Goal: Information Seeking & Learning: Learn about a topic

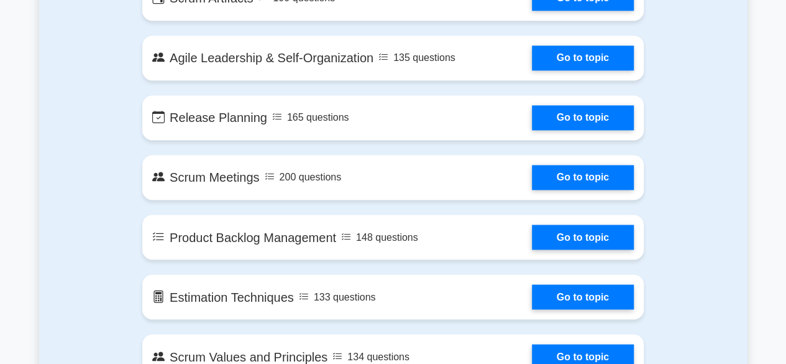
scroll to position [636, 0]
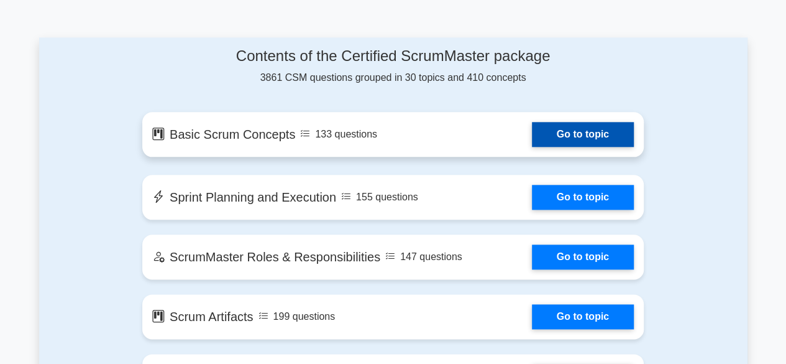
click at [596, 135] on link "Go to topic" at bounding box center [583, 134] width 102 height 25
click at [593, 135] on link "Go to topic" at bounding box center [583, 134] width 102 height 25
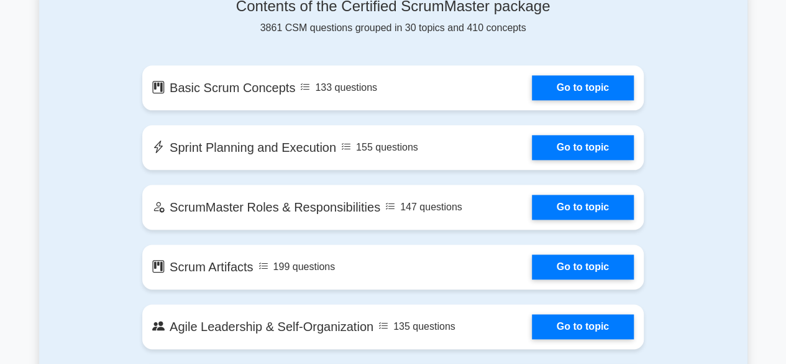
scroll to position [711, 0]
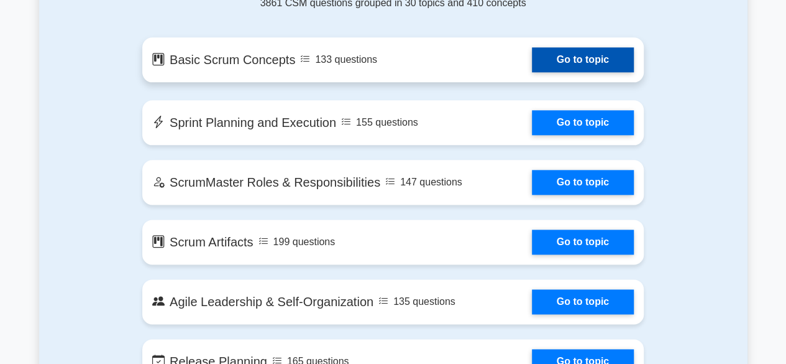
click at [583, 61] on link "Go to topic" at bounding box center [583, 59] width 102 height 25
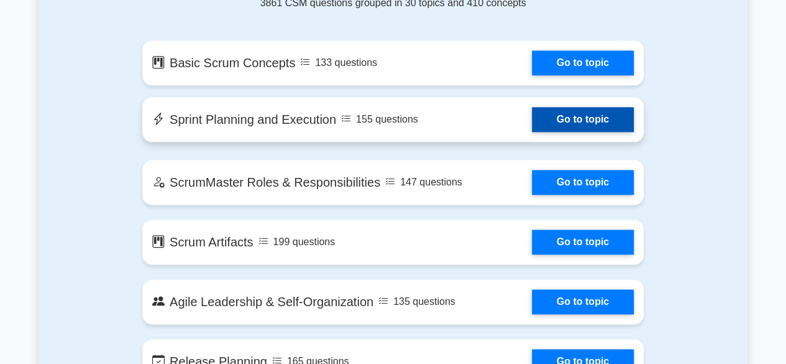
click at [584, 117] on link "Go to topic" at bounding box center [583, 119] width 102 height 25
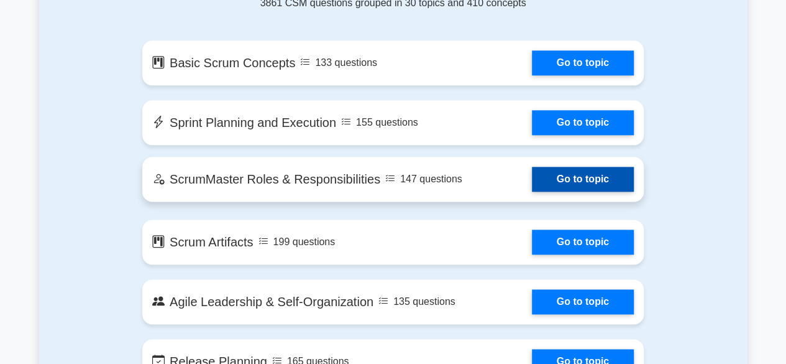
click at [595, 180] on link "Go to topic" at bounding box center [583, 179] width 102 height 25
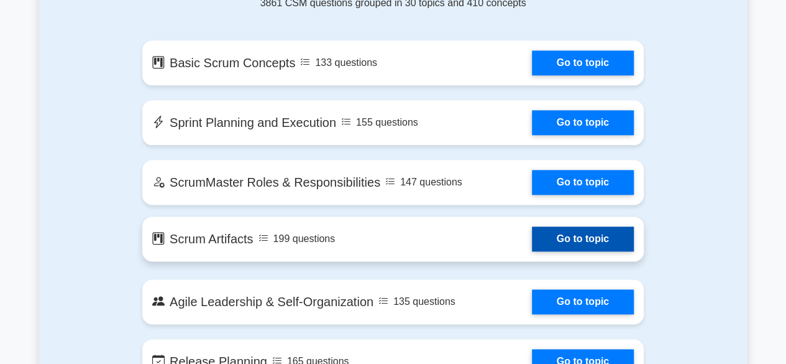
click at [562, 236] on link "Go to topic" at bounding box center [583, 238] width 102 height 25
click at [566, 239] on link "Go to topic" at bounding box center [583, 238] width 102 height 25
click at [562, 234] on link "Go to topic" at bounding box center [583, 238] width 102 height 25
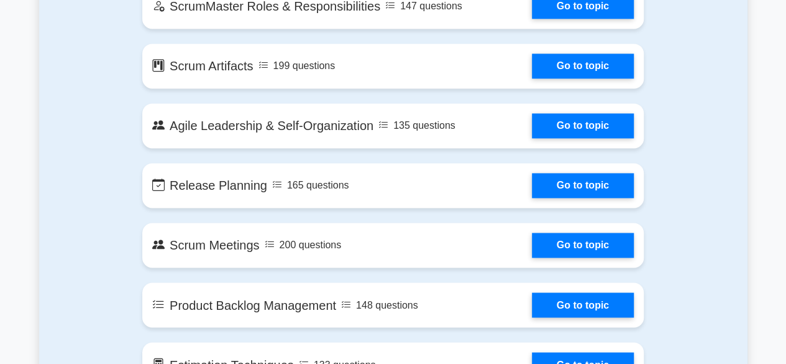
scroll to position [932, 0]
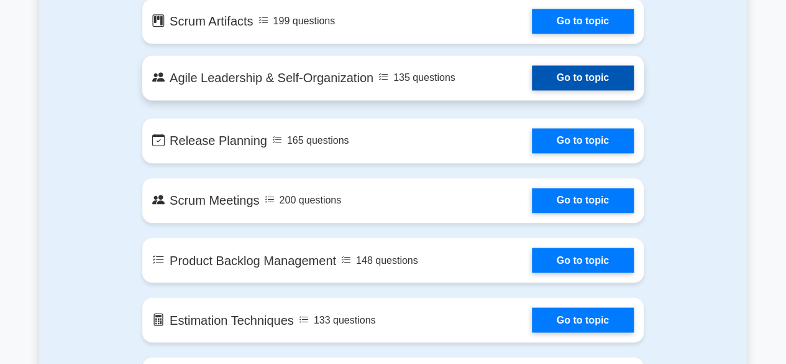
click at [587, 77] on link "Go to topic" at bounding box center [583, 77] width 102 height 25
click at [587, 79] on link "Go to topic" at bounding box center [583, 77] width 102 height 25
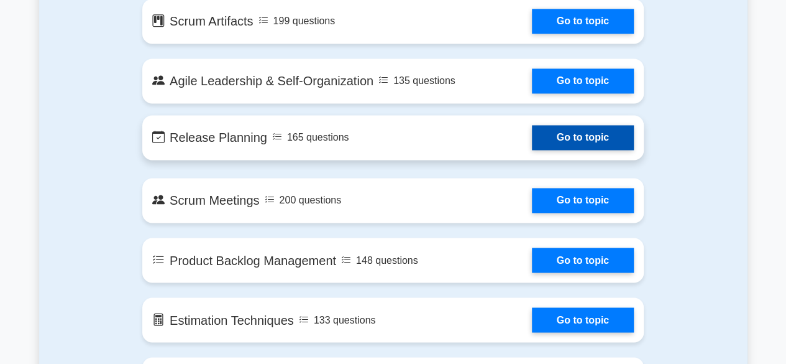
click at [592, 140] on link "Go to topic" at bounding box center [583, 137] width 102 height 25
click at [574, 145] on link "Go to topic" at bounding box center [583, 137] width 102 height 25
click at [589, 140] on link "Go to topic" at bounding box center [583, 137] width 102 height 25
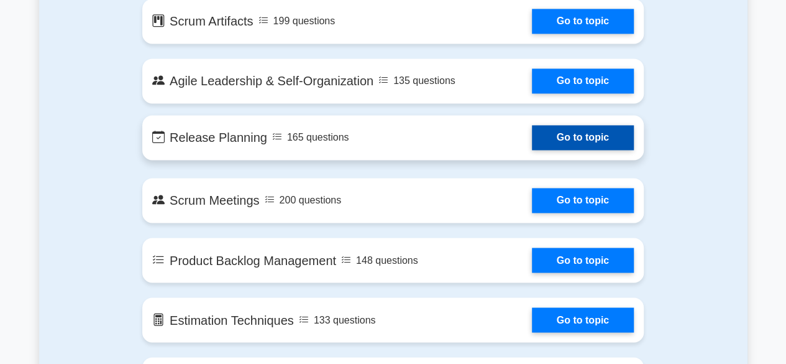
click at [596, 138] on link "Go to topic" at bounding box center [583, 137] width 102 height 25
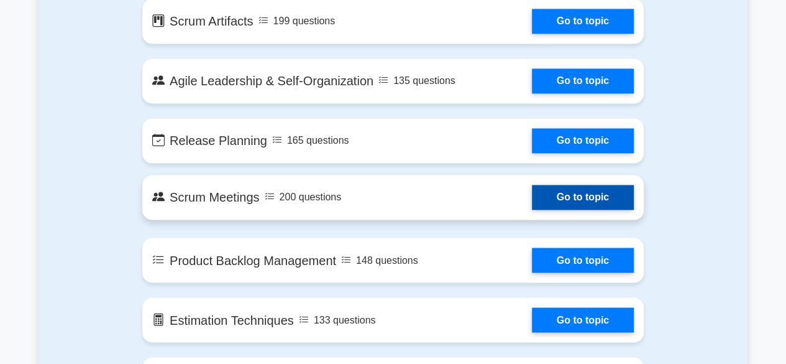
click at [596, 199] on link "Go to topic" at bounding box center [583, 197] width 102 height 25
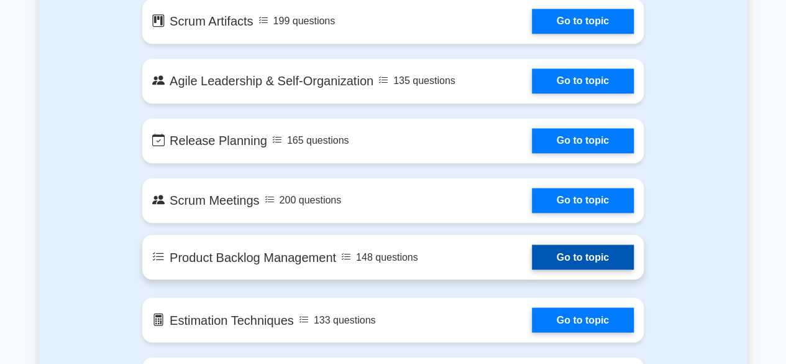
click at [577, 257] on link "Go to topic" at bounding box center [583, 256] width 102 height 25
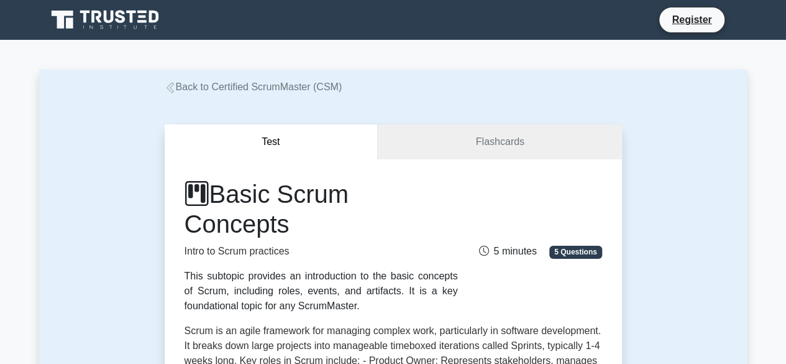
scroll to position [318, 0]
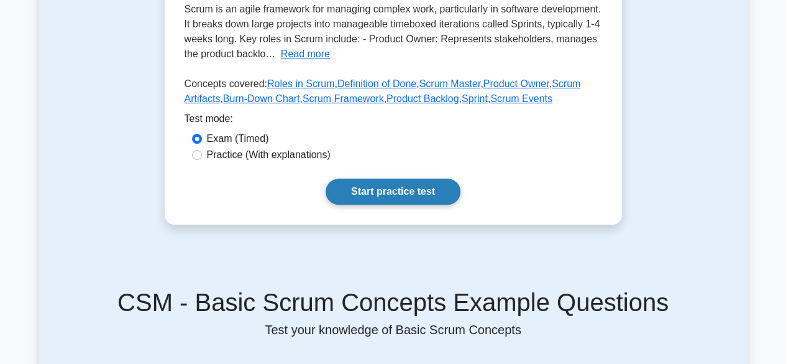
click at [393, 197] on link "Start practice test" at bounding box center [393, 191] width 135 height 26
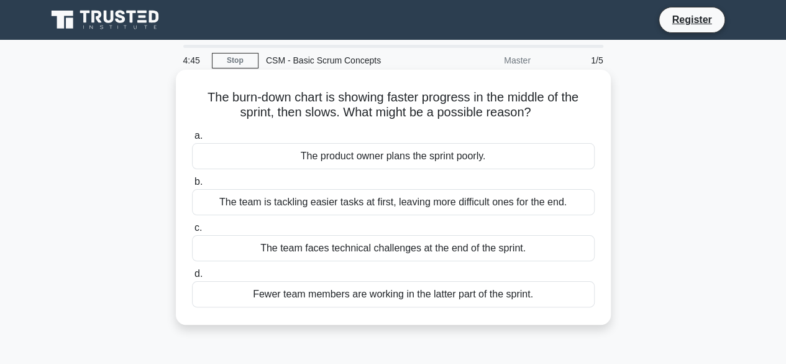
click at [408, 204] on div "The team is tackling easier tasks at first, leaving more difficult ones for the…" at bounding box center [393, 202] width 403 height 26
click at [192, 186] on input "b. The team is tackling easier tasks at first, leaving more difficult ones for …" at bounding box center [192, 182] width 0 height 8
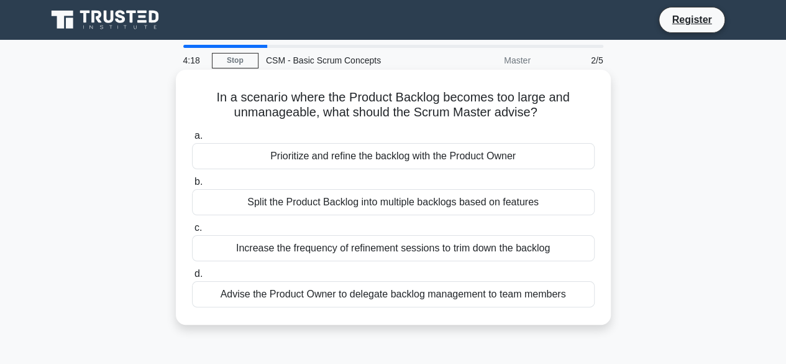
click at [446, 252] on div "Increase the frequency of refinement sessions to trim down the backlog" at bounding box center [393, 248] width 403 height 26
click at [192, 232] on input "c. Increase the frequency of refinement sessions to trim down the backlog" at bounding box center [192, 228] width 0 height 8
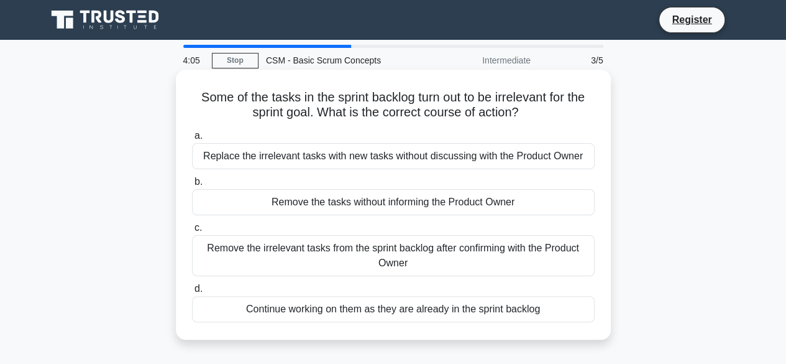
click at [533, 250] on div "Remove the irrelevant tasks from the sprint backlog after confirming with the P…" at bounding box center [393, 255] width 403 height 41
click at [192, 232] on input "c. Remove the irrelevant tasks from the sprint backlog after confirming with th…" at bounding box center [192, 228] width 0 height 8
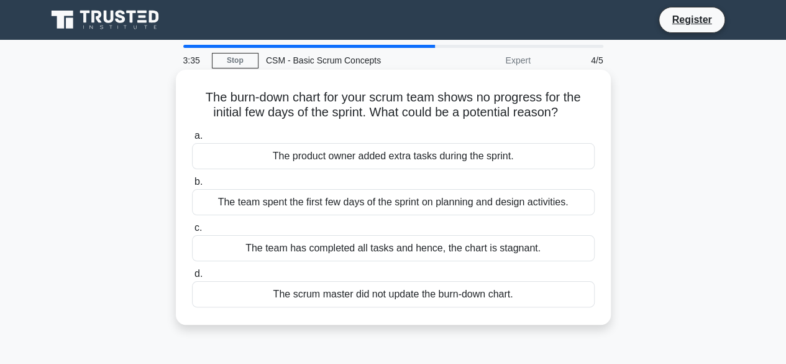
click at [534, 155] on div "The product owner added extra tasks during the sprint." at bounding box center [393, 156] width 403 height 26
click at [192, 140] on input "a. The product owner added extra tasks during the sprint." at bounding box center [192, 136] width 0 height 8
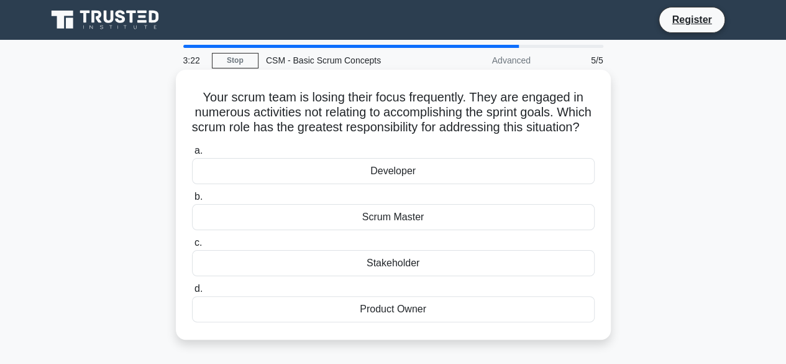
click at [458, 230] on div "Scrum Master" at bounding box center [393, 217] width 403 height 26
click at [192, 201] on input "b. Scrum Master" at bounding box center [192, 197] width 0 height 8
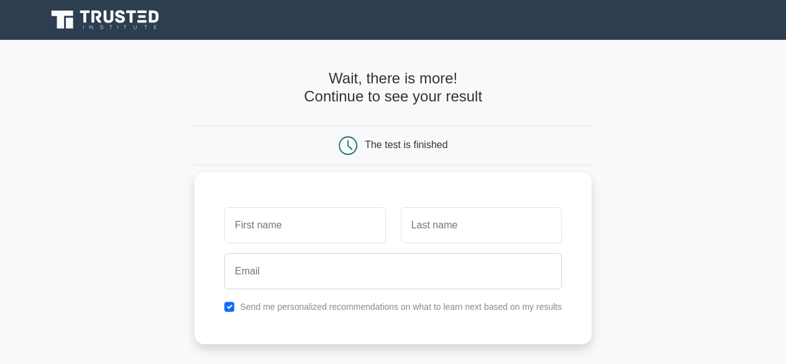
click at [265, 222] on input "text" at bounding box center [304, 225] width 161 height 36
type input "Balaji"
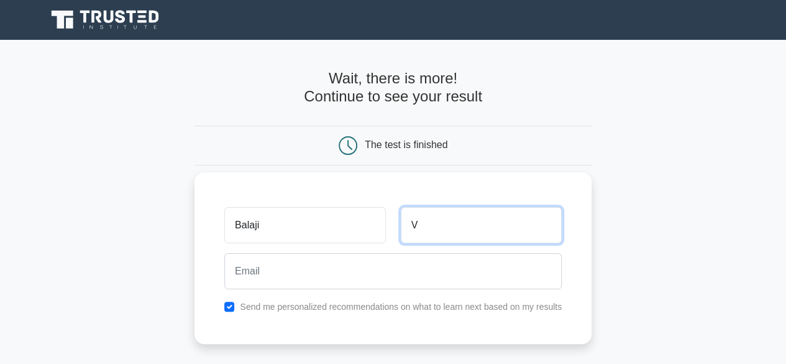
type input "V"
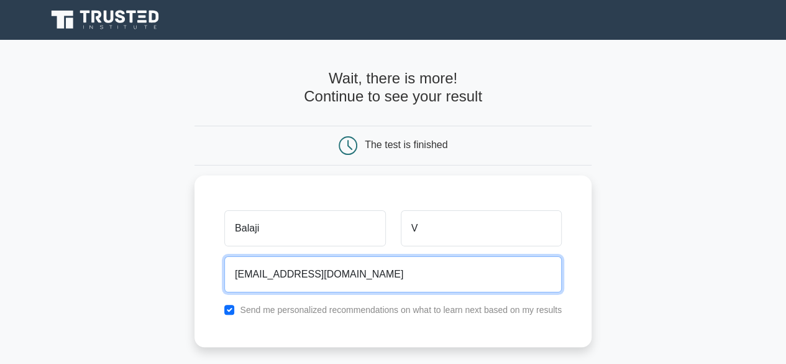
scroll to position [259, 0]
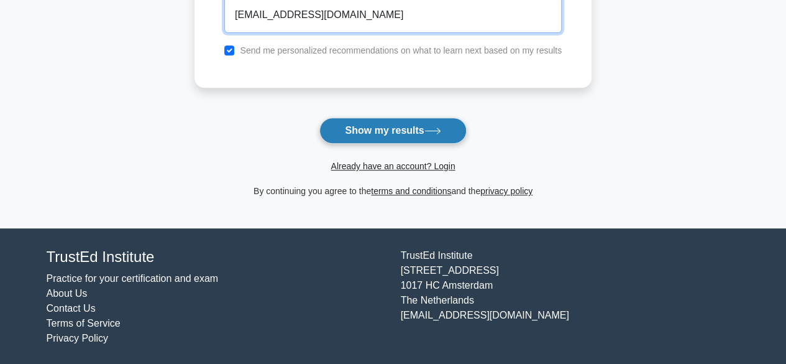
type input "[EMAIL_ADDRESS][DOMAIN_NAME]"
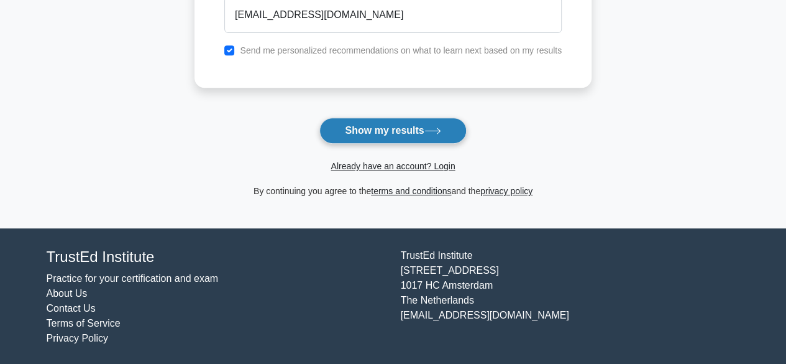
click at [378, 130] on button "Show my results" at bounding box center [392, 130] width 147 height 26
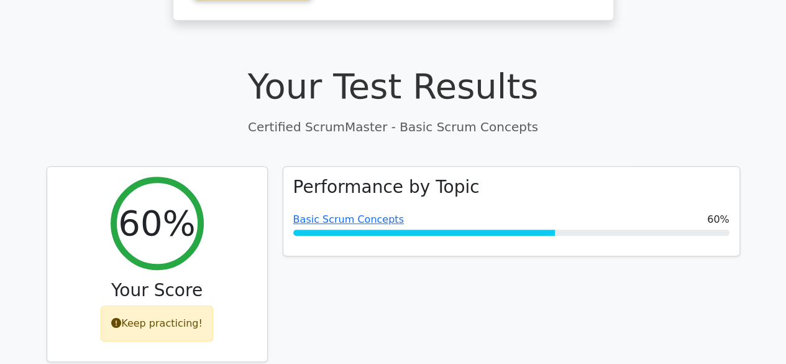
scroll to position [636, 0]
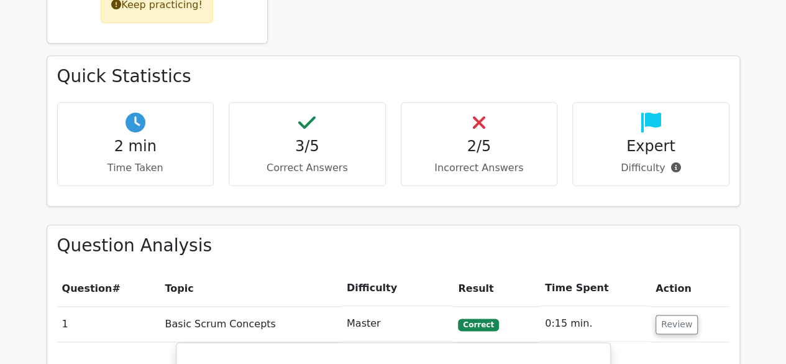
click at [485, 137] on h4 "2/5" at bounding box center [479, 146] width 136 height 18
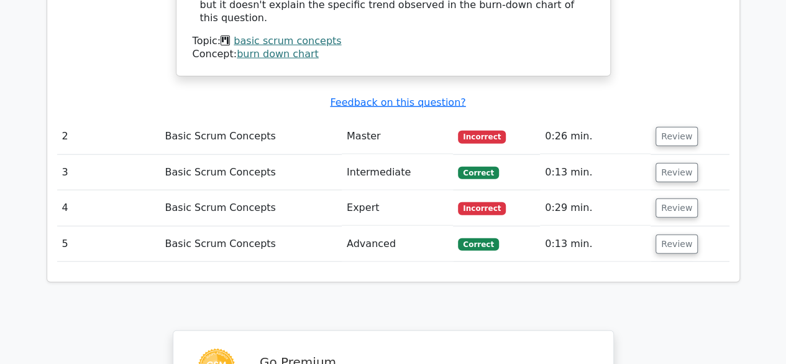
scroll to position [1427, 0]
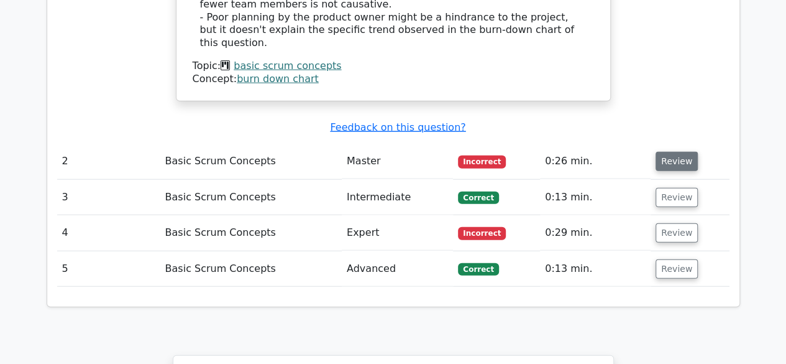
click at [672, 152] on button "Review" at bounding box center [677, 161] width 42 height 19
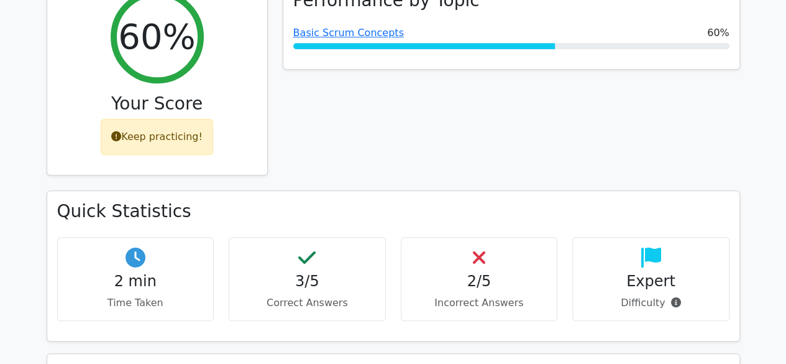
scroll to position [507, 0]
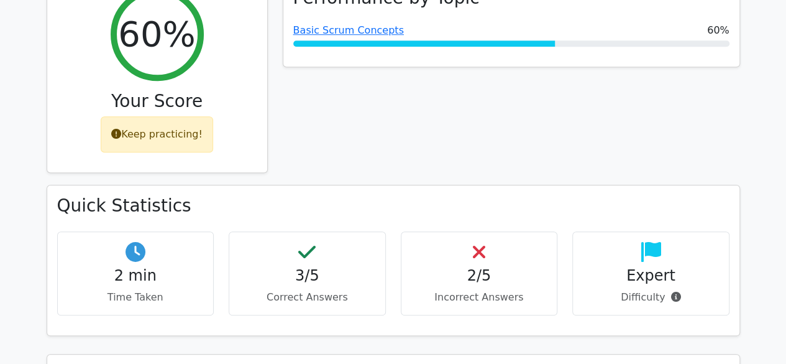
click at [482, 290] on p "Incorrect Answers" at bounding box center [479, 297] width 136 height 15
click at [480, 267] on h4 "2/5" at bounding box center [479, 276] width 136 height 18
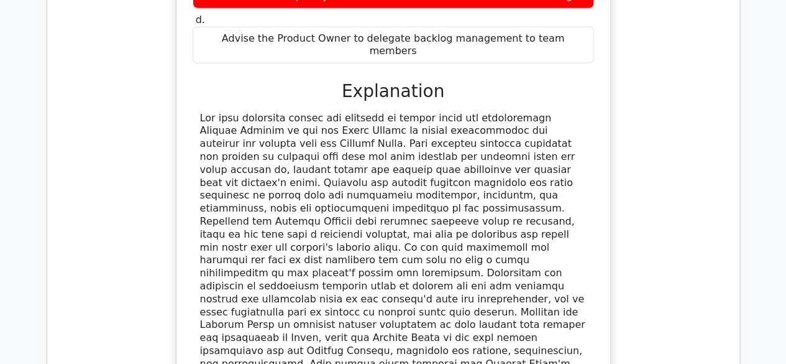
scroll to position [2098, 0]
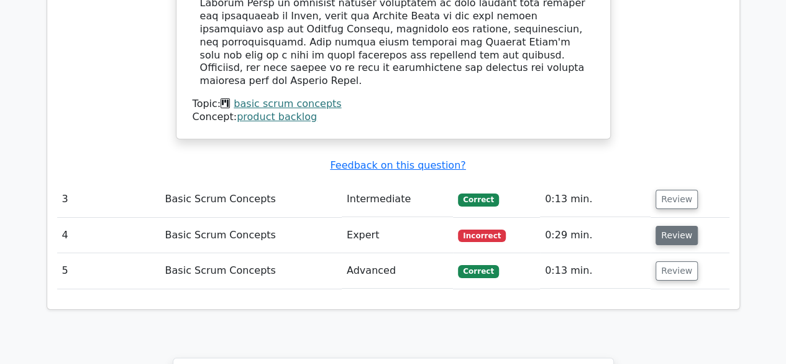
click at [669, 226] on button "Review" at bounding box center [677, 235] width 42 height 19
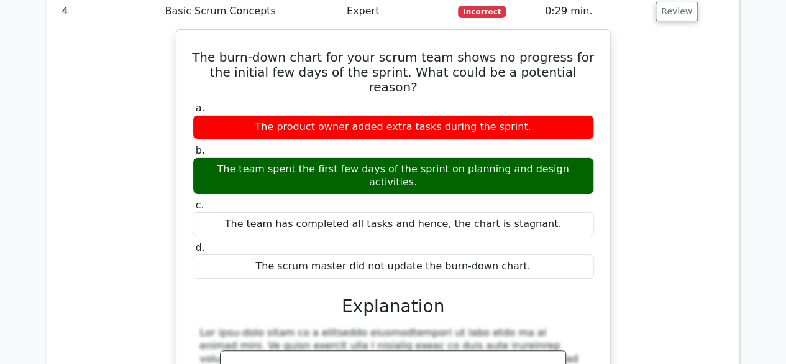
scroll to position [2347, 0]
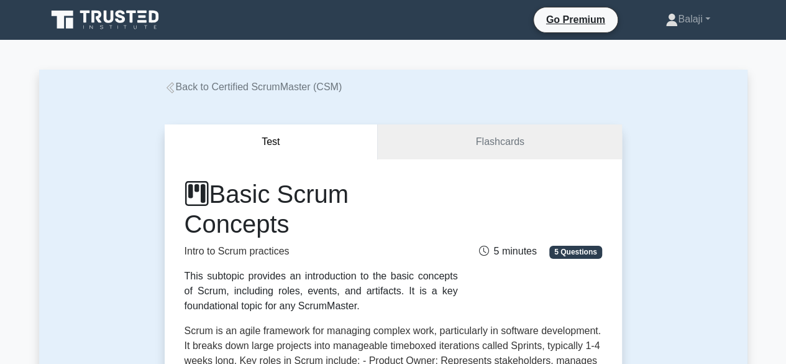
scroll to position [318, 0]
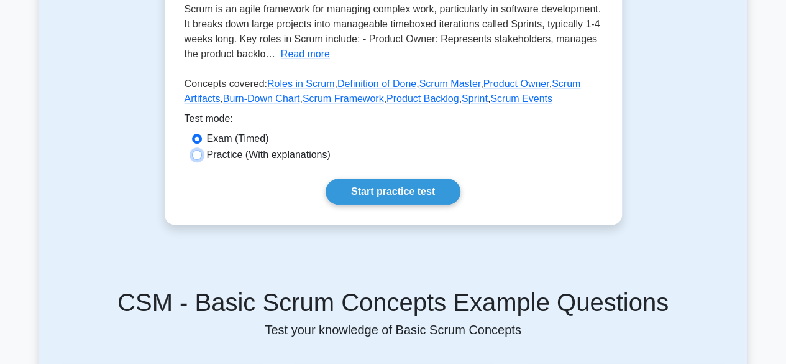
click at [193, 157] on input "Practice (With explanations)" at bounding box center [197, 155] width 10 height 10
radio input "true"
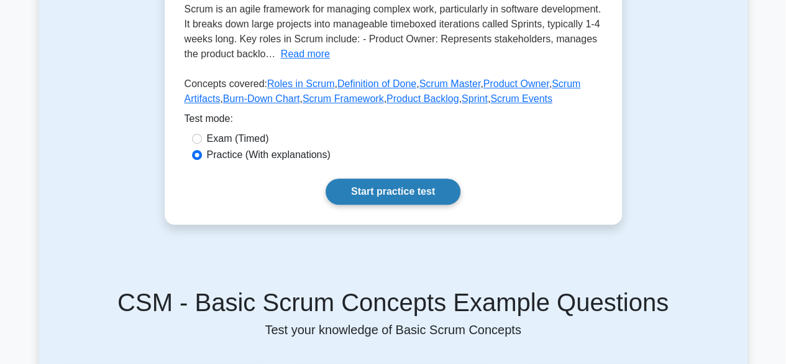
click at [382, 192] on link "Start practice test" at bounding box center [393, 191] width 135 height 26
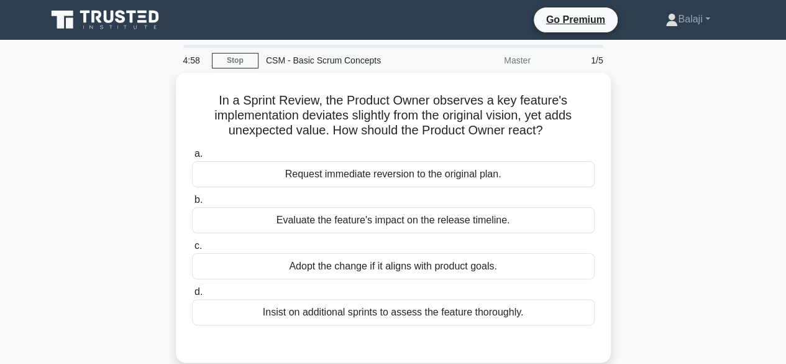
scroll to position [25, 0]
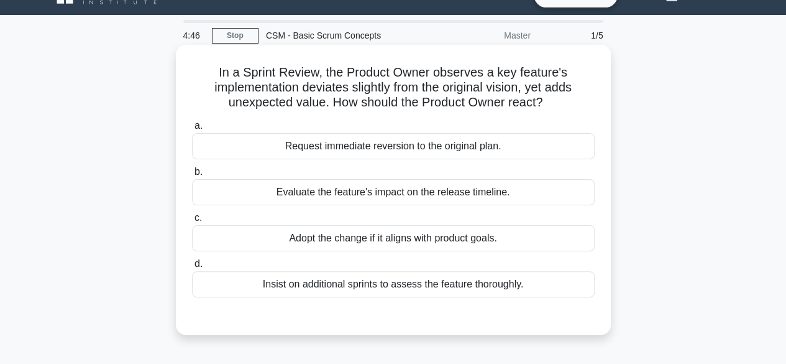
click at [477, 241] on div "Adopt the change if it aligns with product goals." at bounding box center [393, 238] width 403 height 26
click at [192, 222] on input "c. Adopt the change if it aligns with product goals." at bounding box center [192, 218] width 0 height 8
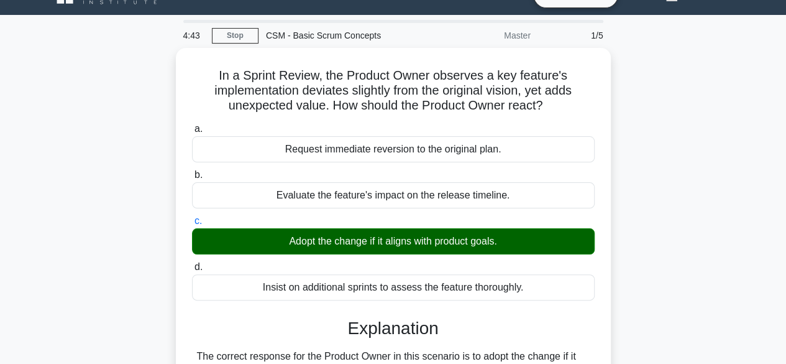
click at [192, 263] on input "d. Insist on additional sprints to assess the feature thoroughly." at bounding box center [192, 267] width 0 height 8
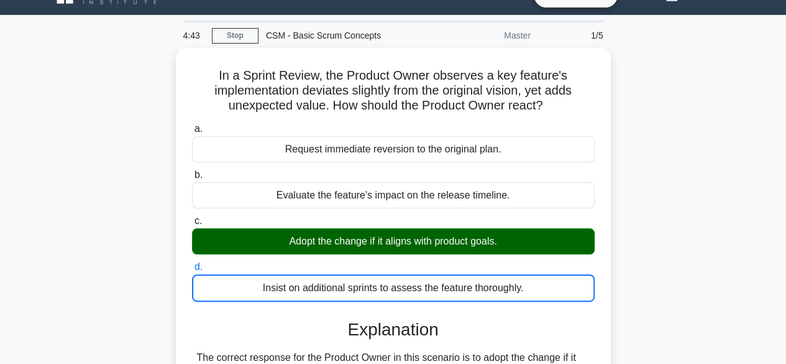
click at [192, 125] on input "a. Request immediate reversion to the original plan." at bounding box center [192, 129] width 0 height 8
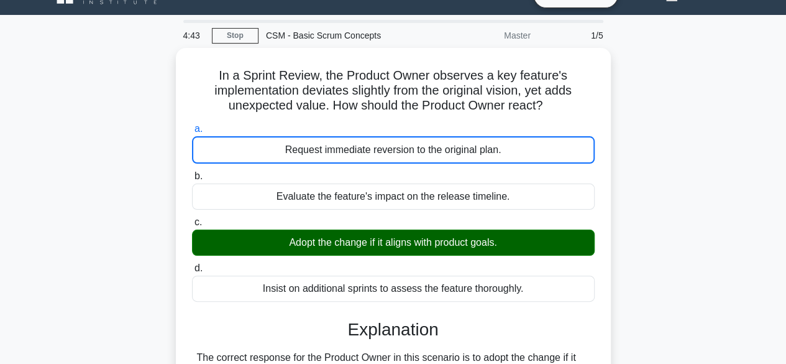
click at [192, 172] on input "b. Evaluate the feature's impact on the release timeline." at bounding box center [192, 176] width 0 height 8
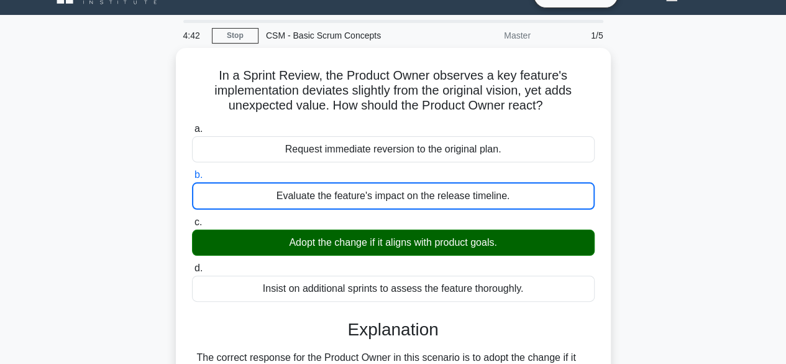
click at [192, 218] on input "c. Adopt the change if it aligns with product goals." at bounding box center [192, 222] width 0 height 8
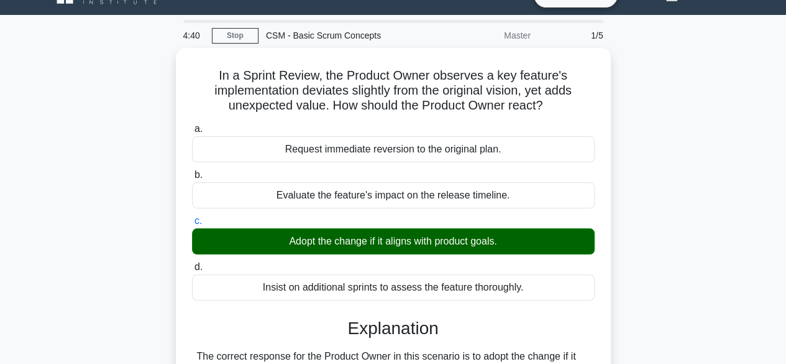
scroll to position [308, 0]
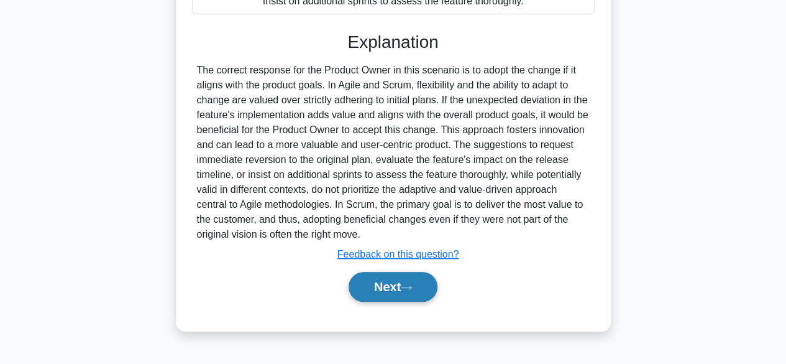
click at [402, 294] on button "Next" at bounding box center [393, 287] width 89 height 30
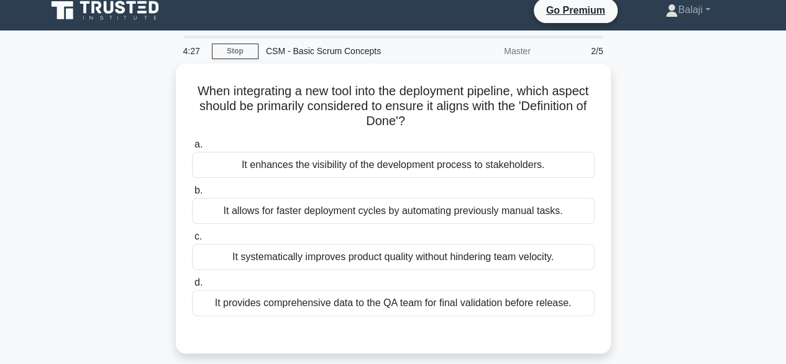
scroll to position [24, 0]
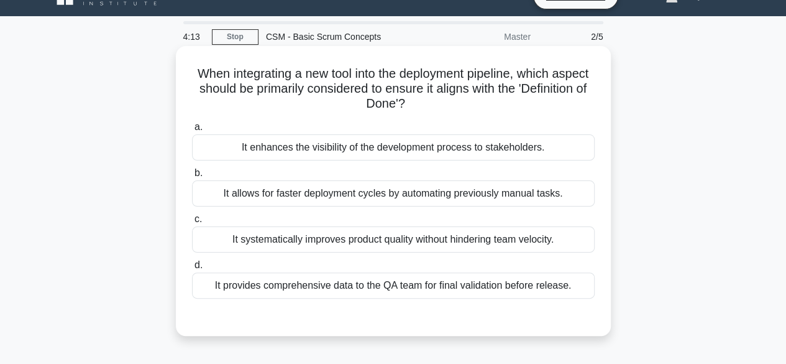
click at [416, 239] on div "It systematically improves product quality without hindering team velocity." at bounding box center [393, 239] width 403 height 26
click at [192, 223] on input "c. It systematically improves product quality without hindering team velocity." at bounding box center [192, 219] width 0 height 8
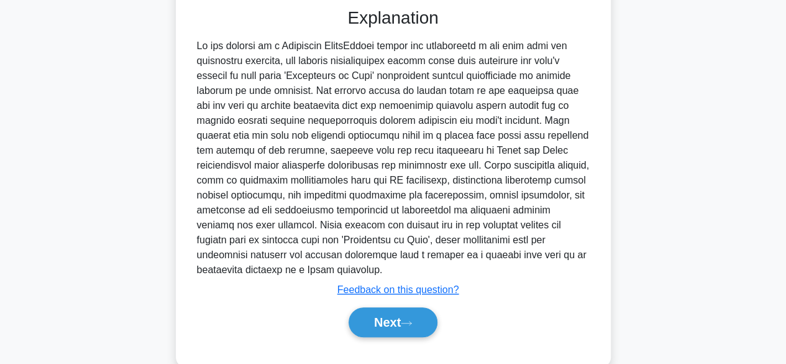
scroll to position [356, 0]
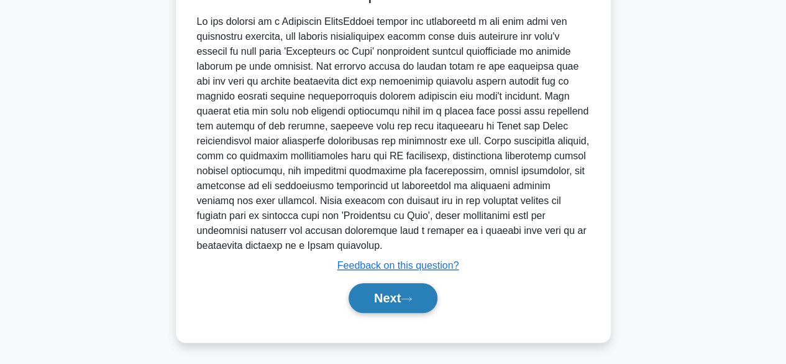
click at [420, 290] on button "Next" at bounding box center [393, 298] width 89 height 30
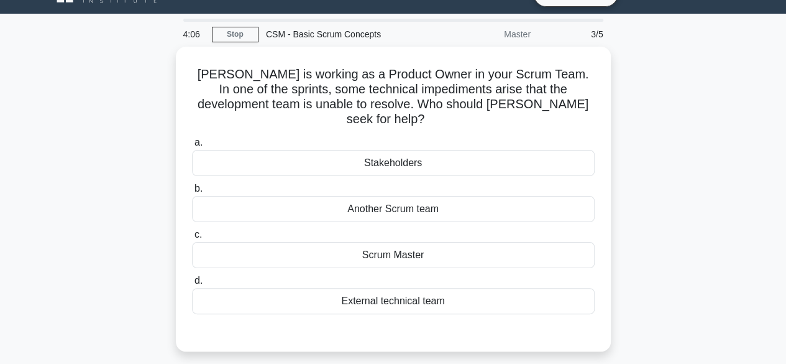
scroll to position [28, 0]
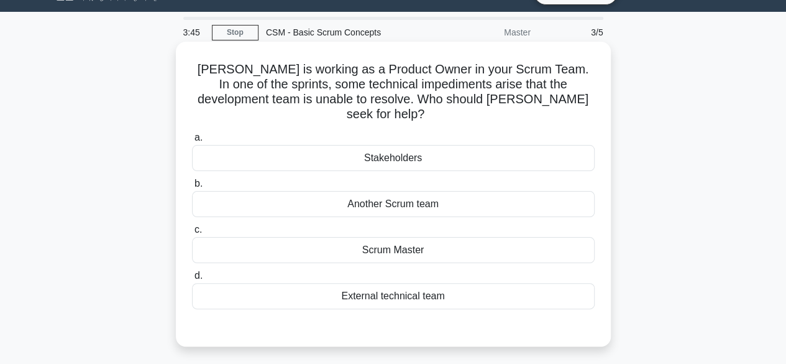
click at [452, 283] on div "External technical team" at bounding box center [393, 296] width 403 height 26
click at [192, 279] on input "d. External technical team" at bounding box center [192, 276] width 0 height 8
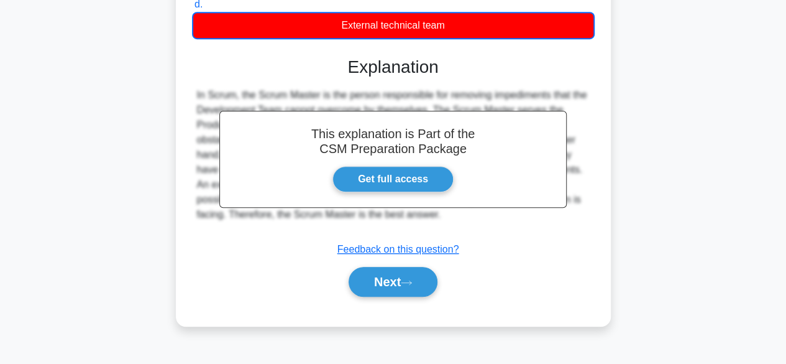
scroll to position [308, 0]
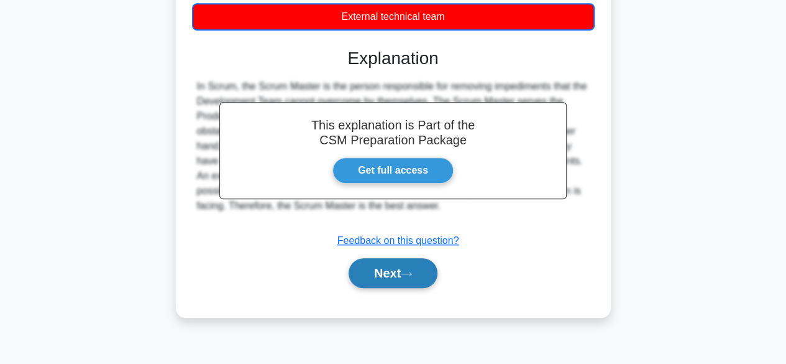
click at [397, 265] on button "Next" at bounding box center [393, 273] width 89 height 30
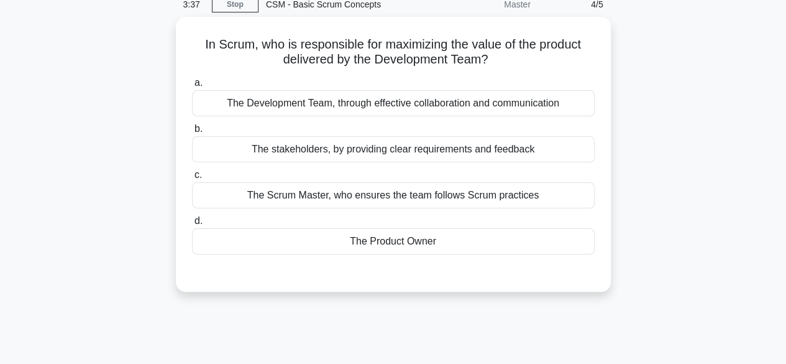
scroll to position [0, 0]
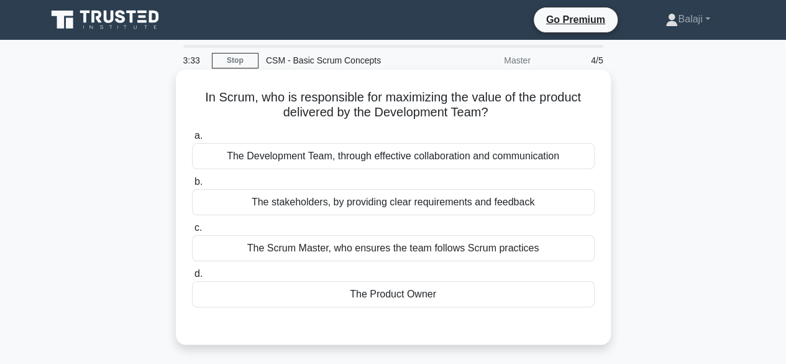
click at [399, 296] on div "The Product Owner" at bounding box center [393, 294] width 403 height 26
click at [192, 278] on input "d. The Product Owner" at bounding box center [192, 274] width 0 height 8
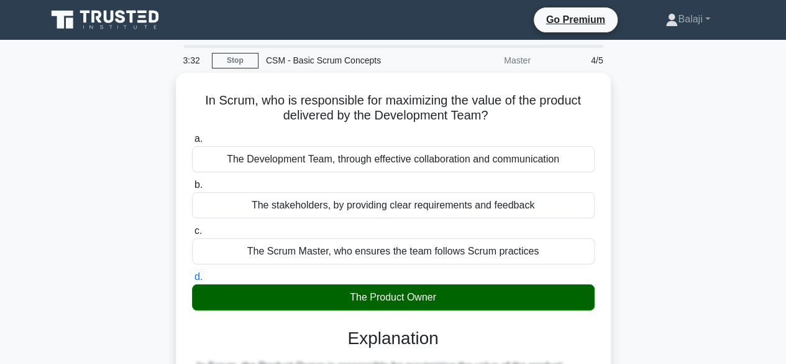
scroll to position [308, 0]
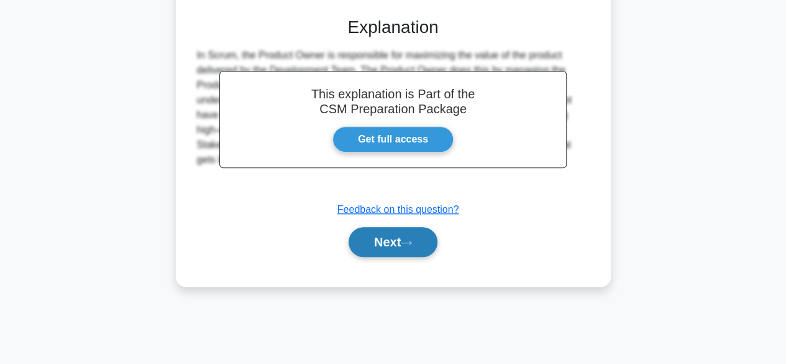
click at [387, 239] on button "Next" at bounding box center [393, 242] width 89 height 30
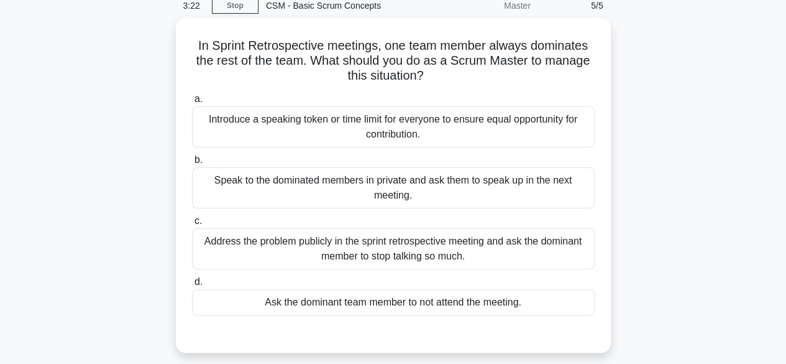
scroll to position [54, 0]
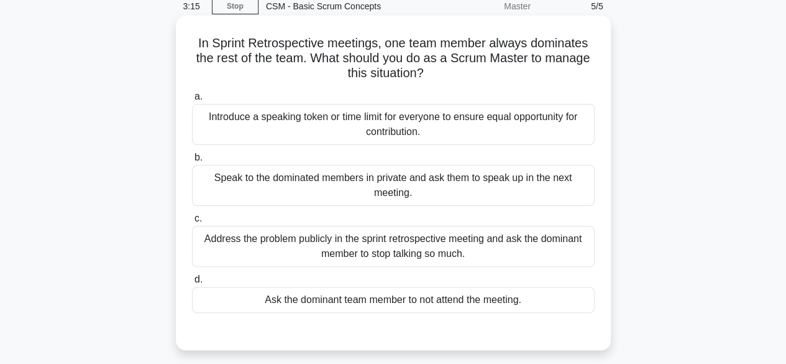
click at [504, 120] on div "Introduce a speaking token or time limit for everyone to ensure equal opportuni…" at bounding box center [393, 124] width 403 height 41
click at [192, 101] on input "a. Introduce a speaking token or time limit for everyone to ensure equal opport…" at bounding box center [192, 97] width 0 height 8
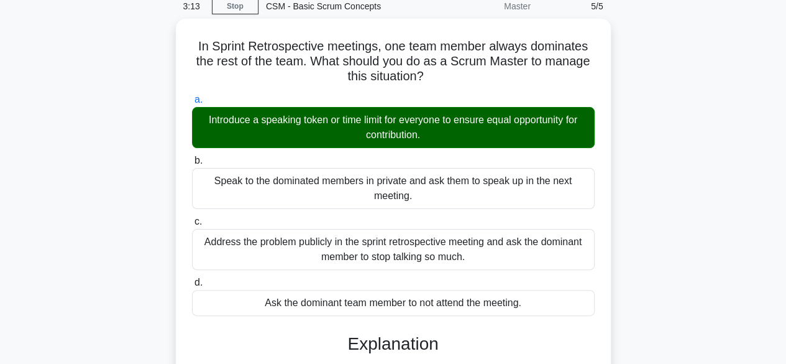
scroll to position [308, 0]
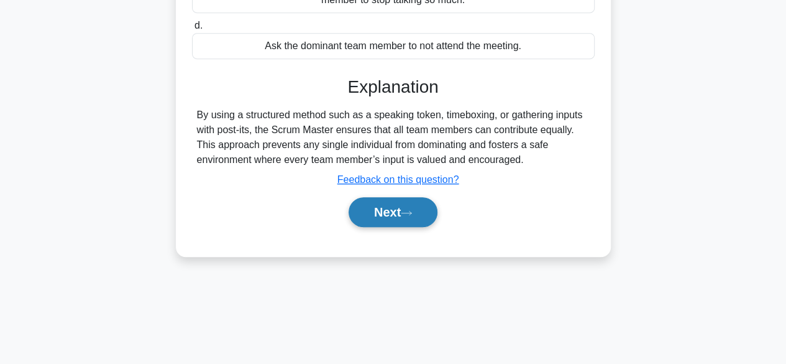
click at [388, 204] on button "Next" at bounding box center [393, 212] width 89 height 30
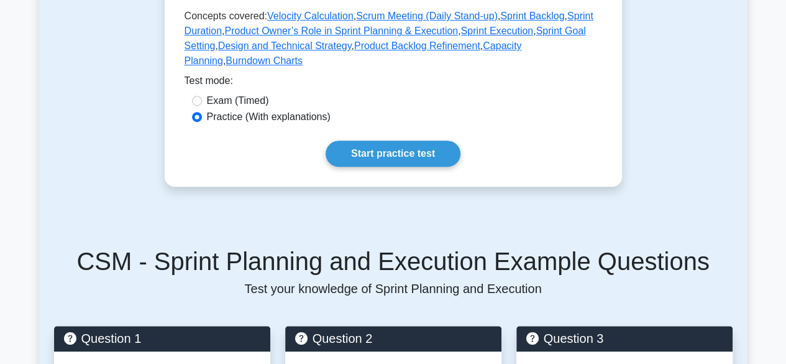
scroll to position [393, 0]
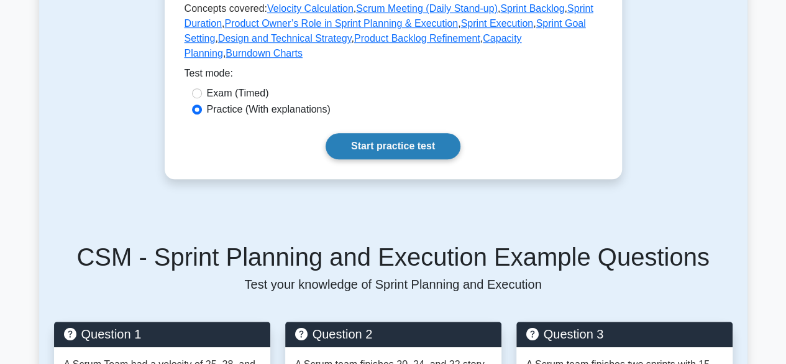
click at [387, 133] on link "Start practice test" at bounding box center [393, 146] width 135 height 26
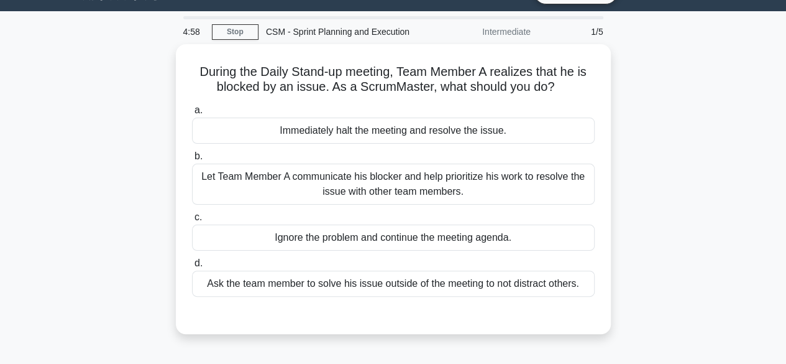
scroll to position [30, 0]
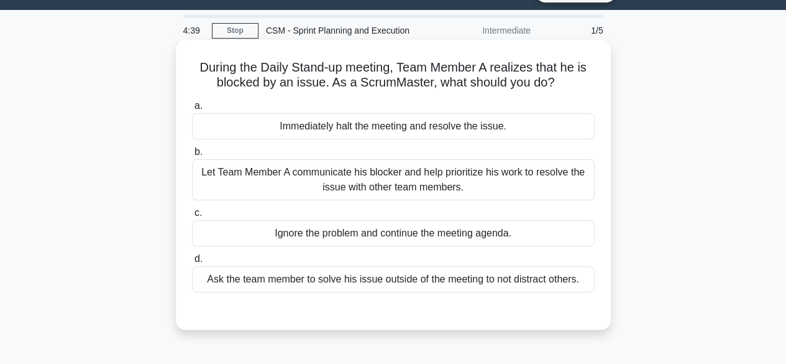
click at [493, 172] on div "Let Team Member A communicate his blocker and help prioritize his work to resol…" at bounding box center [393, 179] width 403 height 41
click at [192, 156] on input "b. Let Team Member A communicate his blocker and help prioritize his work to re…" at bounding box center [192, 152] width 0 height 8
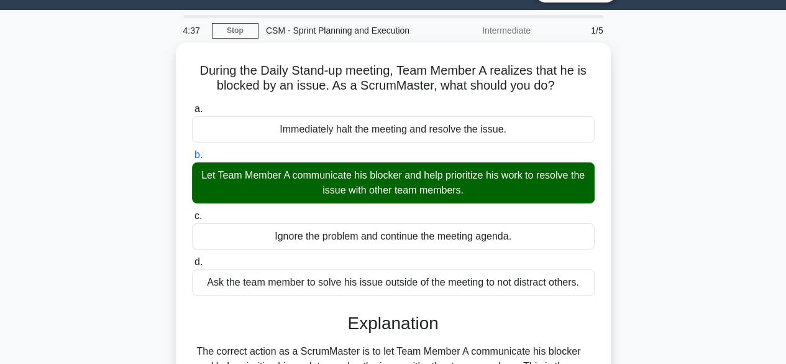
scroll to position [308, 0]
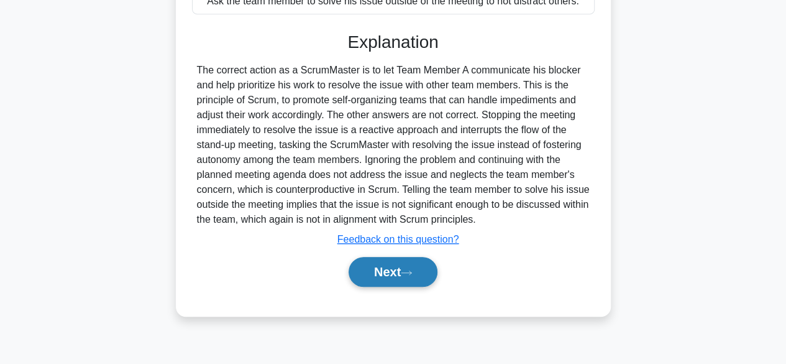
click at [385, 282] on button "Next" at bounding box center [393, 272] width 89 height 30
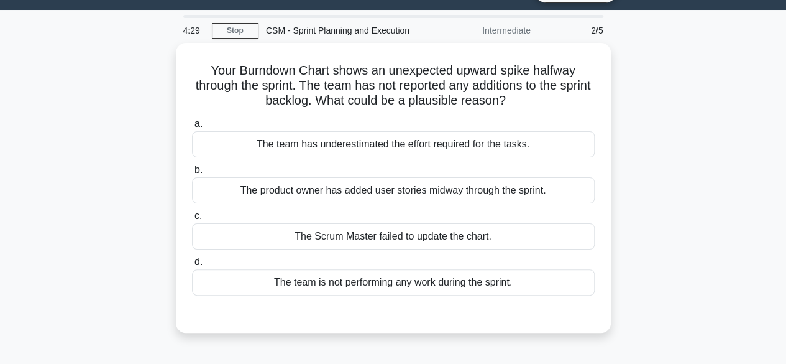
scroll to position [31, 0]
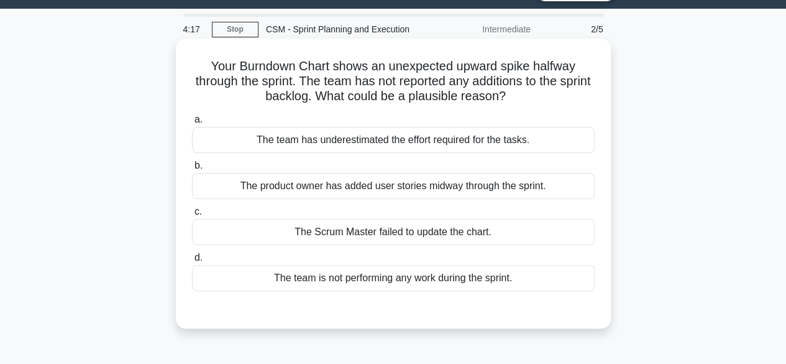
click at [462, 135] on div "The team has underestimated the effort required for the tasks." at bounding box center [393, 140] width 403 height 26
click at [192, 124] on input "a. The team has underestimated the effort required for the tasks." at bounding box center [192, 120] width 0 height 8
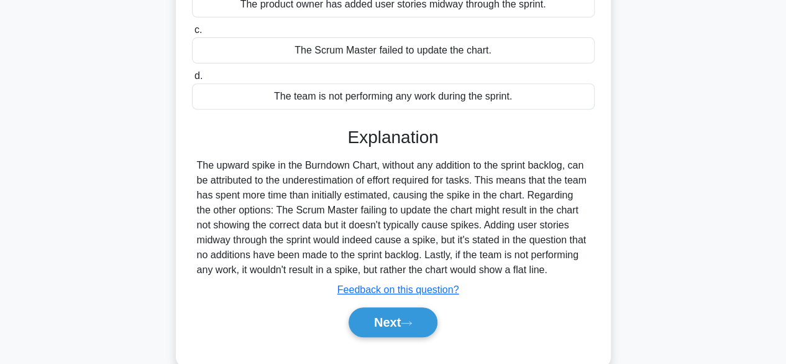
scroll to position [218, 0]
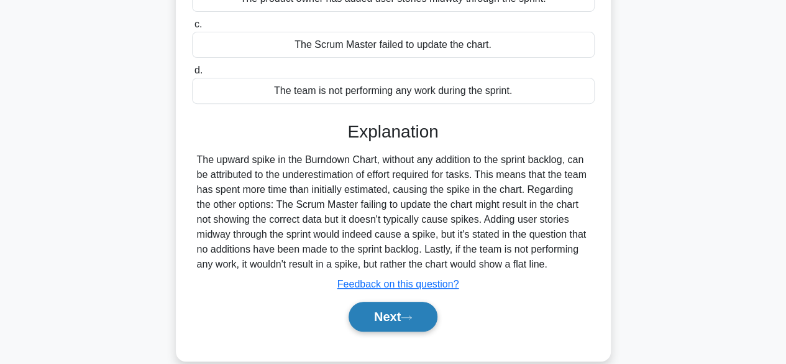
click at [412, 321] on icon at bounding box center [406, 317] width 11 height 7
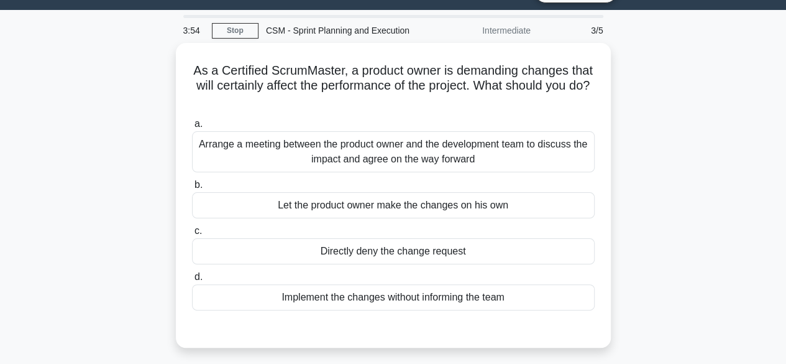
scroll to position [31, 0]
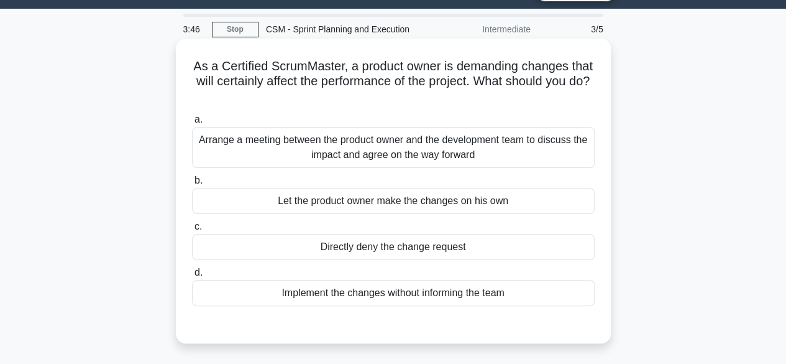
click at [536, 156] on div "Arrange a meeting between the product owner and the development team to discuss…" at bounding box center [393, 147] width 403 height 41
click at [192, 124] on input "a. Arrange a meeting between the product owner and the development team to disc…" at bounding box center [192, 120] width 0 height 8
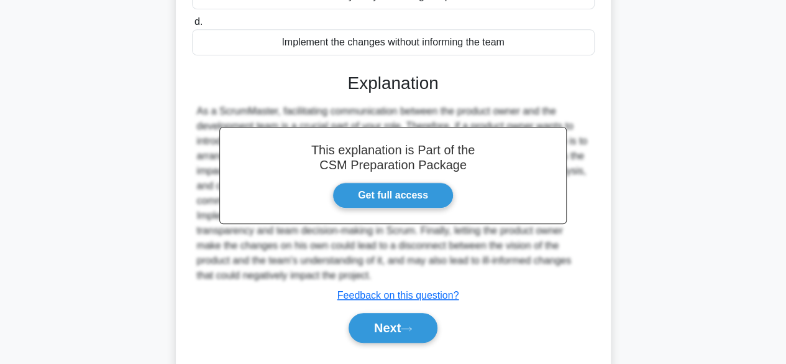
scroll to position [311, 0]
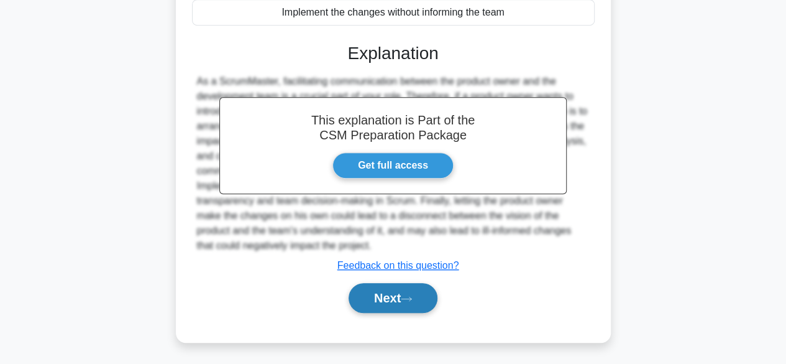
click at [385, 287] on button "Next" at bounding box center [393, 298] width 89 height 30
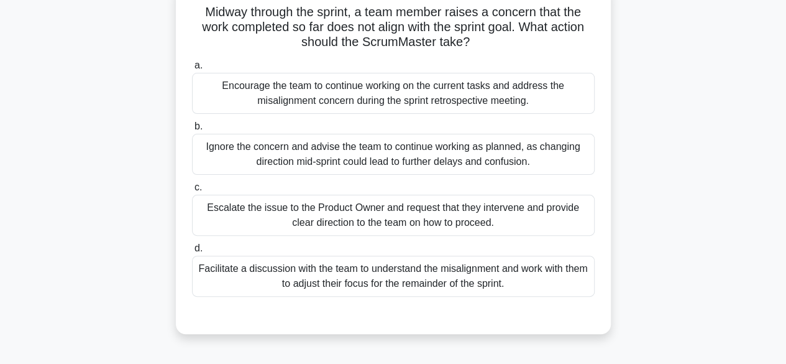
scroll to position [89, 0]
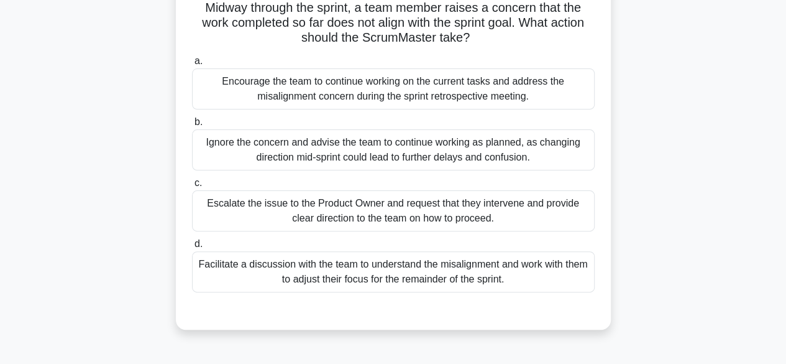
click at [534, 274] on div "Facilitate a discussion with the team to understand the misalignment and work w…" at bounding box center [393, 271] width 403 height 41
click at [192, 248] on input "d. Facilitate a discussion with the team to understand the misalignment and wor…" at bounding box center [192, 244] width 0 height 8
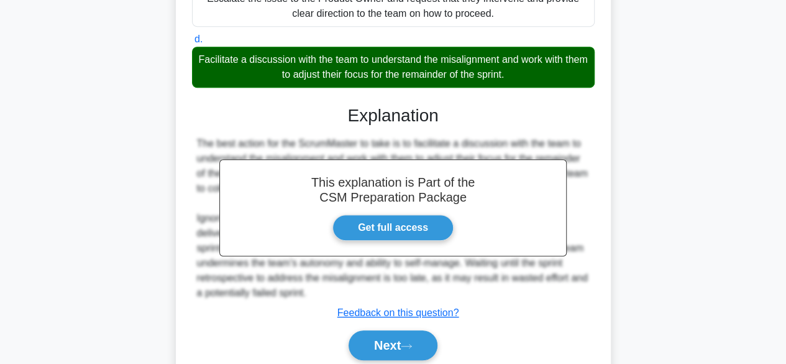
scroll to position [301, 0]
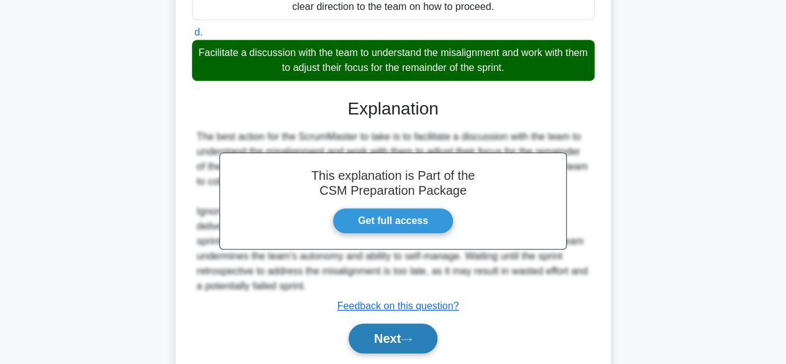
click at [397, 336] on button "Next" at bounding box center [393, 338] width 89 height 30
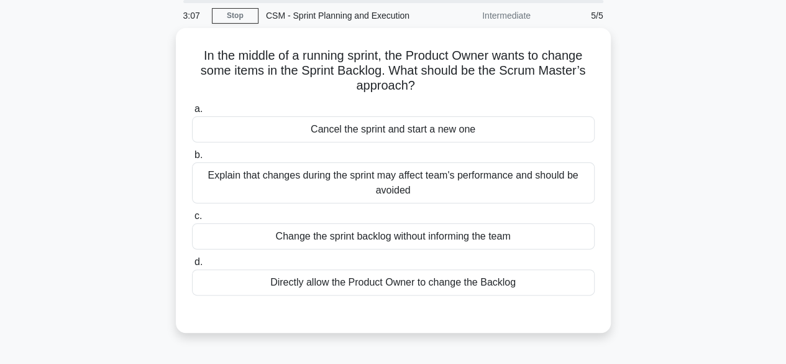
scroll to position [76, 0]
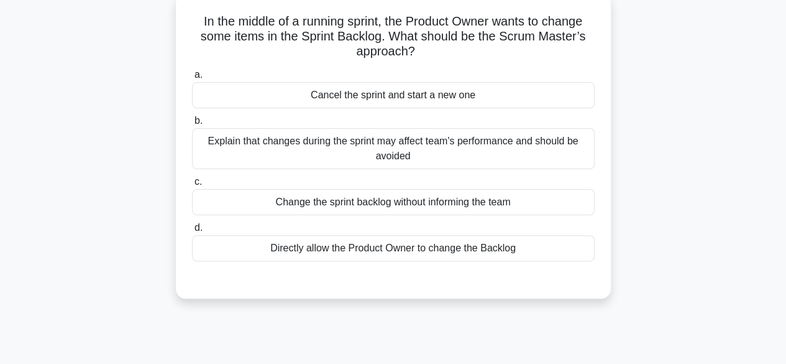
click at [492, 152] on div "Explain that changes during the sprint may affect team's performance and should…" at bounding box center [393, 148] width 403 height 41
click at [192, 125] on input "b. Explain that changes during the sprint may affect team's performance and sho…" at bounding box center [192, 121] width 0 height 8
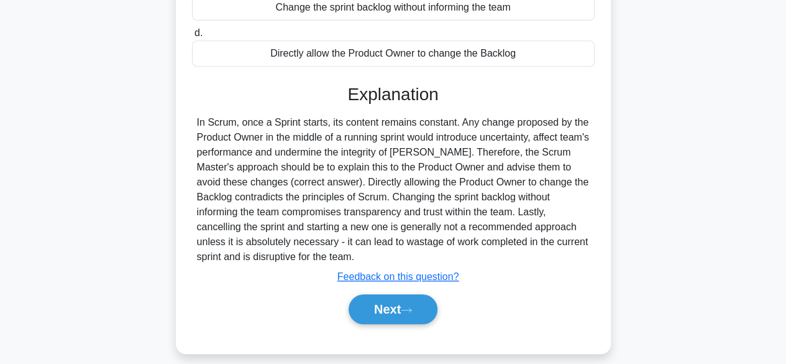
scroll to position [308, 0]
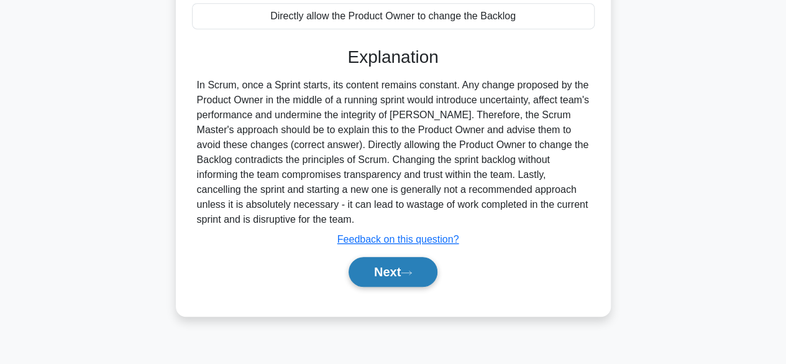
click at [380, 273] on button "Next" at bounding box center [393, 272] width 89 height 30
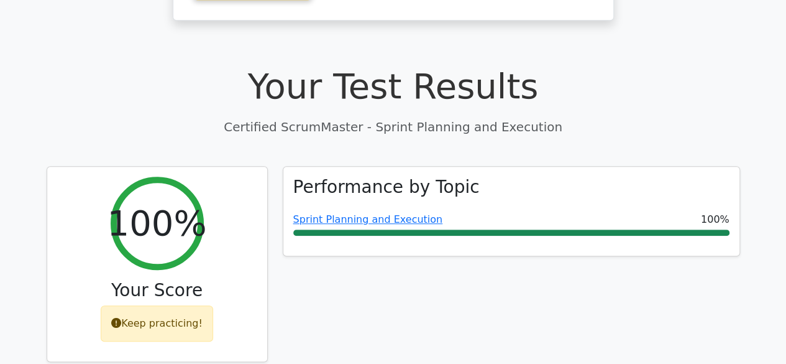
scroll to position [636, 0]
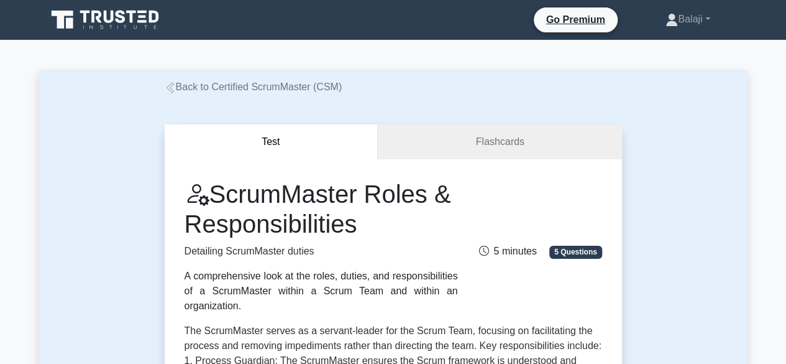
scroll to position [318, 0]
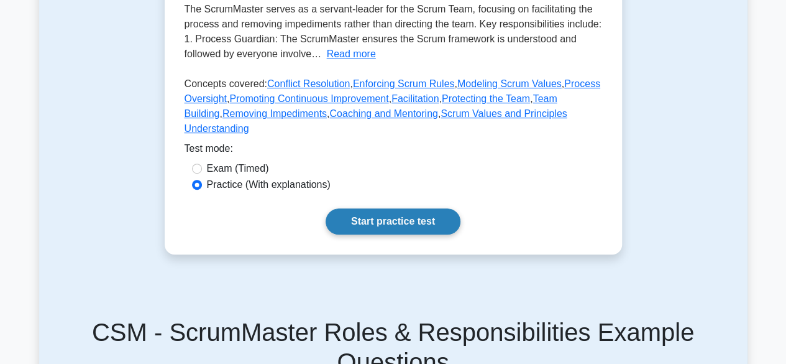
click at [353, 208] on link "Start practice test" at bounding box center [393, 221] width 135 height 26
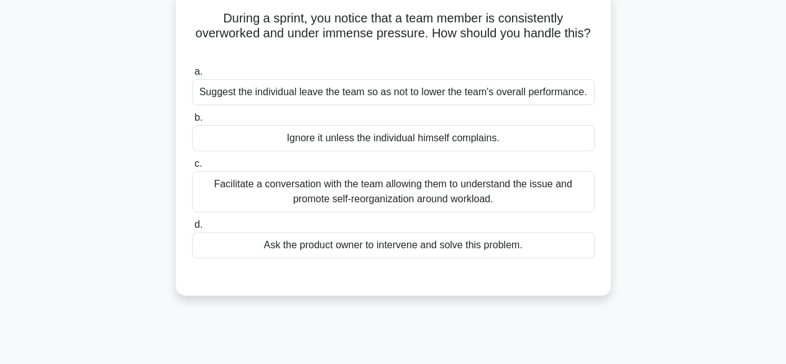
scroll to position [99, 0]
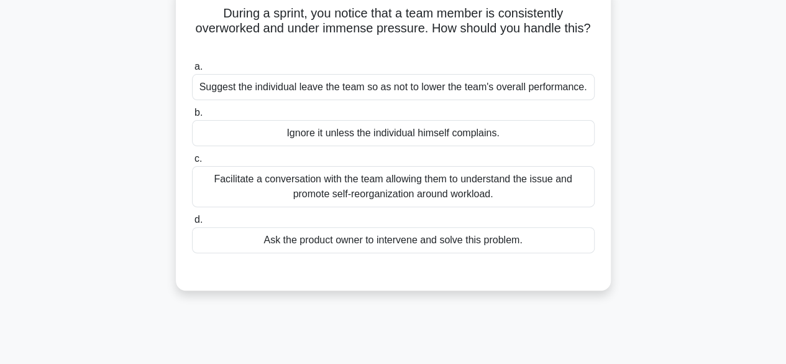
click at [485, 181] on div "Facilitate a conversation with the team allowing them to understand the issue a…" at bounding box center [393, 186] width 403 height 41
click at [192, 163] on input "c. Facilitate a conversation with the team allowing them to understand the issu…" at bounding box center [192, 159] width 0 height 8
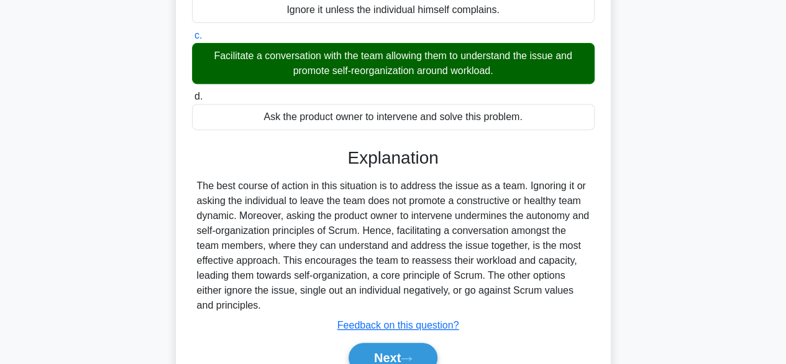
scroll to position [254, 0]
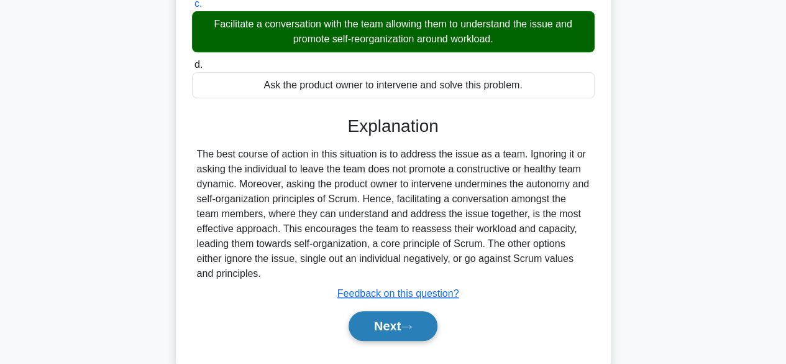
click at [405, 314] on button "Next" at bounding box center [393, 326] width 89 height 30
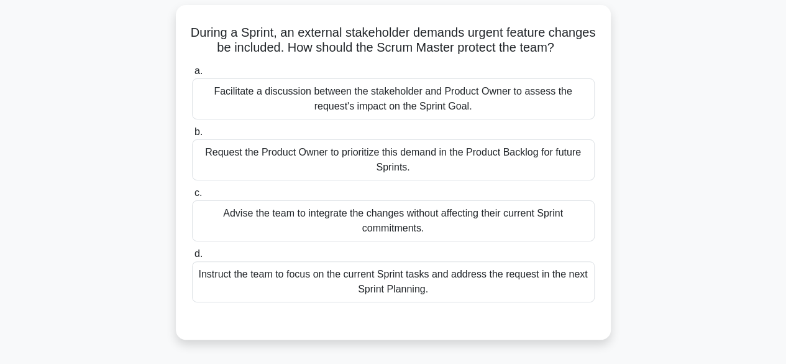
scroll to position [83, 0]
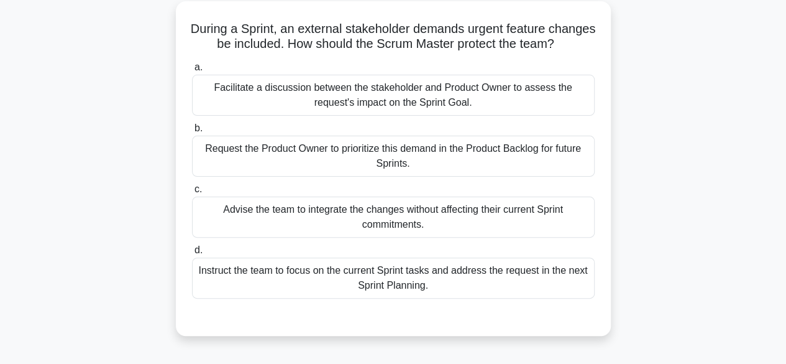
click at [536, 103] on div "Facilitate a discussion between the stakeholder and Product Owner to assess the…" at bounding box center [393, 95] width 403 height 41
click at [192, 71] on input "a. Facilitate a discussion between the stakeholder and Product Owner to assess …" at bounding box center [192, 67] width 0 height 8
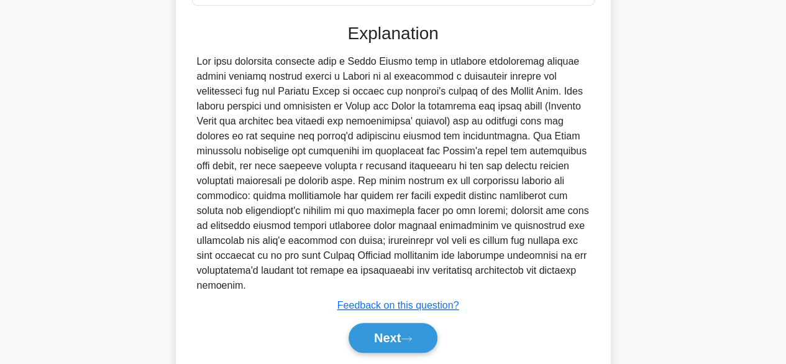
scroll to position [394, 0]
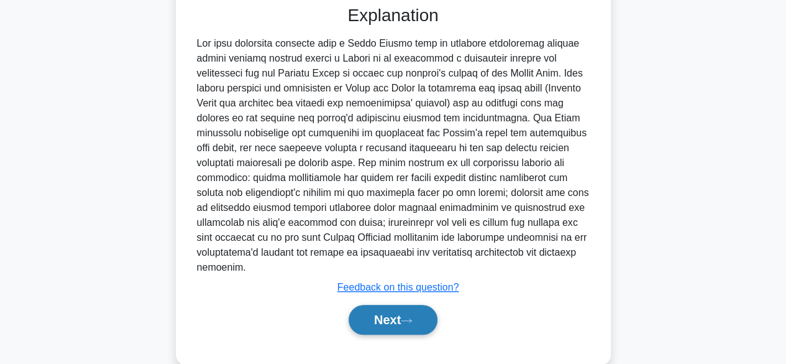
click at [412, 324] on icon at bounding box center [406, 320] width 11 height 7
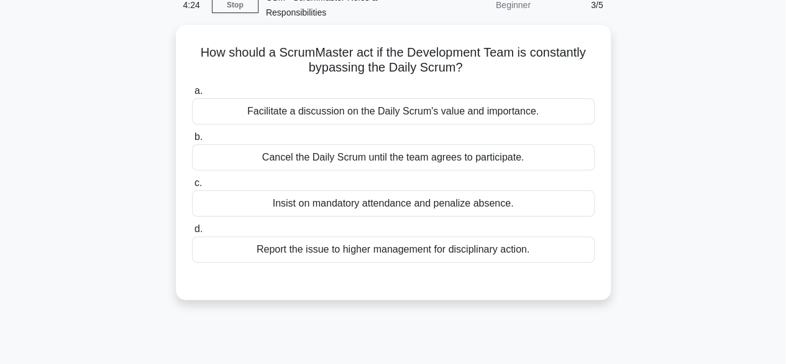
scroll to position [63, 0]
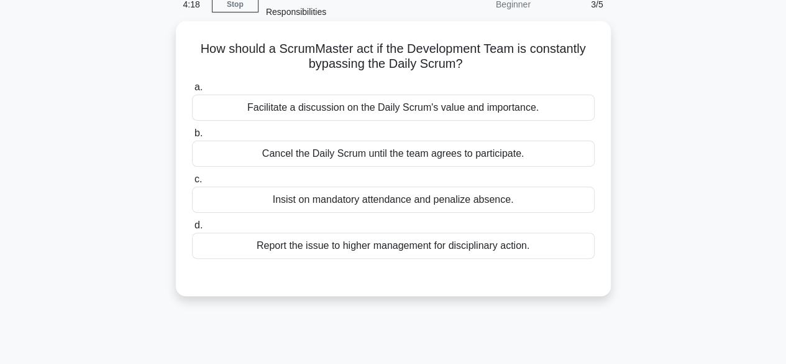
click at [531, 109] on div "Facilitate a discussion on the Daily Scrum's value and importance." at bounding box center [393, 107] width 403 height 26
click at [192, 91] on input "a. Facilitate a discussion on the Daily Scrum's value and importance." at bounding box center [192, 87] width 0 height 8
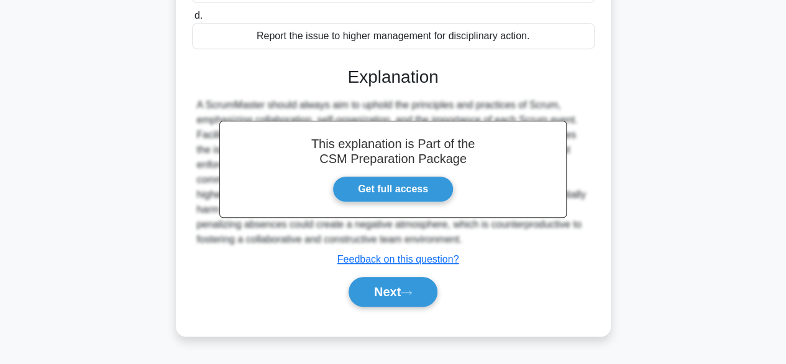
scroll to position [308, 0]
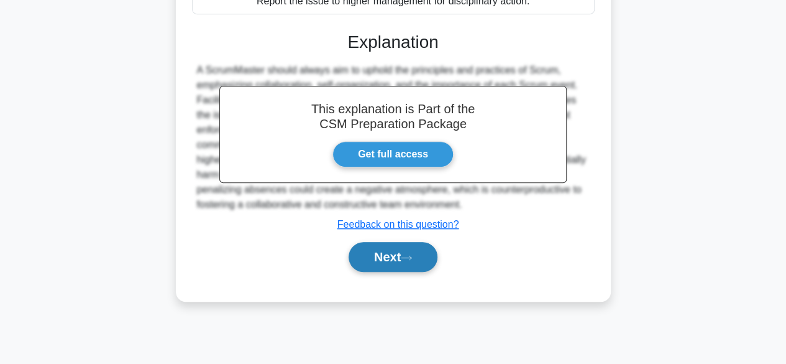
click at [393, 255] on button "Next" at bounding box center [393, 257] width 89 height 30
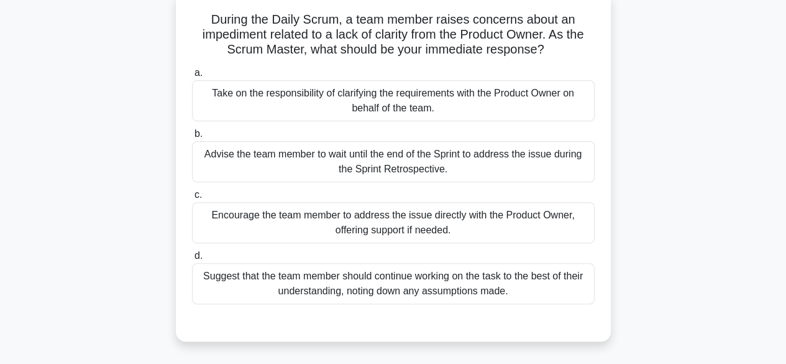
scroll to position [97, 0]
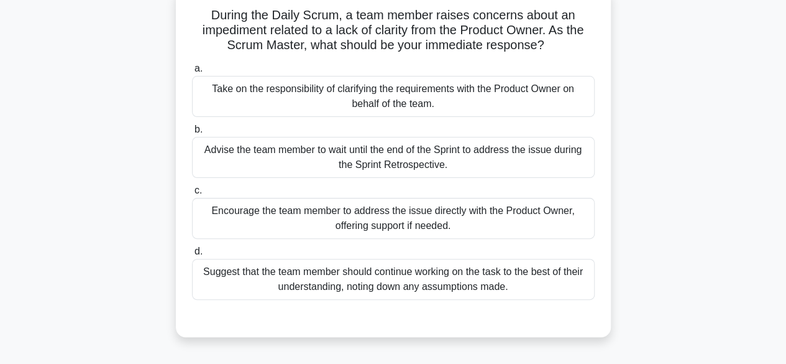
click at [479, 223] on div "Encourage the team member to address the issue directly with the Product Owner,…" at bounding box center [393, 218] width 403 height 41
click at [192, 195] on input "c. Encourage the team member to address the issue directly with the Product Own…" at bounding box center [192, 190] width 0 height 8
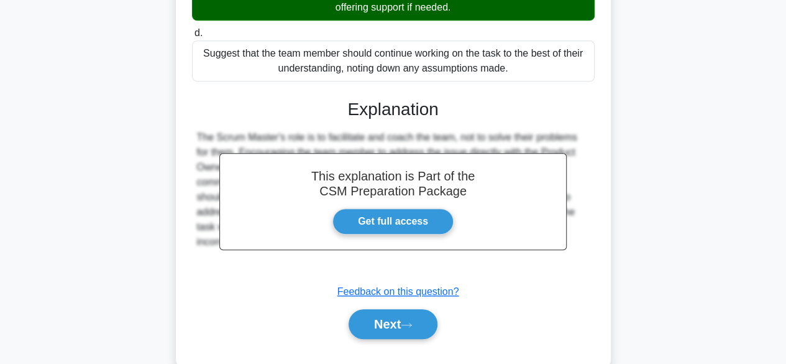
scroll to position [341, 0]
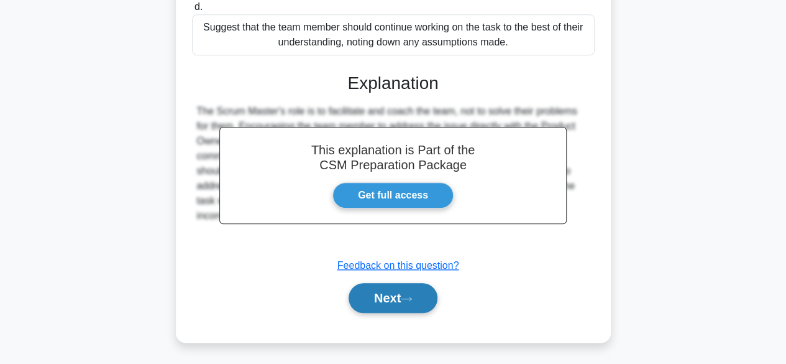
click at [382, 291] on button "Next" at bounding box center [393, 298] width 89 height 30
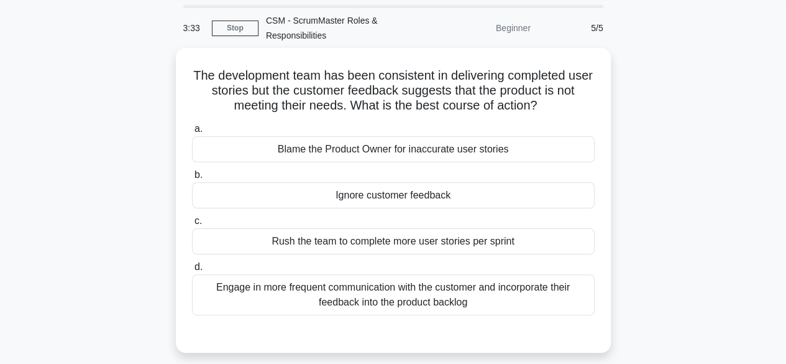
scroll to position [53, 0]
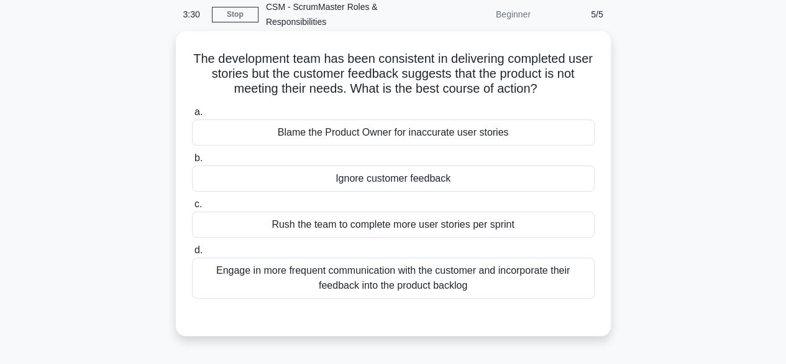
click at [504, 280] on div "Engage in more frequent communication with the customer and incorporate their f…" at bounding box center [393, 277] width 403 height 41
click at [192, 254] on input "d. Engage in more frequent communication with the customer and incorporate thei…" at bounding box center [192, 250] width 0 height 8
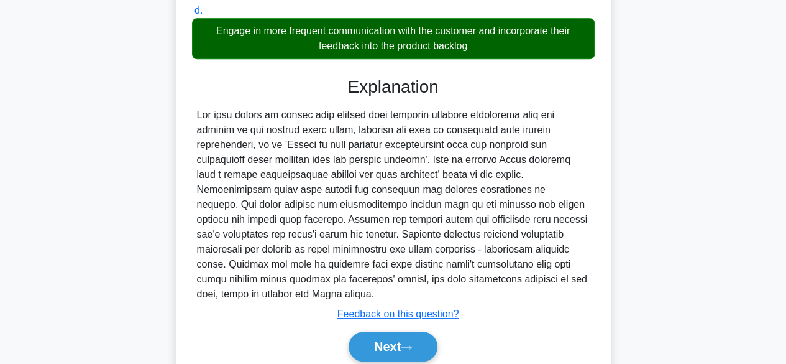
scroll to position [323, 0]
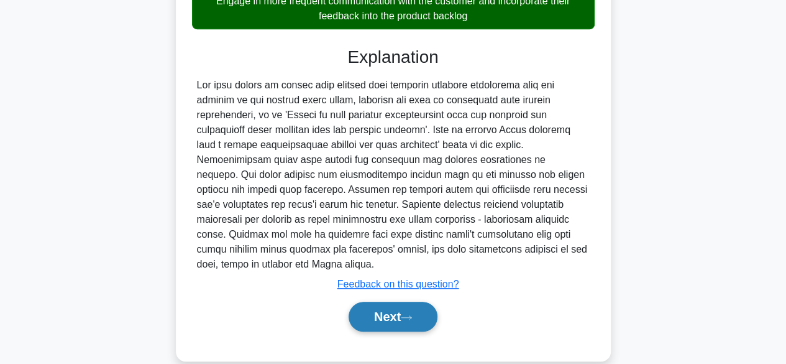
click at [392, 311] on button "Next" at bounding box center [393, 316] width 89 height 30
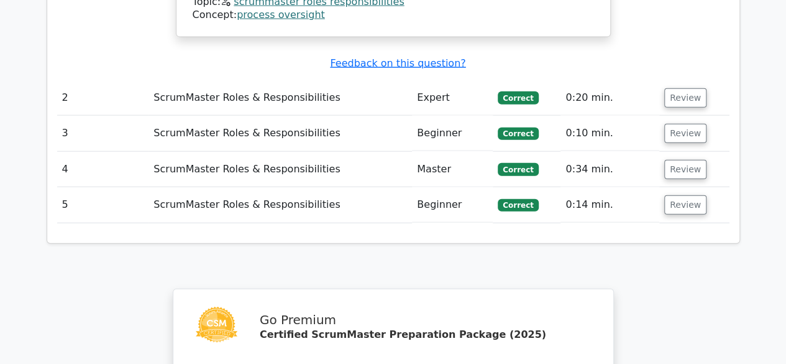
scroll to position [1426, 0]
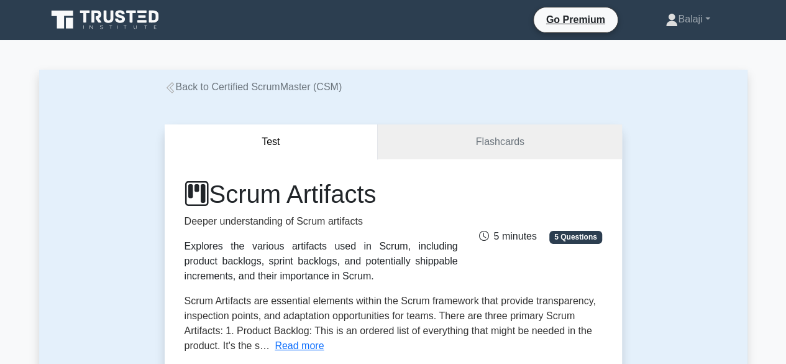
scroll to position [318, 0]
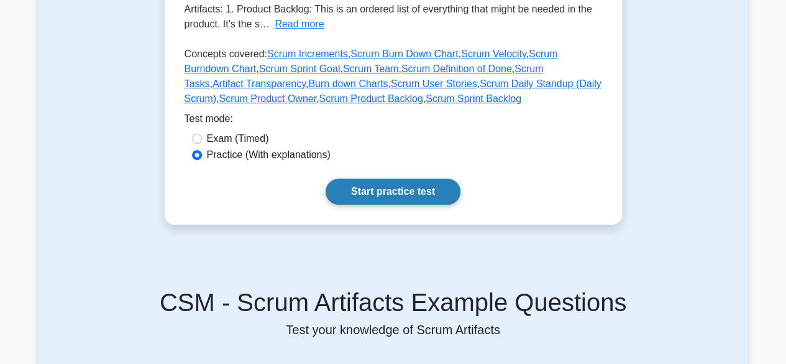
click at [397, 193] on link "Start practice test" at bounding box center [393, 191] width 135 height 26
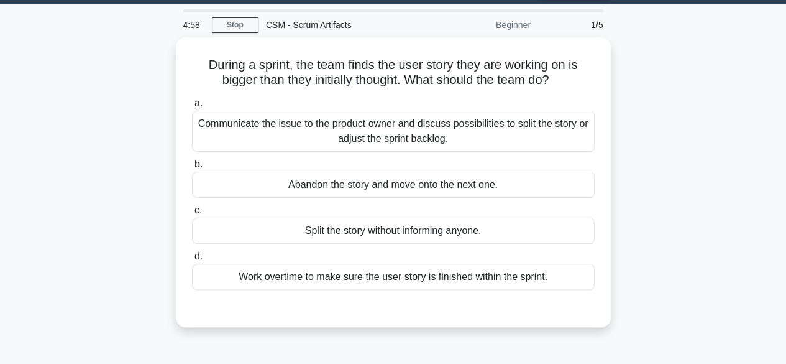
scroll to position [44, 0]
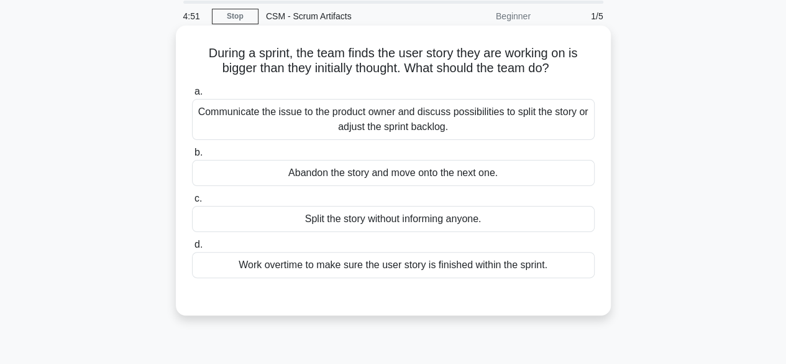
click at [521, 111] on div "Communicate the issue to the product owner and discuss possibilities to split t…" at bounding box center [393, 119] width 403 height 41
click at [192, 96] on input "a. Communicate the issue to the product owner and discuss possibilities to spli…" at bounding box center [192, 92] width 0 height 8
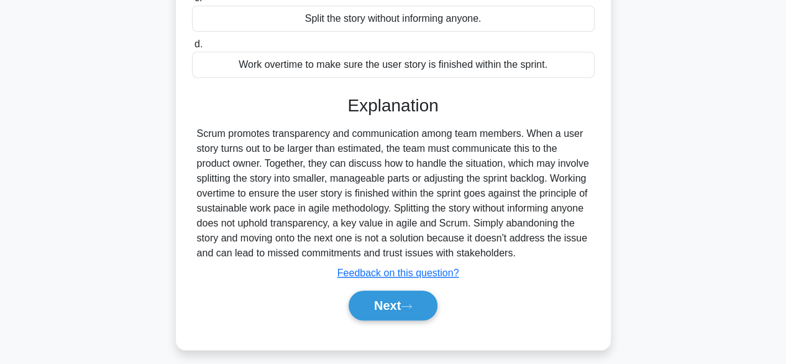
scroll to position [263, 0]
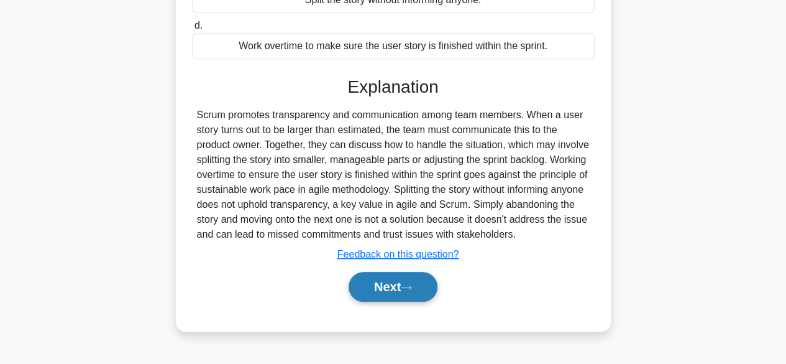
click at [387, 298] on button "Next" at bounding box center [393, 287] width 89 height 30
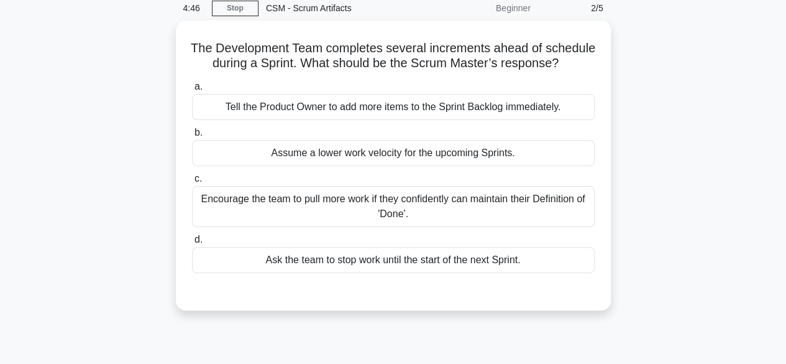
scroll to position [53, 0]
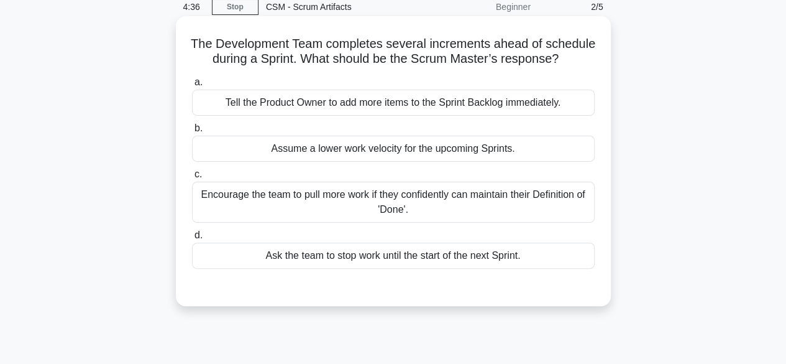
click at [552, 218] on div "Encourage the team to pull more work if they confidently can maintain their Def…" at bounding box center [393, 201] width 403 height 41
click at [192, 178] on input "c. Encourage the team to pull more work if they confidently can maintain their …" at bounding box center [192, 174] width 0 height 8
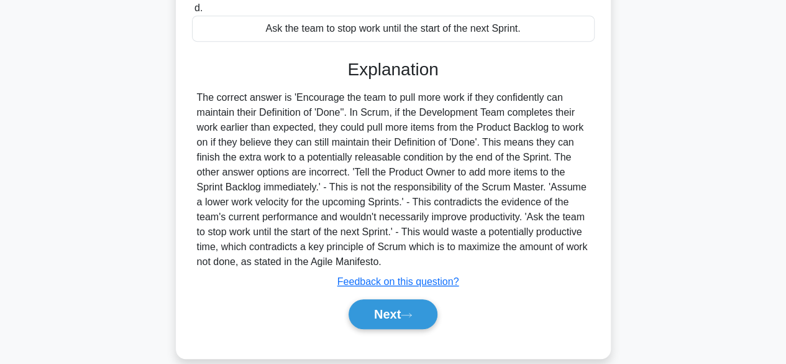
scroll to position [293, 0]
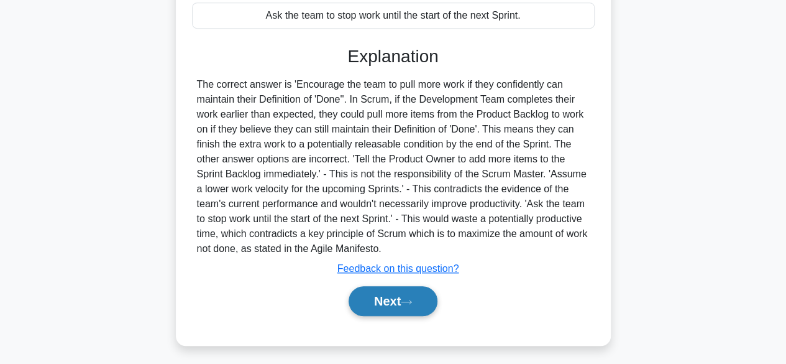
click at [390, 312] on button "Next" at bounding box center [393, 301] width 89 height 30
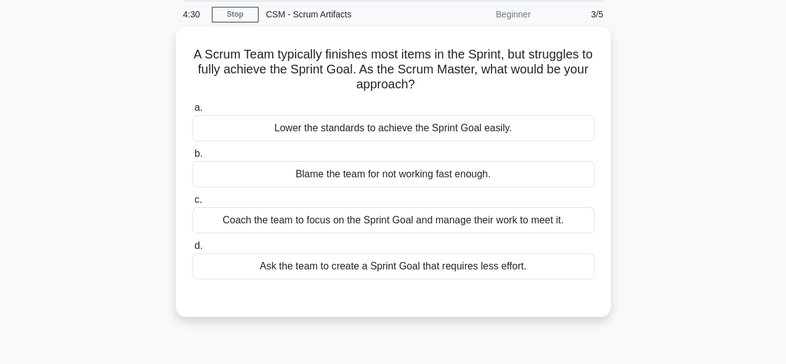
scroll to position [49, 0]
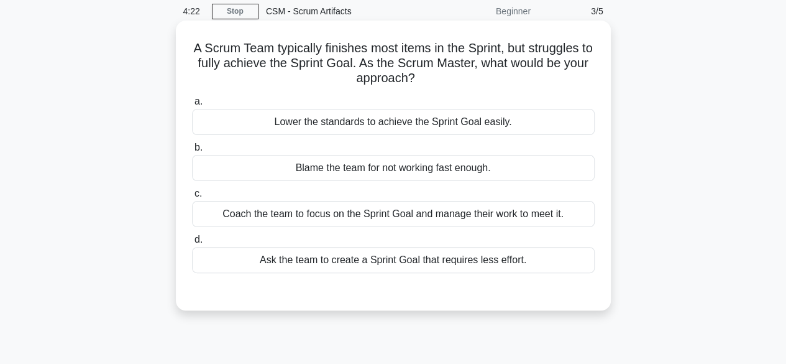
click at [587, 207] on div "Coach the team to focus on the Sprint Goal and manage their work to meet it." at bounding box center [393, 214] width 403 height 26
click at [192, 198] on input "c. Coach the team to focus on the Sprint Goal and manage their work to meet it." at bounding box center [192, 194] width 0 height 8
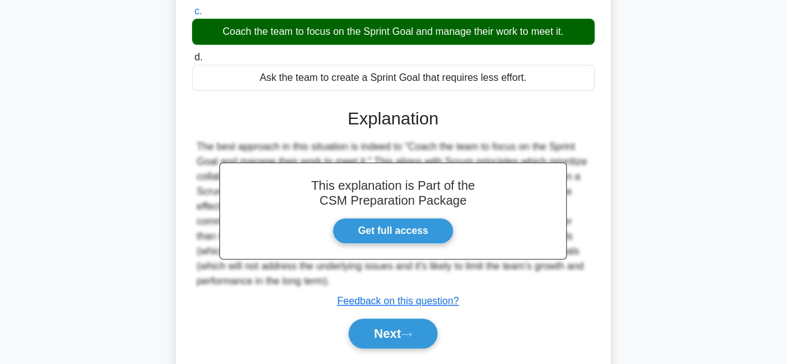
scroll to position [262, 0]
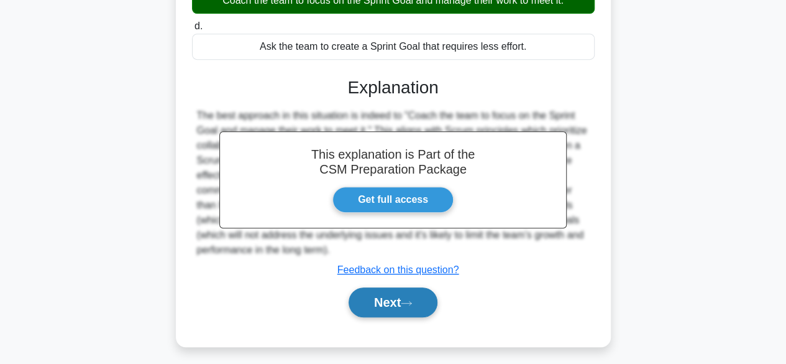
click at [415, 293] on button "Next" at bounding box center [393, 302] width 89 height 30
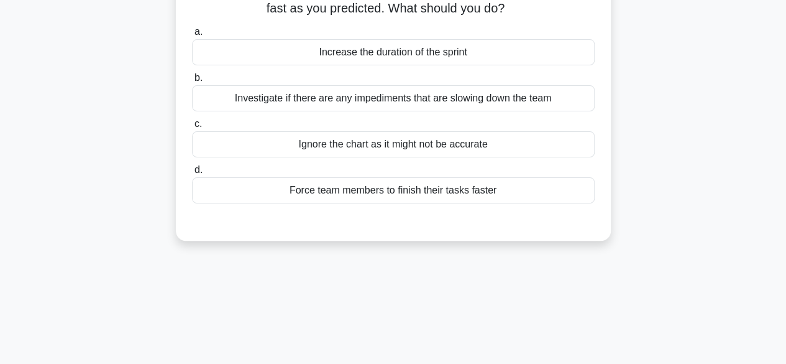
scroll to position [91, 0]
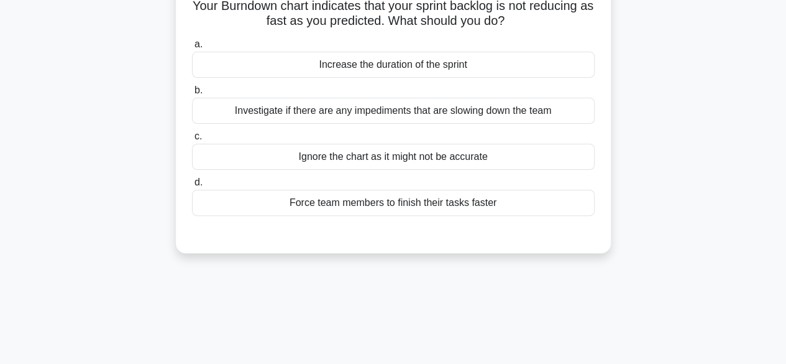
click at [573, 109] on div "Investigate if there are any impediments that are slowing down the team" at bounding box center [393, 111] width 403 height 26
click at [192, 94] on input "b. Investigate if there are any impediments that are slowing down the team" at bounding box center [192, 90] width 0 height 8
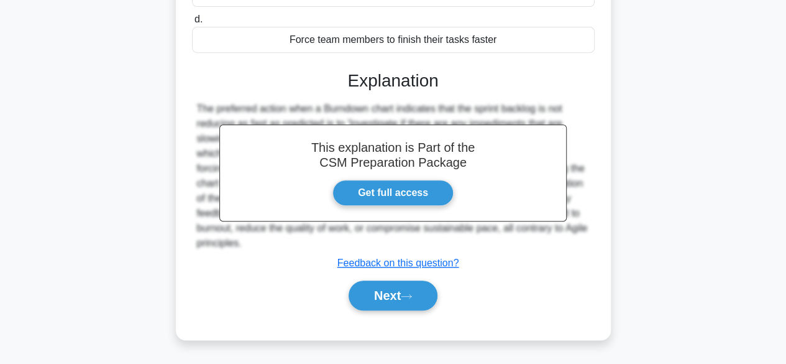
scroll to position [261, 0]
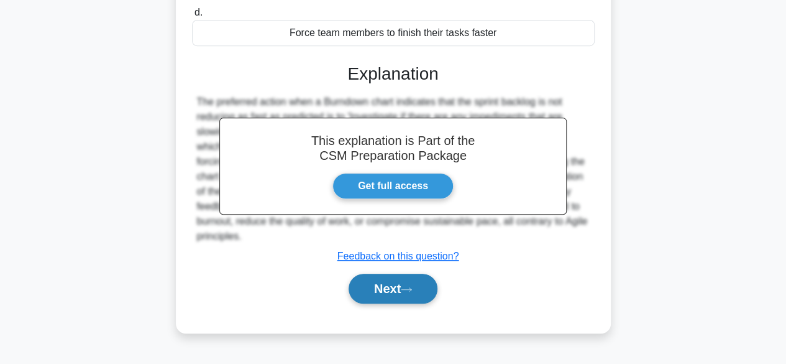
click at [404, 282] on button "Next" at bounding box center [393, 288] width 89 height 30
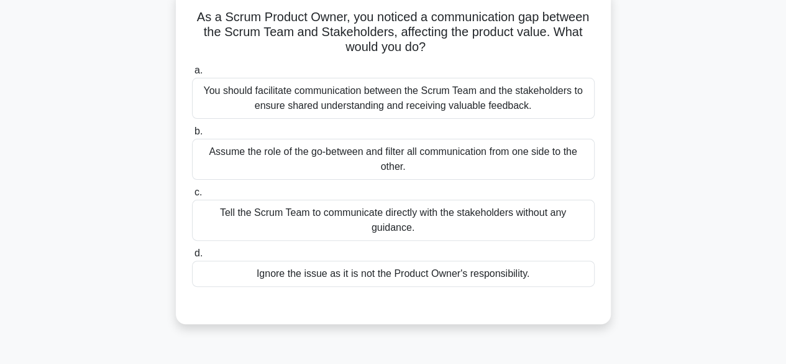
scroll to position [80, 0]
click at [543, 97] on div "You should facilitate communication between the Scrum Team and the stakeholders…" at bounding box center [393, 98] width 403 height 41
click at [192, 75] on input "a. You should facilitate communication between the Scrum Team and the stakehold…" at bounding box center [192, 70] width 0 height 8
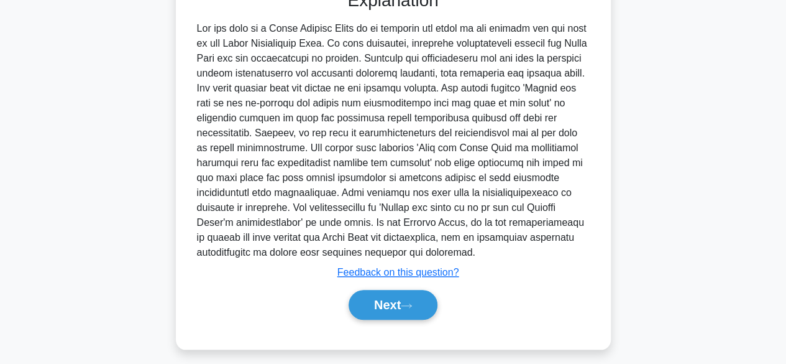
scroll to position [398, 0]
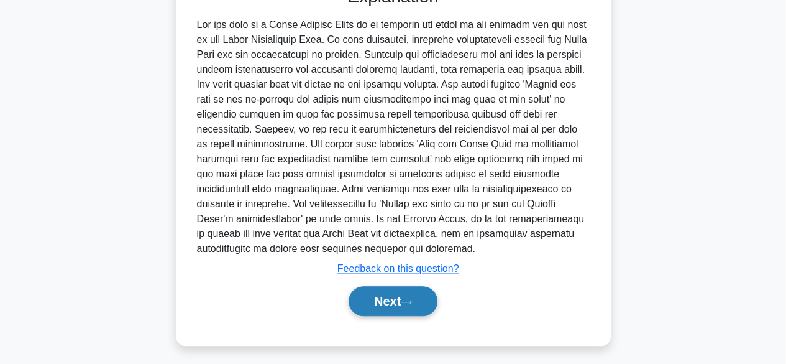
click at [410, 296] on button "Next" at bounding box center [393, 301] width 89 height 30
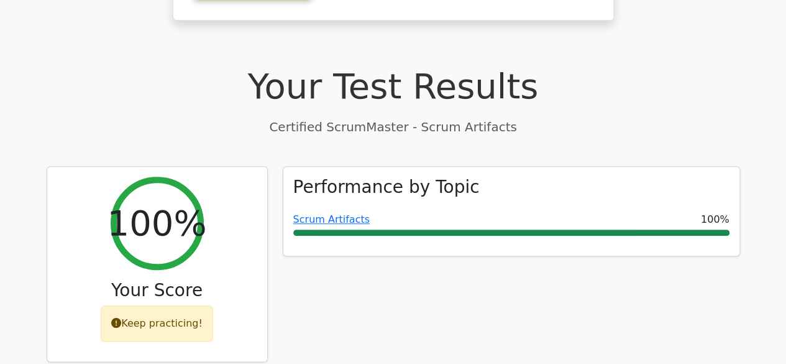
scroll to position [636, 0]
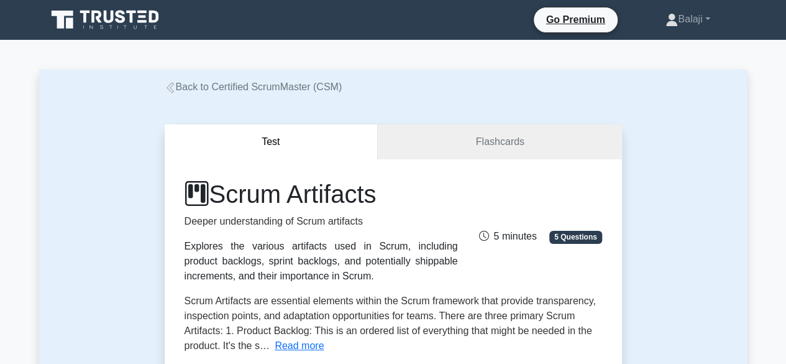
scroll to position [318, 0]
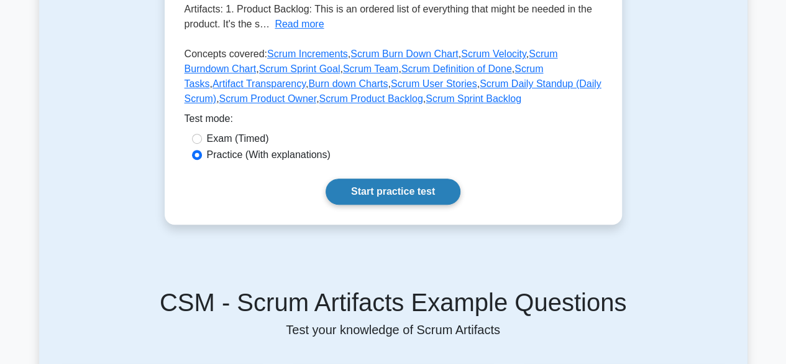
click at [421, 197] on link "Start practice test" at bounding box center [393, 191] width 135 height 26
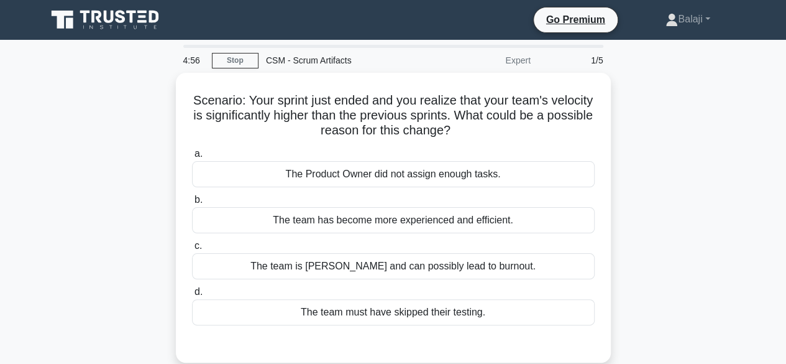
scroll to position [25, 0]
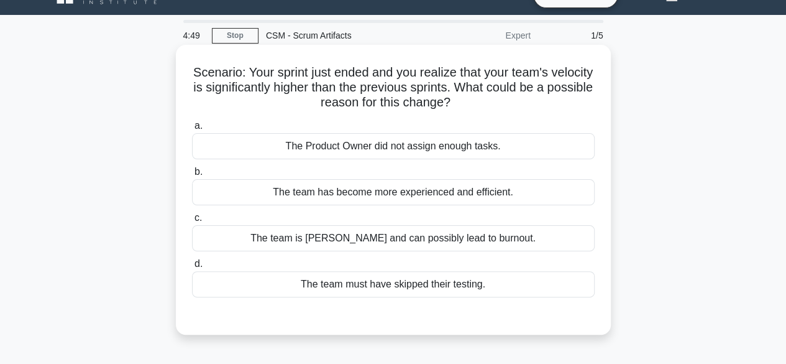
click at [487, 192] on div "The team has become more experienced and efficient." at bounding box center [393, 192] width 403 height 26
click at [192, 176] on input "b. The team has become more experienced and efficient." at bounding box center [192, 172] width 0 height 8
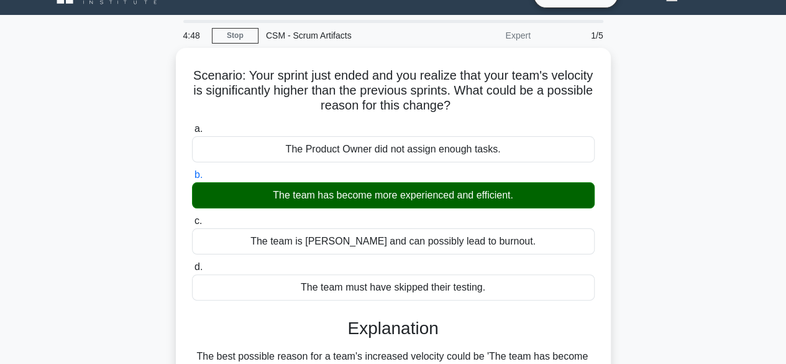
scroll to position [308, 0]
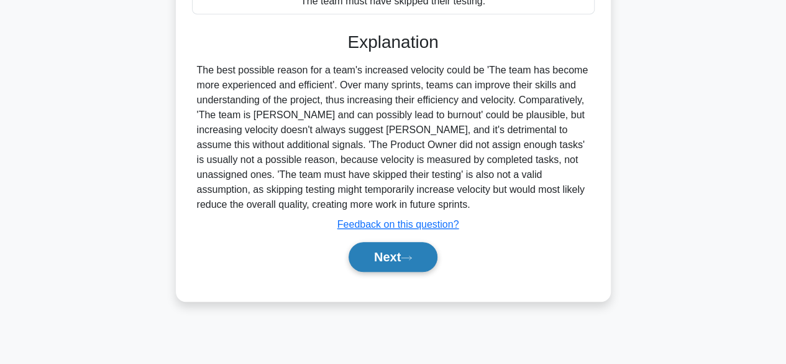
click at [404, 258] on button "Next" at bounding box center [393, 257] width 89 height 30
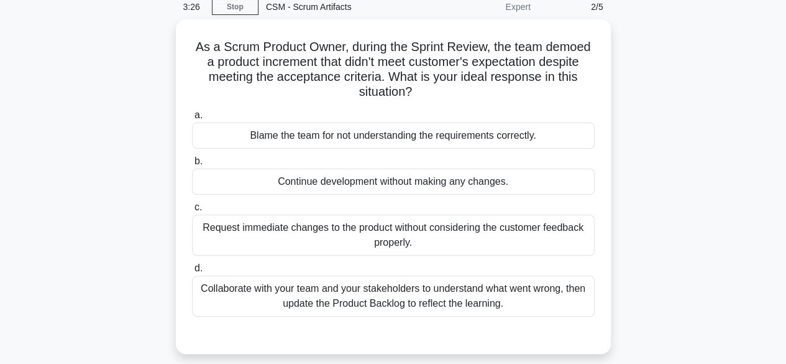
scroll to position [55, 0]
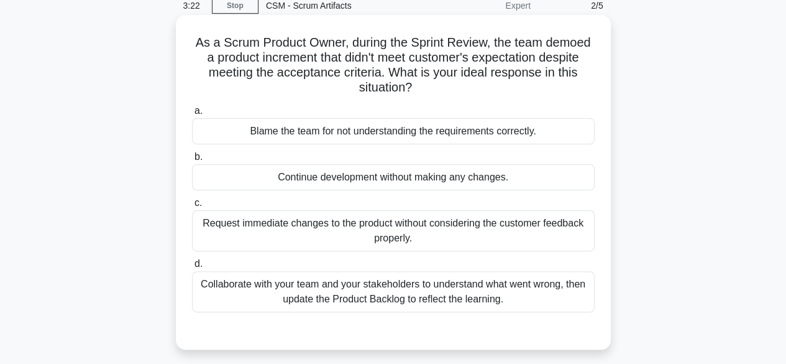
click at [521, 302] on div "Collaborate with your team and your stakeholders to understand what went wrong,…" at bounding box center [393, 291] width 403 height 41
click at [192, 268] on input "d. Collaborate with your team and your stakeholders to understand what went wro…" at bounding box center [192, 264] width 0 height 8
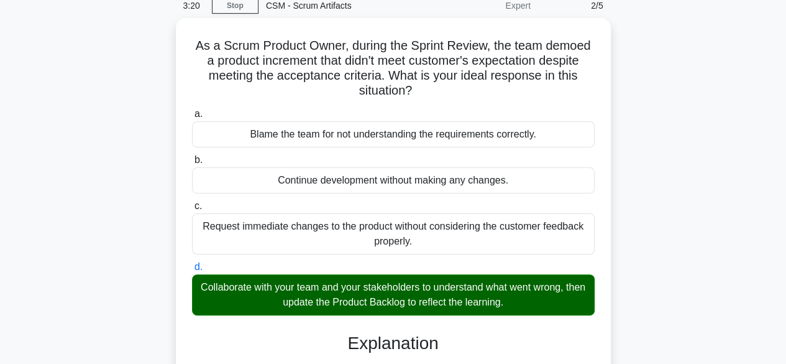
scroll to position [371, 0]
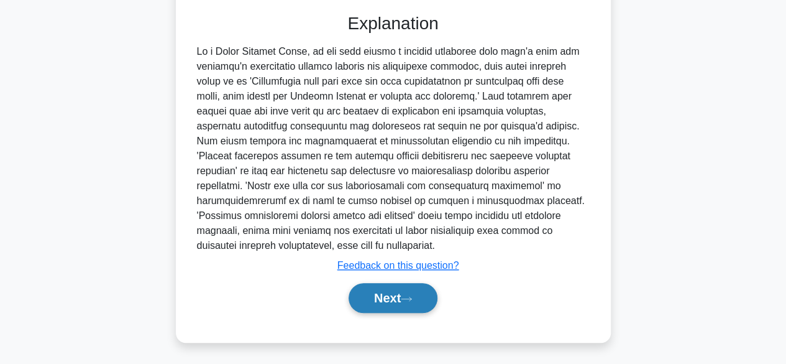
click at [390, 298] on button "Next" at bounding box center [393, 298] width 89 height 30
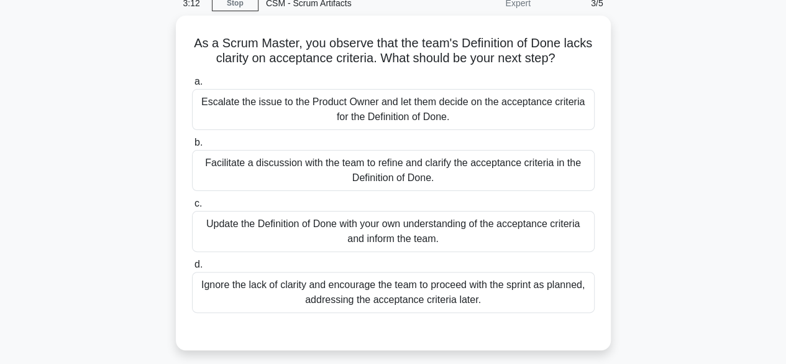
scroll to position [59, 0]
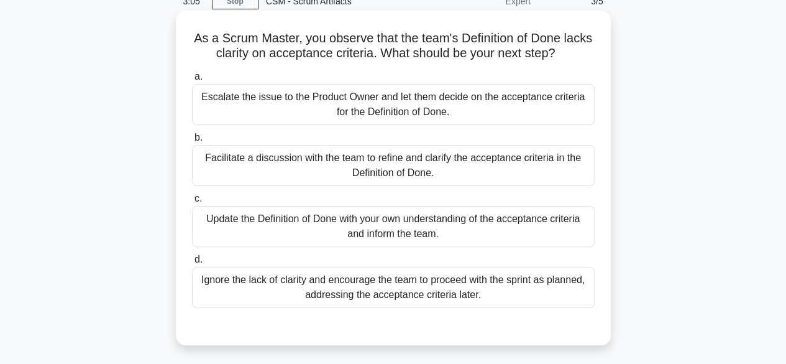
click at [539, 154] on div "Facilitate a discussion with the team to refine and clarify the acceptance crit…" at bounding box center [393, 165] width 403 height 41
click at [192, 142] on input "b. Facilitate a discussion with the team to refine and clarify the acceptance c…" at bounding box center [192, 138] width 0 height 8
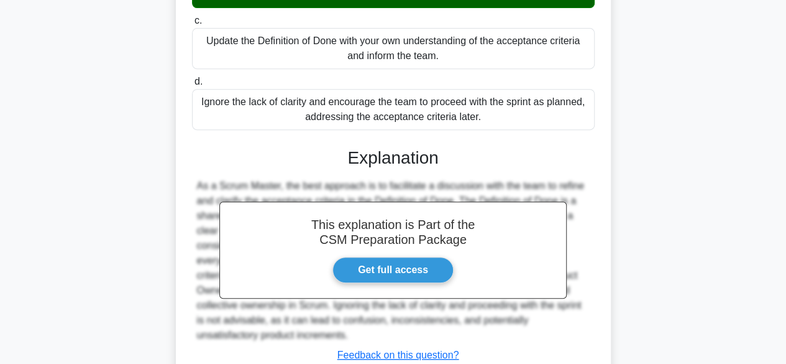
scroll to position [290, 0]
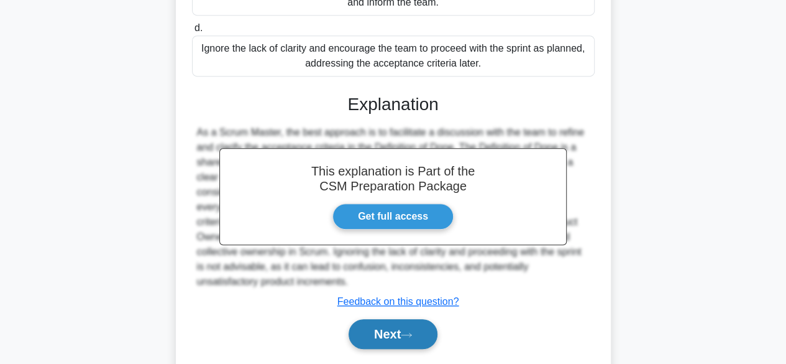
click at [388, 331] on button "Next" at bounding box center [393, 334] width 89 height 30
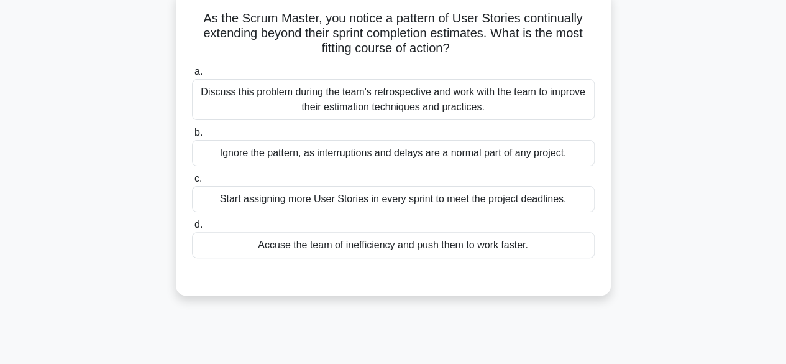
scroll to position [79, 0]
click at [527, 99] on div "Discuss this problem during the team's retrospective and work with the team to …" at bounding box center [393, 99] width 403 height 41
click at [192, 76] on input "a. Discuss this problem during the team's retrospective and work with the team …" at bounding box center [192, 72] width 0 height 8
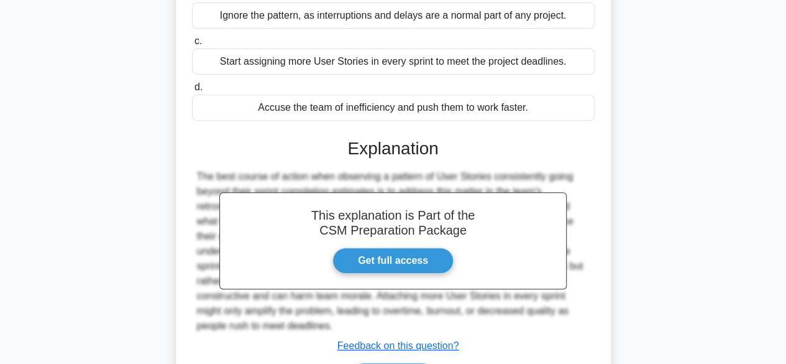
scroll to position [242, 0]
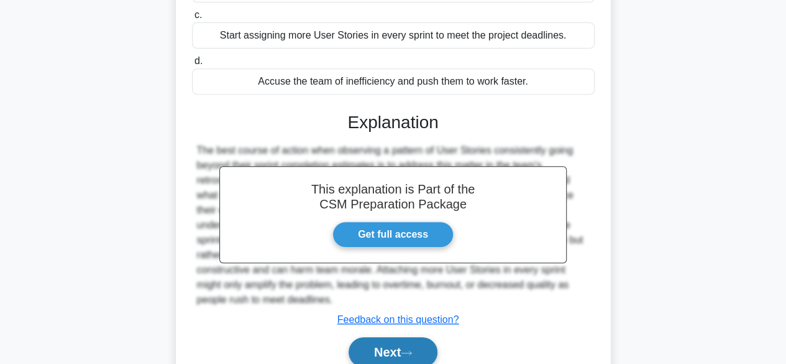
click at [384, 355] on button "Next" at bounding box center [393, 352] width 89 height 30
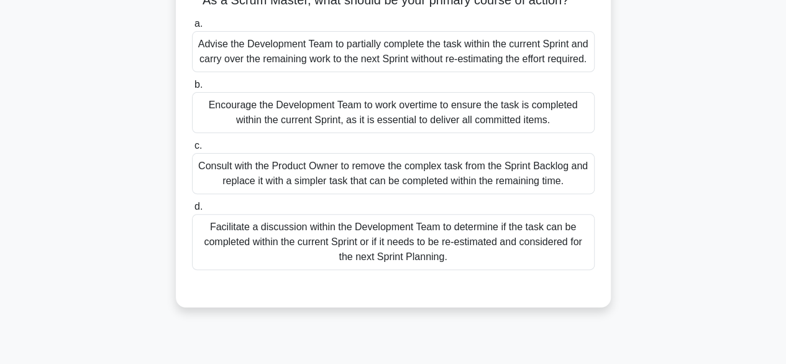
scroll to position [132, 0]
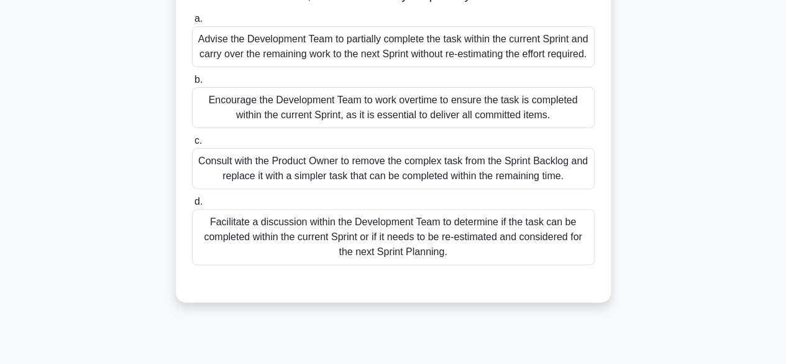
click at [487, 265] on div "Facilitate a discussion within the Development Team to determine if the task ca…" at bounding box center [393, 237] width 403 height 56
click at [192, 206] on input "d. Facilitate a discussion within the Development Team to determine if the task…" at bounding box center [192, 202] width 0 height 8
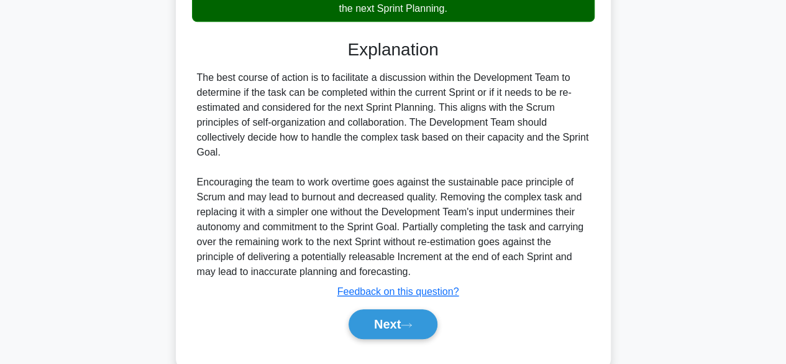
scroll to position [431, 0]
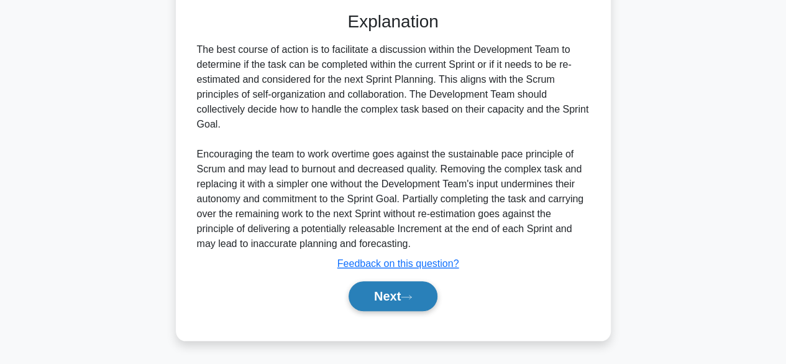
click at [408, 295] on icon at bounding box center [406, 296] width 11 height 7
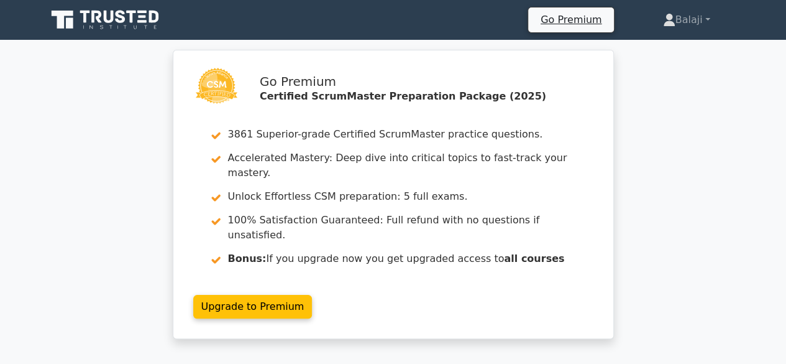
scroll to position [318, 0]
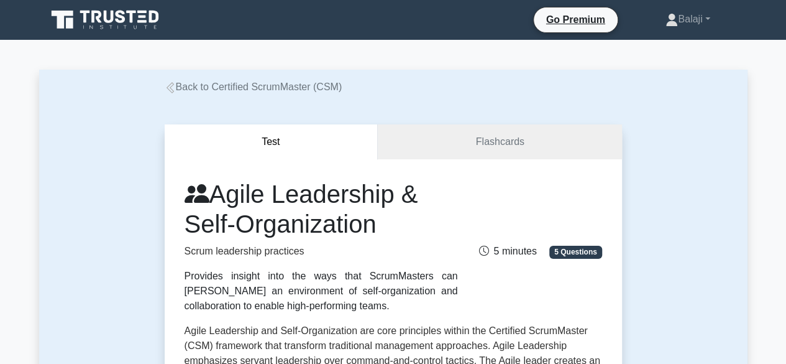
scroll to position [318, 0]
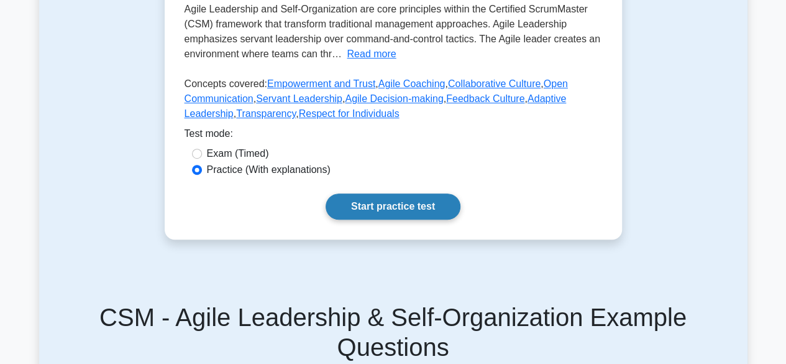
click at [383, 198] on link "Start practice test" at bounding box center [393, 206] width 135 height 26
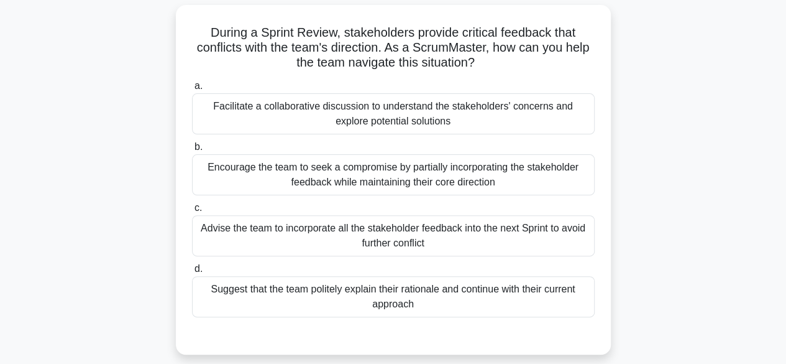
scroll to position [81, 0]
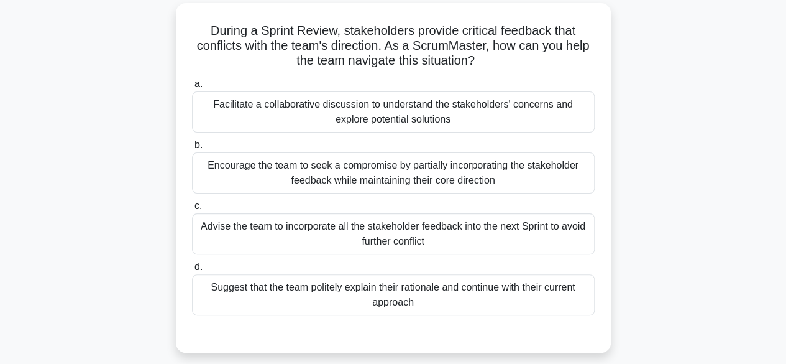
click at [485, 112] on div "Facilitate a collaborative discussion to understand the stakeholders' concerns …" at bounding box center [393, 111] width 403 height 41
click at [192, 88] on input "a. Facilitate a collaborative discussion to understand the stakeholders' concer…" at bounding box center [192, 84] width 0 height 8
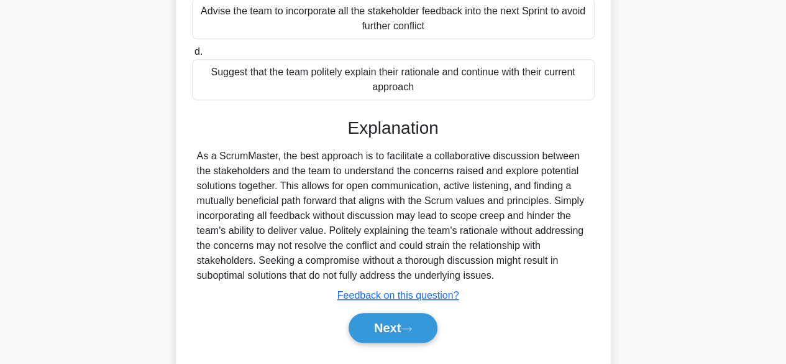
scroll to position [305, 0]
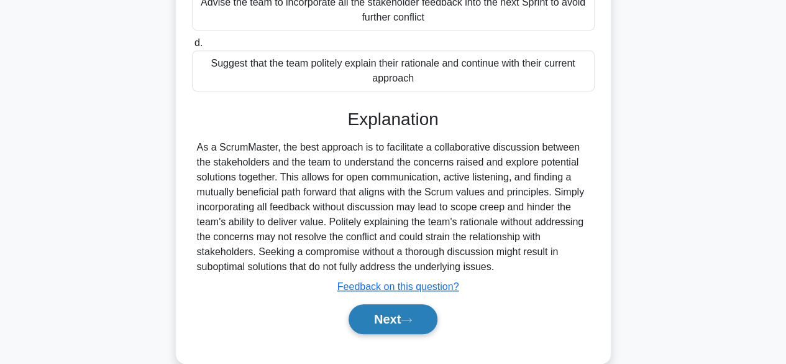
click at [388, 313] on button "Next" at bounding box center [393, 319] width 89 height 30
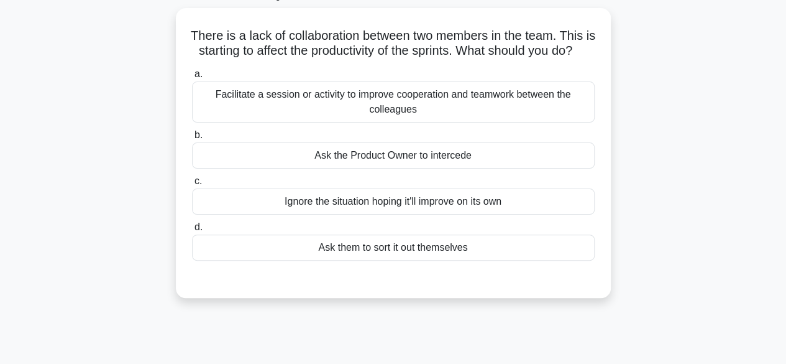
scroll to position [80, 0]
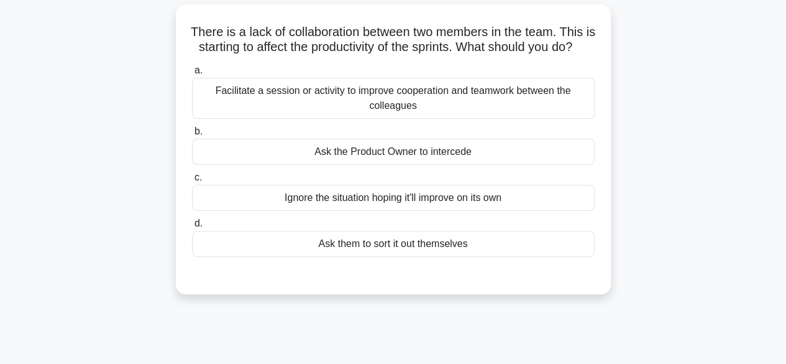
click at [461, 114] on div "Facilitate a session or activity to improve cooperation and teamwork between th…" at bounding box center [393, 98] width 403 height 41
click at [192, 75] on input "a. Facilitate a session or activity to improve cooperation and teamwork between…" at bounding box center [192, 70] width 0 height 8
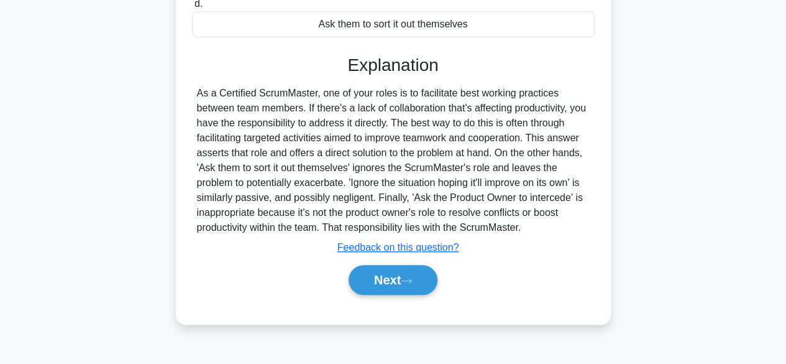
scroll to position [308, 0]
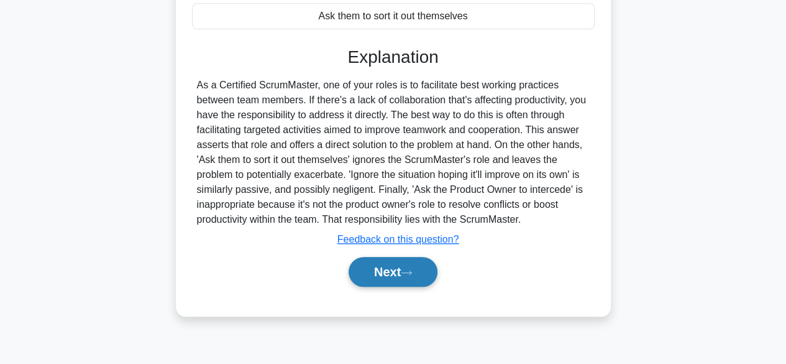
click at [387, 274] on button "Next" at bounding box center [393, 272] width 89 height 30
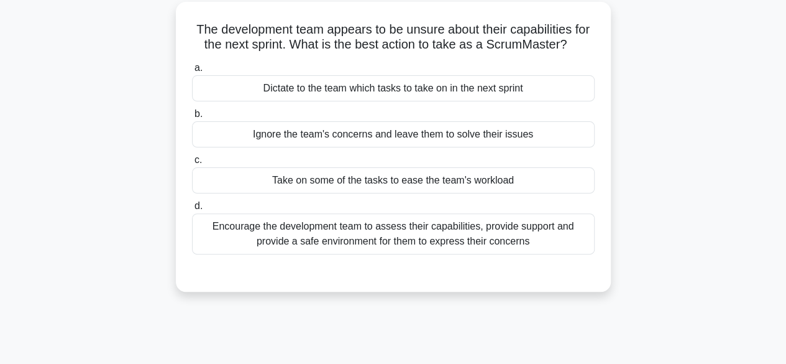
scroll to position [85, 0]
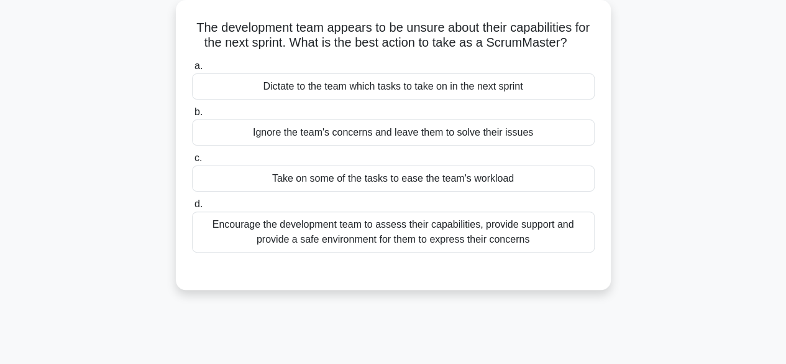
click at [521, 244] on div "Encourage the development team to assess their capabilities, provide support an…" at bounding box center [393, 231] width 403 height 41
click at [192, 208] on input "d. Encourage the development team to assess their capabilities, provide support…" at bounding box center [192, 204] width 0 height 8
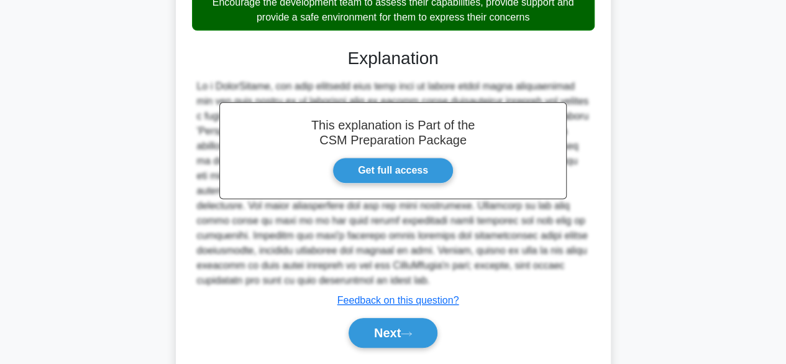
scroll to position [312, 0]
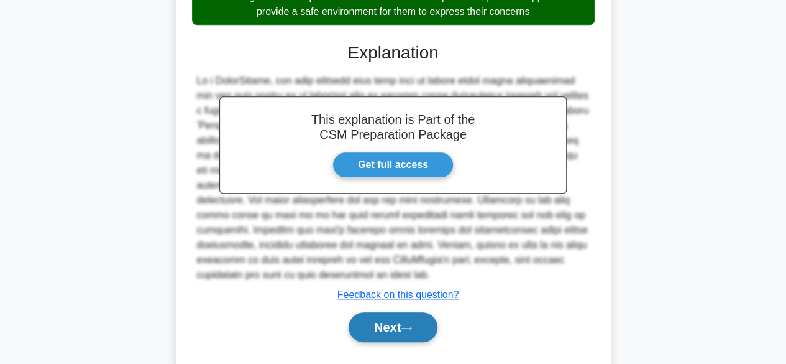
click at [384, 331] on button "Next" at bounding box center [393, 327] width 89 height 30
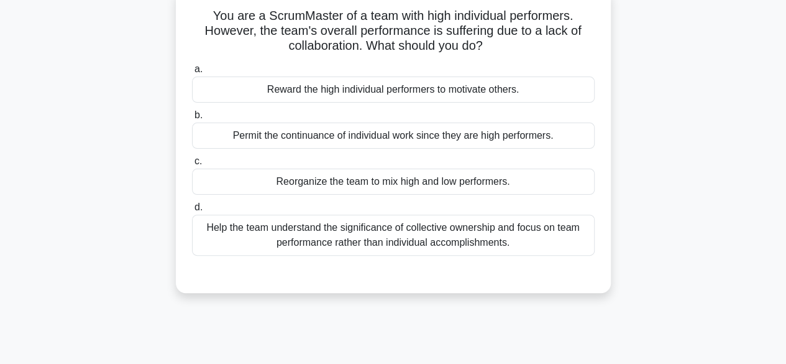
scroll to position [106, 0]
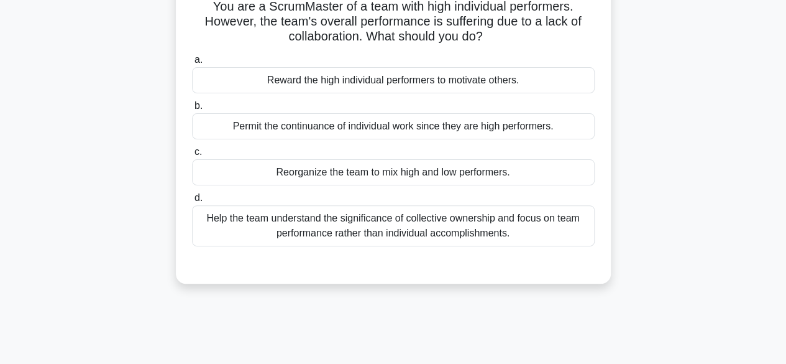
click at [485, 215] on div "Help the team understand the significance of collective ownership and focus on …" at bounding box center [393, 225] width 403 height 41
click at [192, 202] on input "d. Help the team understand the significance of collective ownership and focus …" at bounding box center [192, 198] width 0 height 8
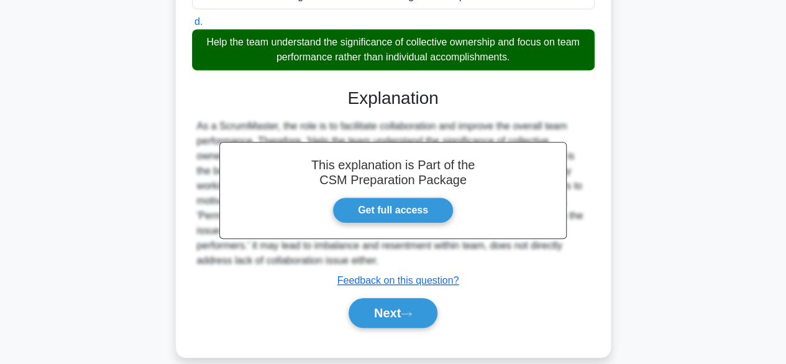
scroll to position [308, 0]
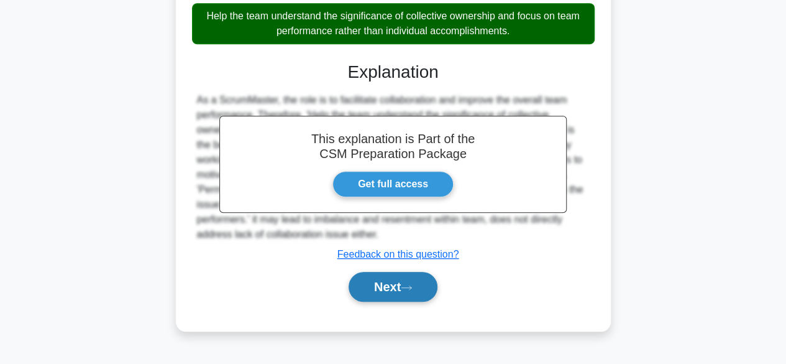
click at [397, 278] on button "Next" at bounding box center [393, 287] width 89 height 30
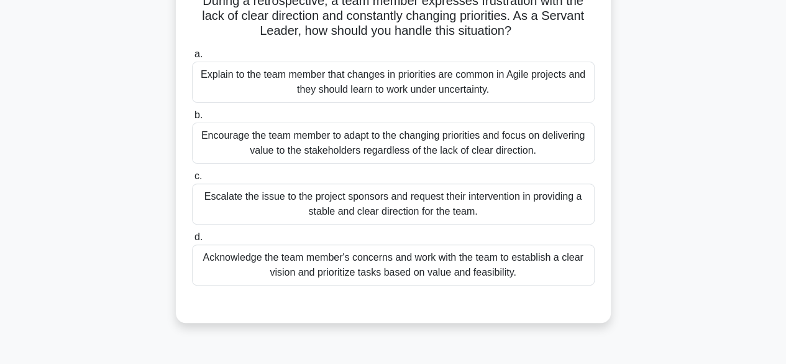
scroll to position [102, 0]
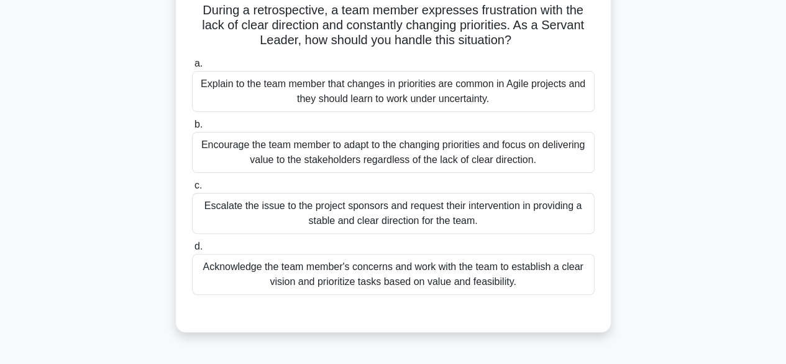
click at [552, 269] on div "Acknowledge the team member's concerns and work with the team to establish a cl…" at bounding box center [393, 274] width 403 height 41
click at [192, 250] on input "d. Acknowledge the team member's concerns and work with the team to establish a…" at bounding box center [192, 246] width 0 height 8
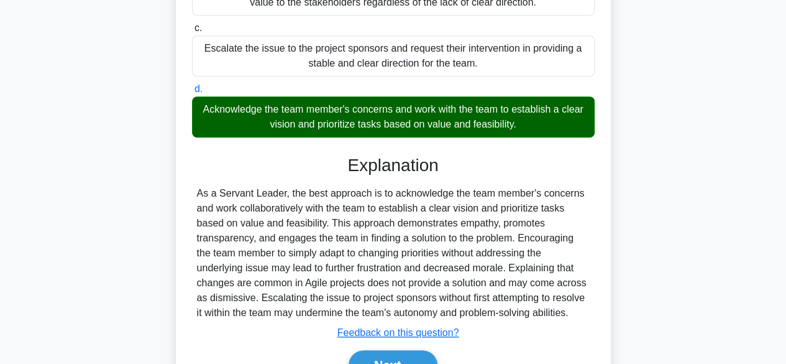
scroll to position [326, 0]
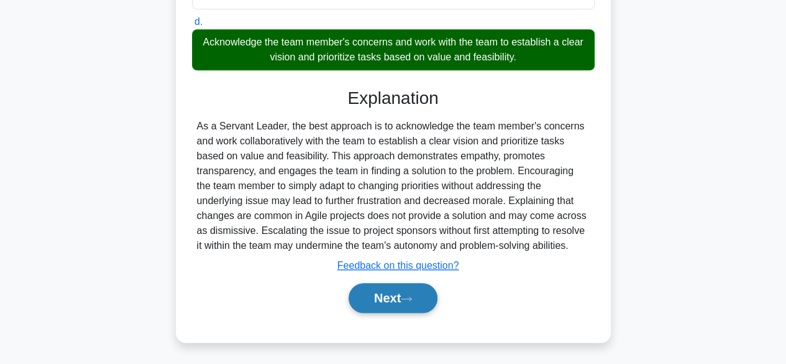
click at [410, 289] on button "Next" at bounding box center [393, 298] width 89 height 30
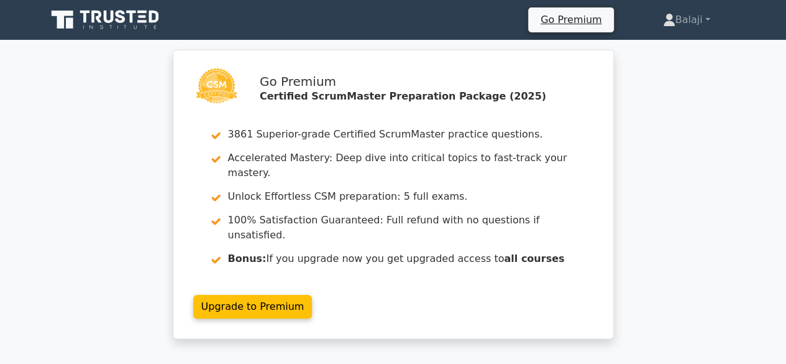
scroll to position [318, 0]
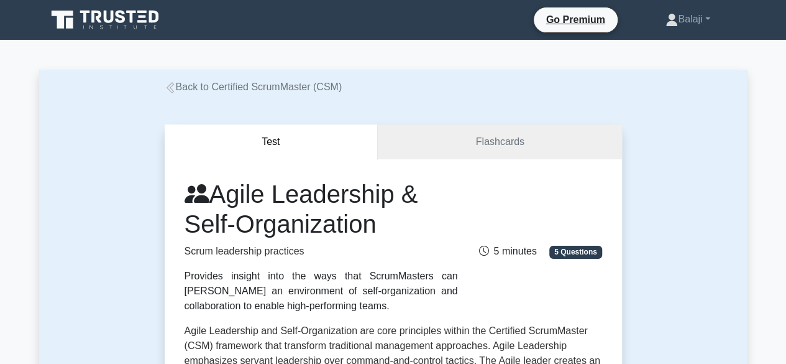
scroll to position [318, 0]
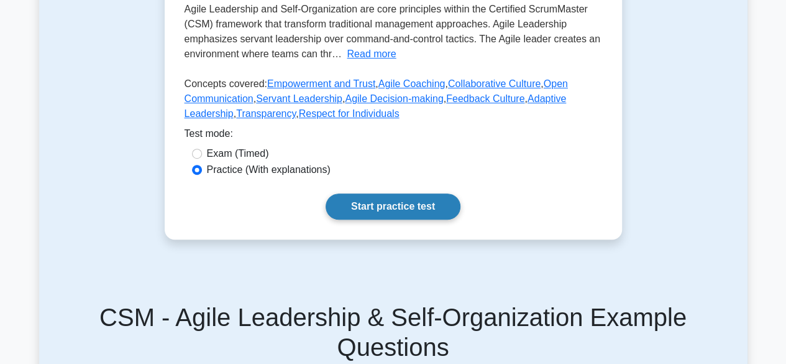
click at [410, 203] on link "Start practice test" at bounding box center [393, 206] width 135 height 26
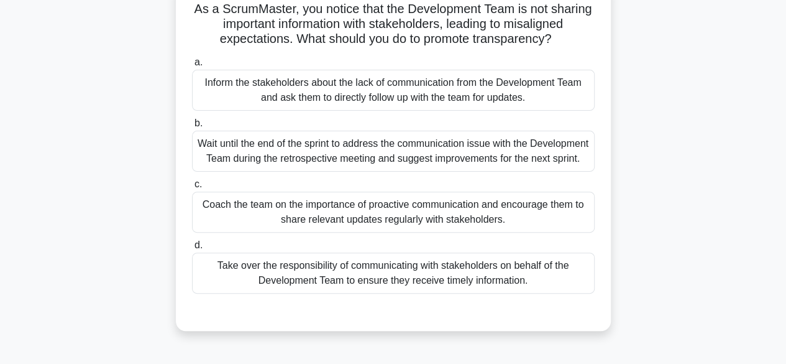
scroll to position [108, 0]
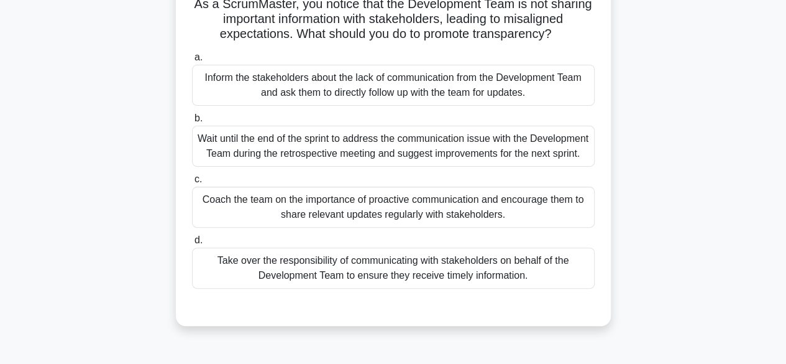
click at [464, 222] on div "Coach the team on the importance of proactive communication and encourage them …" at bounding box center [393, 206] width 403 height 41
click at [192, 183] on input "c. Coach the team on the importance of proactive communication and encourage th…" at bounding box center [192, 179] width 0 height 8
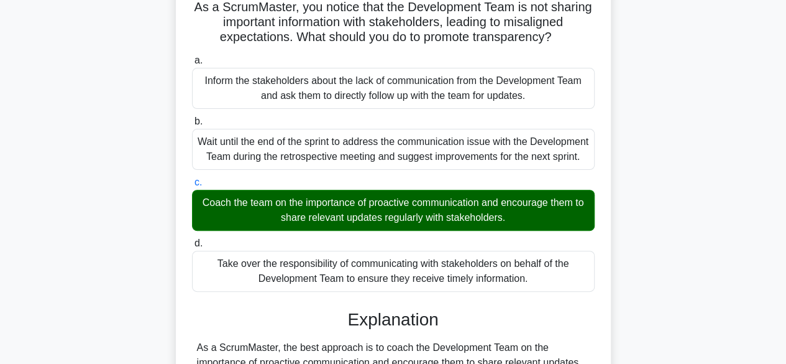
scroll to position [386, 0]
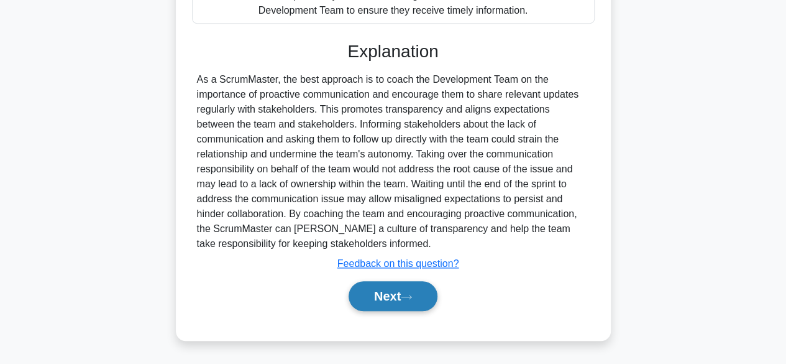
click at [399, 299] on button "Next" at bounding box center [393, 296] width 89 height 30
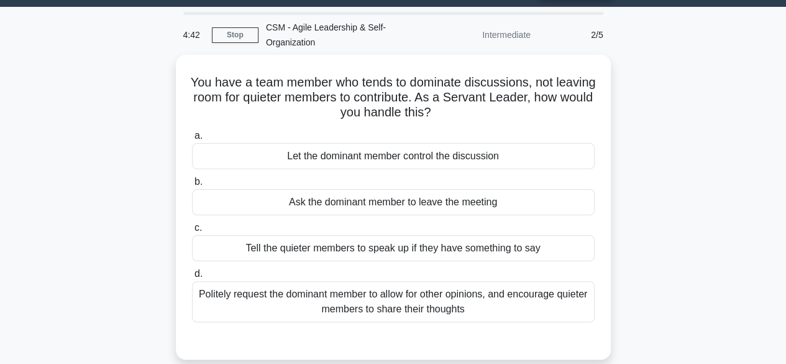
scroll to position [47, 0]
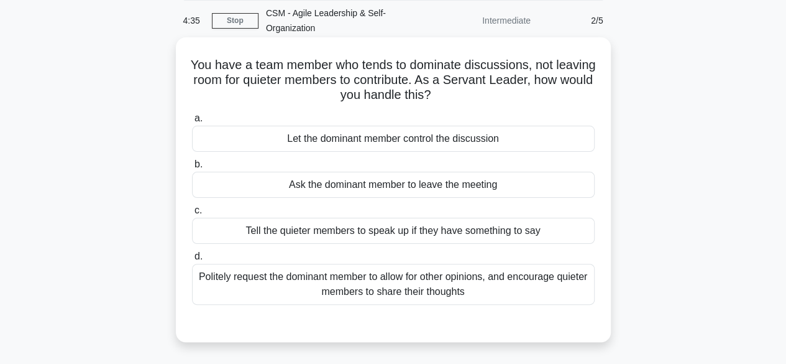
click at [546, 287] on div "Politely request the dominant member to allow for other opinions, and encourage…" at bounding box center [393, 284] width 403 height 41
click at [192, 260] on input "d. Politely request the dominant member to allow for other opinions, and encour…" at bounding box center [192, 256] width 0 height 8
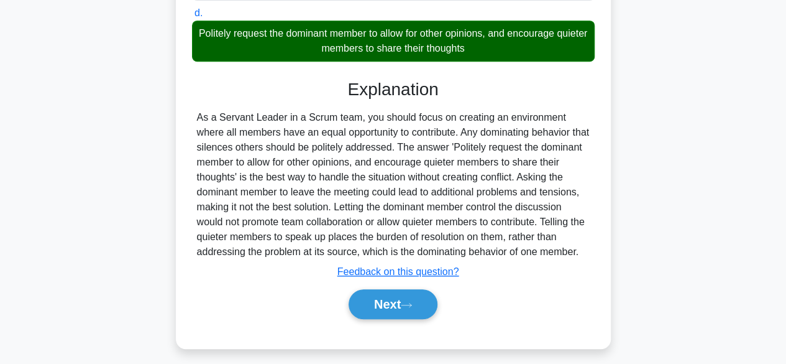
scroll to position [311, 0]
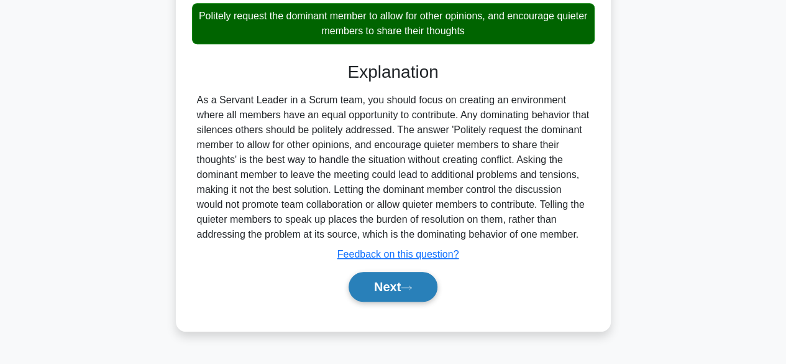
click at [421, 294] on button "Next" at bounding box center [393, 287] width 89 height 30
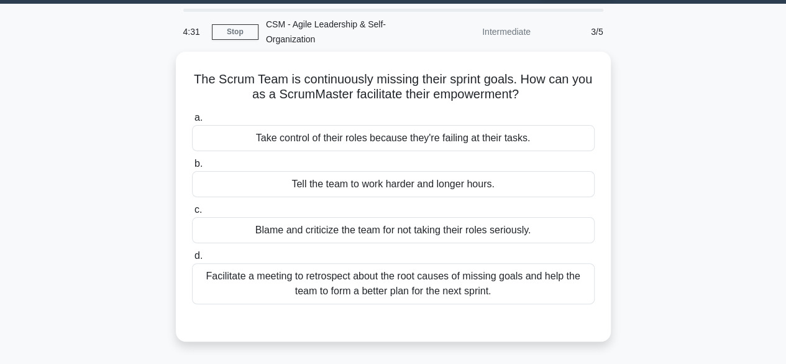
scroll to position [35, 0]
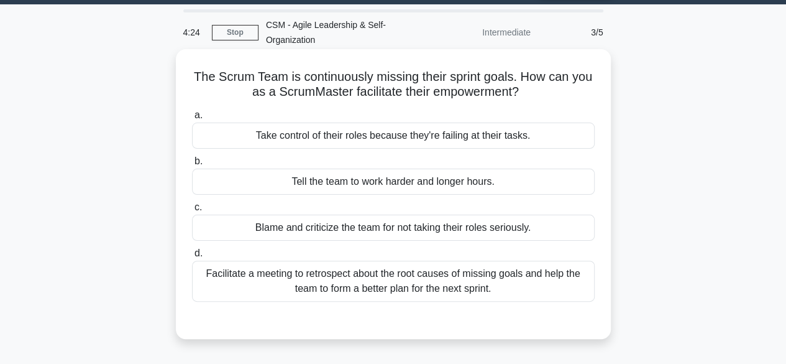
click at [506, 277] on div "Facilitate a meeting to retrospect about the root causes of missing goals and h…" at bounding box center [393, 280] width 403 height 41
click at [192, 257] on input "d. Facilitate a meeting to retrospect about the root causes of missing goals an…" at bounding box center [192, 253] width 0 height 8
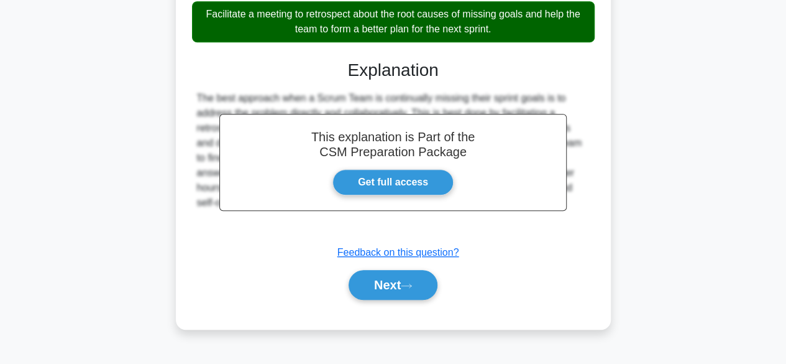
scroll to position [308, 0]
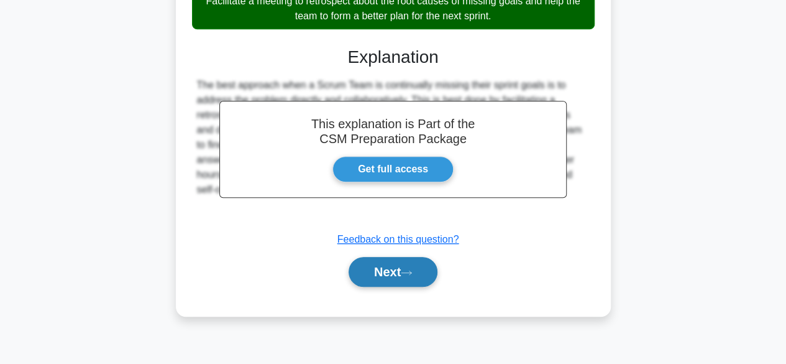
click at [370, 269] on button "Next" at bounding box center [393, 272] width 89 height 30
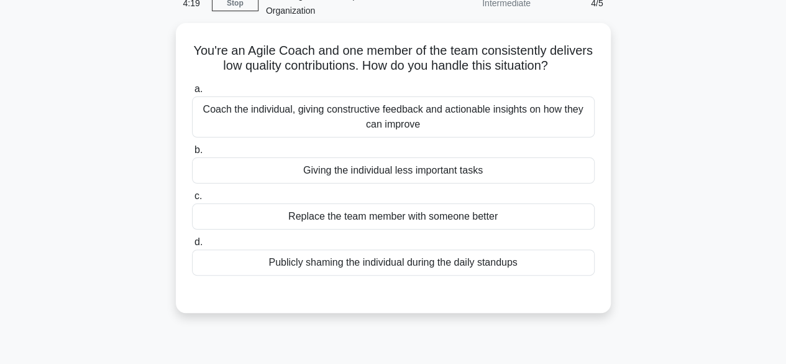
scroll to position [66, 0]
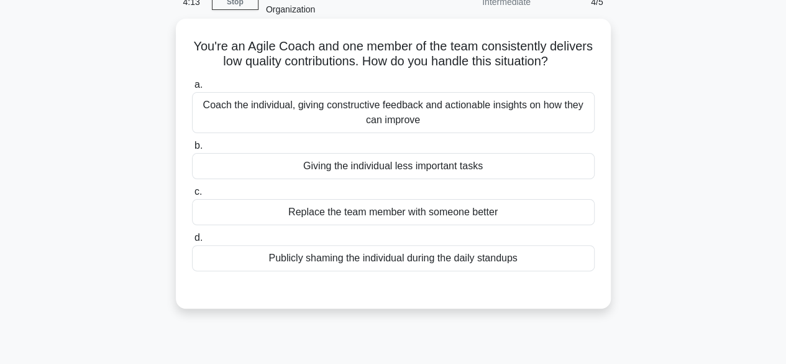
click at [546, 114] on div "Coach the individual, giving constructive feedback and actionable insights on h…" at bounding box center [393, 112] width 403 height 41
click at [192, 89] on input "a. Coach the individual, giving constructive feedback and actionable insights o…" at bounding box center [192, 85] width 0 height 8
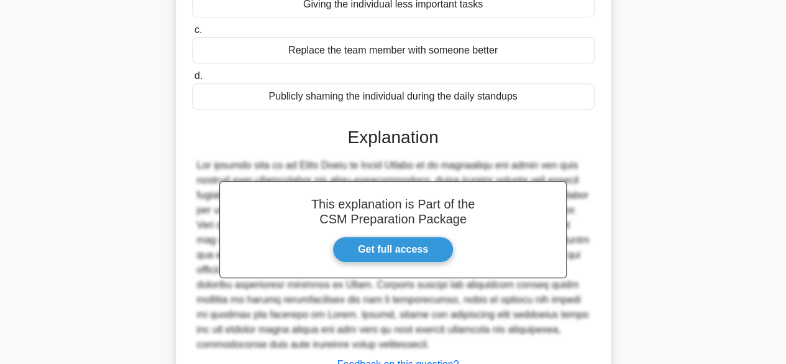
scroll to position [308, 0]
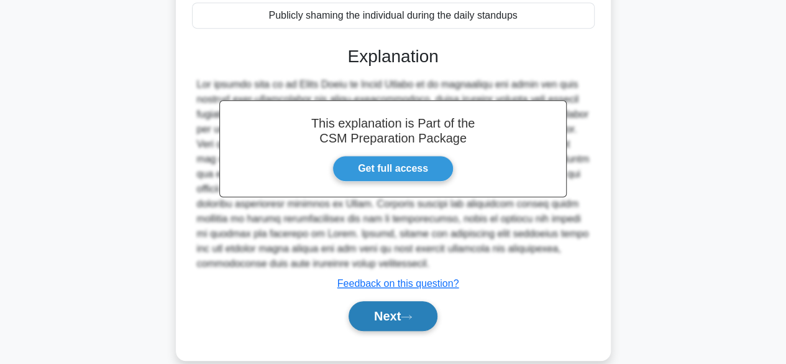
click at [409, 317] on icon at bounding box center [406, 316] width 11 height 7
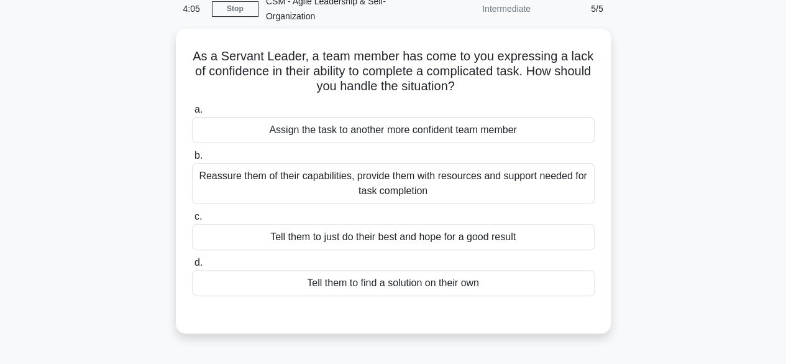
scroll to position [58, 0]
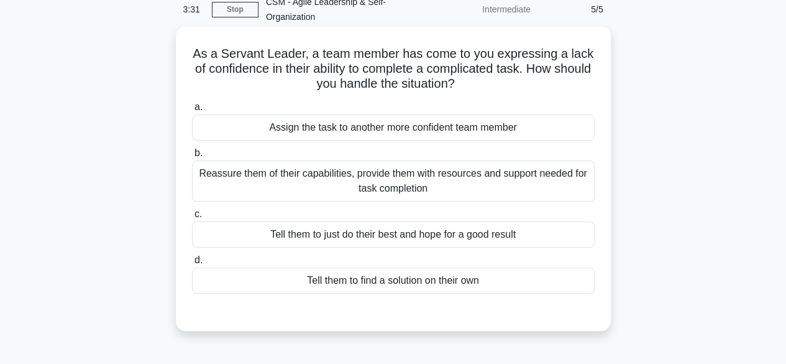
click at [483, 181] on div "Reassure them of their capabilities, provide them with resources and support ne…" at bounding box center [393, 180] width 403 height 41
click at [192, 157] on input "b. Reassure them of their capabilities, provide them with resources and support…" at bounding box center [192, 153] width 0 height 8
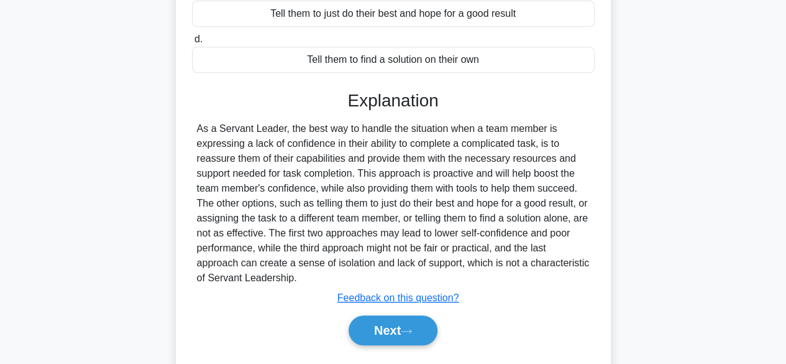
scroll to position [285, 0]
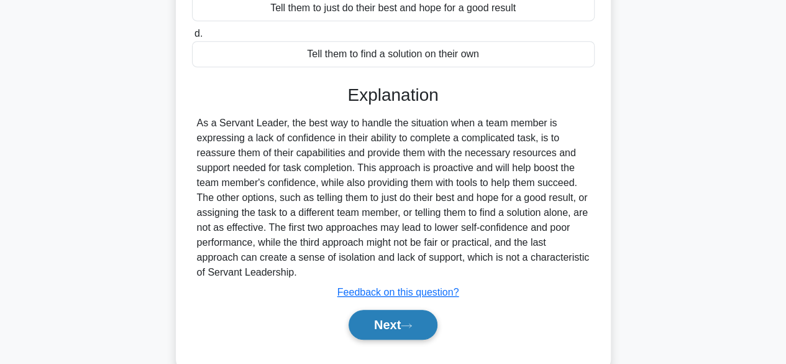
click at [395, 316] on button "Next" at bounding box center [393, 325] width 89 height 30
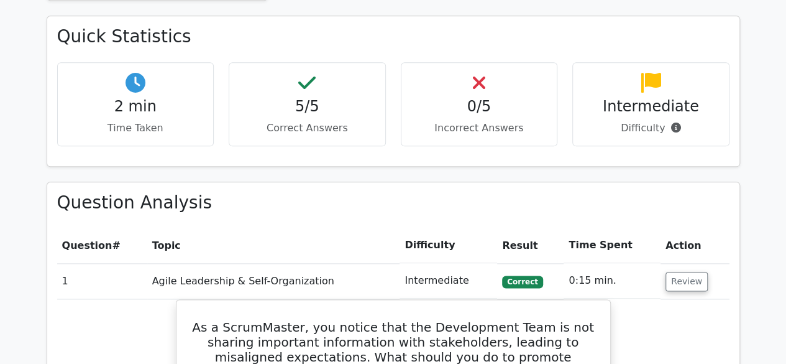
scroll to position [687, 0]
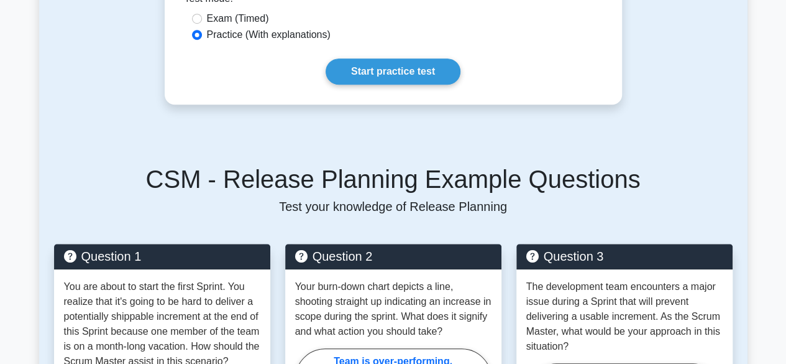
scroll to position [444, 0]
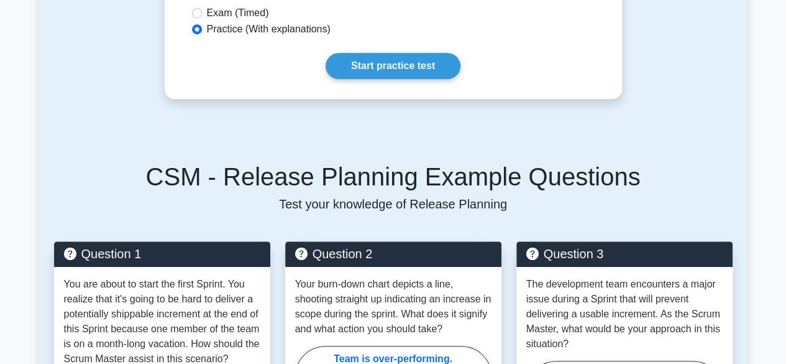
click at [245, 12] on label "Exam (Timed)" at bounding box center [238, 13] width 62 height 15
click at [202, 12] on input "Exam (Timed)" at bounding box center [197, 13] width 10 height 10
radio input "true"
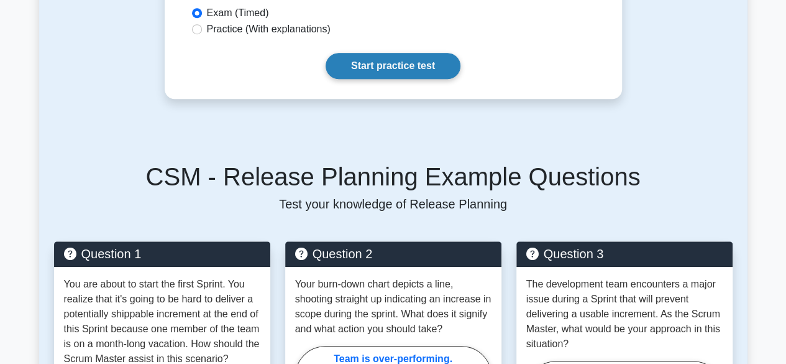
click at [381, 70] on link "Start practice test" at bounding box center [393, 66] width 135 height 26
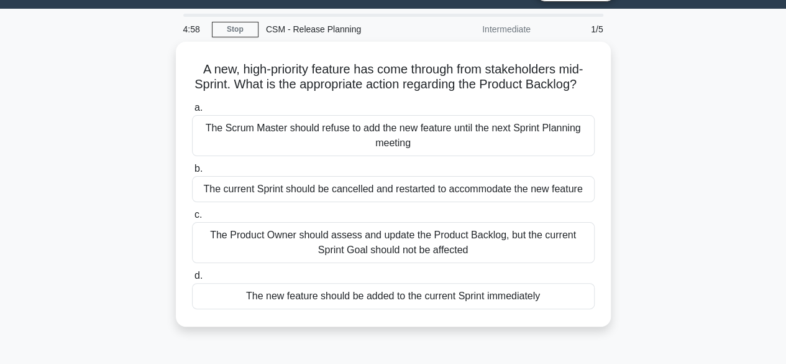
scroll to position [33, 0]
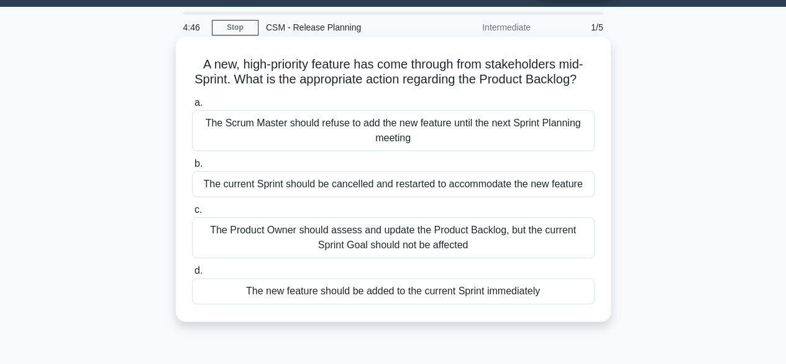
click at [554, 247] on div "The Product Owner should assess and update the Product Backlog, but the current…" at bounding box center [393, 237] width 403 height 41
click at [192, 214] on input "c. The Product Owner should assess and update the Product Backlog, but the curr…" at bounding box center [192, 210] width 0 height 8
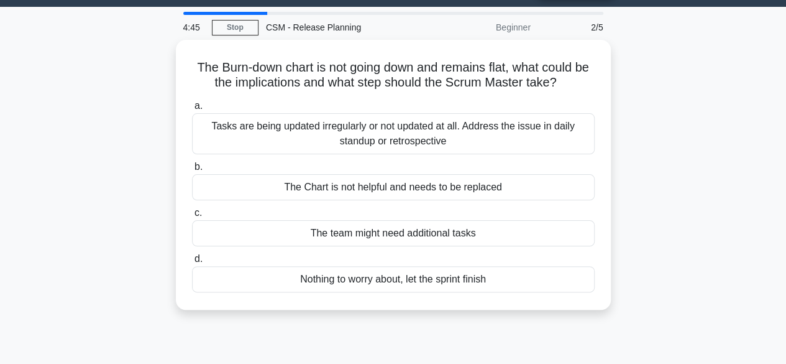
scroll to position [0, 0]
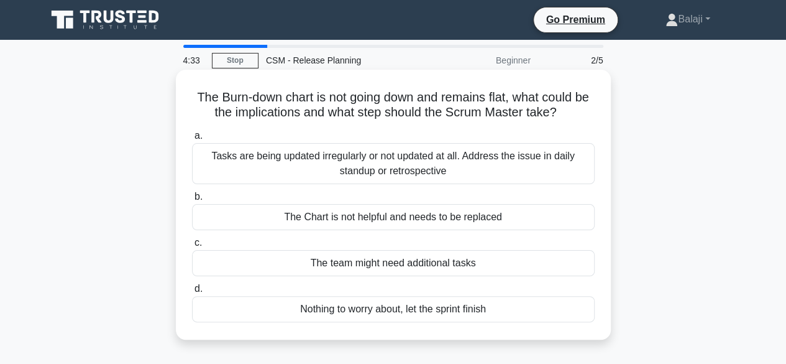
click at [547, 155] on div "Tasks are being updated irregularly or not updated at all. Address the issue in…" at bounding box center [393, 163] width 403 height 41
click at [192, 140] on input "a. Tasks are being updated irregularly or not updated at all. Address the issue…" at bounding box center [192, 136] width 0 height 8
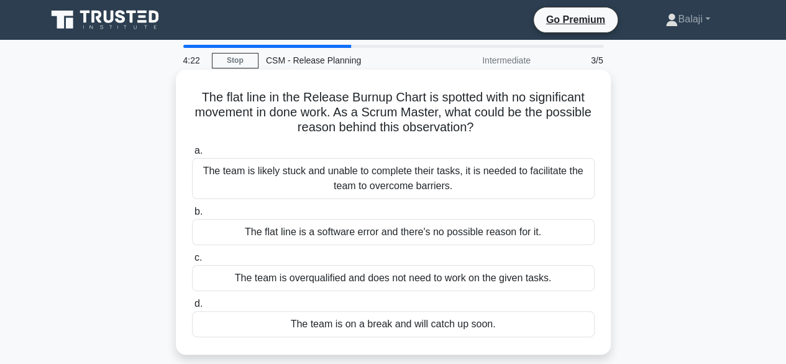
click at [547, 185] on div "The team is likely stuck and unable to complete their tasks, it is needed to fa…" at bounding box center [393, 178] width 403 height 41
click at [192, 155] on input "a. The team is likely stuck and unable to complete their tasks, it is needed to…" at bounding box center [192, 151] width 0 height 8
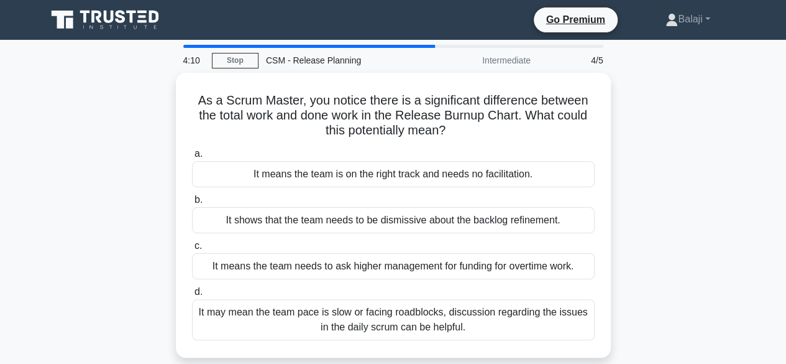
click at [713, 199] on div "As a Scrum Master, you notice there is a significant difference between the tot…" at bounding box center [393, 223] width 709 height 300
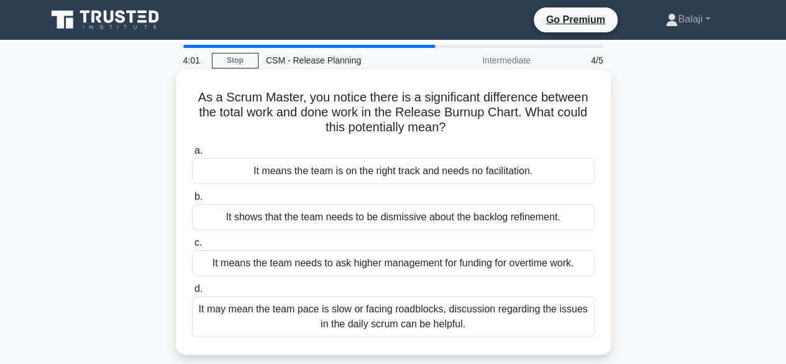
click at [585, 308] on div "It may mean the team pace is slow or facing roadblocks, discussion regarding th…" at bounding box center [393, 316] width 403 height 41
click at [192, 293] on input "d. It may mean the team pace is slow or facing roadblocks, discussion regarding…" at bounding box center [192, 289] width 0 height 8
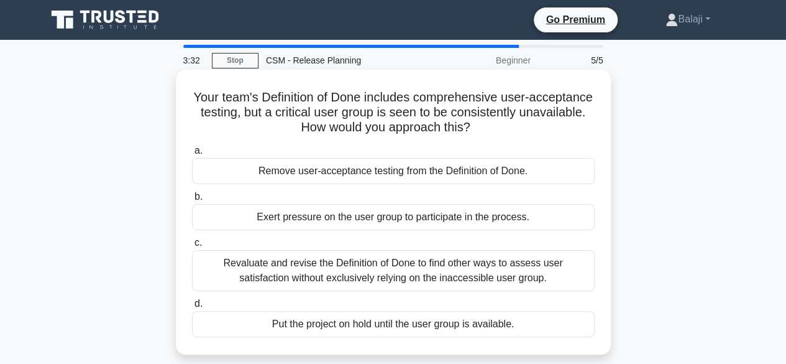
click at [563, 275] on div "Revaluate and revise the Definition of Done to find other ways to assess user s…" at bounding box center [393, 270] width 403 height 41
click at [192, 247] on input "c. Revaluate and revise the Definition of Done to find other ways to assess use…" at bounding box center [192, 243] width 0 height 8
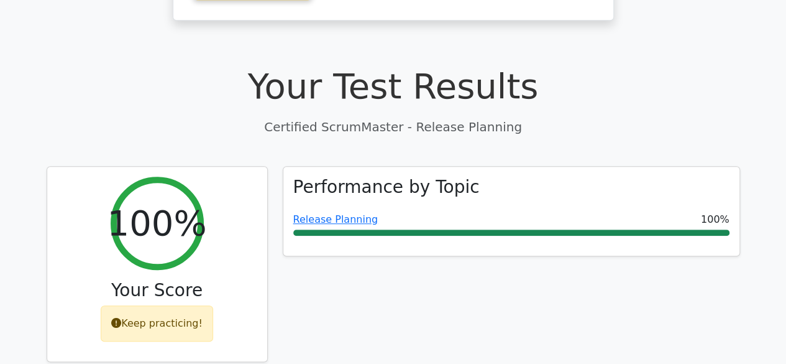
scroll to position [636, 0]
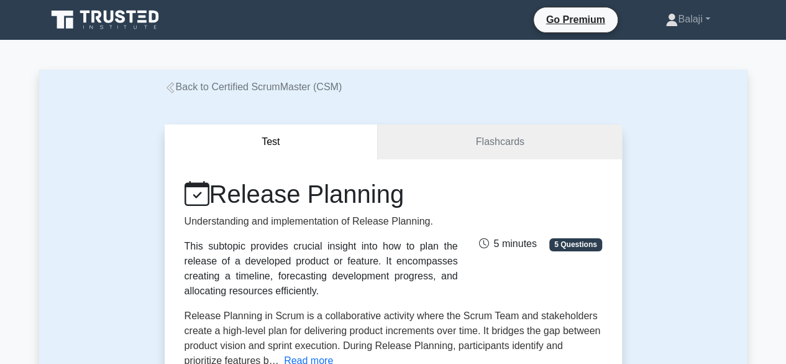
scroll to position [318, 0]
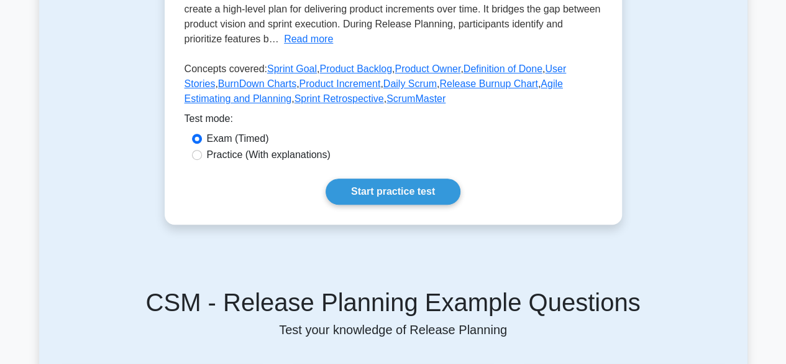
click at [281, 150] on label "Practice (With explanations)" at bounding box center [269, 154] width 124 height 15
click at [202, 150] on input "Practice (With explanations)" at bounding box center [197, 155] width 10 height 10
radio input "true"
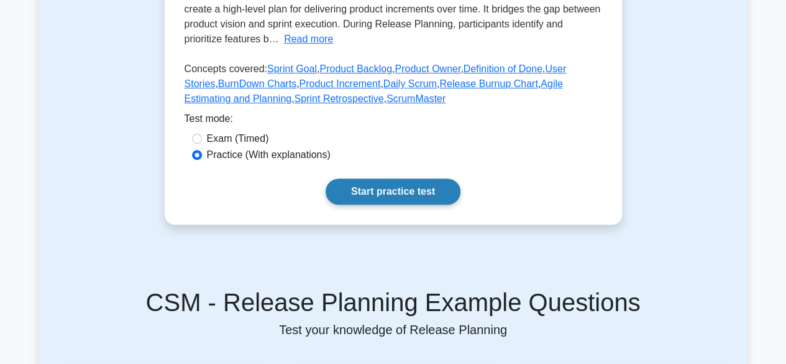
click at [389, 185] on link "Start practice test" at bounding box center [393, 191] width 135 height 26
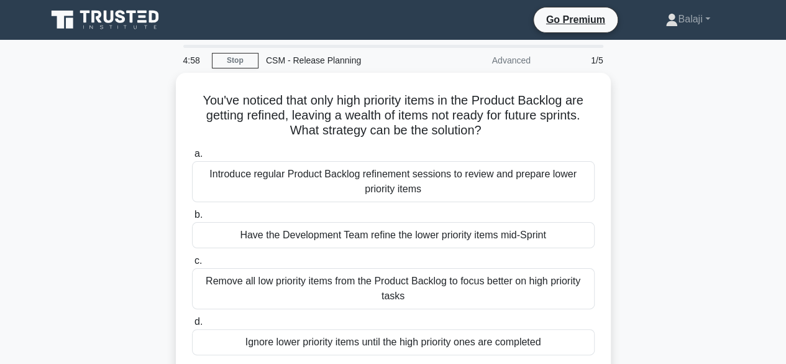
click at [658, 204] on div "You've noticed that only high priority items in the Product Backlog are getting…" at bounding box center [393, 240] width 709 height 334
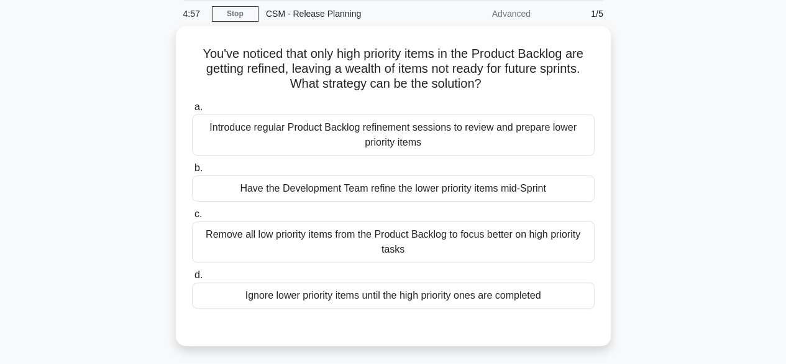
scroll to position [50, 0]
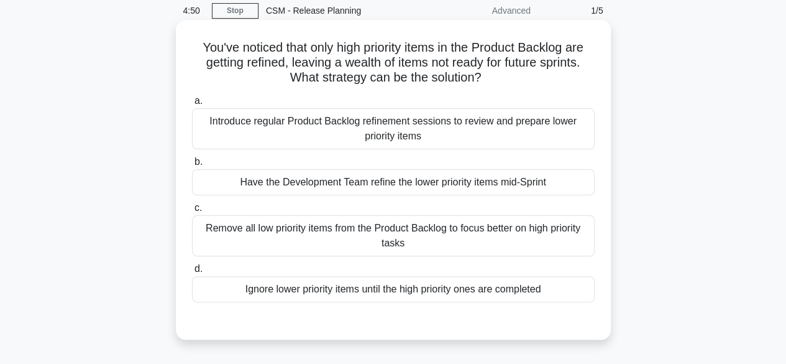
click at [544, 135] on div "Introduce regular Product Backlog refinement sessions to review and prepare low…" at bounding box center [393, 128] width 403 height 41
click at [192, 105] on input "a. Introduce regular Product Backlog refinement sessions to review and prepare …" at bounding box center [192, 101] width 0 height 8
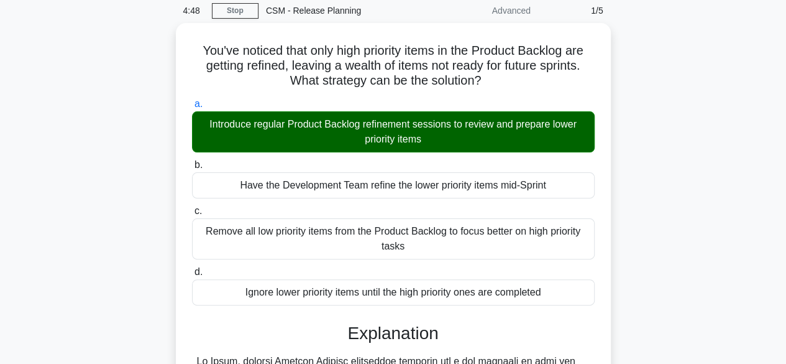
scroll to position [341, 0]
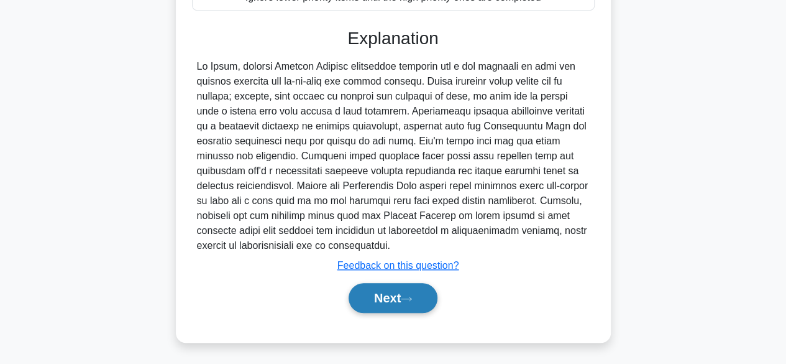
click at [401, 292] on button "Next" at bounding box center [393, 298] width 89 height 30
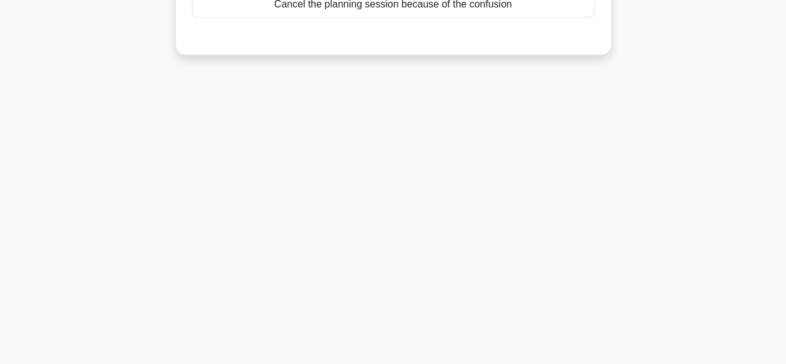
scroll to position [0, 0]
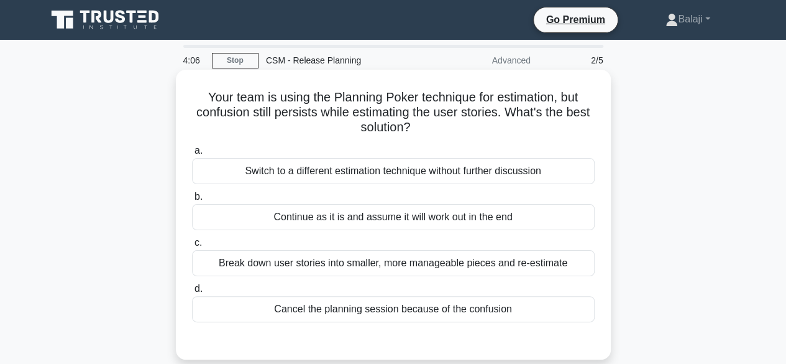
click at [552, 263] on div "Break down user stories into smaller, more manageable pieces and re-estimate" at bounding box center [393, 263] width 403 height 26
click at [192, 247] on input "c. Break down user stories into smaller, more manageable pieces and re-estimate" at bounding box center [192, 243] width 0 height 8
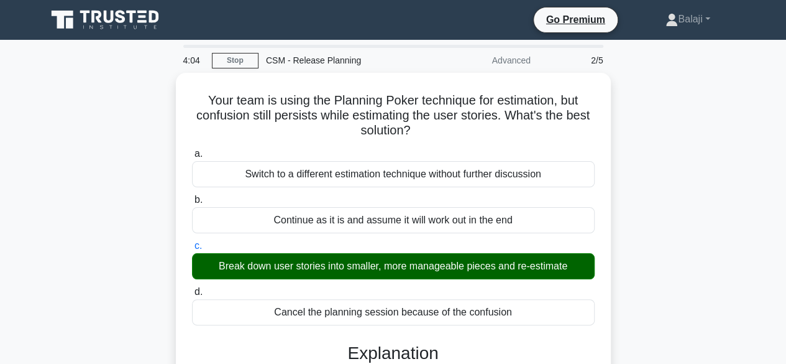
scroll to position [308, 0]
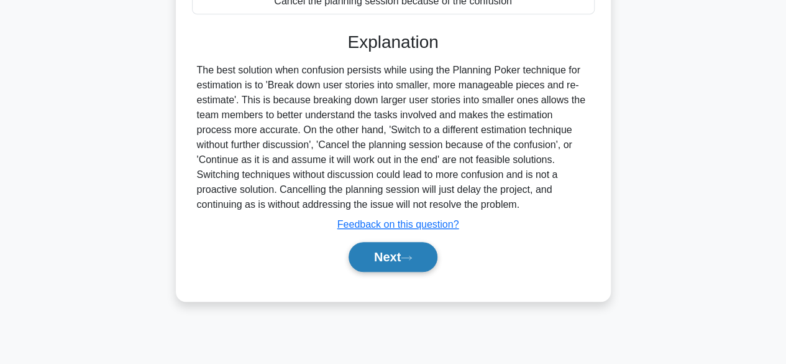
click at [397, 254] on button "Next" at bounding box center [393, 257] width 89 height 30
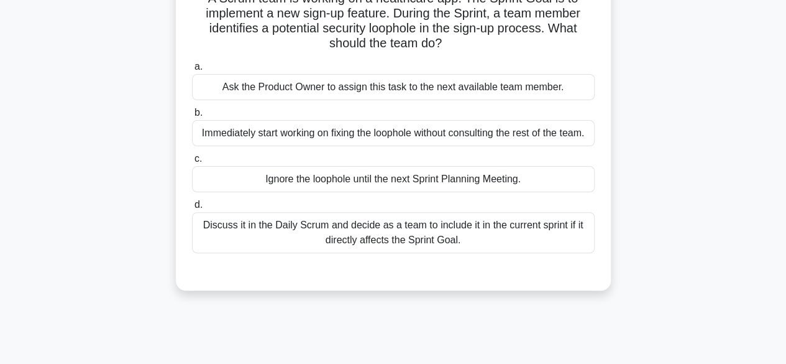
scroll to position [84, 0]
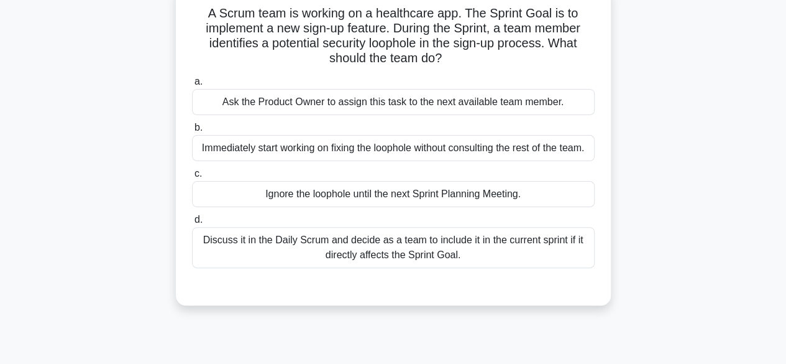
click at [549, 252] on div "Discuss it in the Daily Scrum and decide as a team to include it in the current…" at bounding box center [393, 247] width 403 height 41
click at [192, 224] on input "d. Discuss it in the Daily Scrum and decide as a team to include it in the curr…" at bounding box center [192, 220] width 0 height 8
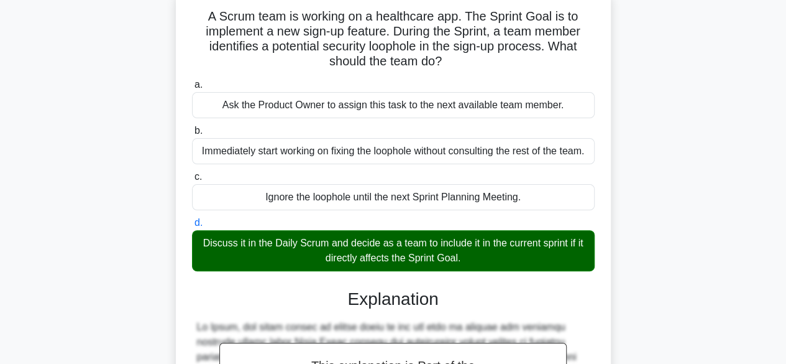
scroll to position [341, 0]
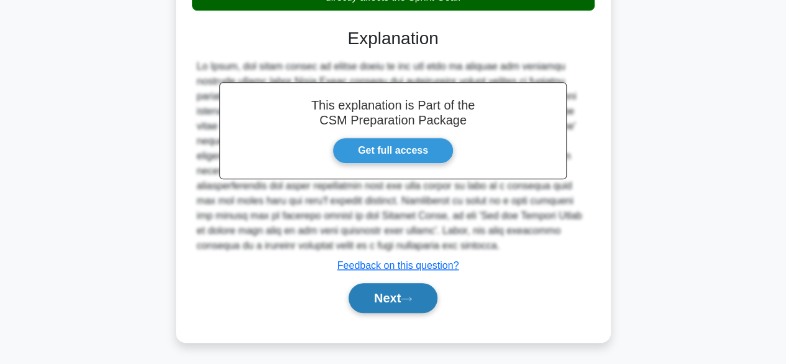
click at [413, 290] on button "Next" at bounding box center [393, 298] width 89 height 30
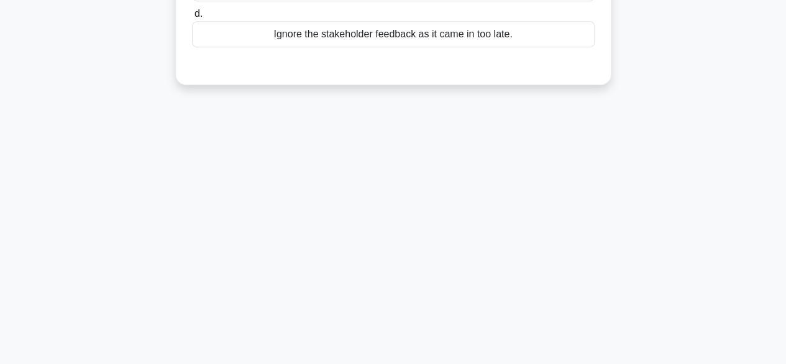
scroll to position [308, 0]
click at [785, 40] on main "3:40 Stop CSM - Release Planning Advanced 4/5 At the Sprint Review, stakeholder…" at bounding box center [393, 47] width 786 height 631
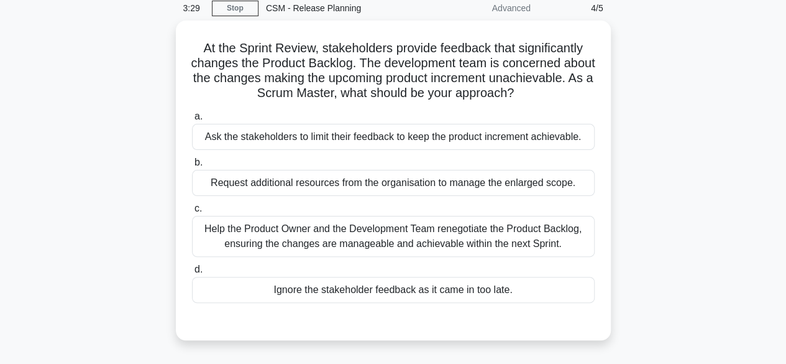
scroll to position [50, 0]
click at [574, 235] on div "Help the Product Owner and the Development Team renegotiate the Product Backlog…" at bounding box center [393, 235] width 403 height 41
click at [192, 212] on input "c. Help the Product Owner and the Development Team renegotiate the Product Back…" at bounding box center [192, 208] width 0 height 8
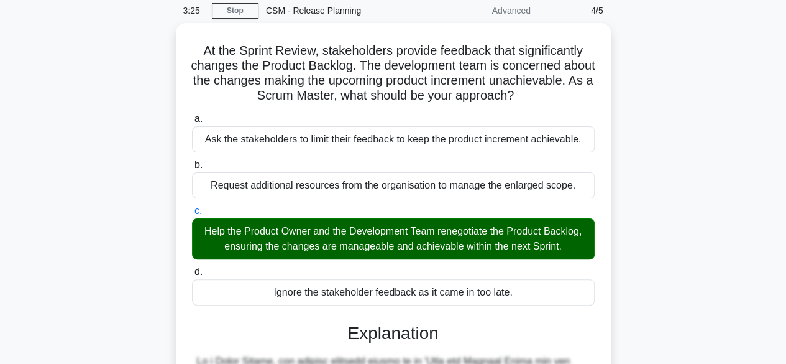
scroll to position [368, 0]
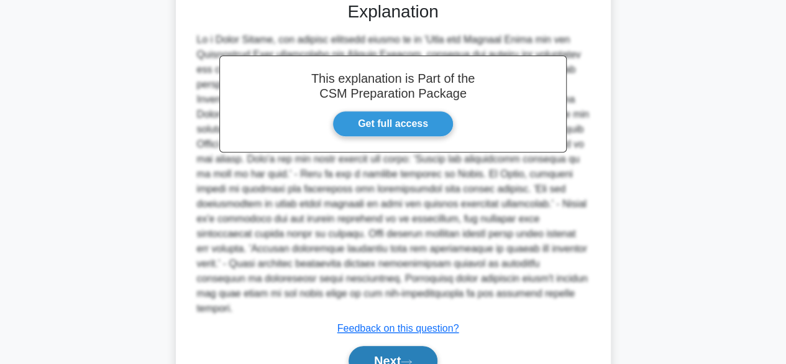
click at [403, 354] on button "Next" at bounding box center [393, 361] width 89 height 30
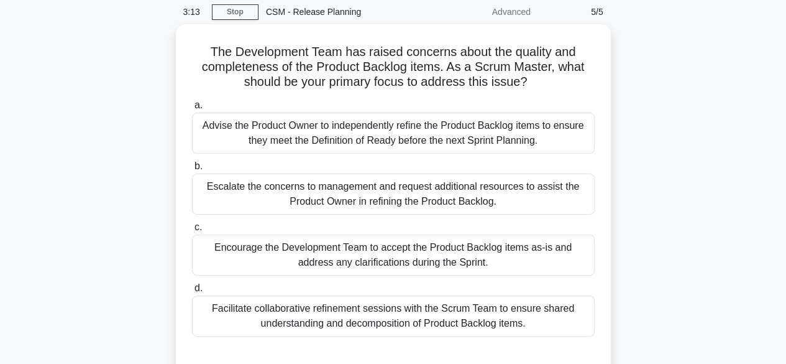
scroll to position [50, 0]
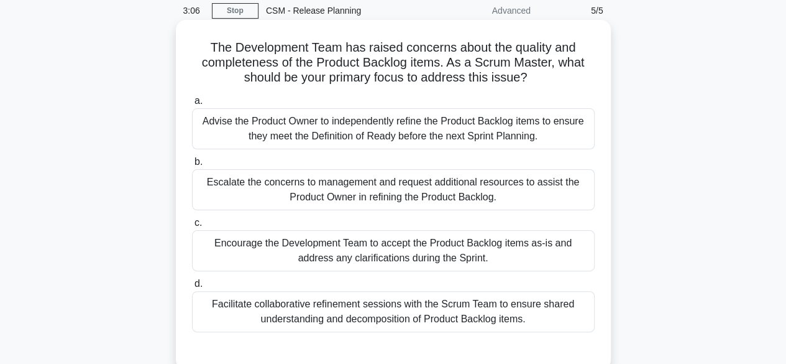
click at [555, 311] on div "Facilitate collaborative refinement sessions with the Scrum Team to ensure shar…" at bounding box center [393, 311] width 403 height 41
click at [192, 288] on input "d. Facilitate collaborative refinement sessions with the Scrum Team to ensure s…" at bounding box center [192, 284] width 0 height 8
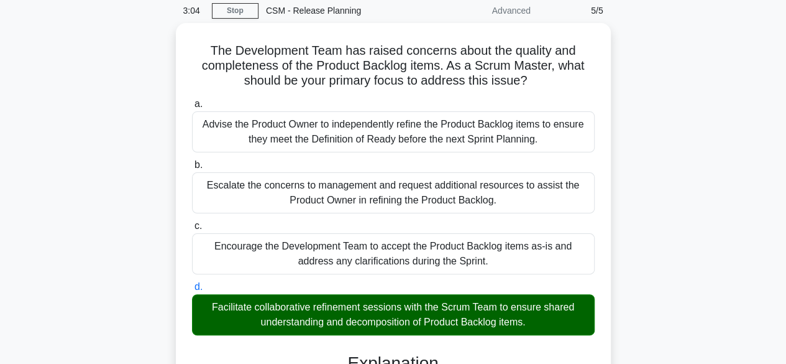
click at [192, 100] on input "a. Advise the Product Owner to independently refine the Product Backlog items t…" at bounding box center [192, 104] width 0 height 8
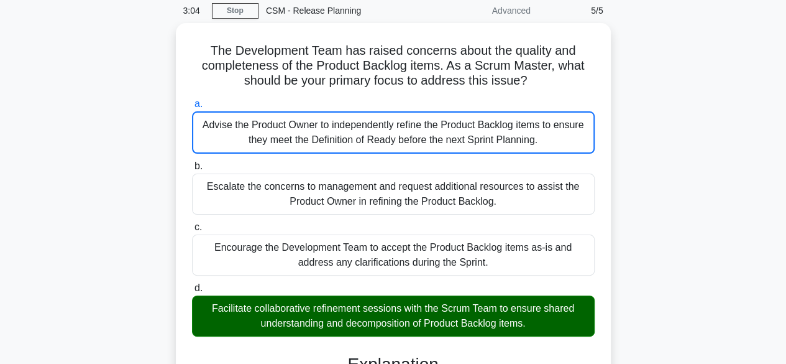
click at [192, 162] on input "b. Escalate the concerns to management and request additional resources to assi…" at bounding box center [192, 166] width 0 height 8
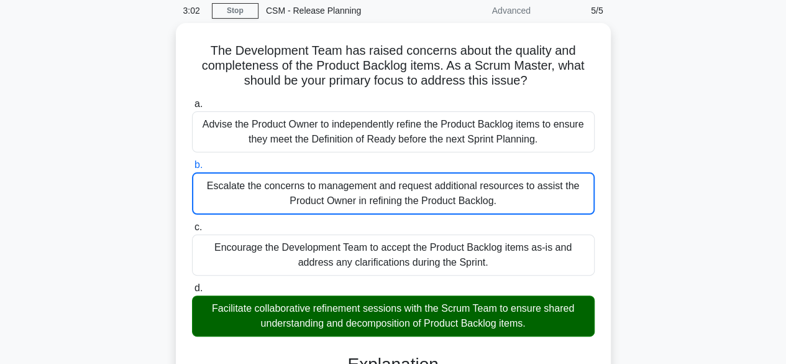
scroll to position [313, 0]
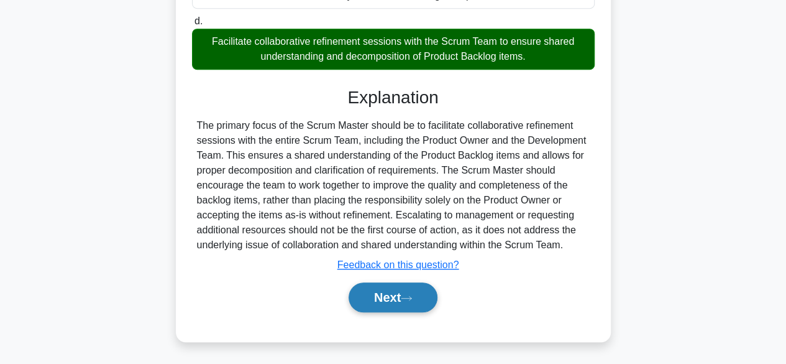
click at [412, 295] on icon at bounding box center [406, 298] width 11 height 7
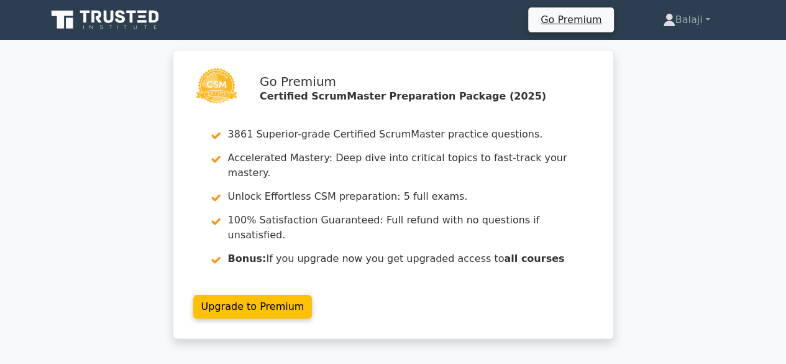
click at [783, 244] on div "Go Premium Certified ScrumMaster Preparation Package (2025) 3861 Superior-grade…" at bounding box center [393, 202] width 786 height 304
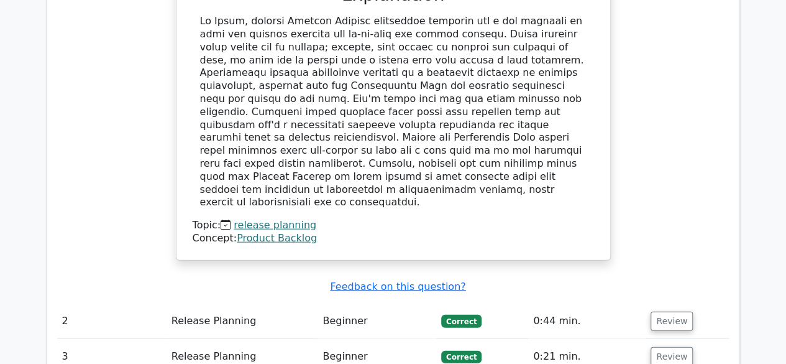
scroll to position [1591, 0]
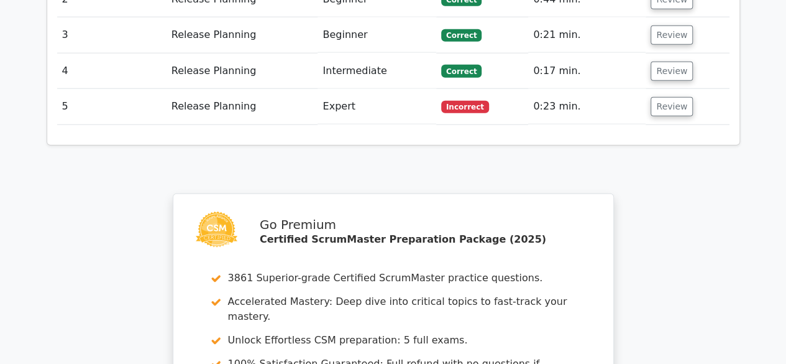
click at [455, 101] on span "Incorrect" at bounding box center [465, 107] width 48 height 12
click at [664, 97] on button "Review" at bounding box center [672, 106] width 42 height 19
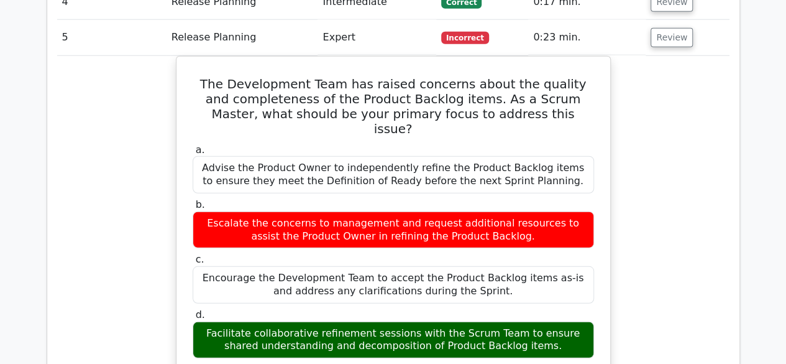
scroll to position [1666, 0]
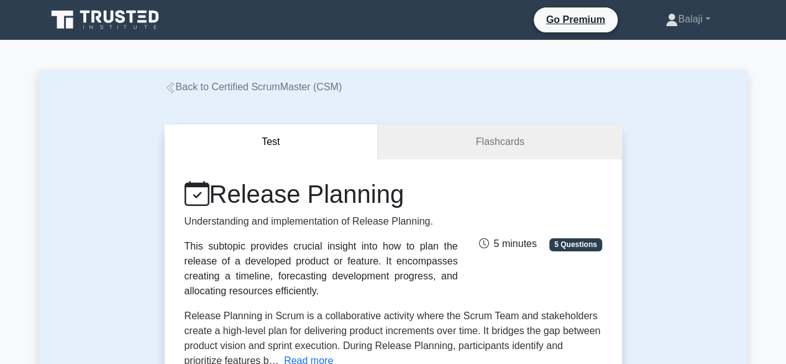
scroll to position [318, 0]
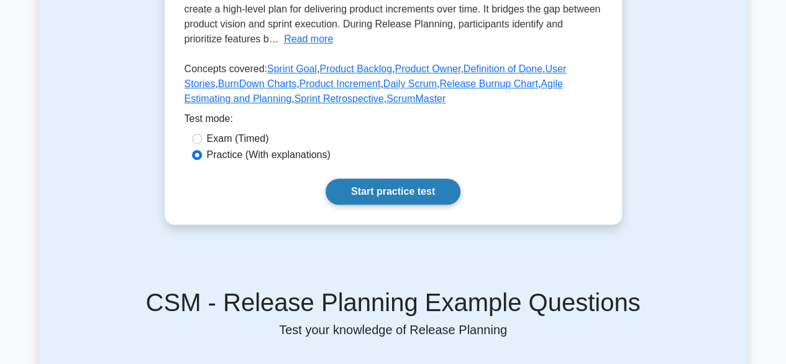
click at [402, 192] on link "Start practice test" at bounding box center [393, 191] width 135 height 26
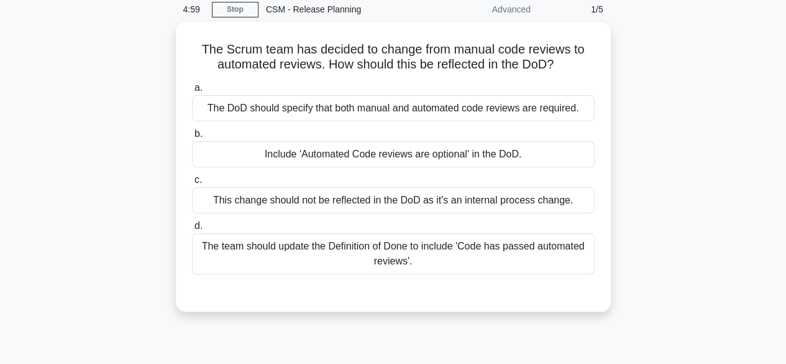
scroll to position [55, 0]
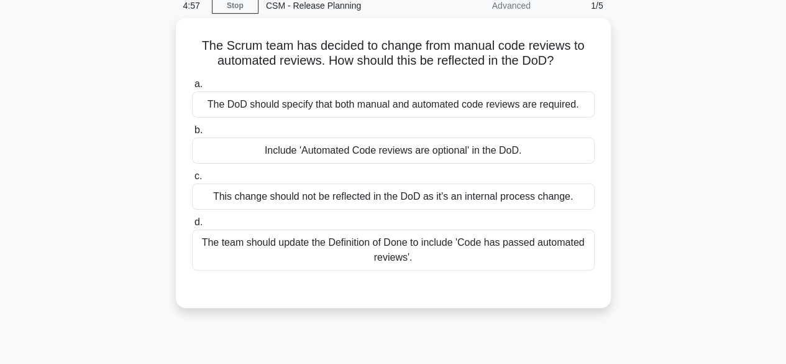
click at [728, 98] on div "The Scrum team has decided to change from manual code reviews to automated revi…" at bounding box center [393, 170] width 709 height 305
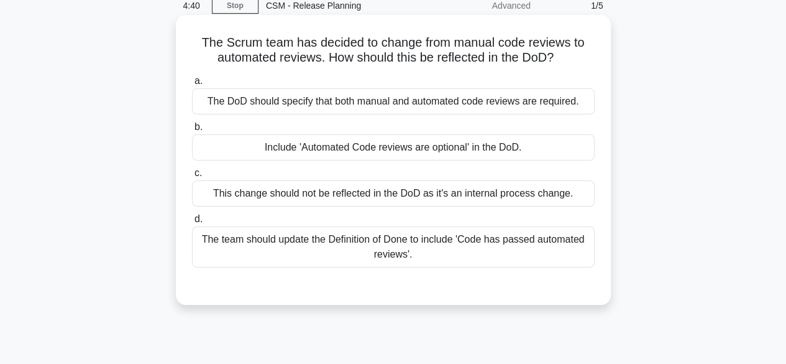
click at [559, 242] on div "The team should update the Definition of Done to include 'Code has passed autom…" at bounding box center [393, 246] width 403 height 41
click at [192, 223] on input "d. The team should update the Definition of Done to include 'Code has passed au…" at bounding box center [192, 219] width 0 height 8
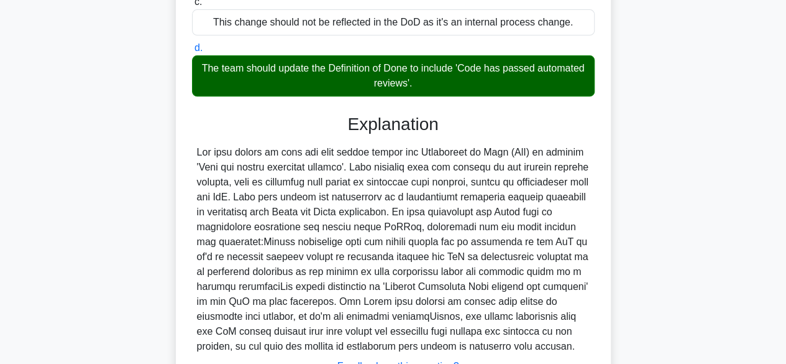
scroll to position [341, 0]
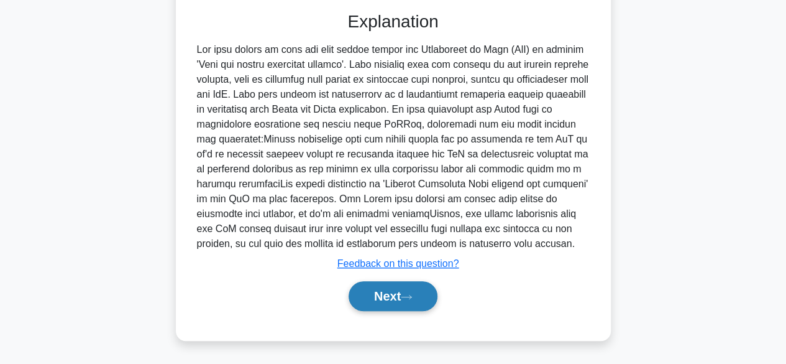
click at [403, 293] on button "Next" at bounding box center [393, 296] width 89 height 30
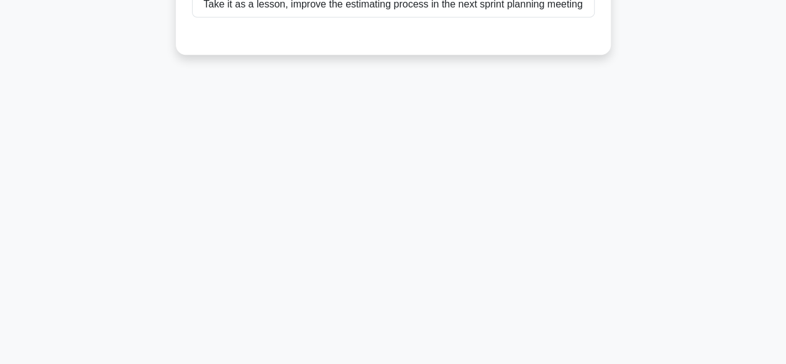
scroll to position [0, 0]
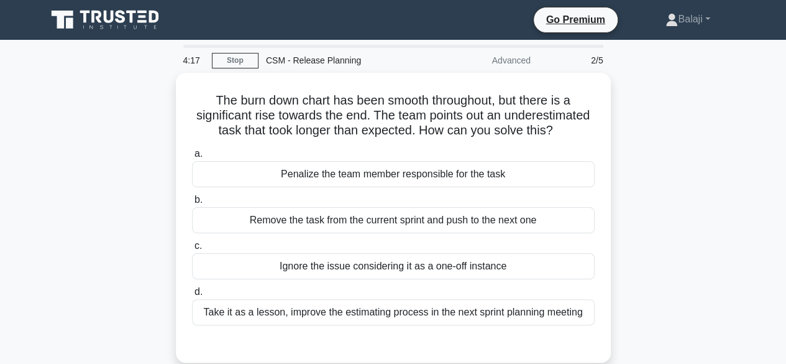
click at [750, 129] on main "4:17 Stop CSM - Release Planning Advanced 2/5 The burn down chart has been smoo…" at bounding box center [393, 355] width 786 height 631
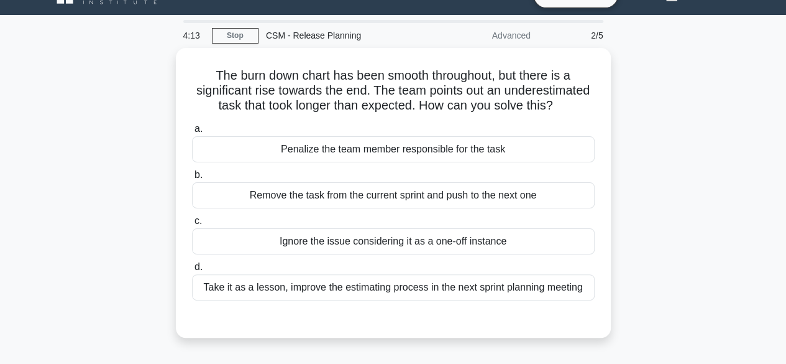
scroll to position [50, 0]
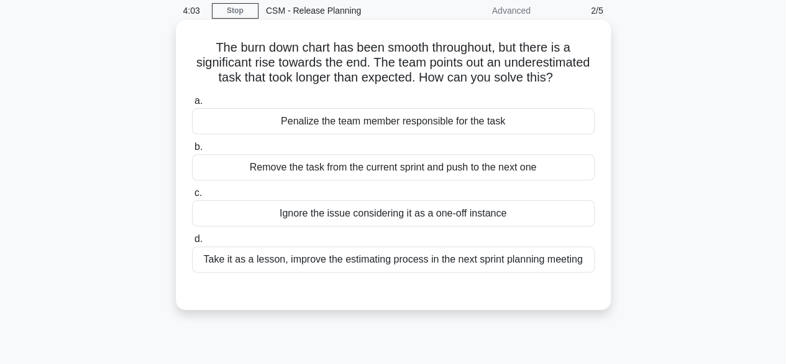
click at [444, 272] on div "Take it as a lesson, improve the estimating process in the next sprint planning…" at bounding box center [393, 259] width 403 height 26
click at [192, 243] on input "d. Take it as a lesson, improve the estimating process in the next sprint plann…" at bounding box center [192, 239] width 0 height 8
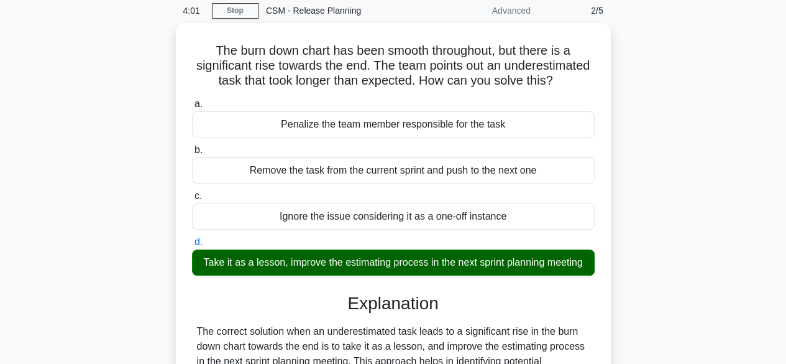
scroll to position [308, 0]
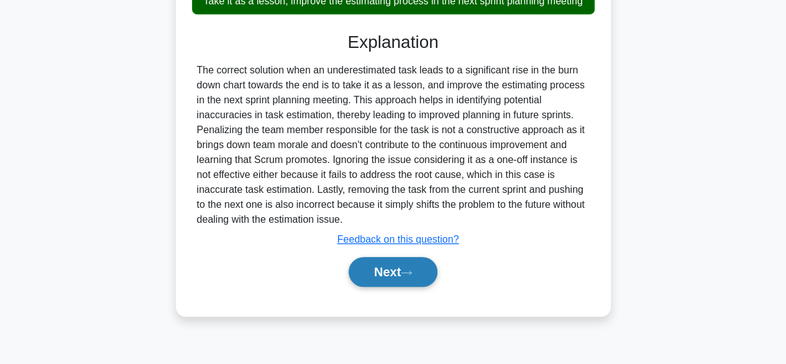
click at [387, 284] on button "Next" at bounding box center [393, 272] width 89 height 30
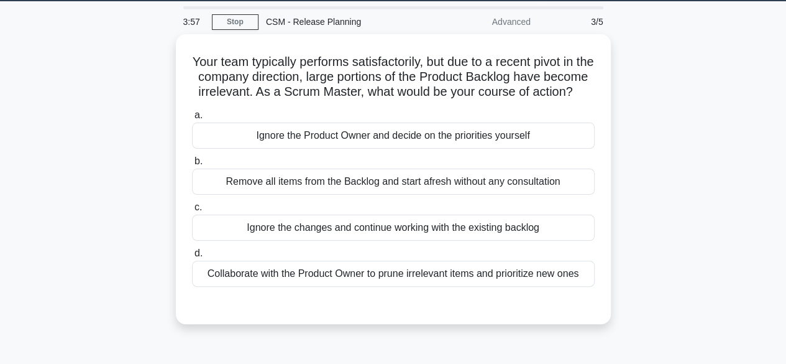
scroll to position [50, 0]
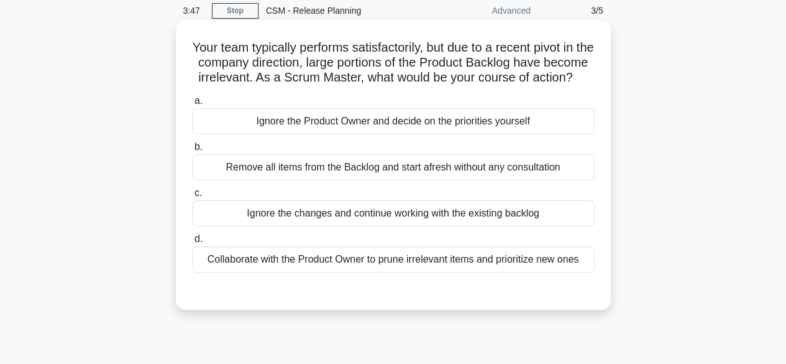
click at [572, 272] on div "Collaborate with the Product Owner to prune irrelevant items and prioritize new…" at bounding box center [393, 259] width 403 height 26
click at [192, 243] on input "d. Collaborate with the Product Owner to prune irrelevant items and prioritize …" at bounding box center [192, 239] width 0 height 8
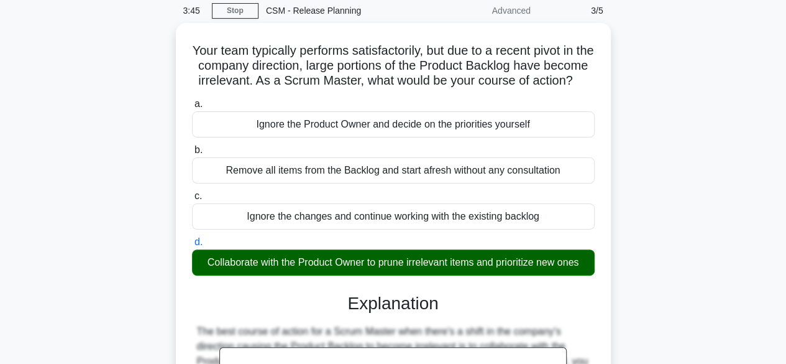
scroll to position [311, 0]
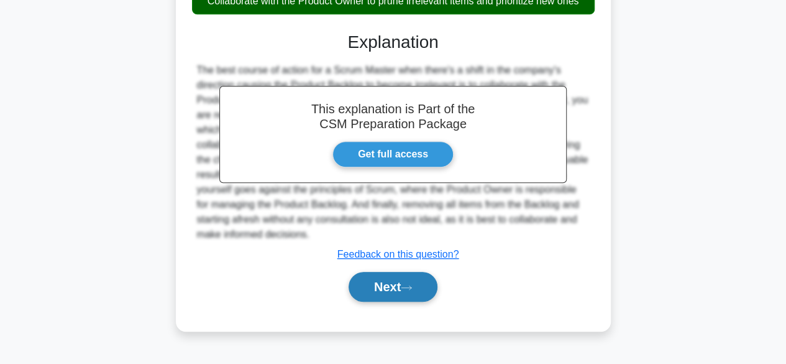
click at [390, 295] on button "Next" at bounding box center [393, 287] width 89 height 30
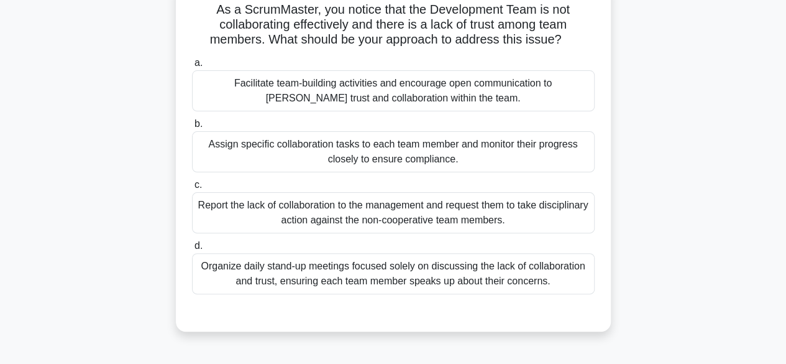
scroll to position [99, 0]
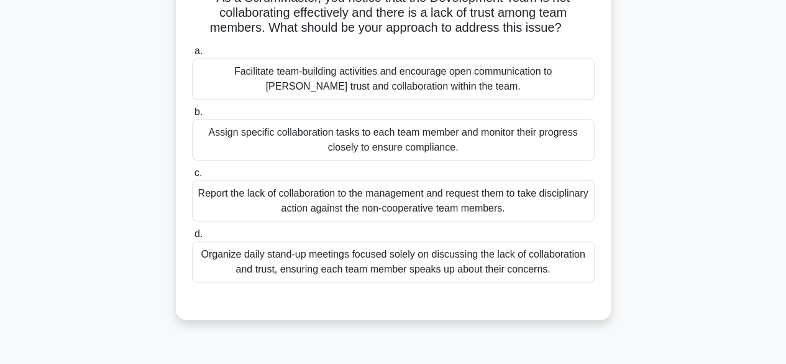
click at [510, 78] on div "Facilitate team-building activities and encourage open communication to foster …" at bounding box center [393, 78] width 403 height 41
click at [192, 55] on input "a. Facilitate team-building activities and encourage open communication to fost…" at bounding box center [192, 51] width 0 height 8
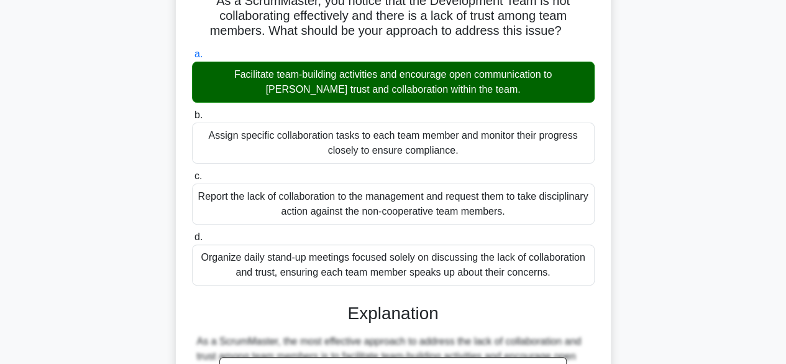
scroll to position [371, 0]
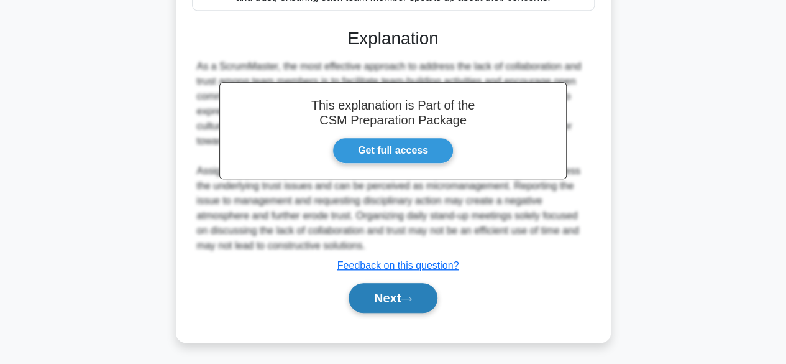
click at [388, 284] on button "Next" at bounding box center [393, 298] width 89 height 30
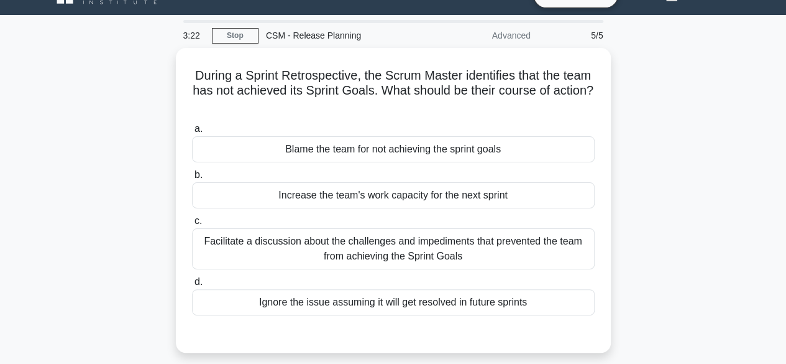
scroll to position [50, 0]
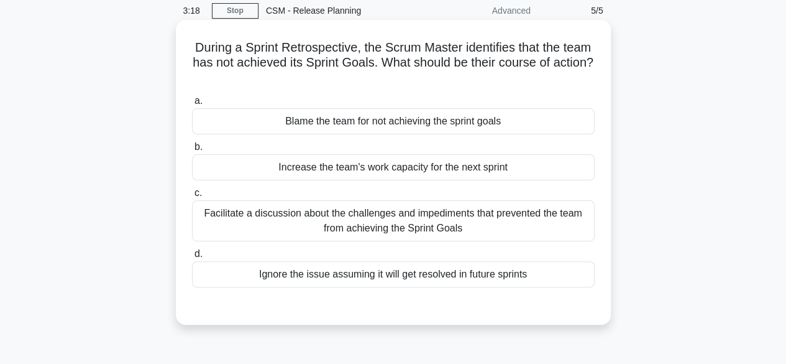
click at [502, 217] on div "Facilitate a discussion about the challenges and impediments that prevented the…" at bounding box center [393, 220] width 403 height 41
click at [192, 197] on input "c. Facilitate a discussion about the challenges and impediments that prevented …" at bounding box center [192, 193] width 0 height 8
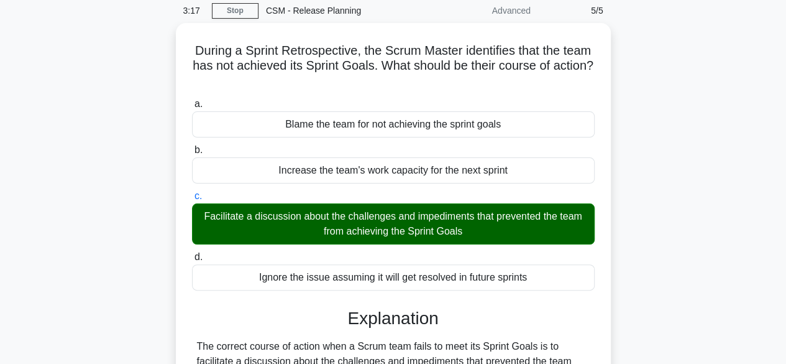
scroll to position [308, 0]
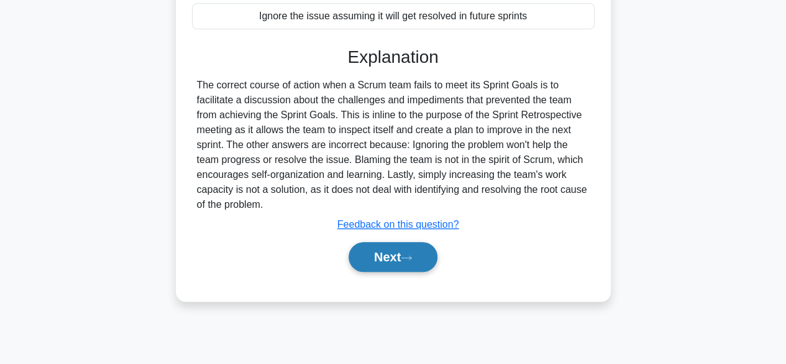
click at [401, 258] on button "Next" at bounding box center [393, 257] width 89 height 30
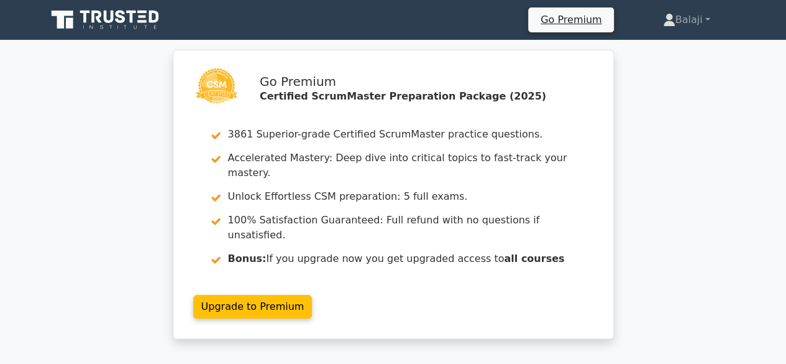
scroll to position [318, 0]
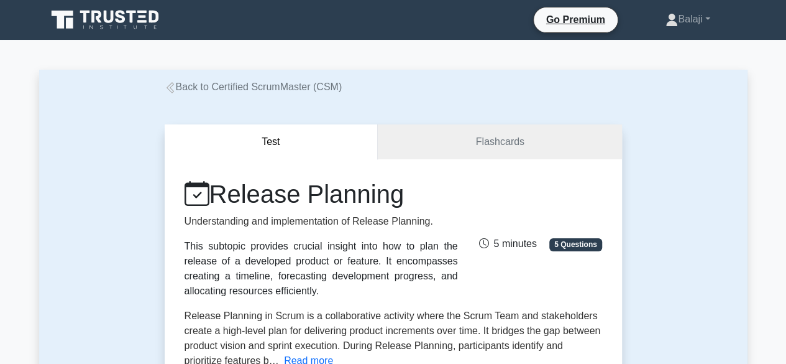
scroll to position [318, 0]
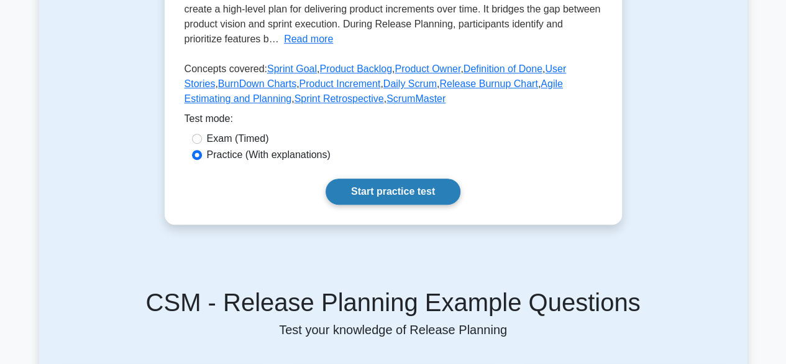
click at [329, 189] on link "Start practice test" at bounding box center [393, 191] width 135 height 26
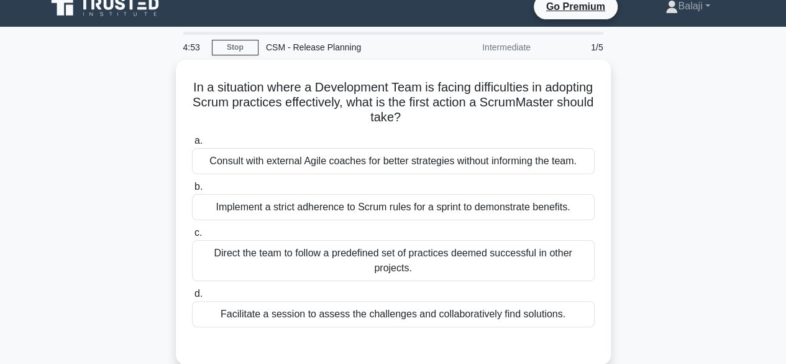
scroll to position [25, 0]
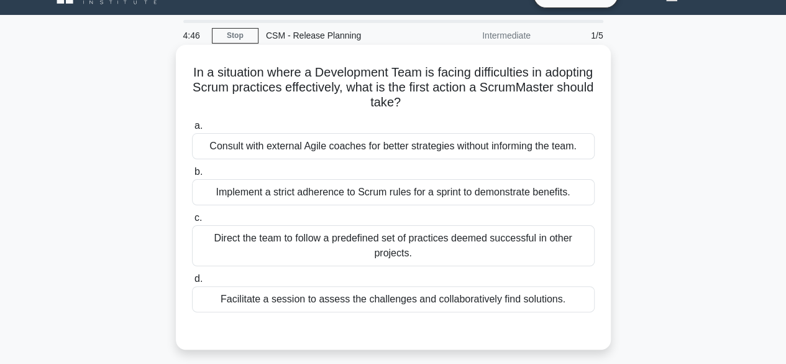
click at [536, 302] on div "Facilitate a session to assess the challenges and collaboratively find solution…" at bounding box center [393, 299] width 403 height 26
click at [192, 283] on input "d. Facilitate a session to assess the challenges and collaboratively find solut…" at bounding box center [192, 279] width 0 height 8
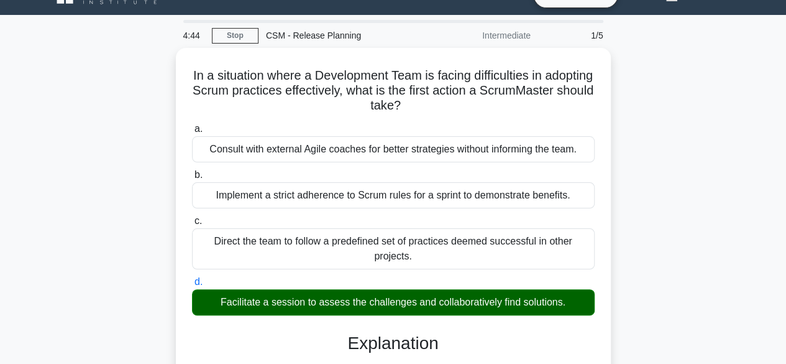
scroll to position [326, 0]
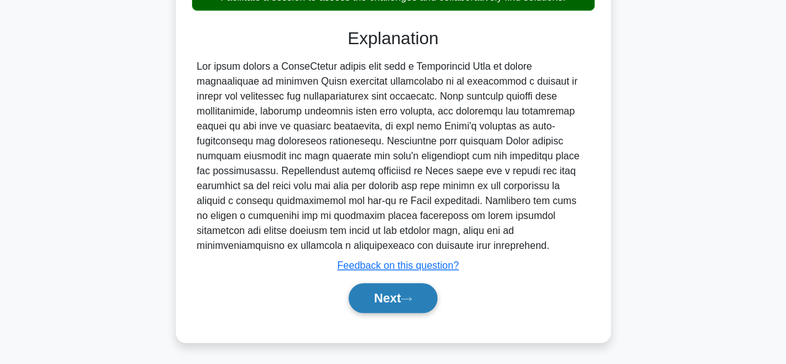
click at [395, 303] on button "Next" at bounding box center [393, 298] width 89 height 30
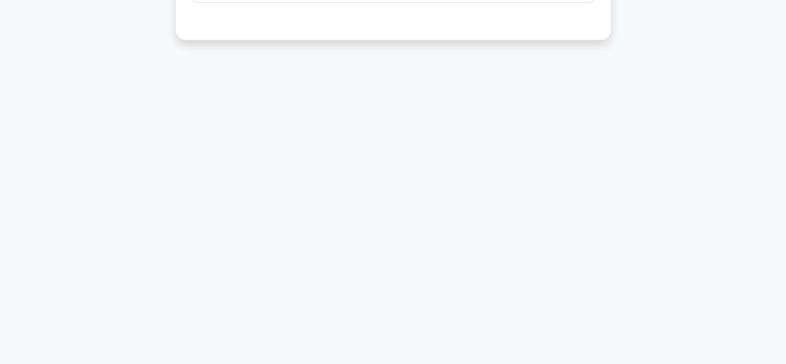
scroll to position [0, 0]
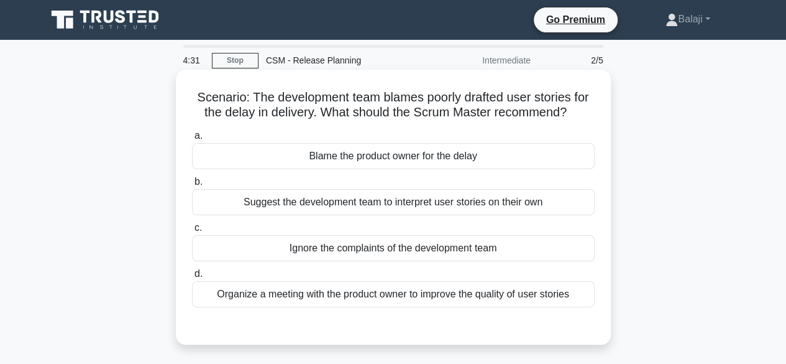
click at [526, 286] on div "Organize a meeting with the product owner to improve the quality of user stories" at bounding box center [393, 294] width 403 height 26
click at [192, 278] on input "d. Organize a meeting with the product owner to improve the quality of user sto…" at bounding box center [192, 274] width 0 height 8
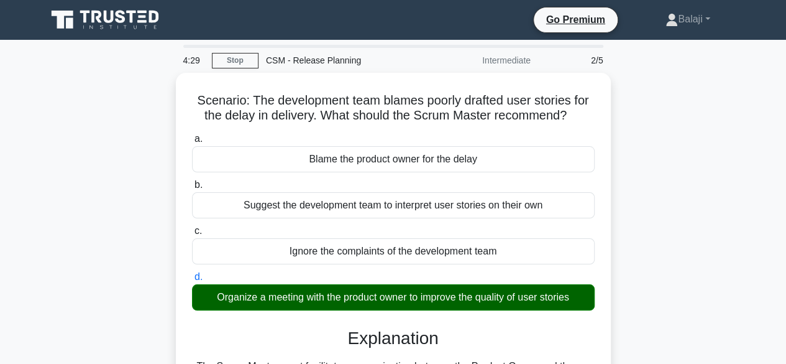
scroll to position [308, 0]
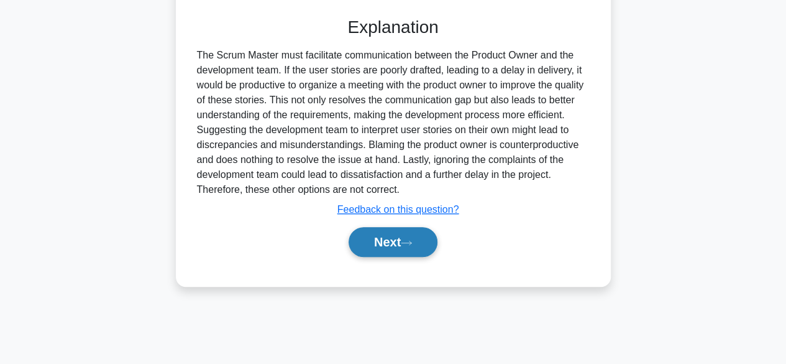
click at [399, 241] on button "Next" at bounding box center [393, 242] width 89 height 30
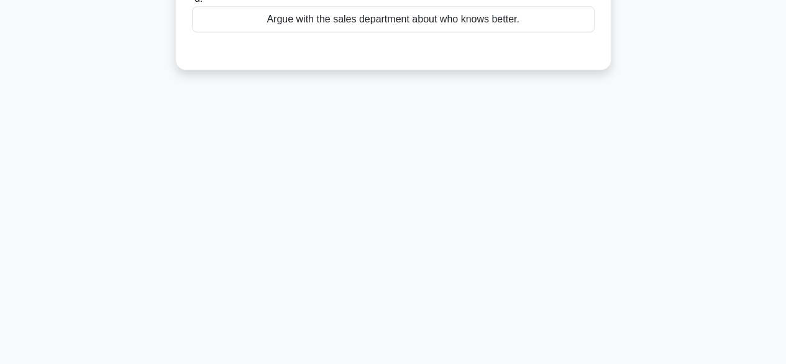
scroll to position [0, 0]
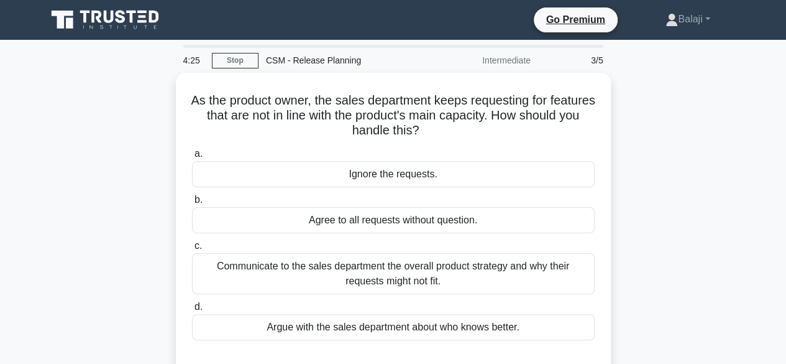
click at [693, 217] on div "As the product owner, the sales department keeps requesting for features that a…" at bounding box center [393, 232] width 709 height 319
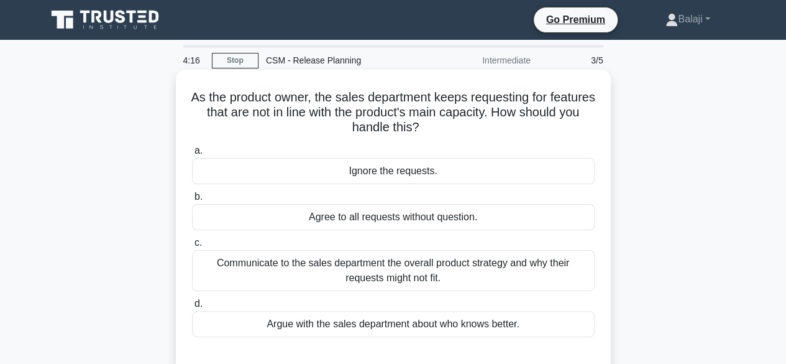
click at [515, 268] on div "Communicate to the sales department the overall product strategy and why their …" at bounding box center [393, 270] width 403 height 41
click at [192, 247] on input "c. Communicate to the sales department the overall product strategy and why the…" at bounding box center [192, 243] width 0 height 8
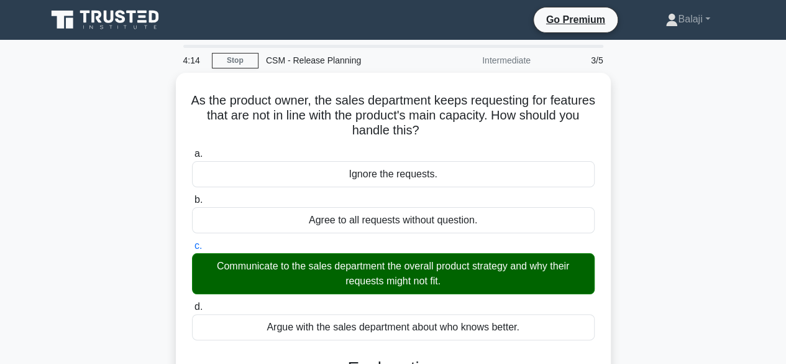
scroll to position [318, 0]
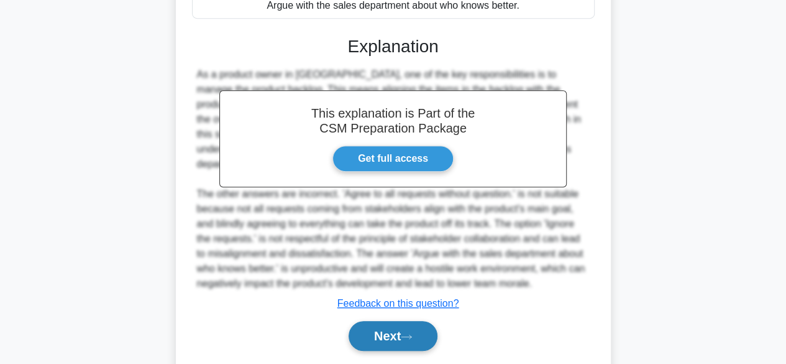
click at [398, 329] on button "Next" at bounding box center [393, 336] width 89 height 30
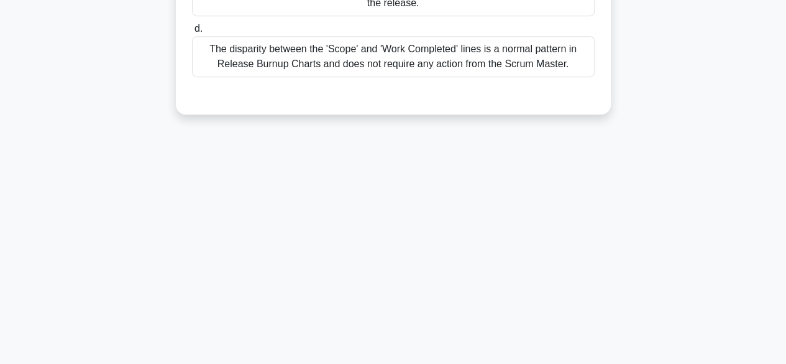
scroll to position [0, 0]
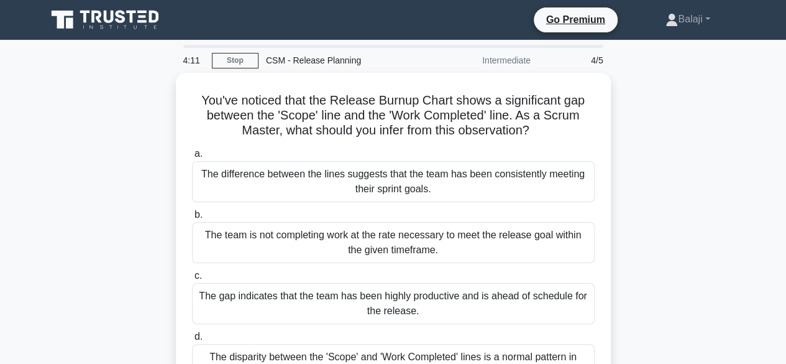
click at [746, 180] on div "You've noticed that the Release Burnup Chart shows a significant gap between th…" at bounding box center [393, 255] width 709 height 364
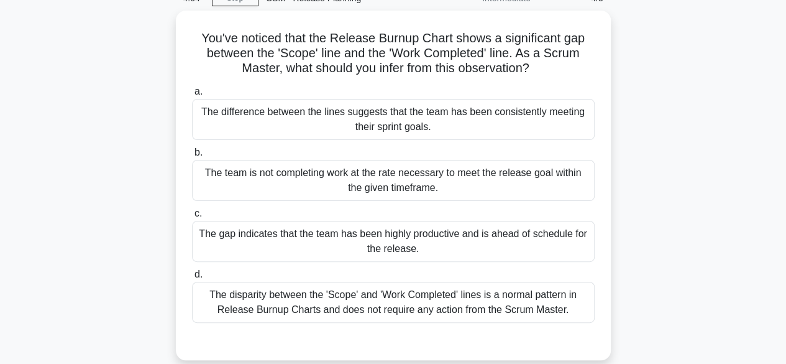
scroll to position [75, 0]
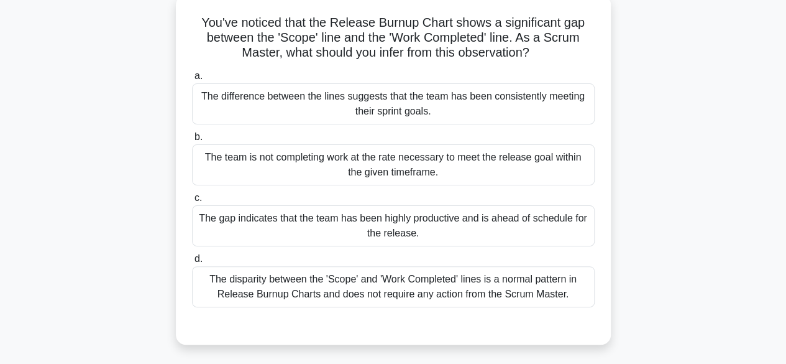
click at [408, 165] on div "The team is not completing work at the rate necessary to meet the release goal …" at bounding box center [393, 164] width 403 height 41
click at [192, 141] on input "b. The team is not completing work at the rate necessary to meet the release go…" at bounding box center [192, 137] width 0 height 8
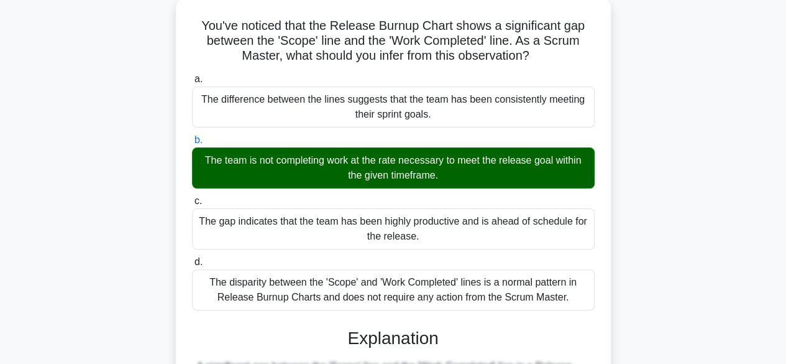
scroll to position [326, 0]
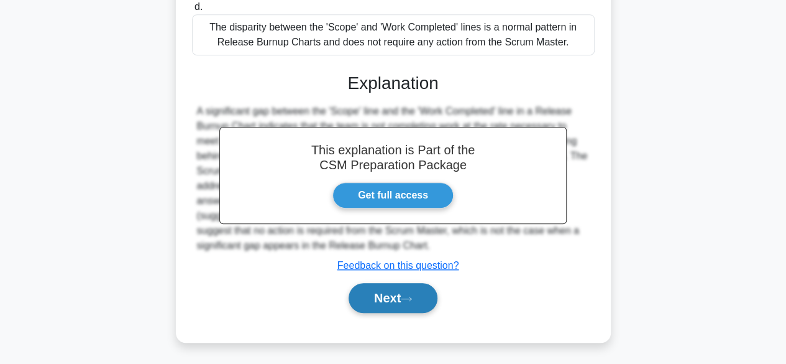
click at [408, 300] on icon at bounding box center [406, 298] width 11 height 7
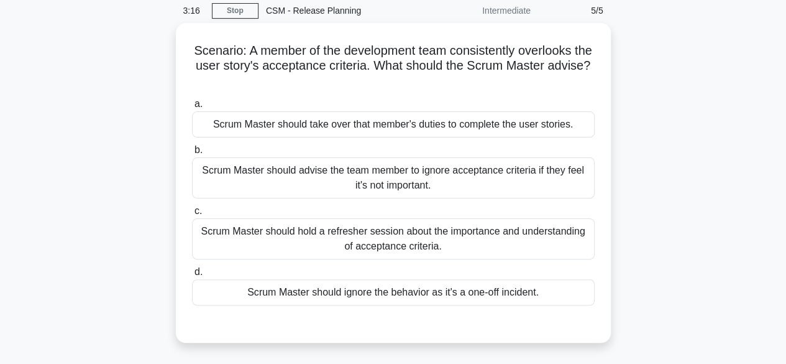
scroll to position [75, 0]
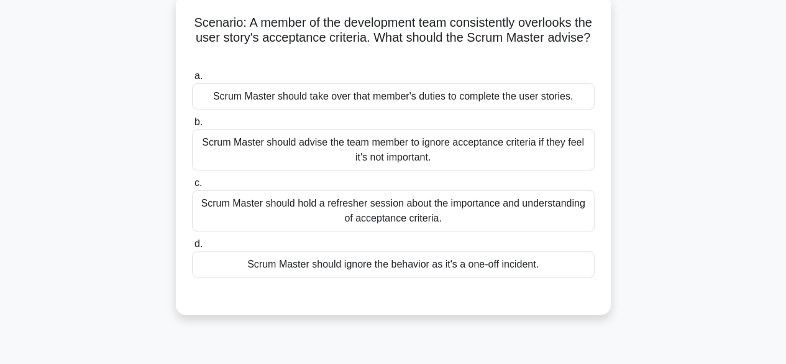
click at [548, 209] on div "Scrum Master should hold a refresher session about the importance and understan…" at bounding box center [393, 210] width 403 height 41
click at [192, 187] on input "c. Scrum Master should hold a refresher session about the importance and unders…" at bounding box center [192, 183] width 0 height 8
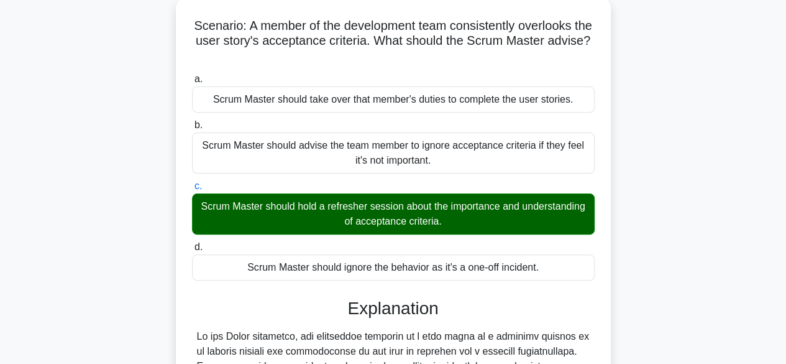
scroll to position [341, 0]
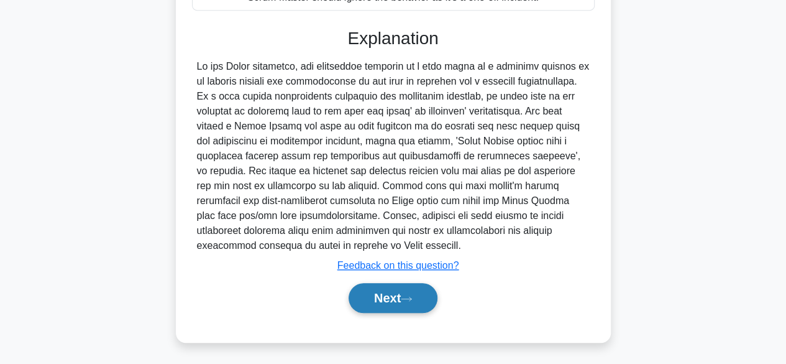
click at [429, 295] on button "Next" at bounding box center [393, 298] width 89 height 30
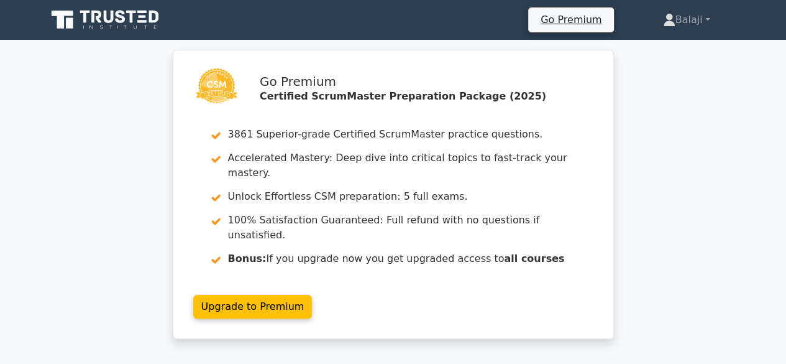
scroll to position [318, 0]
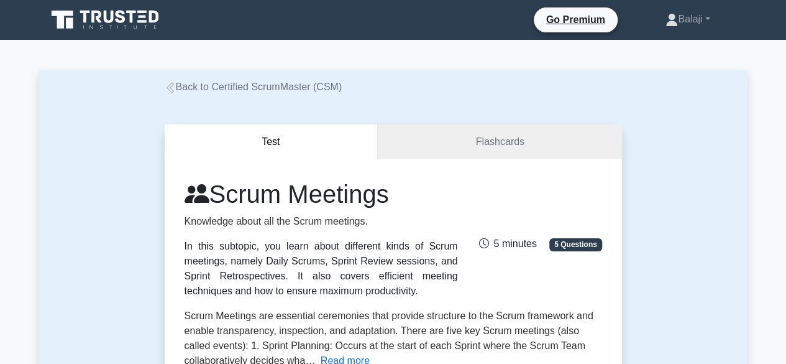
scroll to position [318, 0]
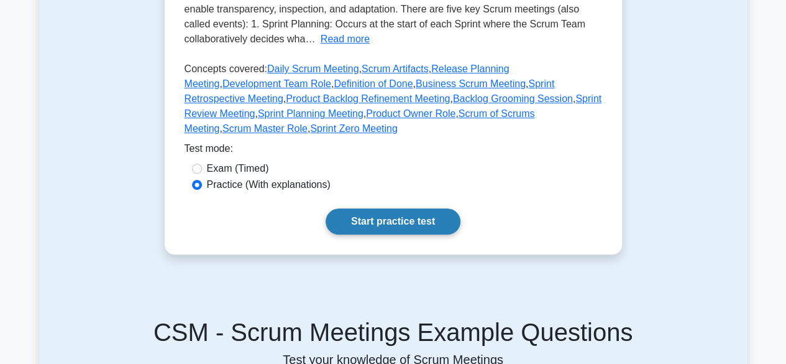
click at [421, 208] on link "Start practice test" at bounding box center [393, 221] width 135 height 26
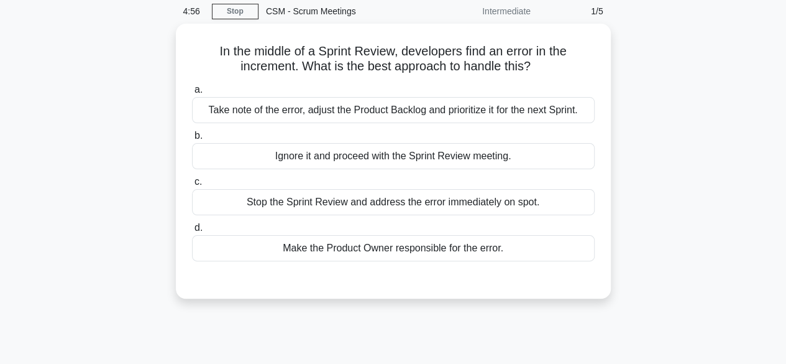
scroll to position [50, 0]
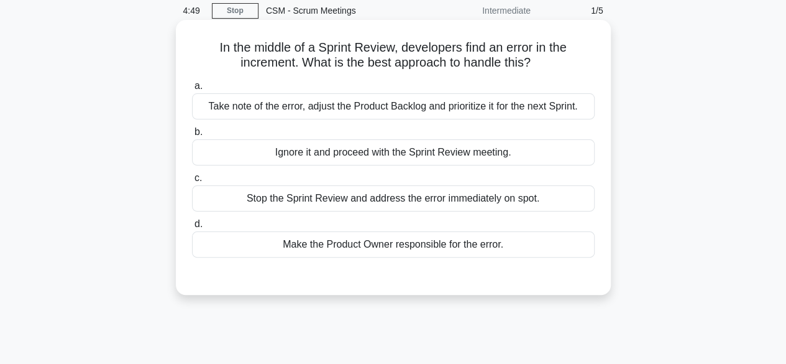
click at [519, 108] on div "Take note of the error, adjust the Product Backlog and prioritize it for the ne…" at bounding box center [393, 106] width 403 height 26
click at [192, 90] on input "a. Take note of the error, adjust the Product Backlog and prioritize it for the…" at bounding box center [192, 86] width 0 height 8
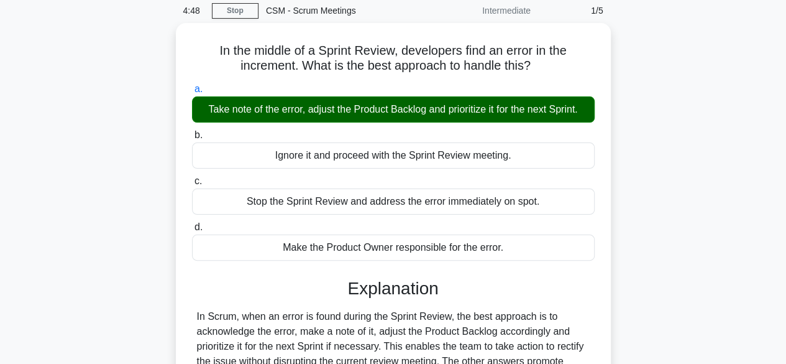
scroll to position [308, 0]
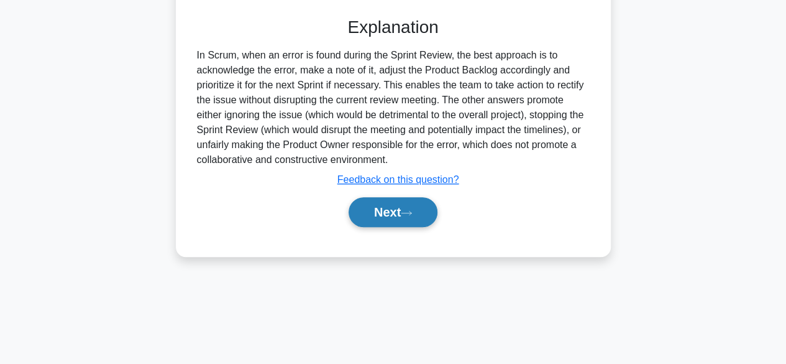
click at [397, 218] on button "Next" at bounding box center [393, 212] width 89 height 30
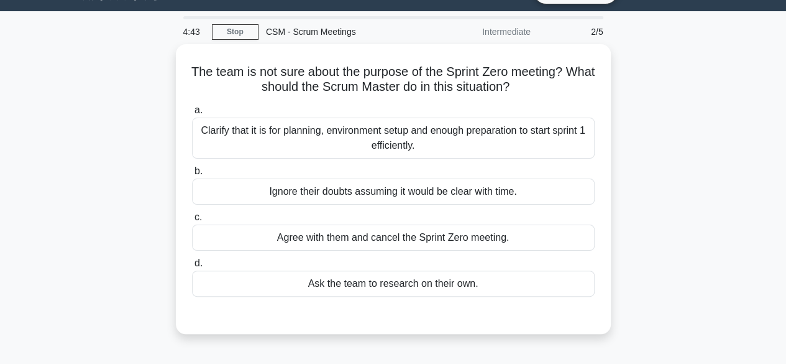
scroll to position [34, 0]
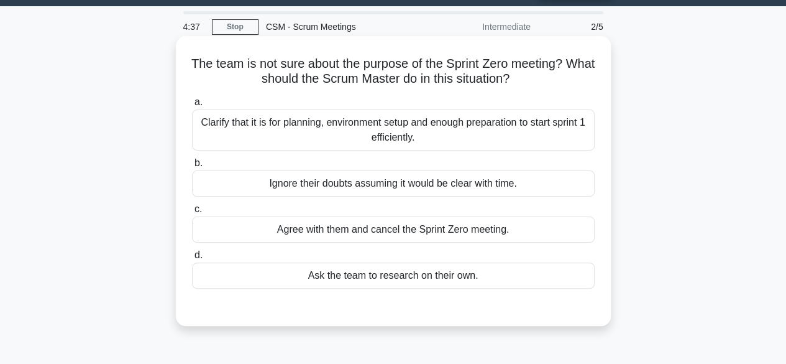
click at [579, 129] on div "Clarify that it is for planning, environment setup and enough preparation to st…" at bounding box center [393, 129] width 403 height 41
click at [192, 106] on input "a. Clarify that it is for planning, environment setup and enough preparation to…" at bounding box center [192, 102] width 0 height 8
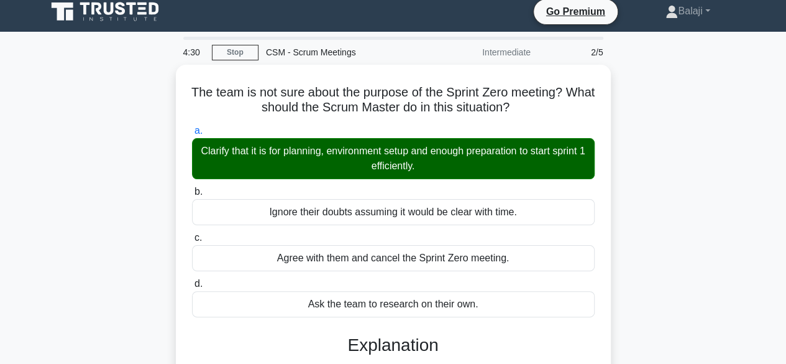
scroll to position [326, 0]
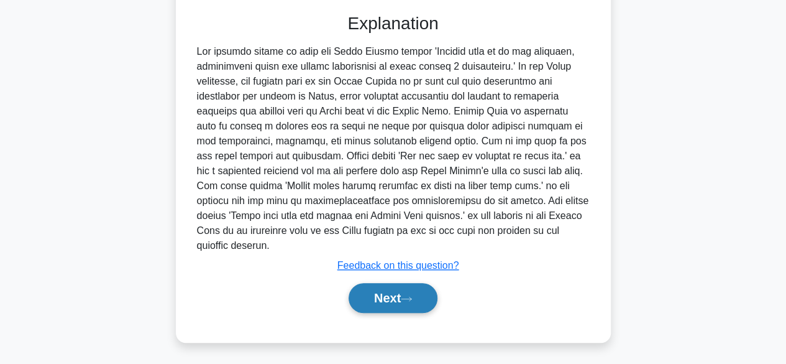
click at [412, 295] on icon at bounding box center [406, 298] width 11 height 7
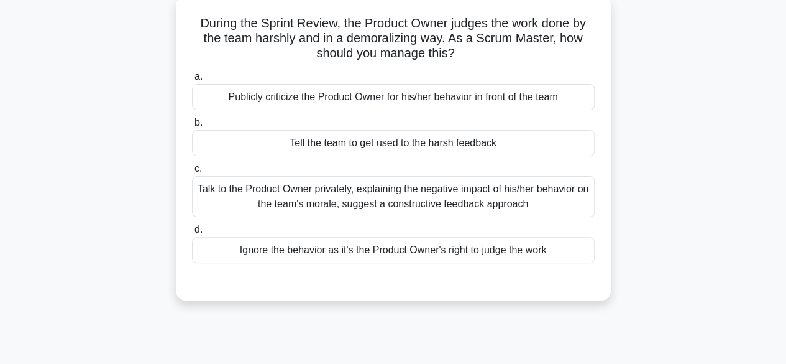
scroll to position [75, 0]
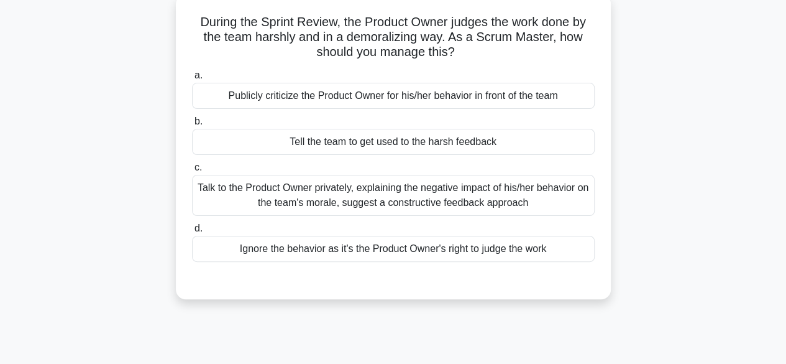
click at [558, 198] on div "Talk to the Product Owner privately, explaining the negative impact of his/her …" at bounding box center [393, 195] width 403 height 41
click at [192, 172] on input "c. Talk to the Product Owner privately, explaining the negative impact of his/h…" at bounding box center [192, 167] width 0 height 8
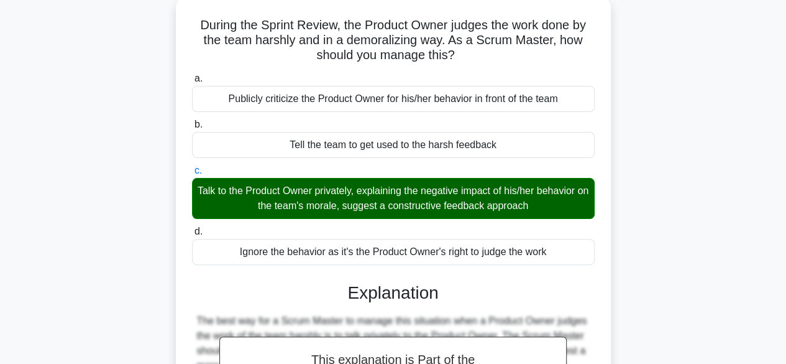
scroll to position [308, 0]
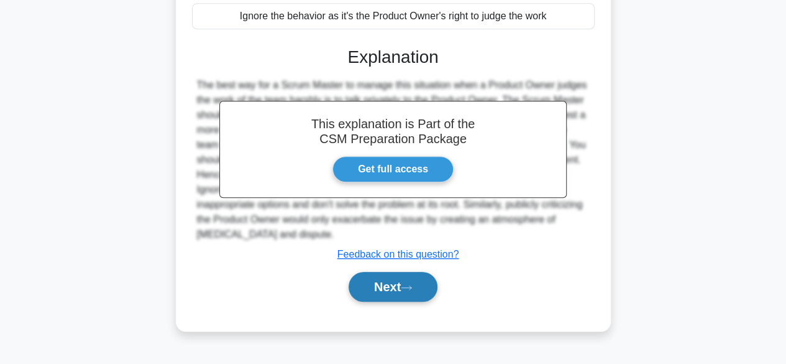
click at [401, 272] on button "Next" at bounding box center [393, 287] width 89 height 30
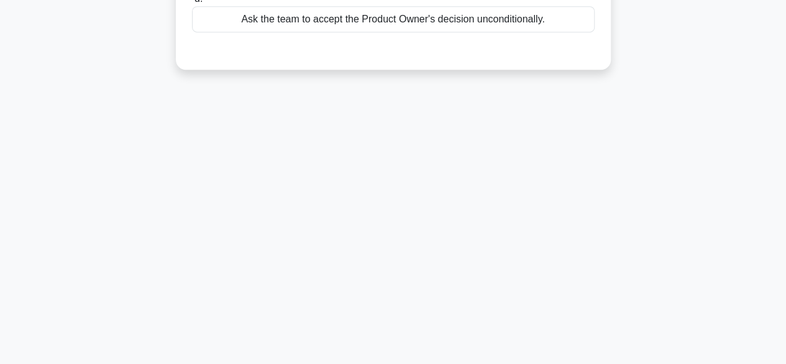
scroll to position [0, 0]
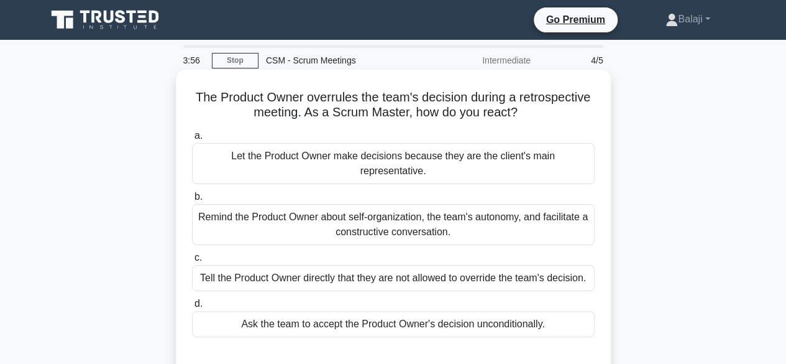
click at [497, 204] on div "Remind the Product Owner about self-organization, the team's autonomy, and faci…" at bounding box center [393, 224] width 403 height 41
click at [192, 201] on input "b. Remind the Product Owner about self-organization, the team's autonomy, and f…" at bounding box center [192, 197] width 0 height 8
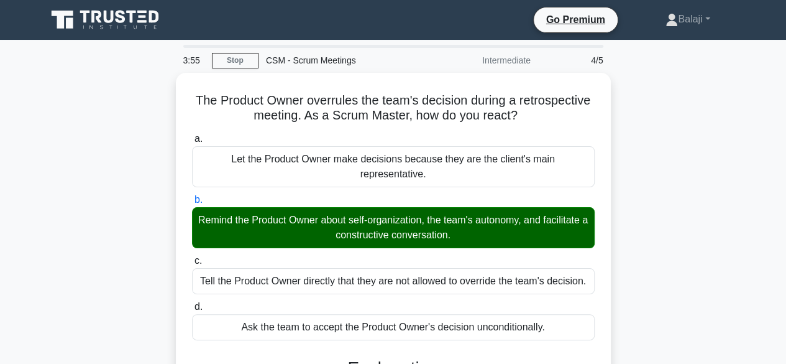
scroll to position [311, 0]
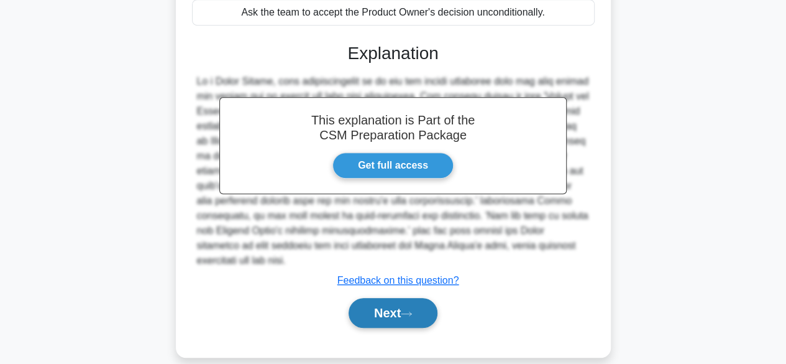
click at [397, 298] on button "Next" at bounding box center [393, 313] width 89 height 30
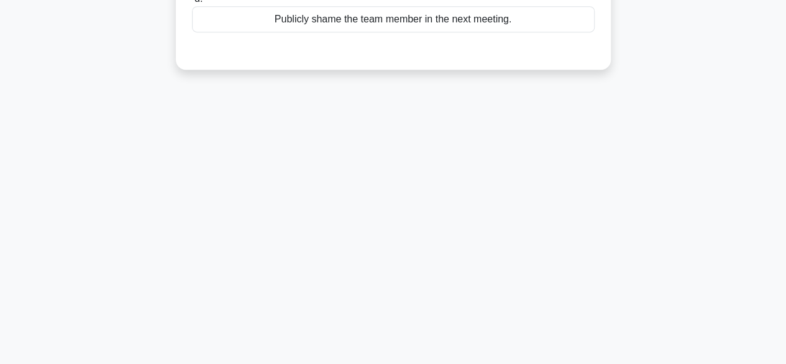
scroll to position [0, 0]
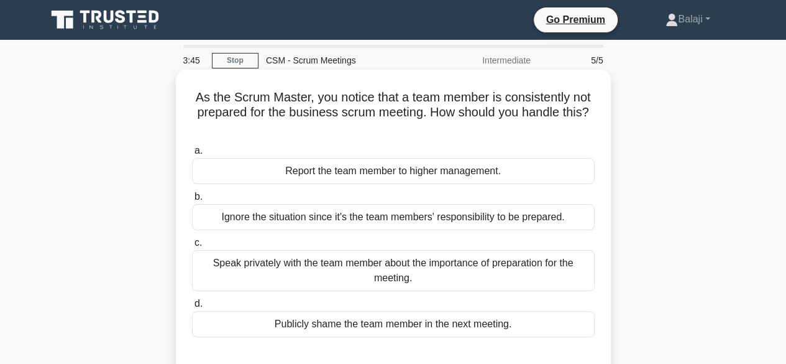
click at [497, 268] on div "Speak privately with the team member about the importance of preparation for th…" at bounding box center [393, 270] width 403 height 41
click at [192, 247] on input "c. Speak privately with the team member about the importance of preparation for…" at bounding box center [192, 243] width 0 height 8
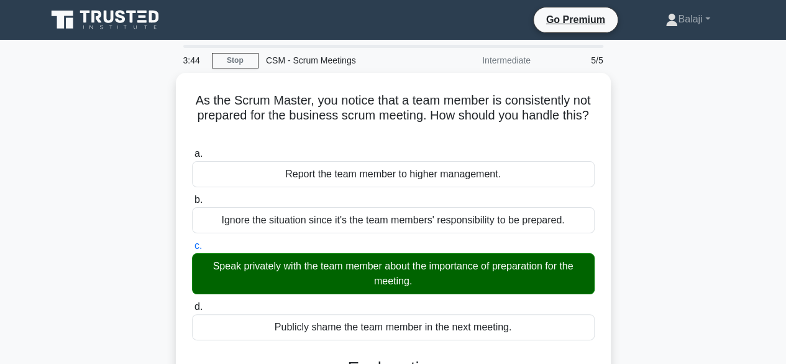
scroll to position [318, 0]
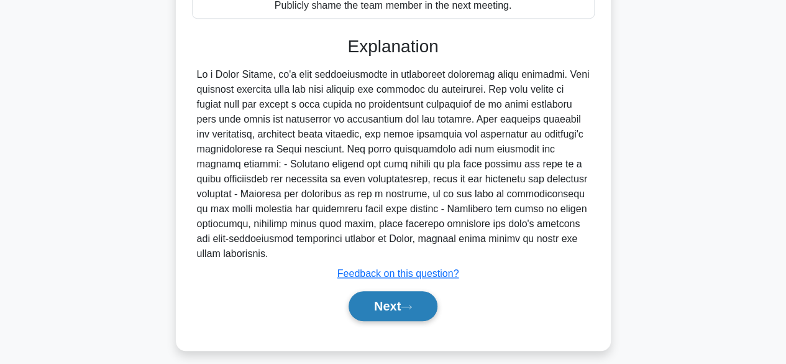
click at [395, 309] on button "Next" at bounding box center [393, 306] width 89 height 30
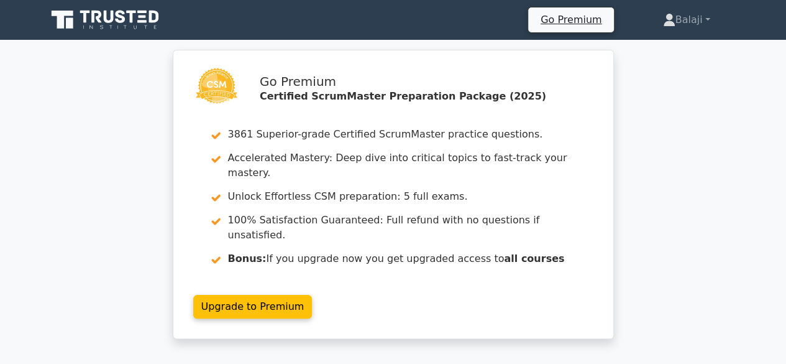
scroll to position [318, 0]
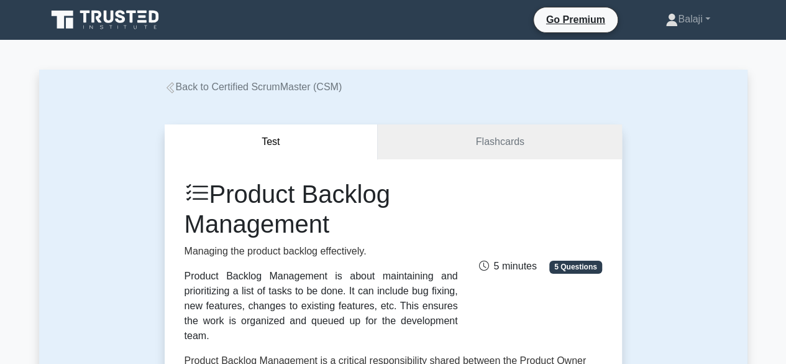
scroll to position [318, 0]
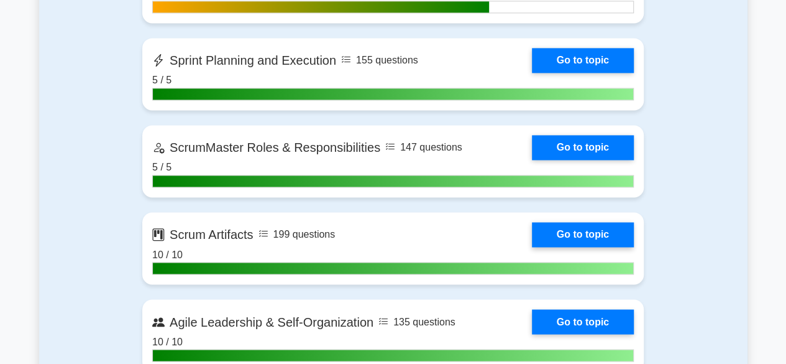
scroll to position [1250, 0]
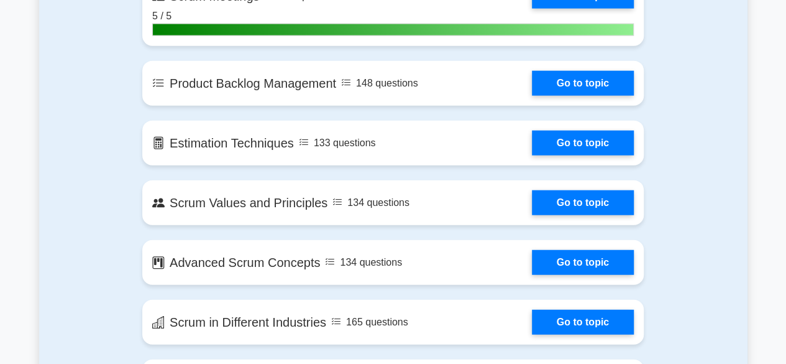
scroll to position [1449, 0]
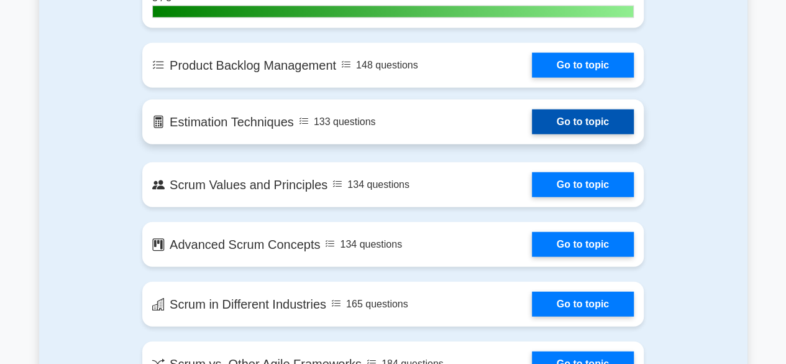
click at [576, 126] on link "Go to topic" at bounding box center [583, 121] width 102 height 25
click at [569, 126] on link "Go to topic" at bounding box center [583, 121] width 102 height 25
click at [573, 121] on link "Go to topic" at bounding box center [583, 121] width 102 height 25
click at [558, 116] on link "Go to topic" at bounding box center [583, 121] width 102 height 25
click at [590, 123] on link "Go to topic" at bounding box center [583, 121] width 102 height 25
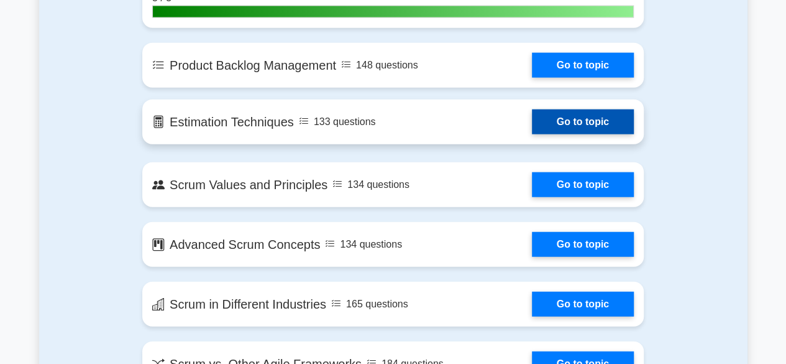
click at [600, 121] on link "Go to topic" at bounding box center [583, 121] width 102 height 25
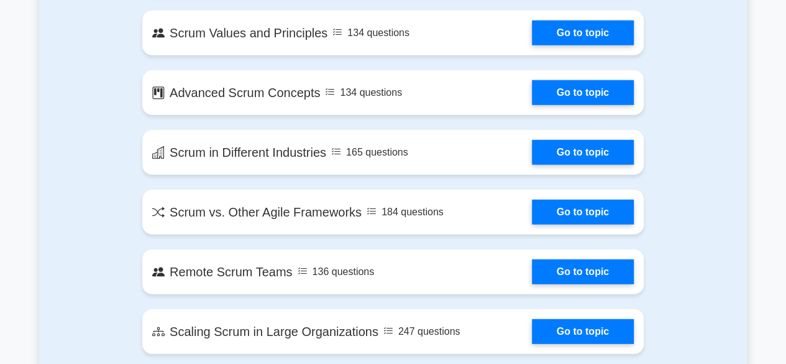
scroll to position [1623, 0]
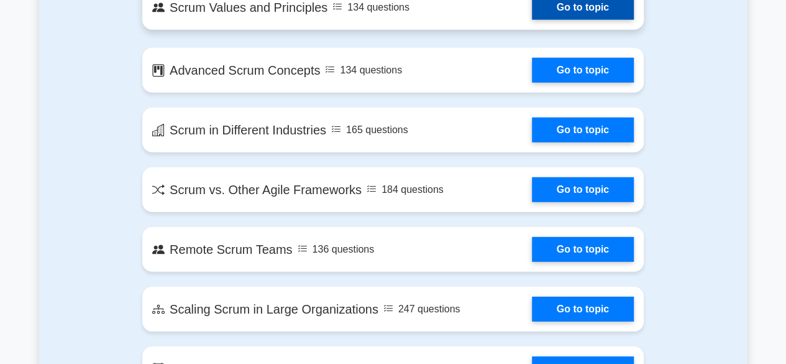
click at [595, 13] on link "Go to topic" at bounding box center [583, 7] width 102 height 25
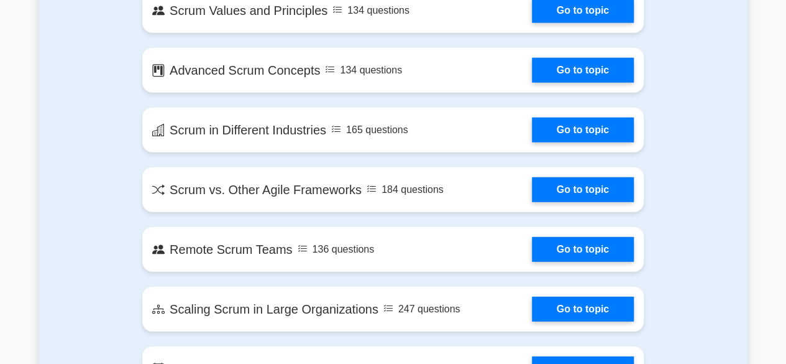
click at [736, 150] on div "Contents of the Certified ScrumMaster package 3861 CSM questions grouped in 30 …" at bounding box center [393, 224] width 709 height 2084
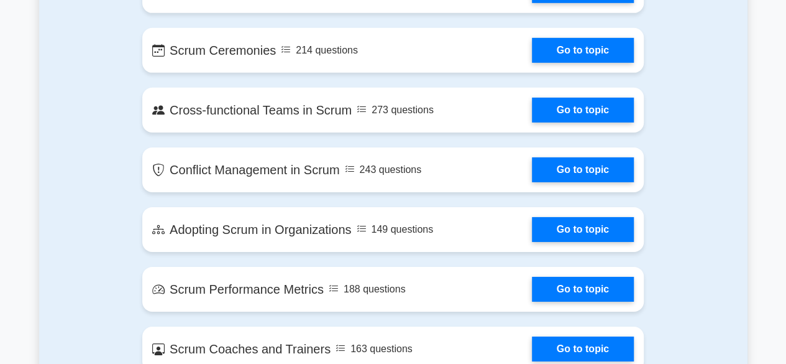
scroll to position [2259, 0]
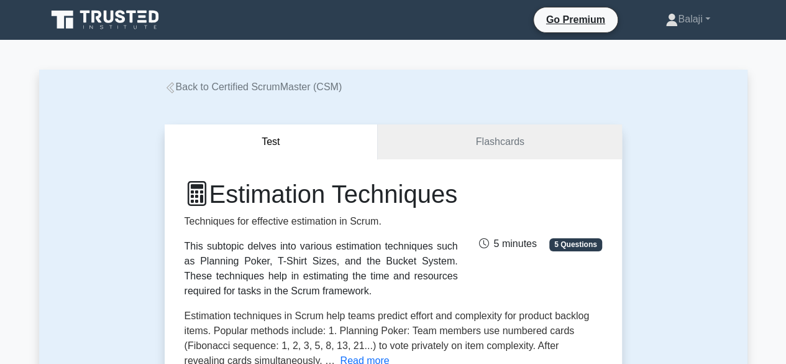
scroll to position [318, 0]
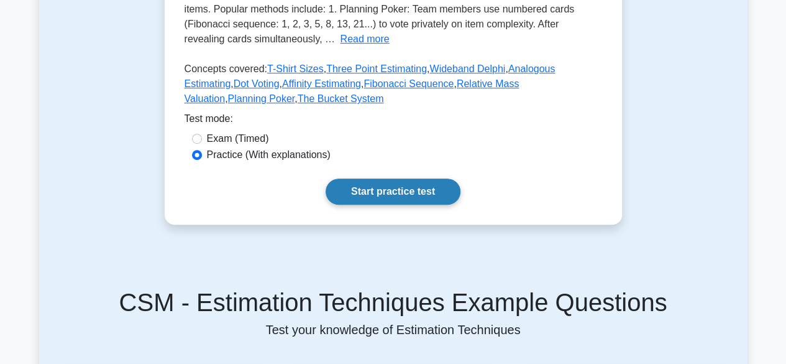
click at [381, 204] on link "Start practice test" at bounding box center [393, 191] width 135 height 26
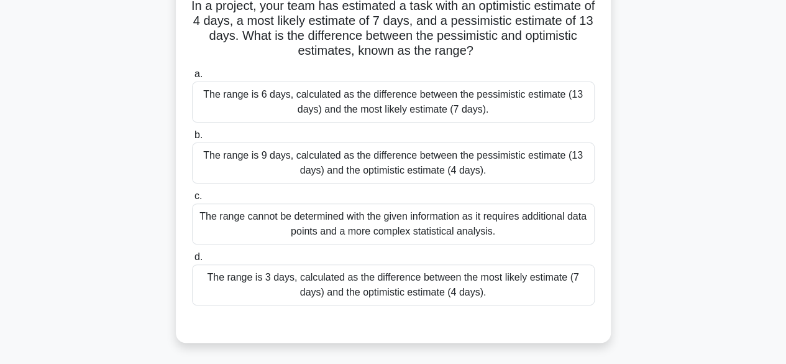
scroll to position [93, 0]
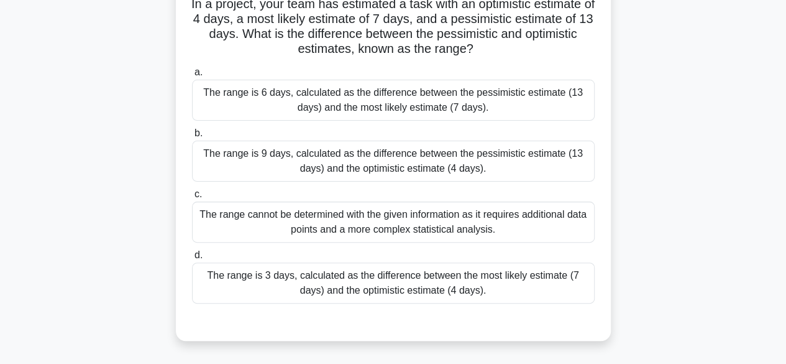
click at [507, 163] on div "The range is 9 days, calculated as the difference between the pessimistic estim…" at bounding box center [393, 160] width 403 height 41
click at [192, 137] on input "b. The range is 9 days, calculated as the difference between the pessimistic es…" at bounding box center [192, 133] width 0 height 8
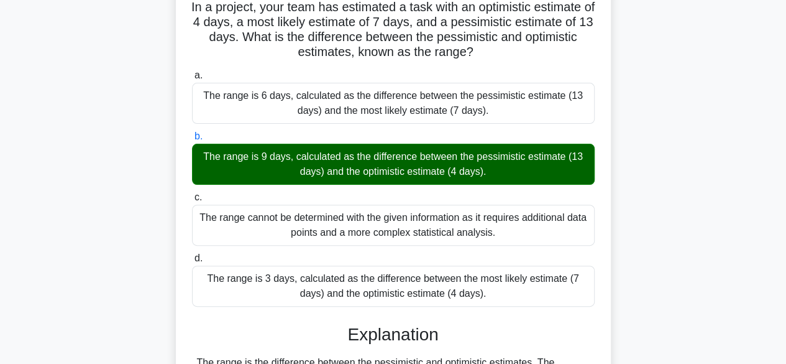
scroll to position [308, 0]
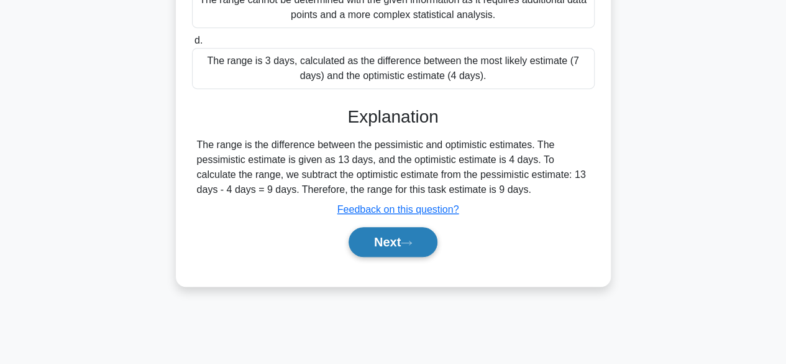
click at [391, 249] on button "Next" at bounding box center [393, 242] width 89 height 30
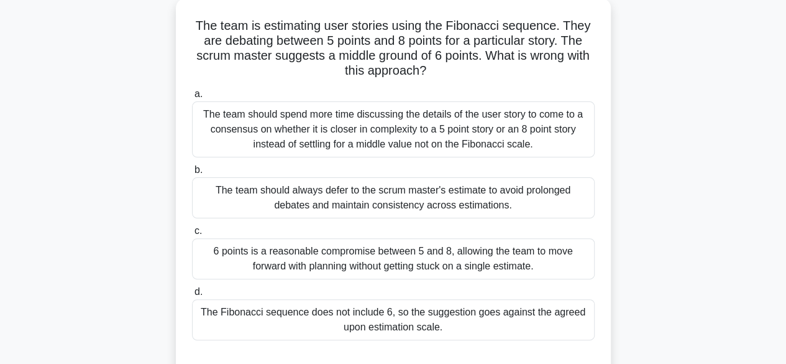
scroll to position [99, 0]
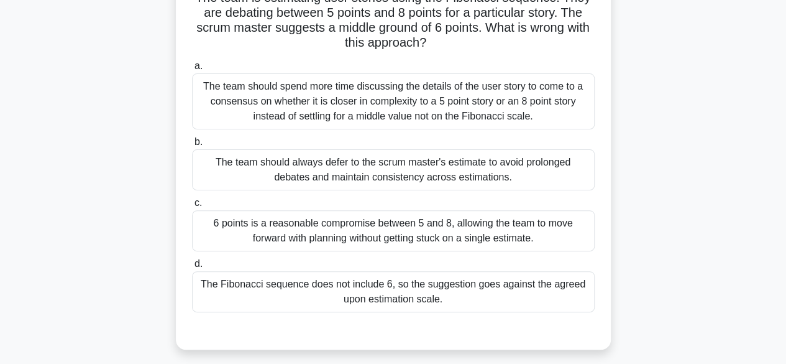
click at [545, 291] on div "The Fibonacci sequence does not include 6, so the suggestion goes against the a…" at bounding box center [393, 291] width 403 height 41
click at [192, 268] on input "d. The Fibonacci sequence does not include 6, so the suggestion goes against th…" at bounding box center [192, 264] width 0 height 8
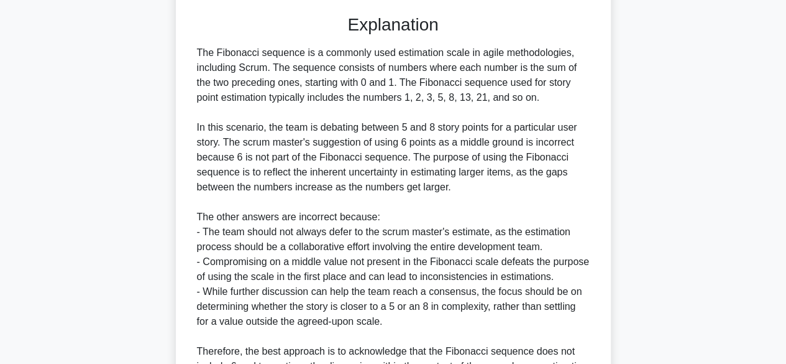
scroll to position [550, 0]
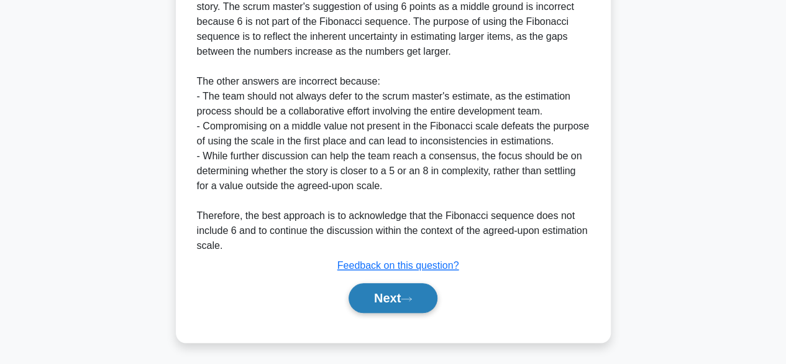
click at [405, 291] on button "Next" at bounding box center [393, 298] width 89 height 30
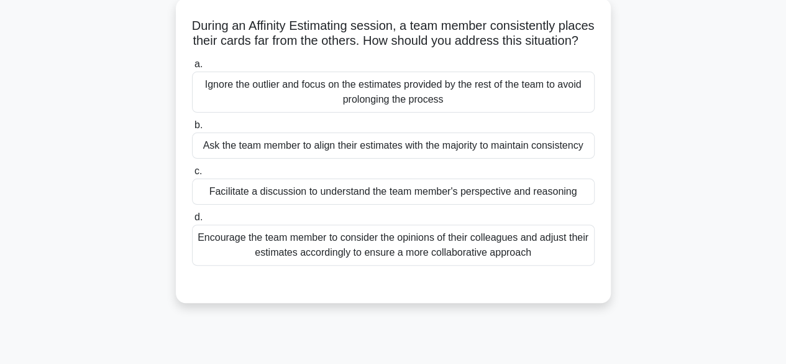
scroll to position [99, 0]
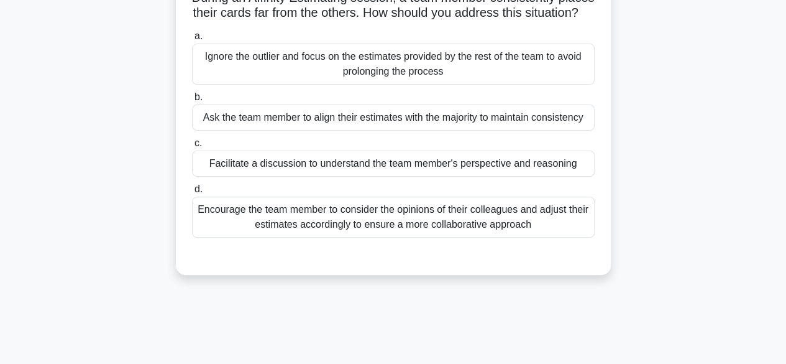
click at [467, 177] on div "Facilitate a discussion to understand the team member's perspective and reasoni…" at bounding box center [393, 163] width 403 height 26
click at [192, 147] on input "c. Facilitate a discussion to understand the team member's perspective and reas…" at bounding box center [192, 143] width 0 height 8
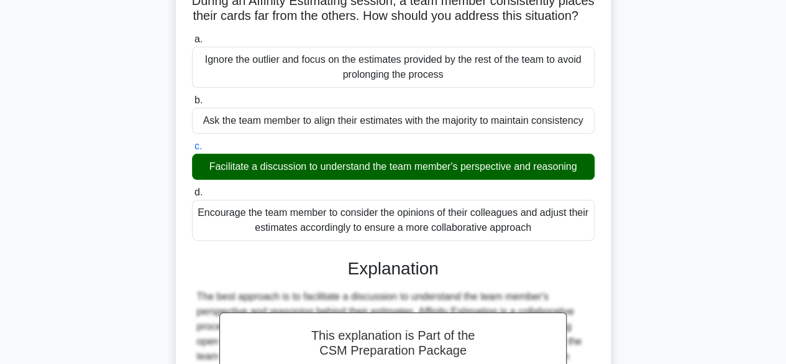
scroll to position [308, 0]
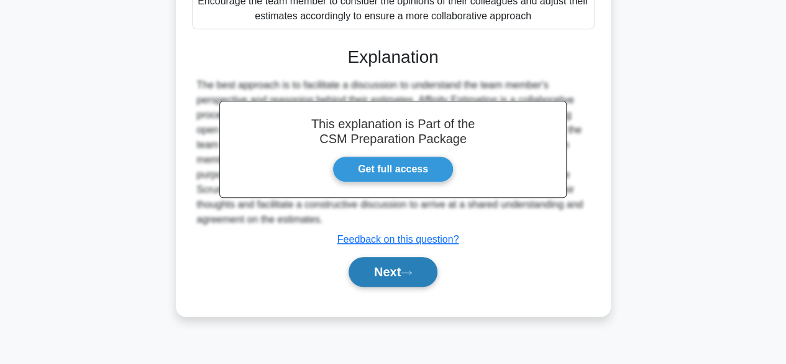
click at [408, 278] on button "Next" at bounding box center [393, 272] width 89 height 30
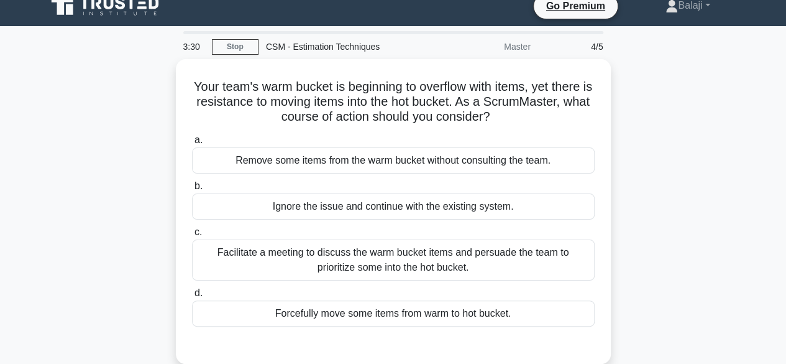
scroll to position [25, 0]
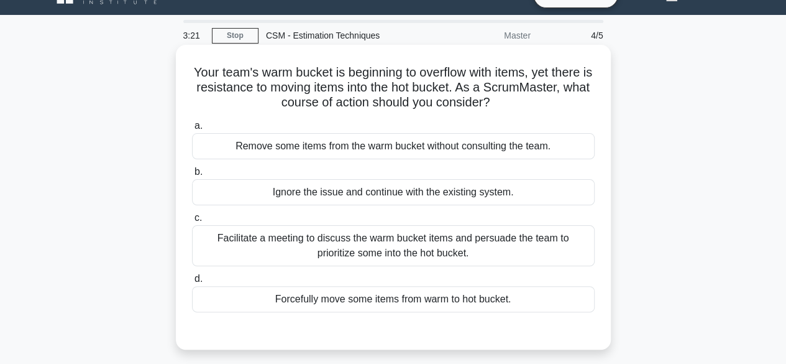
click at [569, 244] on div "Facilitate a meeting to discuss the warm bucket items and persuade the team to …" at bounding box center [393, 245] width 403 height 41
click at [192, 222] on input "c. Facilitate a meeting to discuss the warm bucket items and persuade the team …" at bounding box center [192, 218] width 0 height 8
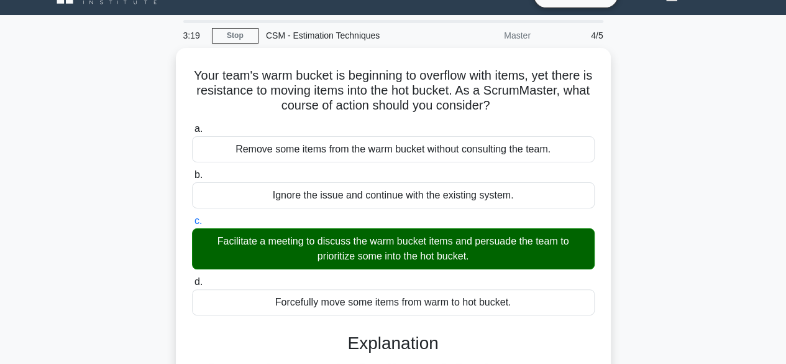
scroll to position [326, 0]
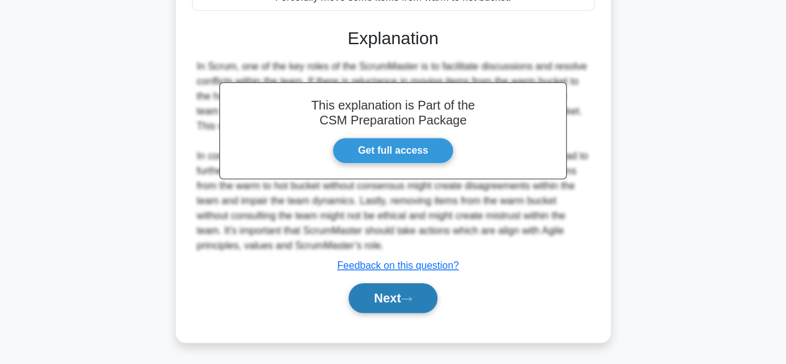
click at [377, 296] on button "Next" at bounding box center [393, 298] width 89 height 30
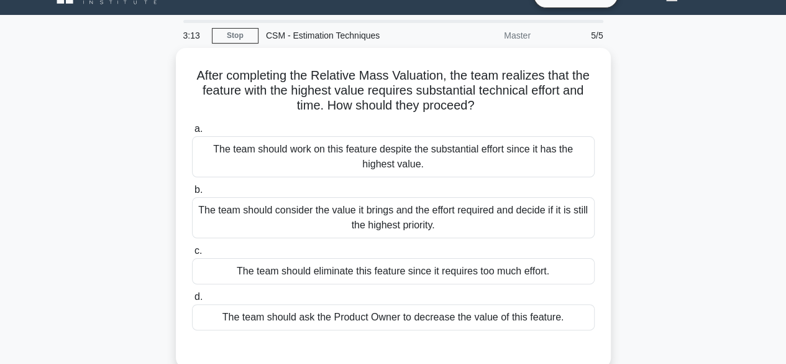
scroll to position [50, 0]
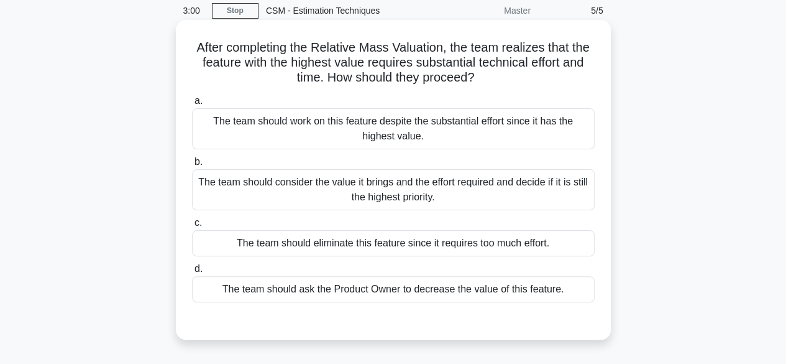
click at [543, 185] on div "The team should consider the value it brings and the effort required and decide…" at bounding box center [393, 189] width 403 height 41
click at [192, 166] on input "b. The team should consider the value it brings and the effort required and dec…" at bounding box center [192, 162] width 0 height 8
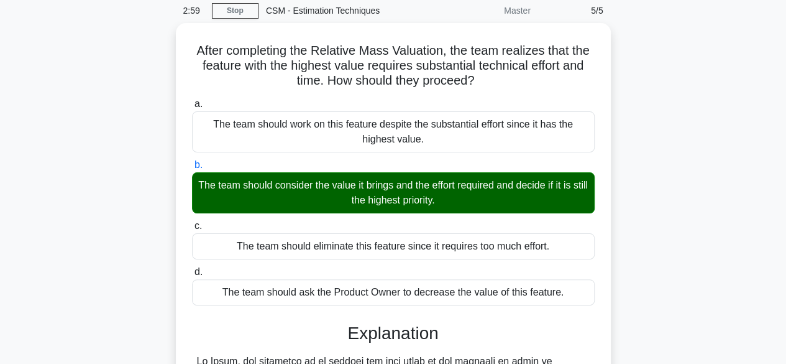
scroll to position [368, 0]
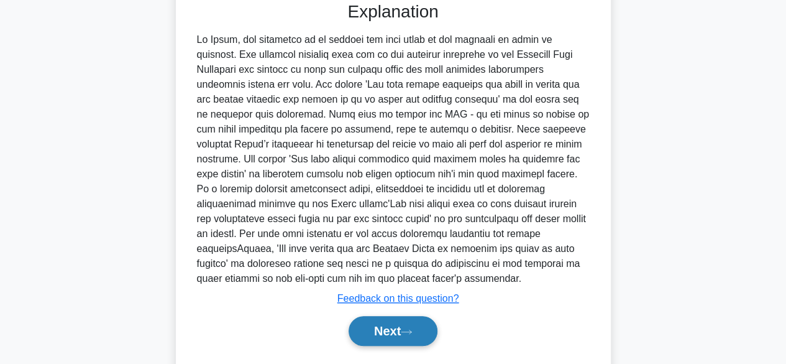
click at [403, 316] on button "Next" at bounding box center [393, 331] width 89 height 30
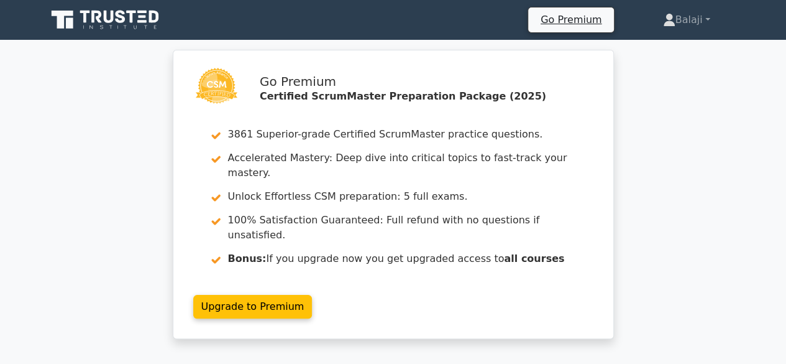
scroll to position [318, 0]
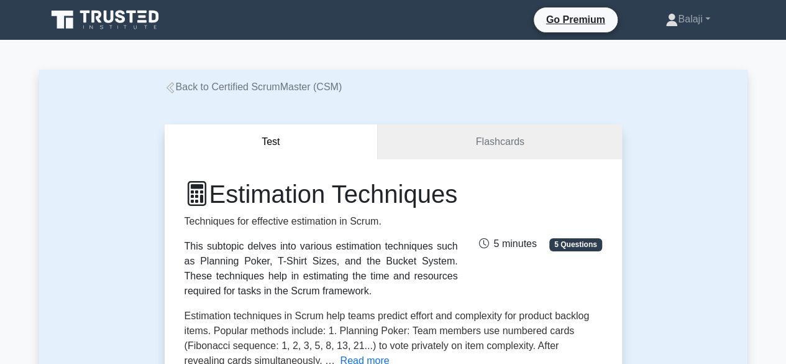
scroll to position [318, 0]
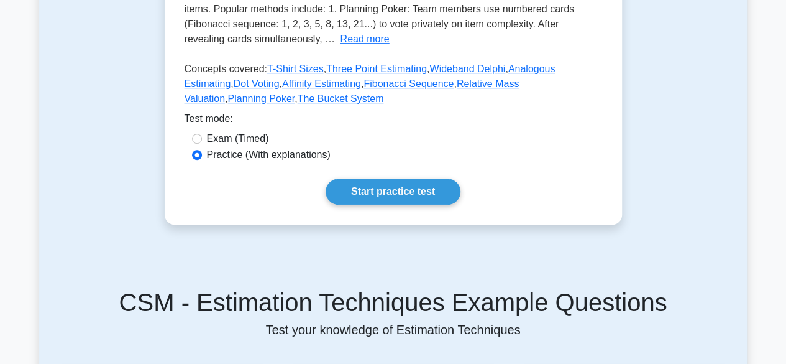
click at [226, 146] on label "Exam (Timed)" at bounding box center [238, 138] width 62 height 15
click at [202, 144] on input "Exam (Timed)" at bounding box center [197, 139] width 10 height 10
radio input "true"
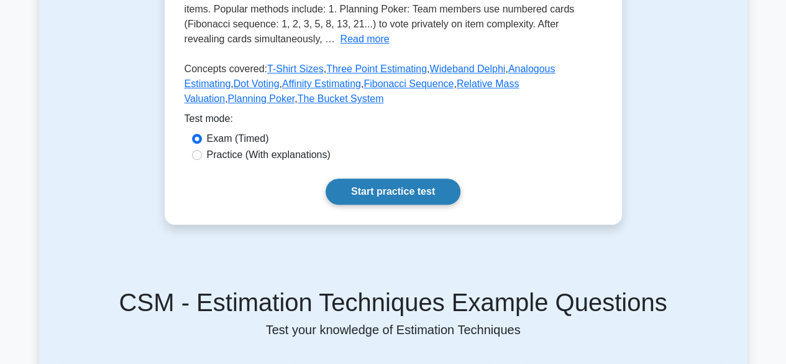
click at [362, 204] on link "Start practice test" at bounding box center [393, 191] width 135 height 26
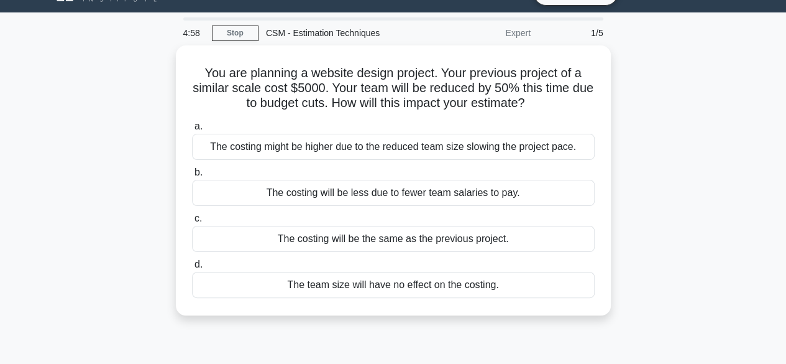
scroll to position [26, 0]
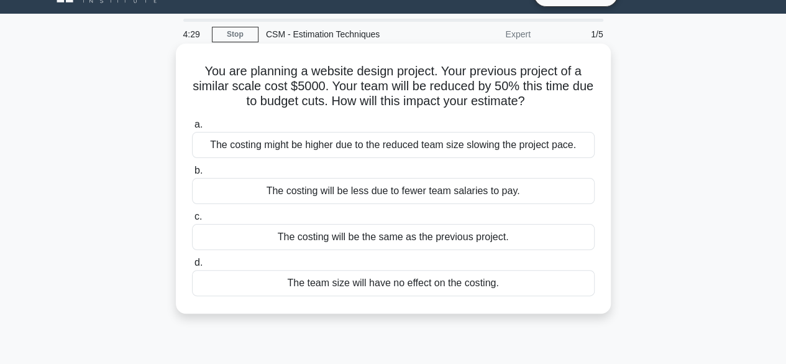
click at [544, 150] on div "The costing might be higher due to the reduced team size slowing the project pa…" at bounding box center [393, 145] width 403 height 26
click at [192, 129] on input "a. The costing might be higher due to the reduced team size slowing the project…" at bounding box center [192, 125] width 0 height 8
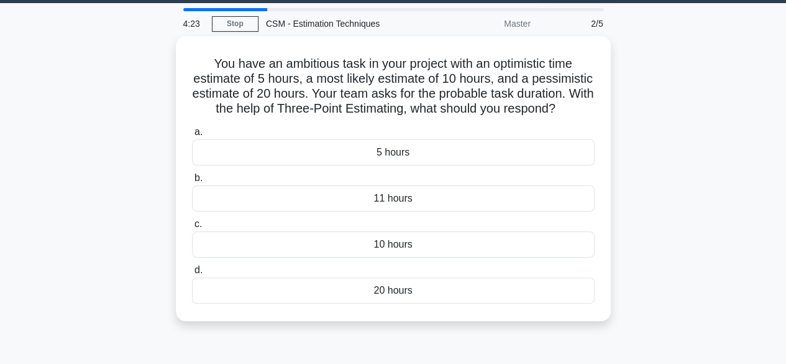
scroll to position [39, 0]
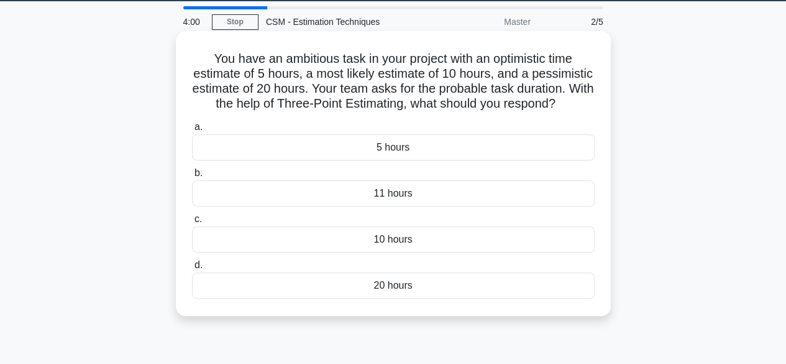
click at [457, 206] on div "11 hours" at bounding box center [393, 193] width 403 height 26
click at [192, 177] on input "b. 11 hours" at bounding box center [192, 173] width 0 height 8
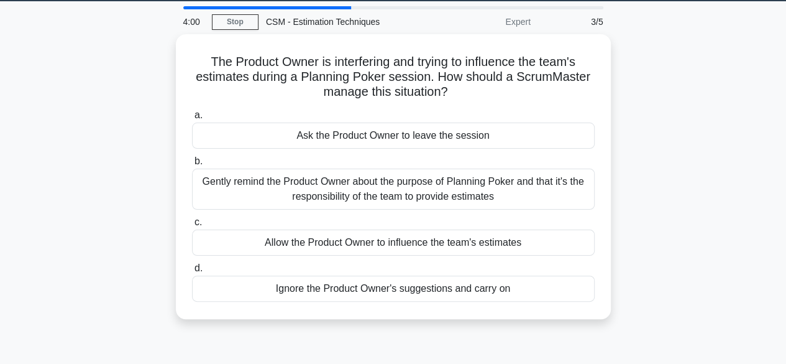
scroll to position [0, 0]
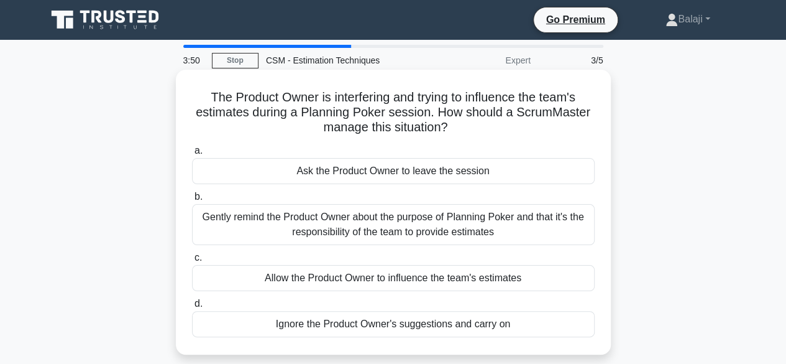
click at [520, 231] on div "Gently remind the Product Owner about the purpose of Planning Poker and that it…" at bounding box center [393, 224] width 403 height 41
click at [192, 201] on input "b. Gently remind the Product Owner about the purpose of Planning Poker and that…" at bounding box center [192, 197] width 0 height 8
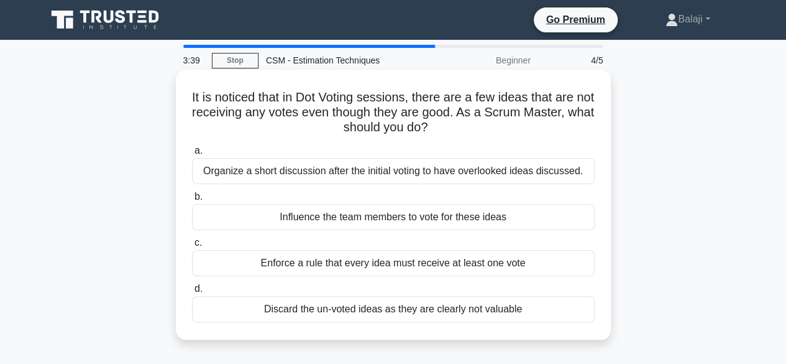
click at [560, 178] on div "Organize a short discussion after the initial voting to have overlooked ideas d…" at bounding box center [393, 171] width 403 height 26
click at [192, 155] on input "a. Organize a short discussion after the initial voting to have overlooked idea…" at bounding box center [192, 151] width 0 height 8
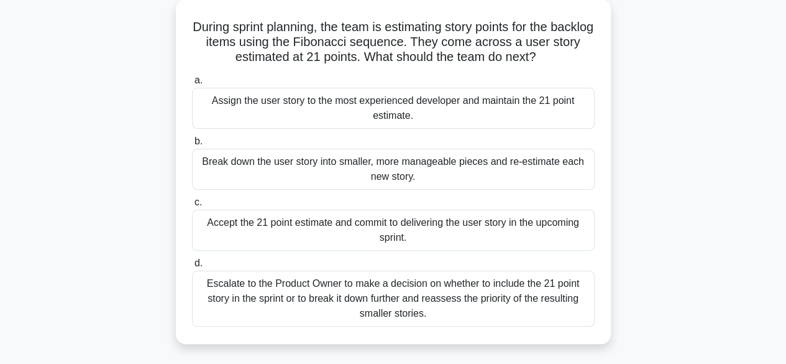
scroll to position [73, 0]
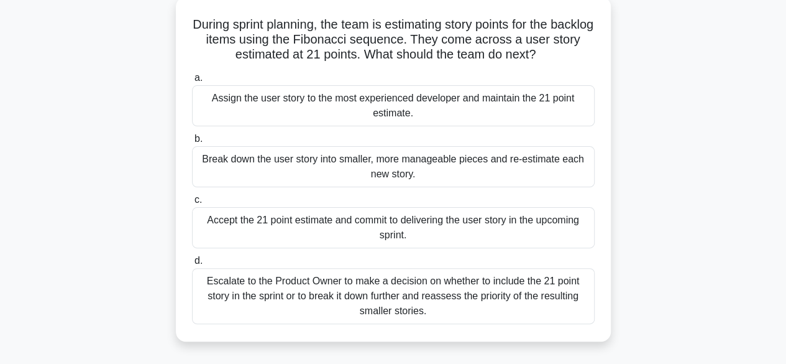
click at [506, 173] on div "Break down the user story into smaller, more manageable pieces and re-estimate …" at bounding box center [393, 166] width 403 height 41
click at [192, 143] on input "b. Break down the user story into smaller, more manageable pieces and re-estima…" at bounding box center [192, 139] width 0 height 8
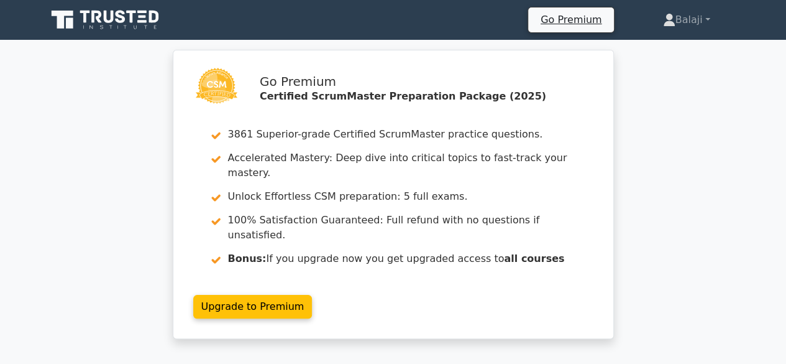
scroll to position [318, 0]
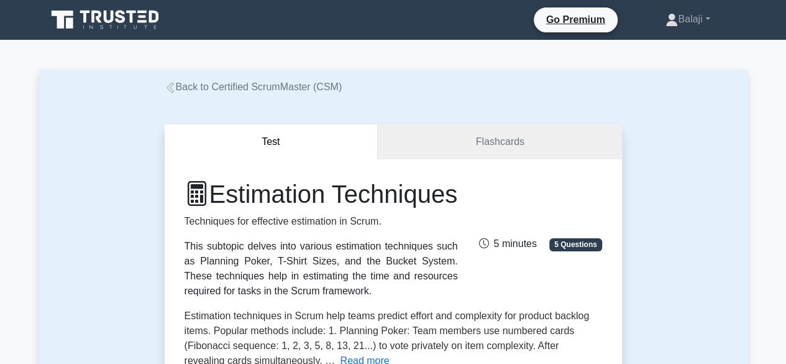
scroll to position [318, 0]
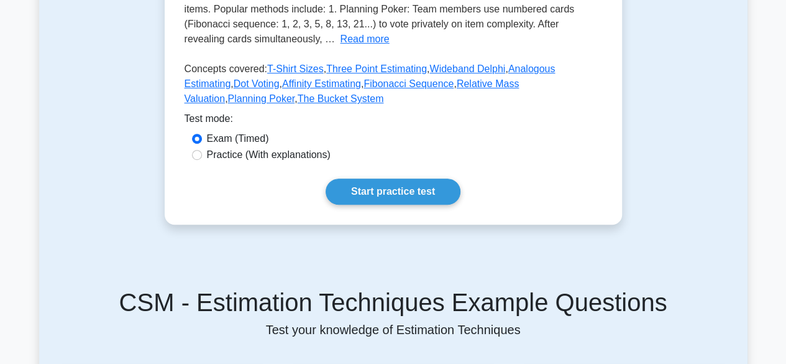
click at [270, 162] on label "Practice (With explanations)" at bounding box center [269, 154] width 124 height 15
click at [202, 160] on input "Practice (With explanations)" at bounding box center [197, 155] width 10 height 10
radio input "true"
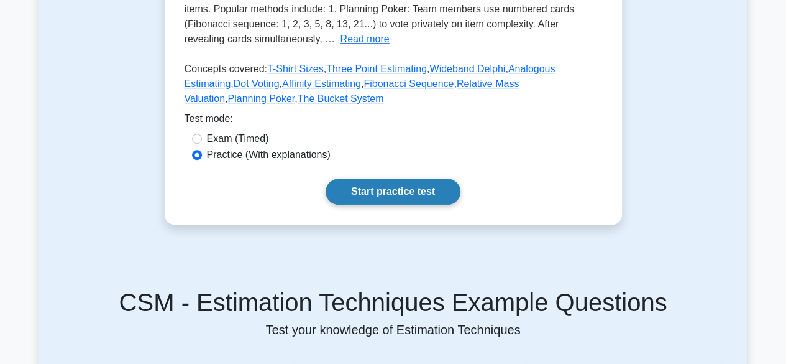
click at [406, 204] on link "Start practice test" at bounding box center [393, 191] width 135 height 26
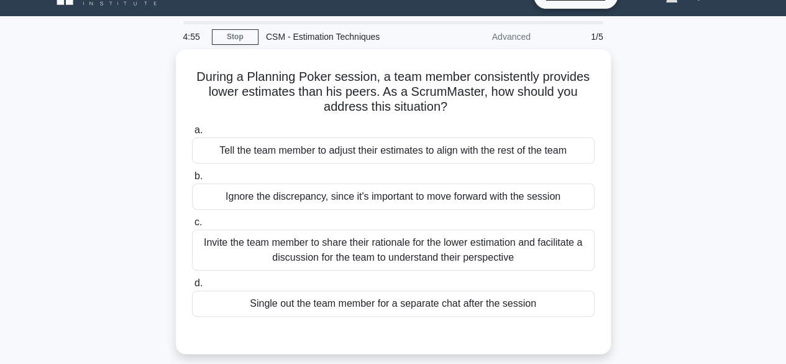
scroll to position [27, 0]
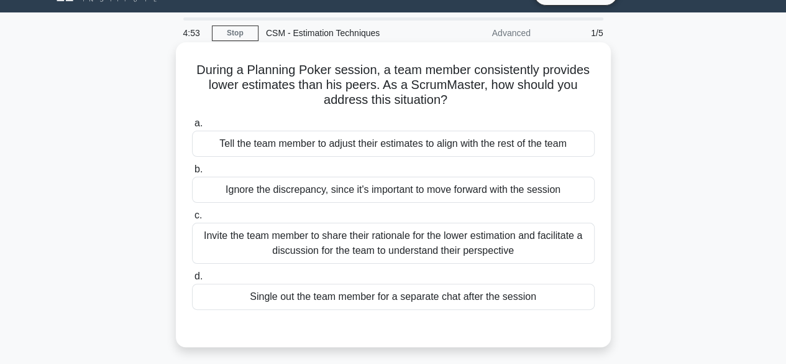
click at [470, 241] on div "Invite the team member to share their rationale for the lower estimation and fa…" at bounding box center [393, 242] width 403 height 41
click at [192, 219] on input "c. Invite the team member to share their rationale for the lower estimation and…" at bounding box center [192, 215] width 0 height 8
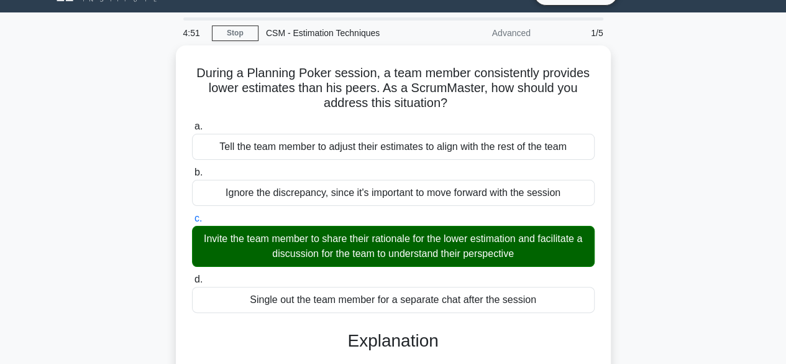
scroll to position [308, 0]
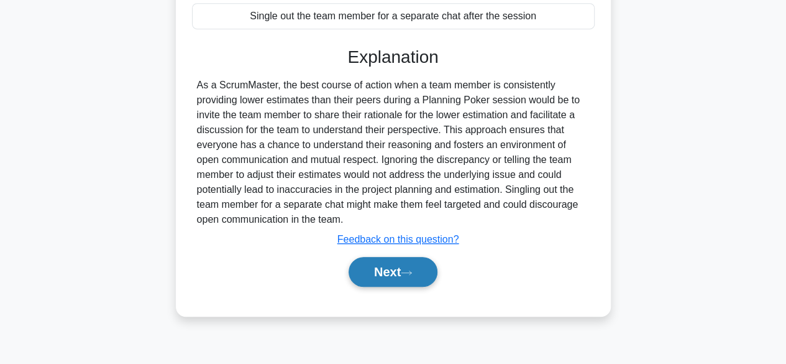
click at [397, 270] on button "Next" at bounding box center [393, 272] width 89 height 30
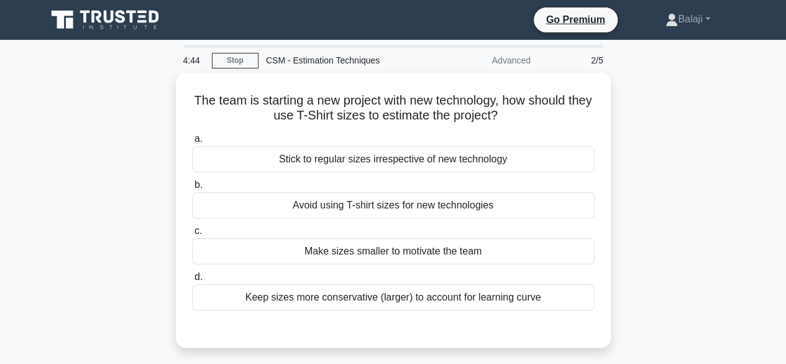
scroll to position [20, 0]
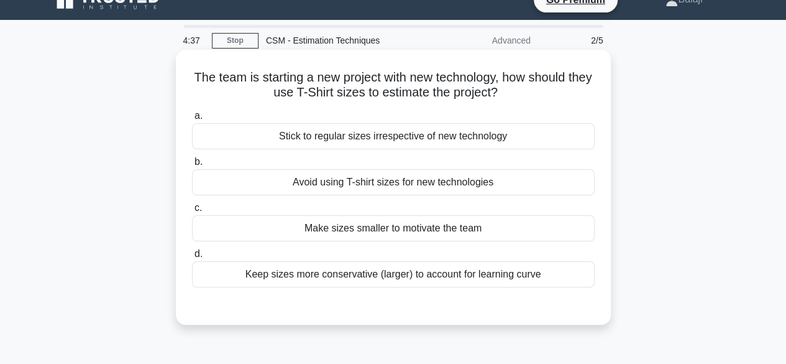
click at [553, 270] on div "Keep sizes more conservative (larger) to account for learning curve" at bounding box center [393, 274] width 403 height 26
click at [192, 258] on input "d. Keep sizes more conservative (larger) to account for learning curve" at bounding box center [192, 254] width 0 height 8
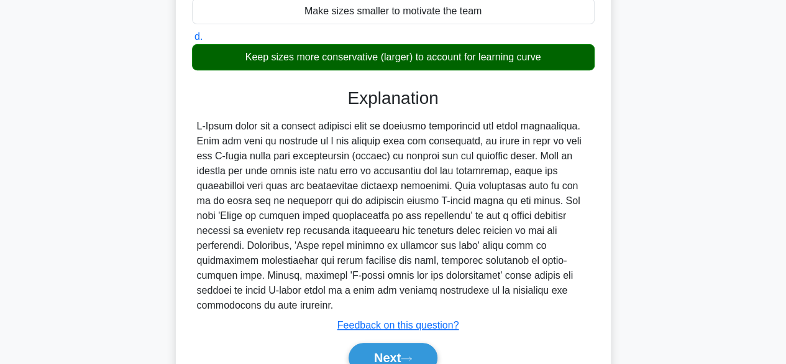
scroll to position [242, 0]
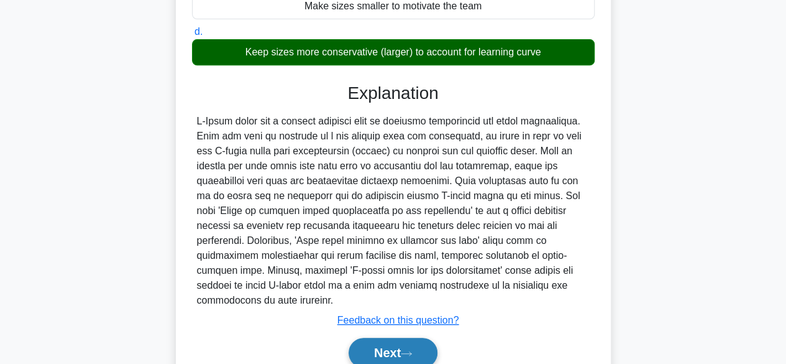
click at [409, 342] on button "Next" at bounding box center [393, 352] width 89 height 30
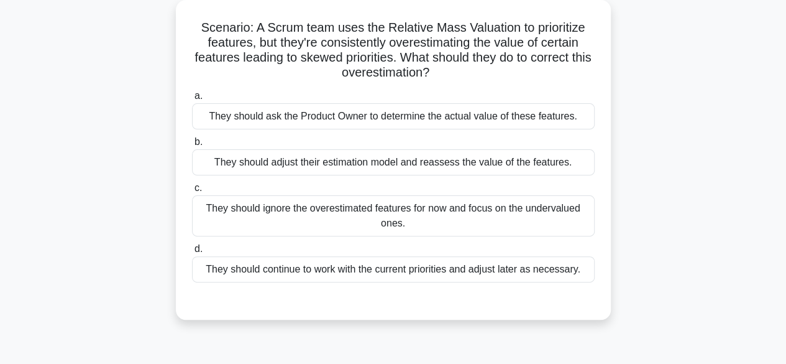
scroll to position [75, 0]
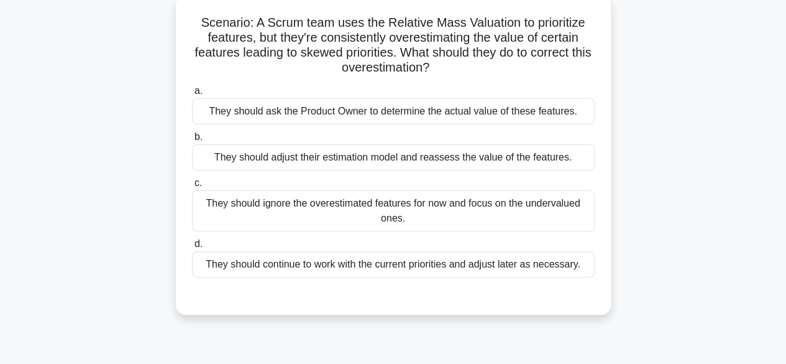
click at [523, 153] on div "They should adjust their estimation model and reassess the value of the feature…" at bounding box center [393, 157] width 403 height 26
click at [192, 141] on input "b. They should adjust their estimation model and reassess the value of the feat…" at bounding box center [192, 137] width 0 height 8
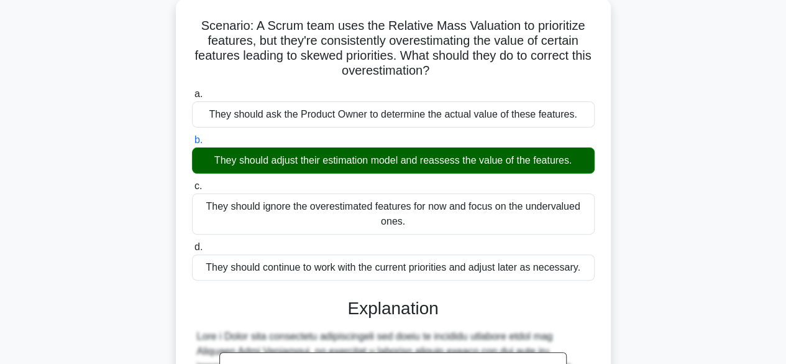
scroll to position [386, 0]
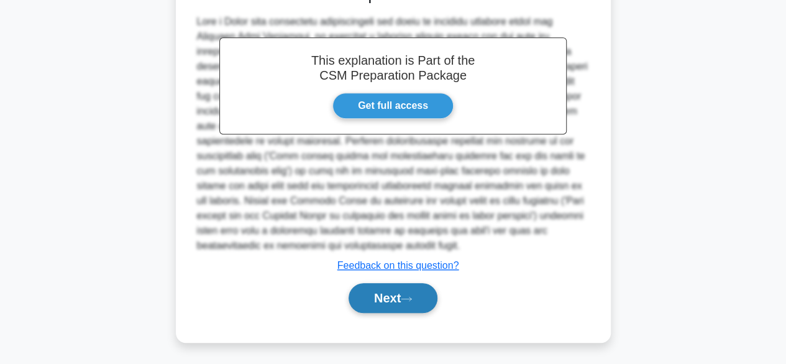
click at [384, 297] on button "Next" at bounding box center [393, 298] width 89 height 30
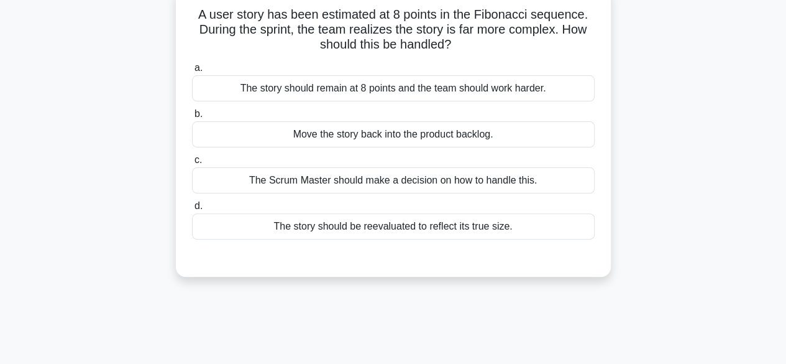
scroll to position [68, 0]
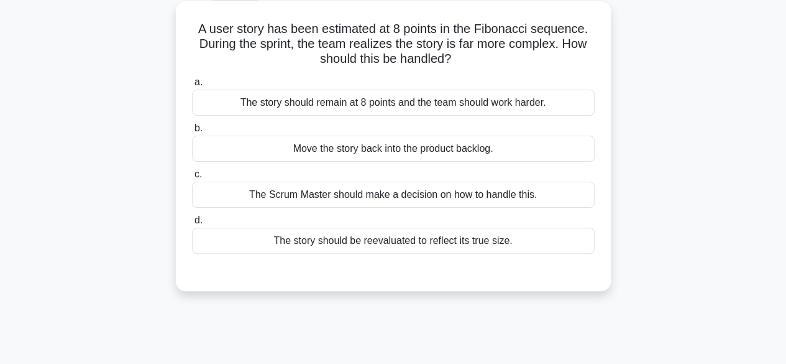
click at [562, 242] on div "The story should be reevaluated to reflect its true size." at bounding box center [393, 240] width 403 height 26
click at [192, 224] on input "d. The story should be reevaluated to reflect its true size." at bounding box center [192, 220] width 0 height 8
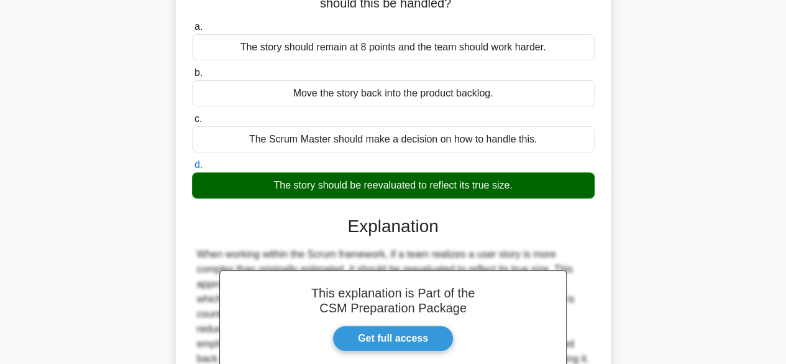
scroll to position [308, 0]
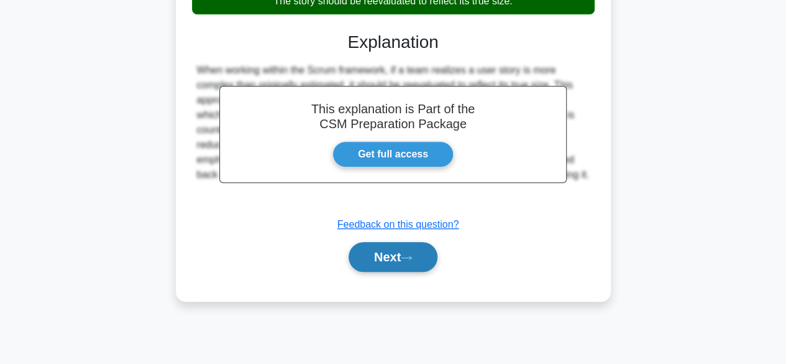
click at [392, 250] on button "Next" at bounding box center [393, 257] width 89 height 30
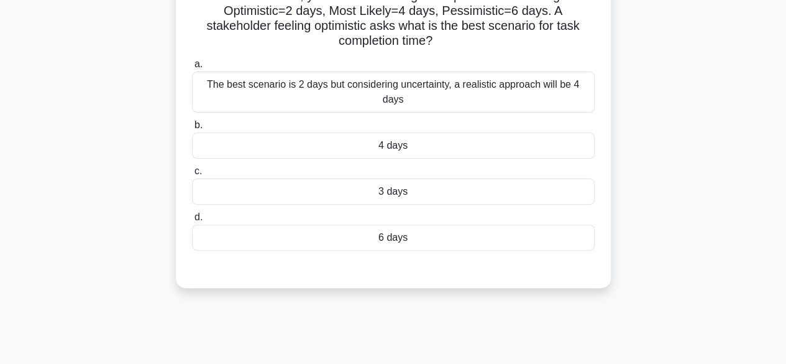
scroll to position [105, 0]
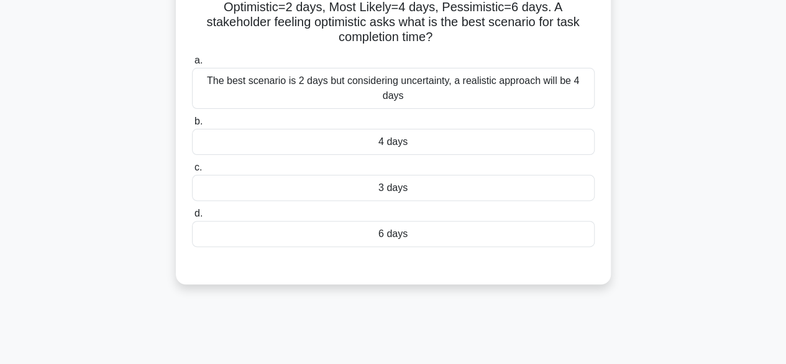
click at [518, 86] on div "The best scenario is 2 days but considering uncertainty, a realistic approach w…" at bounding box center [393, 88] width 403 height 41
click at [192, 65] on input "a. The best scenario is 2 days but considering uncertainty, a realistic approac…" at bounding box center [192, 61] width 0 height 8
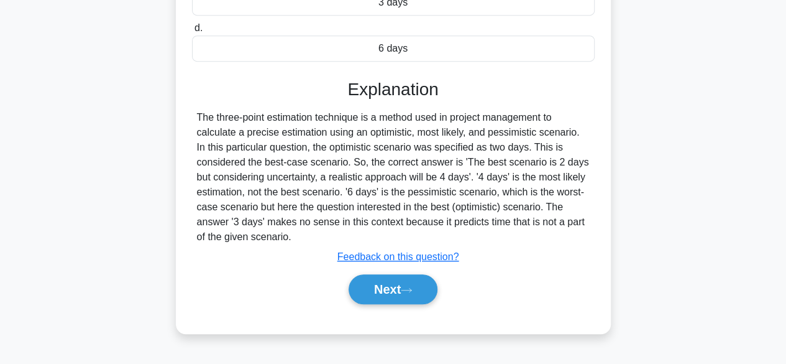
scroll to position [295, 0]
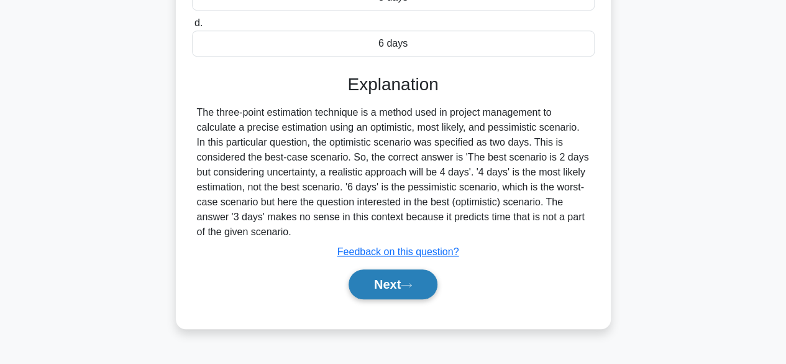
click at [374, 277] on button "Next" at bounding box center [393, 284] width 89 height 30
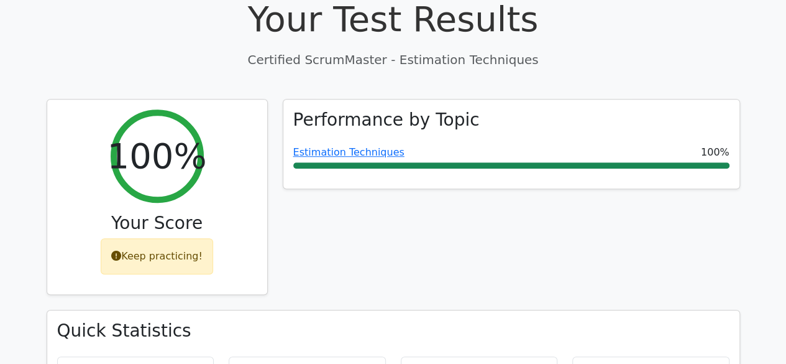
scroll to position [438, 0]
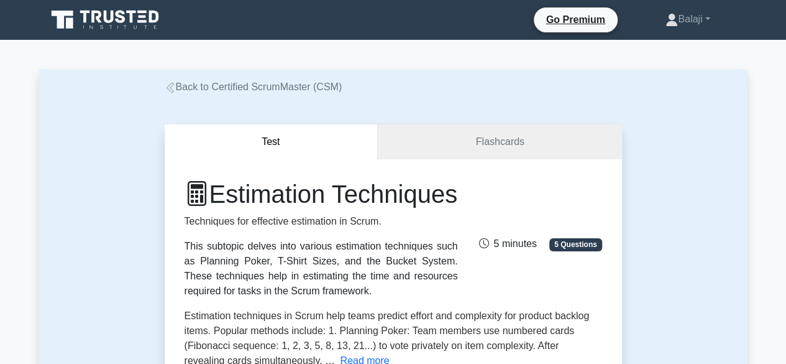
scroll to position [318, 0]
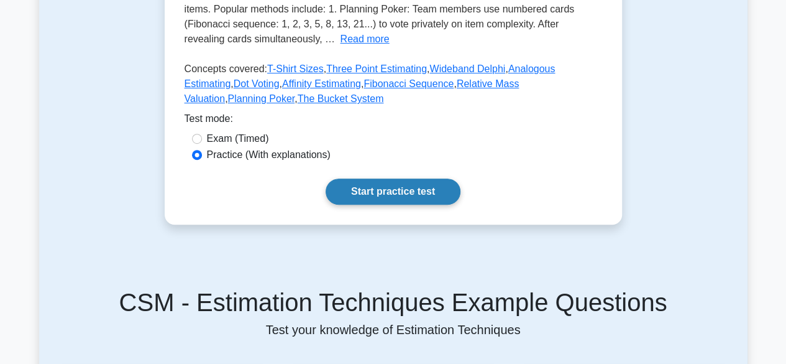
click at [378, 204] on link "Start practice test" at bounding box center [393, 191] width 135 height 26
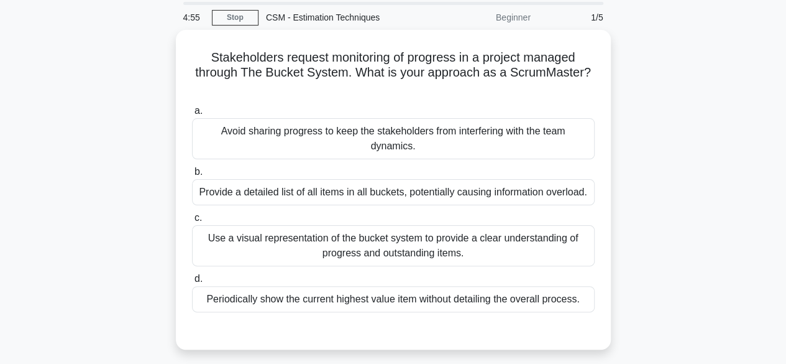
scroll to position [50, 0]
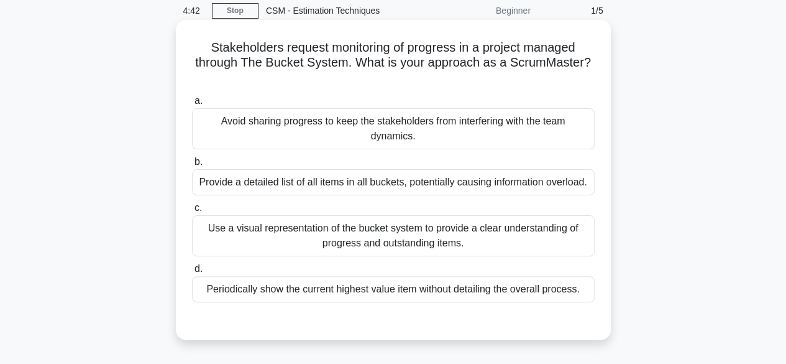
click at [546, 234] on div "Use a visual representation of the bucket system to provide a clear understandi…" at bounding box center [393, 235] width 403 height 41
click at [192, 212] on input "c. Use a visual representation of the bucket system to provide a clear understa…" at bounding box center [192, 208] width 0 height 8
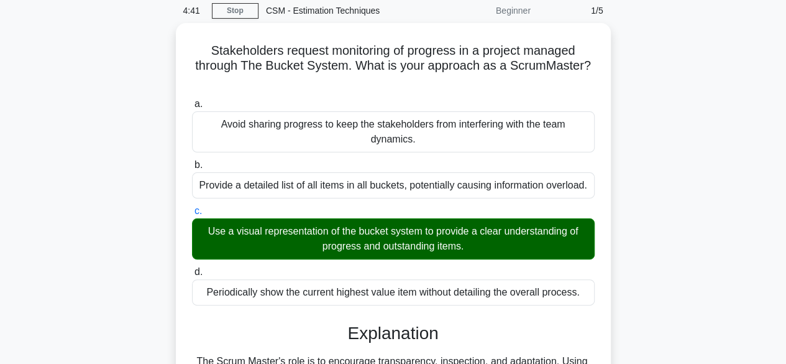
scroll to position [311, 0]
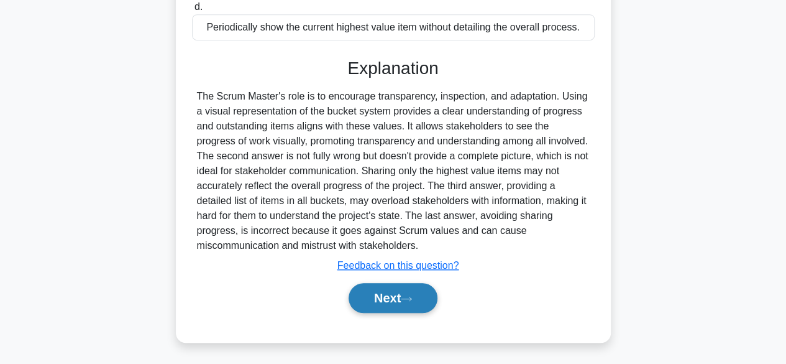
click at [392, 293] on button "Next" at bounding box center [393, 298] width 89 height 30
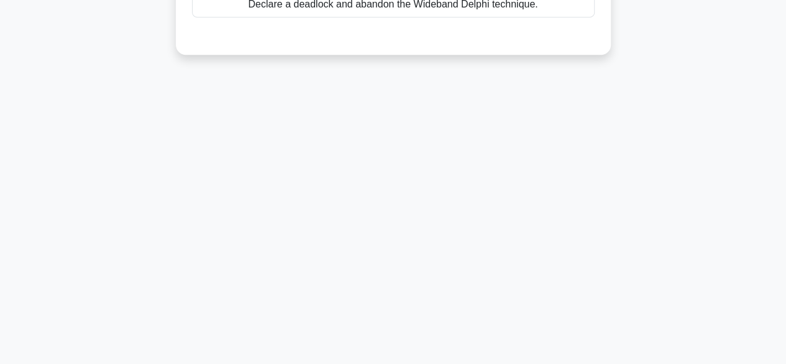
scroll to position [0, 0]
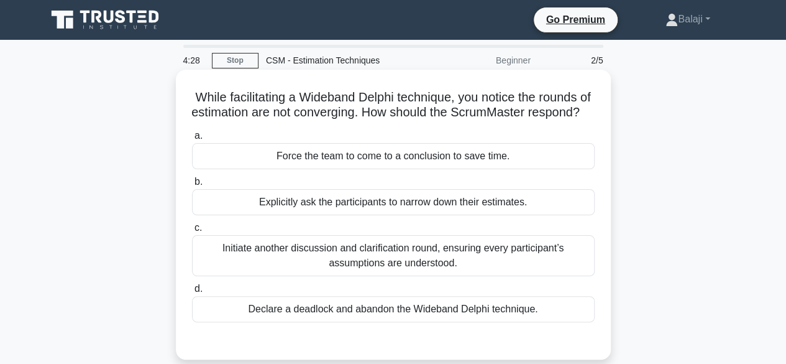
click at [506, 270] on div "Initiate another discussion and clarification round, ensuring every participant…" at bounding box center [393, 255] width 403 height 41
click at [192, 232] on input "c. Initiate another discussion and clarification round, ensuring every particip…" at bounding box center [192, 228] width 0 height 8
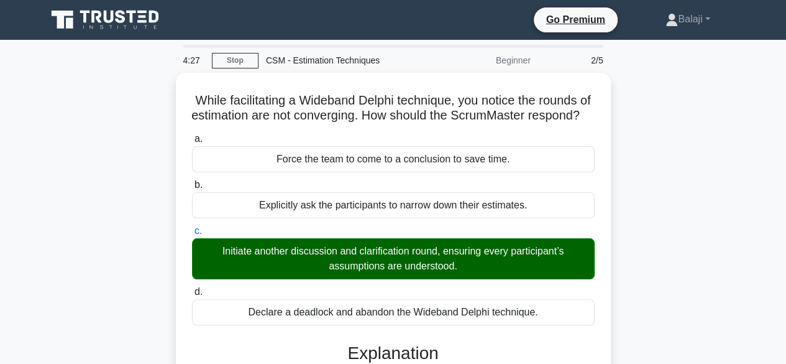
scroll to position [308, 0]
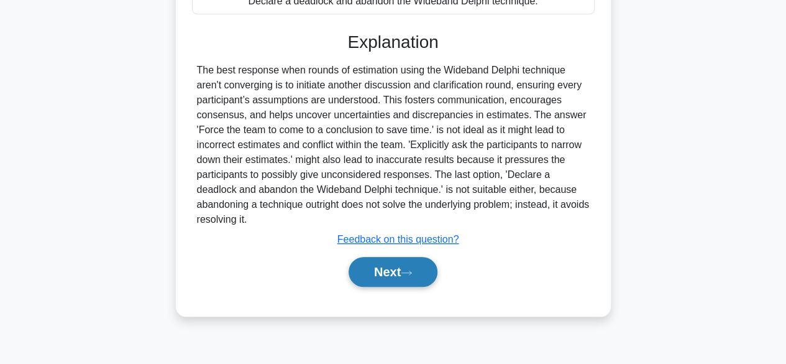
click at [398, 287] on button "Next" at bounding box center [393, 272] width 89 height 30
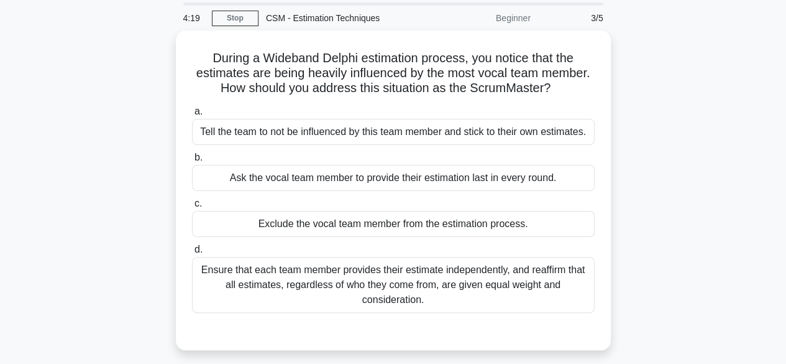
scroll to position [50, 0]
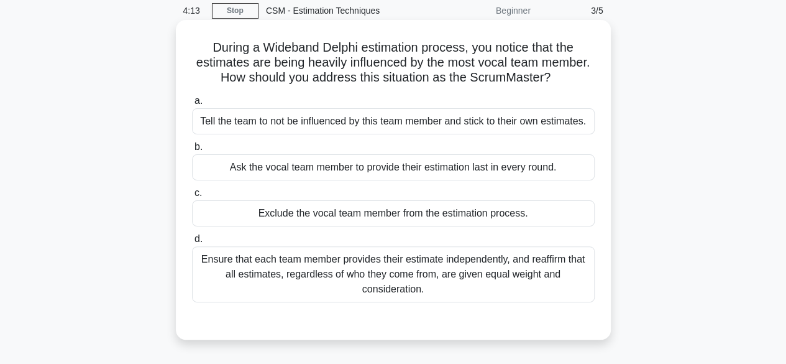
click at [495, 284] on div "Ensure that each team member provides their estimate independently, and reaffir…" at bounding box center [393, 274] width 403 height 56
click at [192, 243] on input "d. Ensure that each team member provides their estimate independently, and reaf…" at bounding box center [192, 239] width 0 height 8
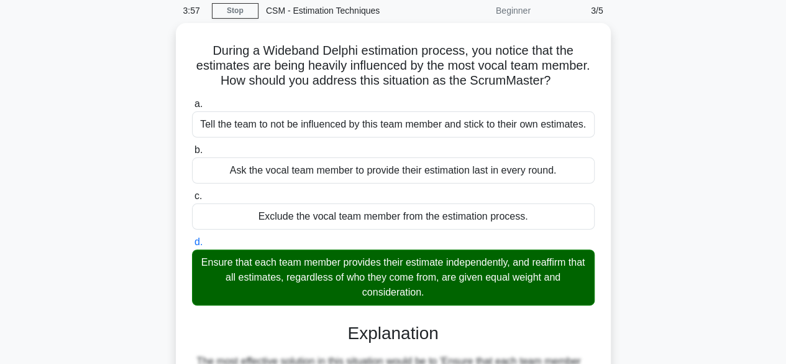
scroll to position [368, 0]
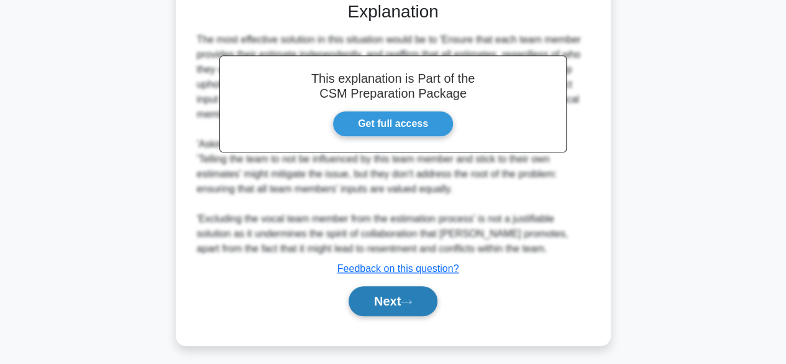
click at [412, 308] on button "Next" at bounding box center [393, 301] width 89 height 30
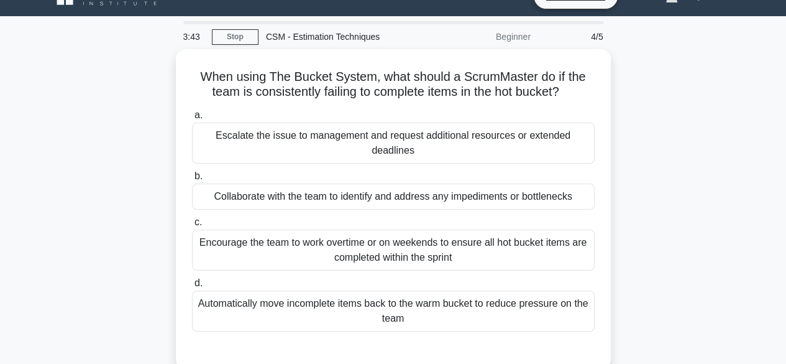
scroll to position [25, 0]
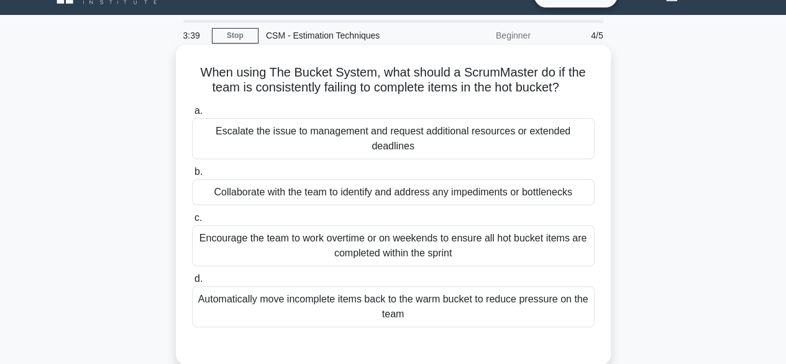
click at [378, 199] on div "Collaborate with the team to identify and address any impediments or bottlenecks" at bounding box center [393, 192] width 403 height 26
click at [192, 176] on input "b. Collaborate with the team to identify and address any impediments or bottlen…" at bounding box center [192, 172] width 0 height 8
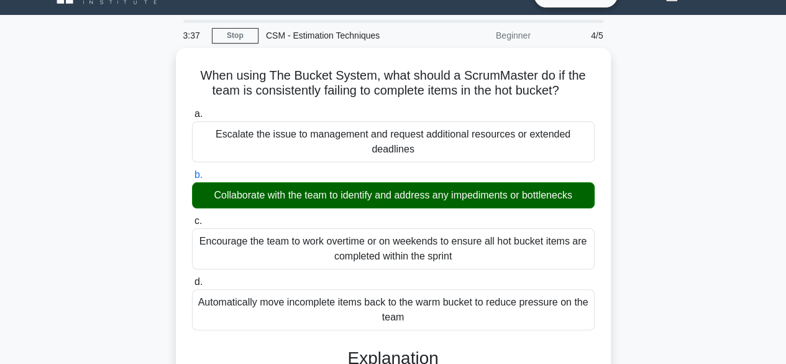
scroll to position [308, 0]
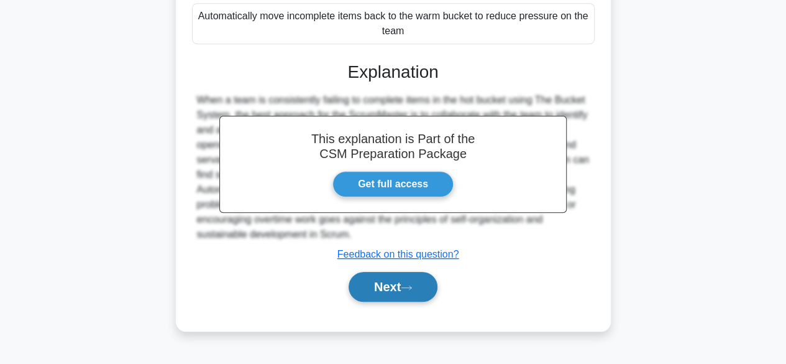
click at [408, 287] on icon at bounding box center [406, 287] width 11 height 7
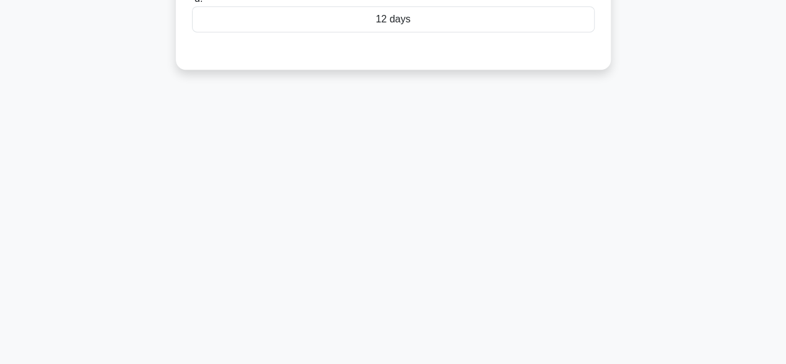
scroll to position [0, 0]
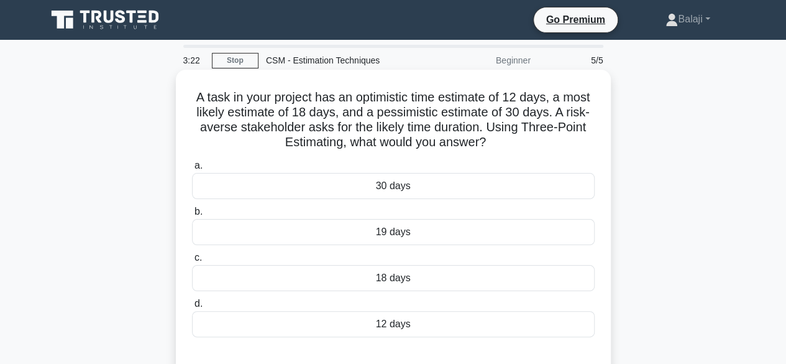
click at [486, 190] on div "30 days" at bounding box center [393, 186] width 403 height 26
click at [192, 170] on input "a. 30 days" at bounding box center [192, 166] width 0 height 8
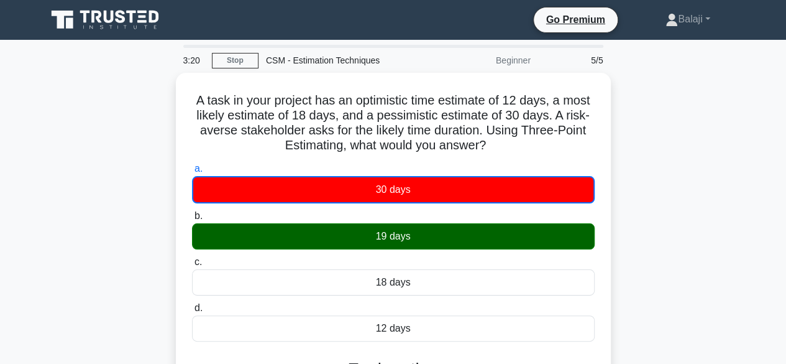
click at [699, 265] on div "A task in your project has an optimistic time estimate of 12 days, a most likel…" at bounding box center [393, 298] width 709 height 451
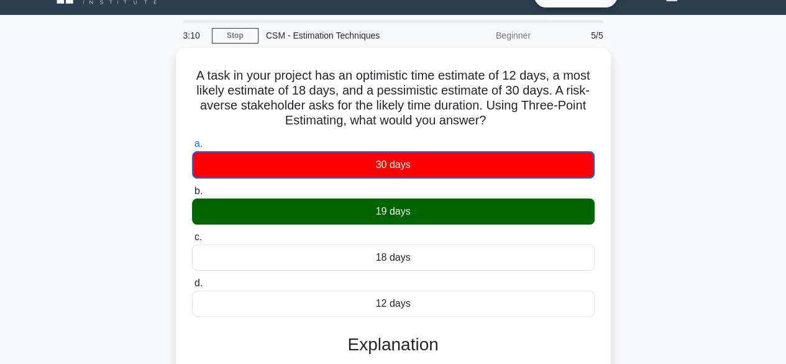
scroll to position [308, 0]
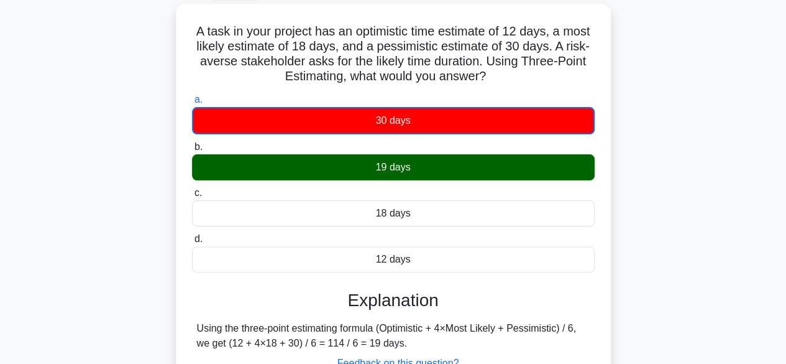
scroll to position [149, 0]
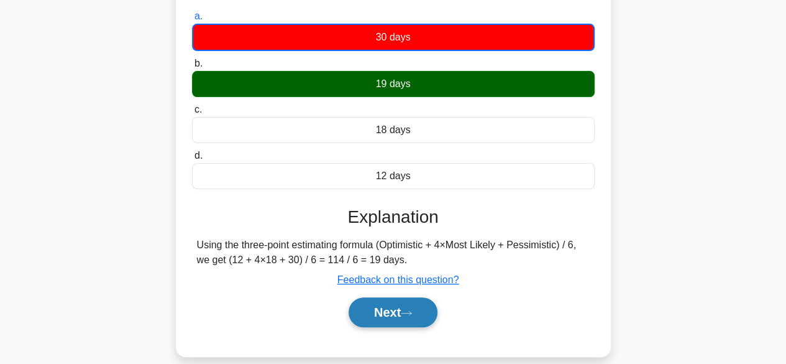
click at [398, 316] on button "Next" at bounding box center [393, 312] width 89 height 30
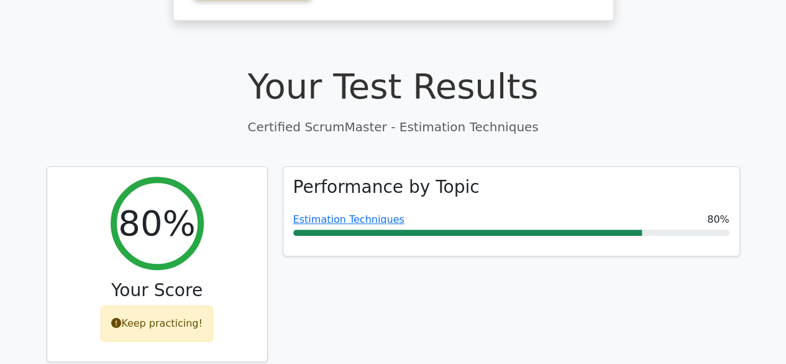
scroll to position [636, 0]
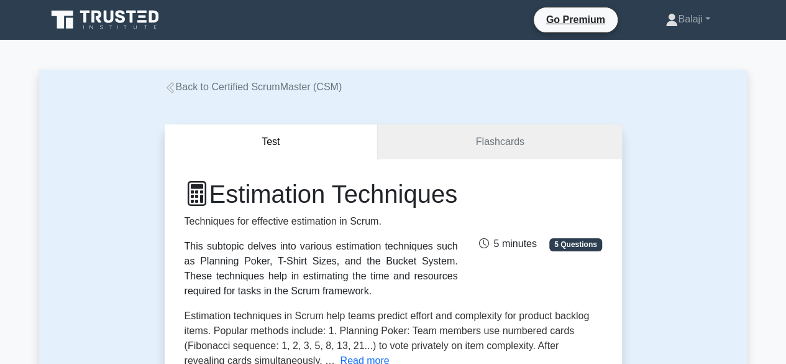
scroll to position [318, 0]
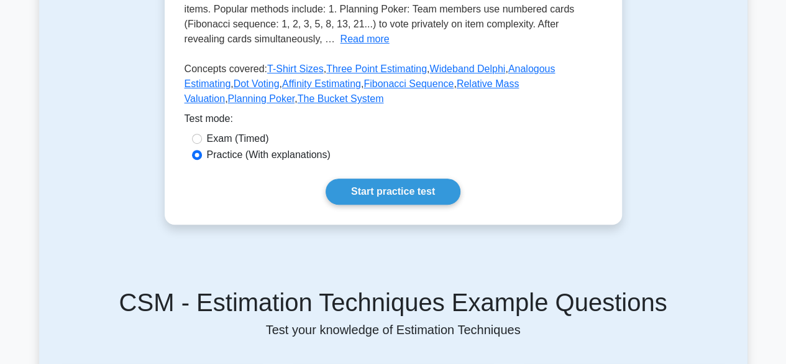
click at [245, 146] on label "Exam (Timed)" at bounding box center [238, 138] width 62 height 15
click at [202, 144] on input "Exam (Timed)" at bounding box center [197, 139] width 10 height 10
radio input "true"
click at [378, 74] on link "Three Point Estimating" at bounding box center [376, 68] width 101 height 11
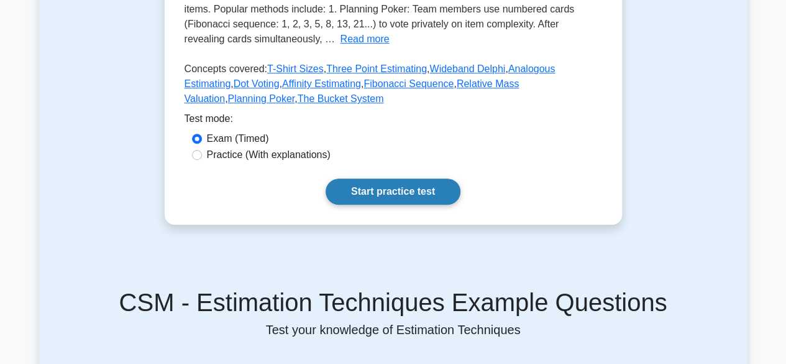
click at [426, 204] on link "Start practice test" at bounding box center [393, 191] width 135 height 26
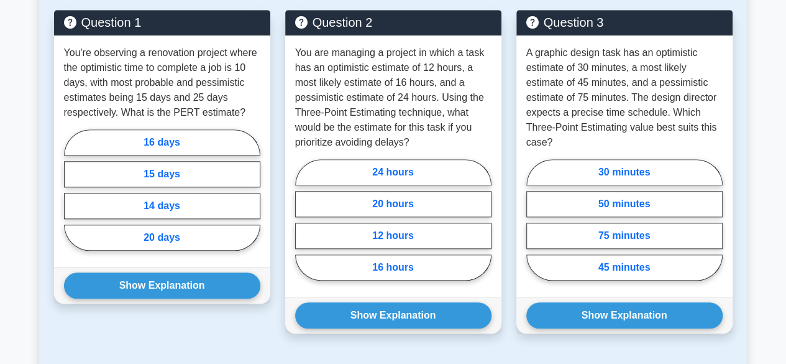
scroll to position [537, 0]
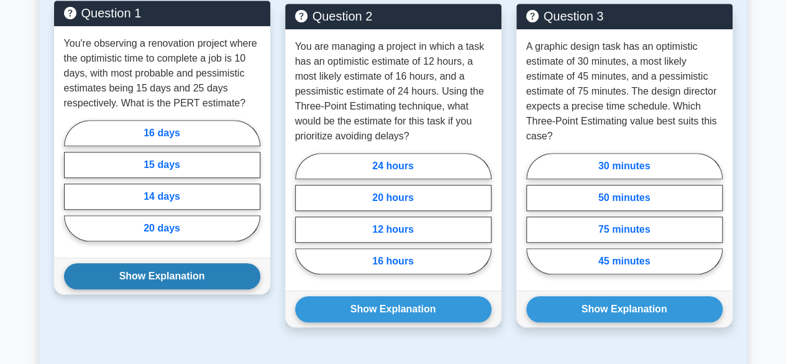
click at [159, 278] on button "Show Explanation" at bounding box center [162, 276] width 196 height 26
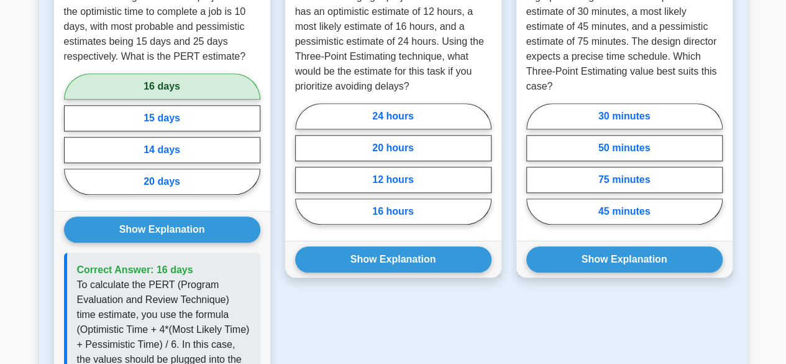
scroll to position [562, 0]
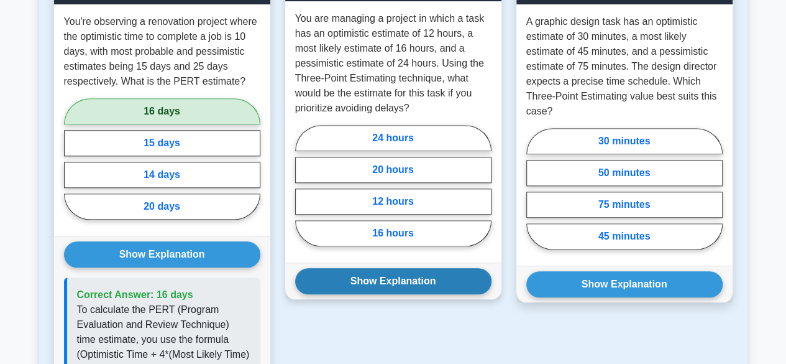
click at [410, 283] on button "Show Explanation" at bounding box center [393, 281] width 196 height 26
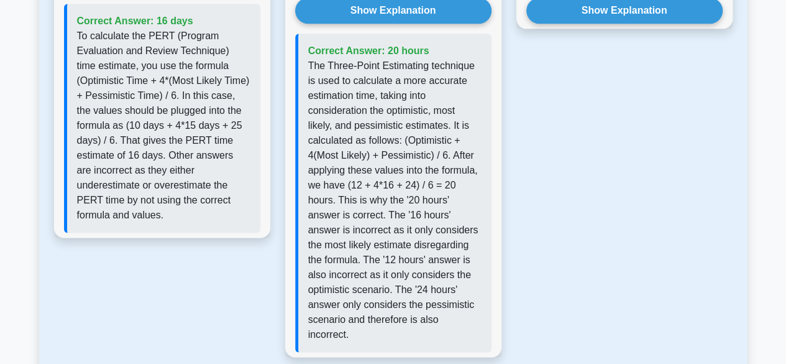
scroll to position [810, 0]
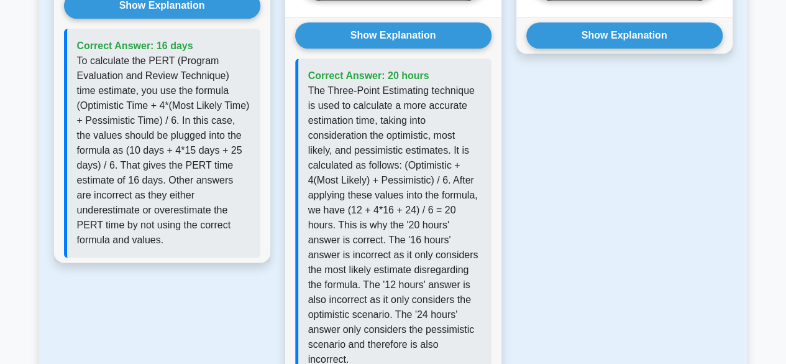
click at [618, 249] on div "Question 3 A graphic design task has an optimistic estimate of 30 minutes, a mo…" at bounding box center [624, 63] width 231 height 666
click at [663, 163] on div "Question 3 A graphic design task has an optimistic estimate of 30 minutes, a mo…" at bounding box center [624, 63] width 231 height 666
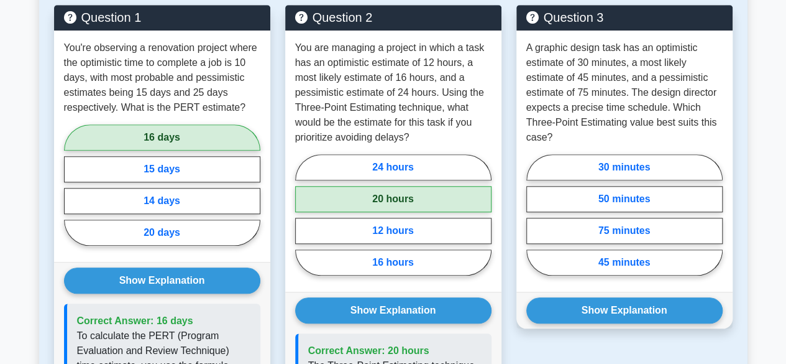
scroll to position [537, 0]
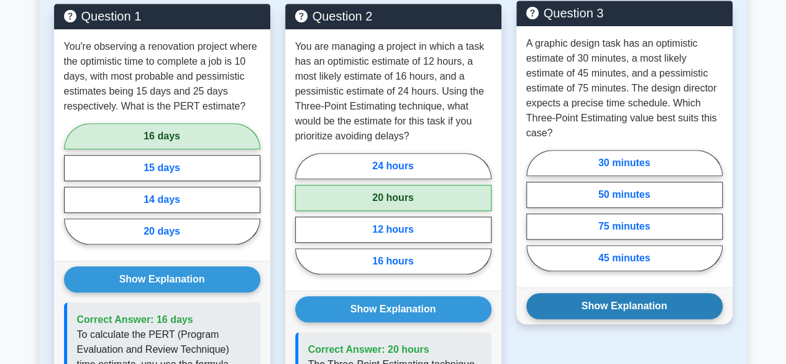
click at [667, 299] on button "Show Explanation" at bounding box center [624, 306] width 196 height 26
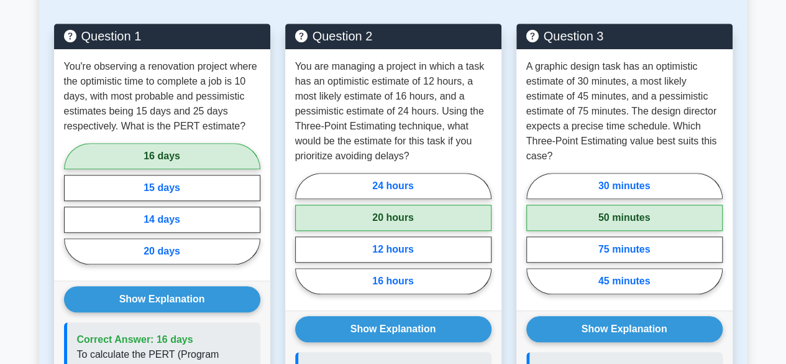
scroll to position [199, 0]
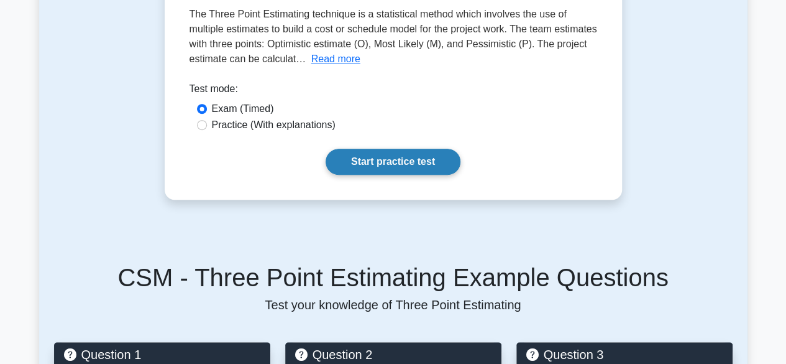
click at [408, 167] on link "Start practice test" at bounding box center [393, 162] width 135 height 26
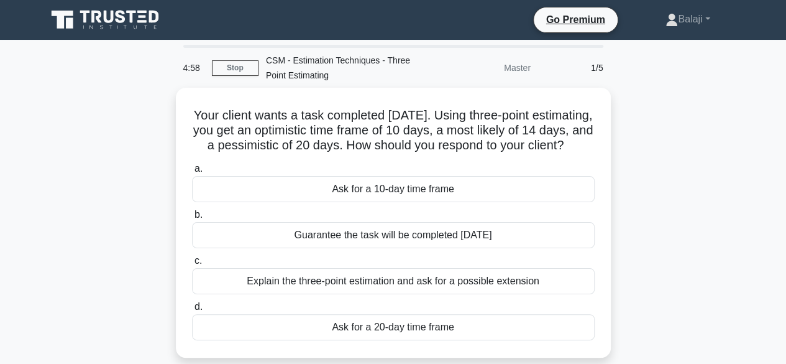
click at [677, 160] on div "Your client wants a task completed [DATE]. Using three-point estimating, you ge…" at bounding box center [393, 230] width 709 height 285
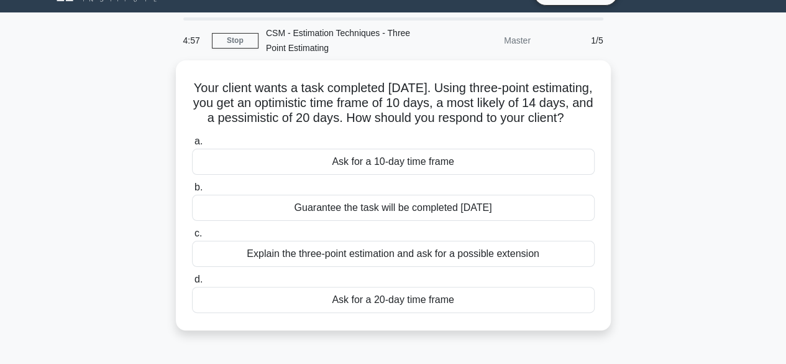
scroll to position [50, 0]
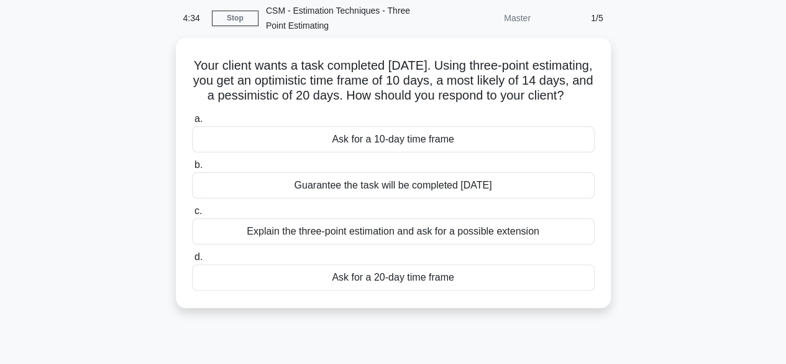
click at [680, 165] on div "Your client wants a task completed [DATE]. Using three-point estimating, you ge…" at bounding box center [393, 180] width 709 height 285
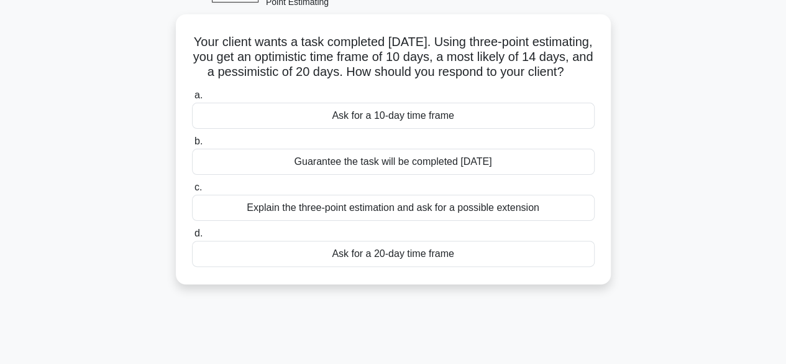
scroll to position [75, 0]
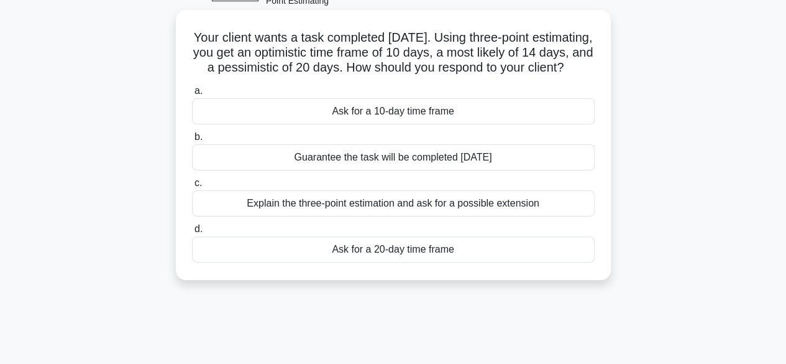
click at [500, 170] on div "Guarantee the task will be completed [DATE]" at bounding box center [393, 157] width 403 height 26
click at [192, 141] on input "b. Guarantee the task will be completed [DATE]" at bounding box center [192, 137] width 0 height 8
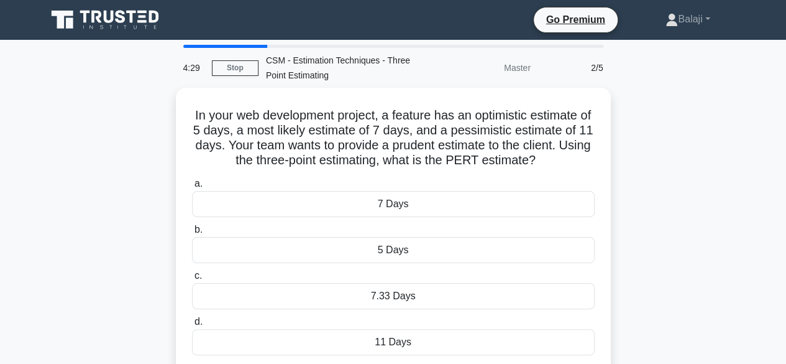
scroll to position [0, 0]
click at [688, 187] on div "In your web development project, a feature has an optimistic estimate of 5 days…" at bounding box center [393, 238] width 709 height 300
click at [701, 152] on div "In your web development project, a feature has an optimistic estimate of 5 days…" at bounding box center [393, 238] width 709 height 300
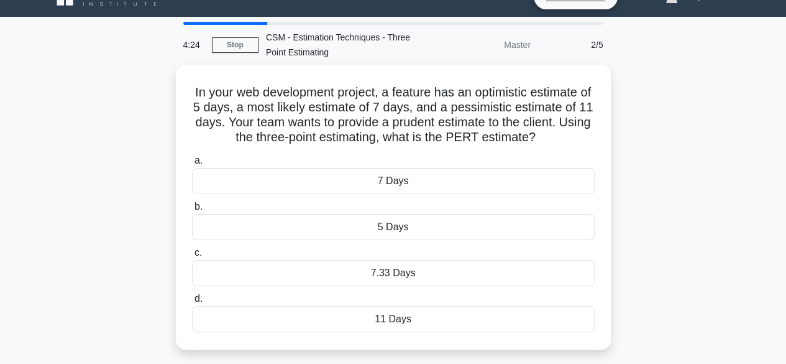
scroll to position [25, 0]
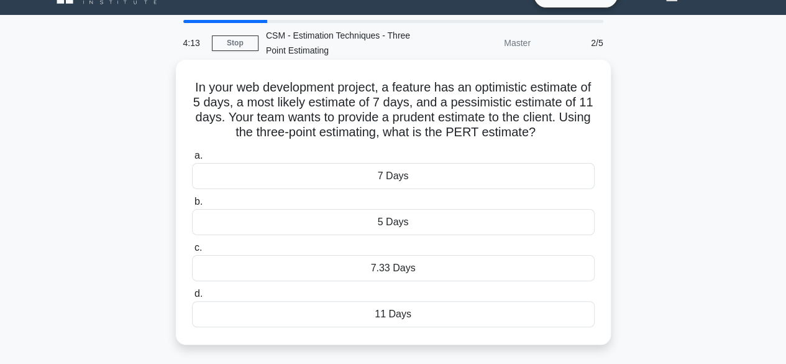
click at [480, 265] on div "7.33 Days" at bounding box center [393, 268] width 403 height 26
click at [192, 252] on input "c. 7.33 Days" at bounding box center [192, 248] width 0 height 8
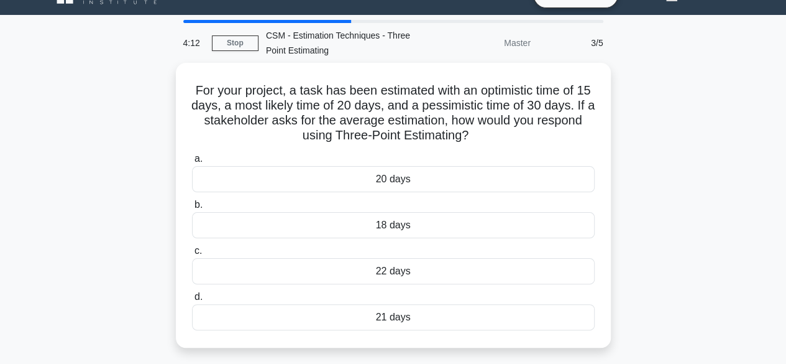
scroll to position [0, 0]
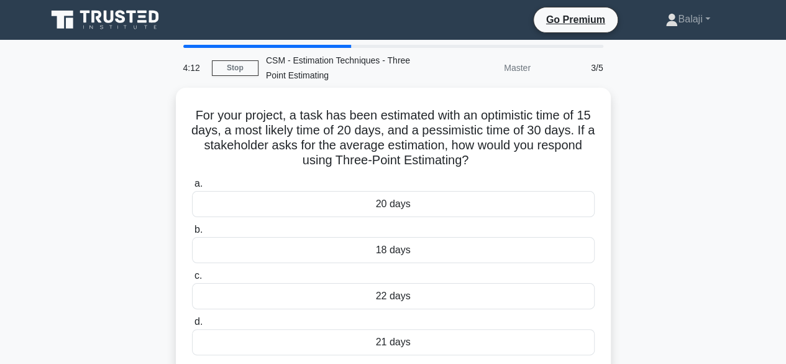
click at [694, 219] on div "For your project, a task has been estimated with an optimistic time of 15 days,…" at bounding box center [393, 238] width 709 height 300
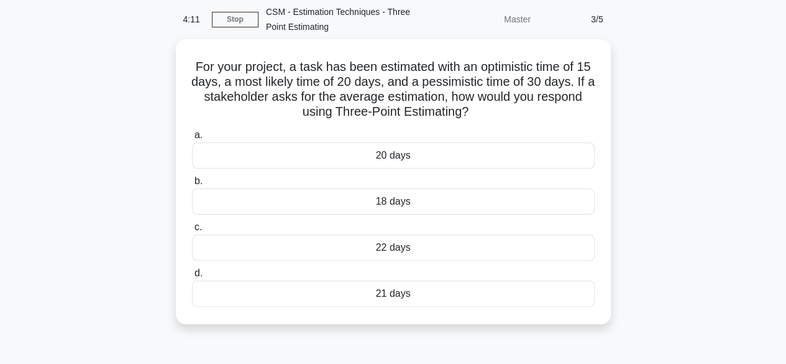
scroll to position [50, 0]
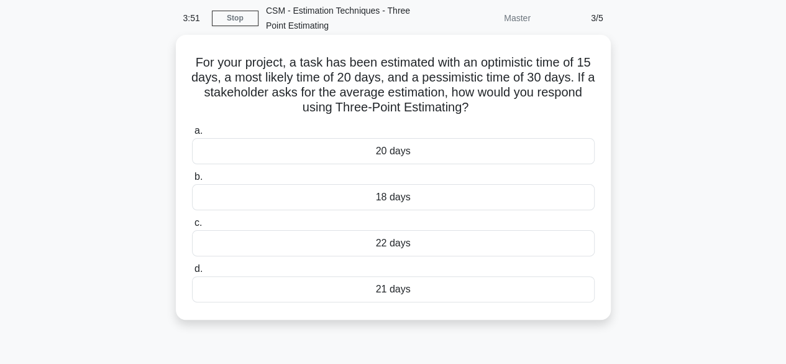
click at [511, 242] on div "22 days" at bounding box center [393, 243] width 403 height 26
click at [192, 227] on input "c. 22 days" at bounding box center [192, 223] width 0 height 8
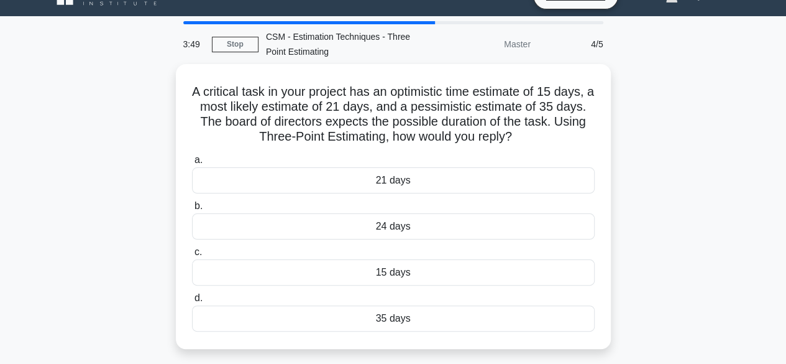
scroll to position [25, 0]
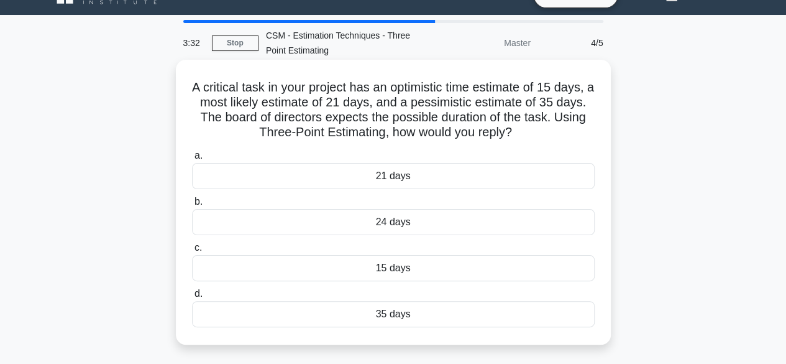
click at [457, 221] on div "24 days" at bounding box center [393, 222] width 403 height 26
click at [192, 206] on input "b. 24 days" at bounding box center [192, 202] width 0 height 8
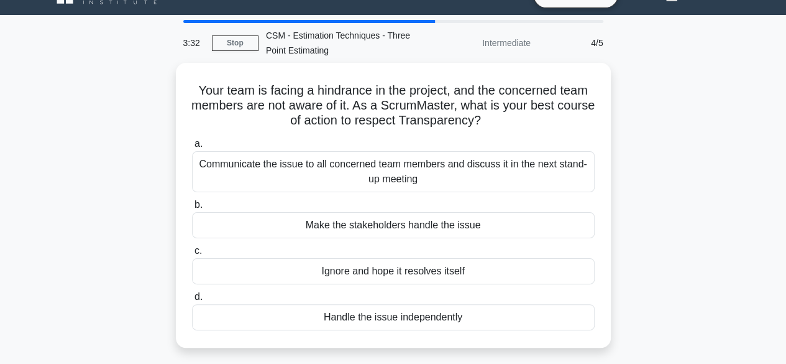
scroll to position [0, 0]
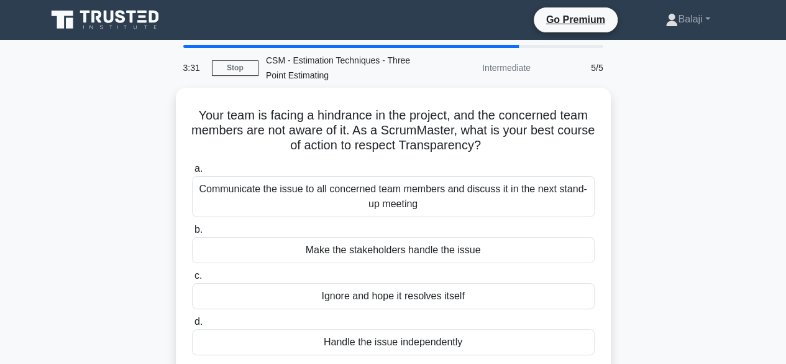
click at [707, 224] on div "Your team is facing a hindrance in the project, and the concerned team members …" at bounding box center [393, 238] width 709 height 300
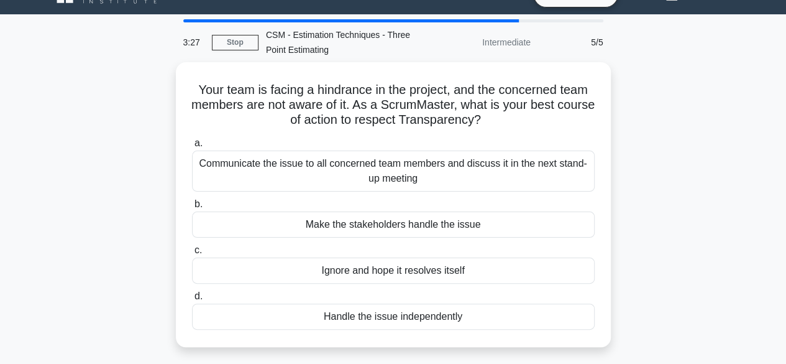
scroll to position [25, 0]
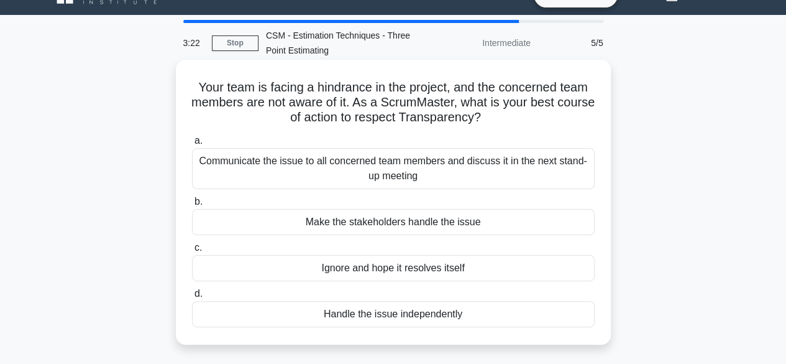
click at [539, 181] on div "Communicate the issue to all concerned team members and discuss it in the next …" at bounding box center [393, 168] width 403 height 41
click at [192, 145] on input "a. Communicate the issue to all concerned team members and discuss it in the ne…" at bounding box center [192, 141] width 0 height 8
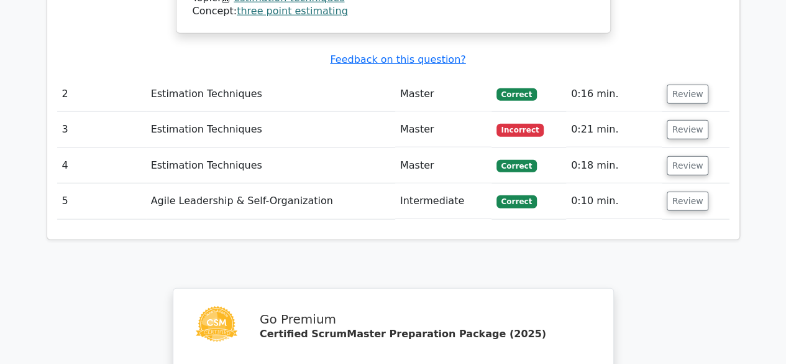
scroll to position [1502, 0]
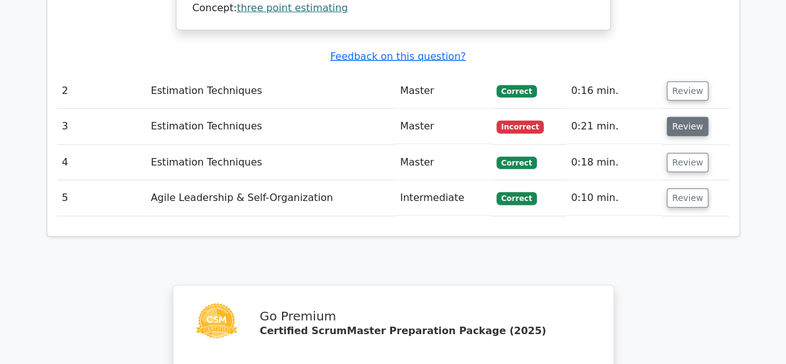
click at [682, 117] on button "Review" at bounding box center [688, 126] width 42 height 19
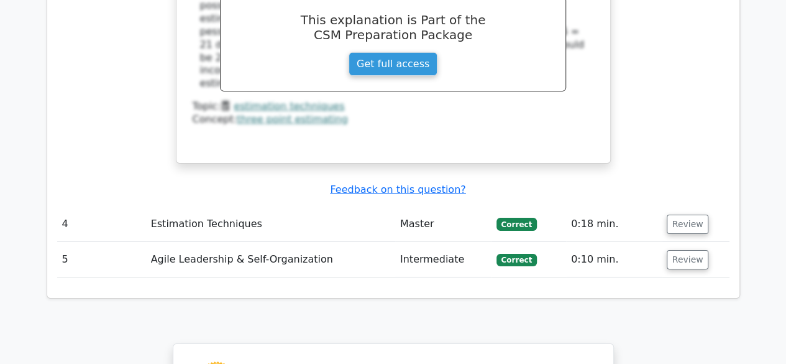
scroll to position [1999, 0]
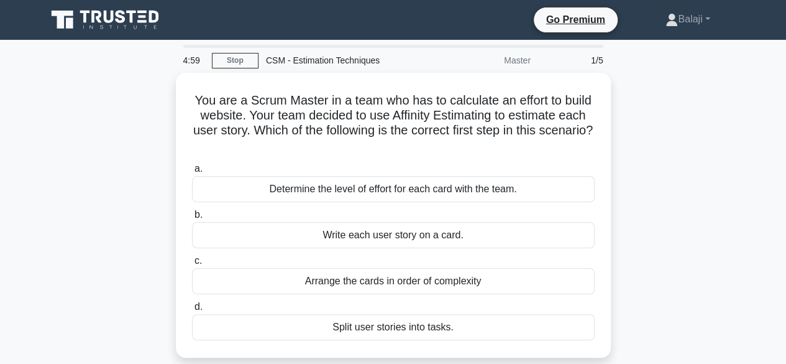
click at [705, 205] on div "You are a Scrum Master in a team who has to calculate an effort to build websit…" at bounding box center [393, 223] width 709 height 300
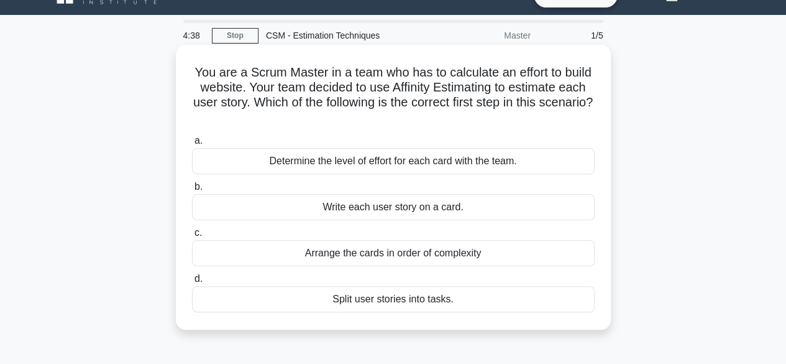
click at [522, 255] on div "Arrange the cards in order of complexity" at bounding box center [393, 253] width 403 height 26
click at [192, 237] on input "c. Arrange the cards in order of complexity" at bounding box center [192, 233] width 0 height 8
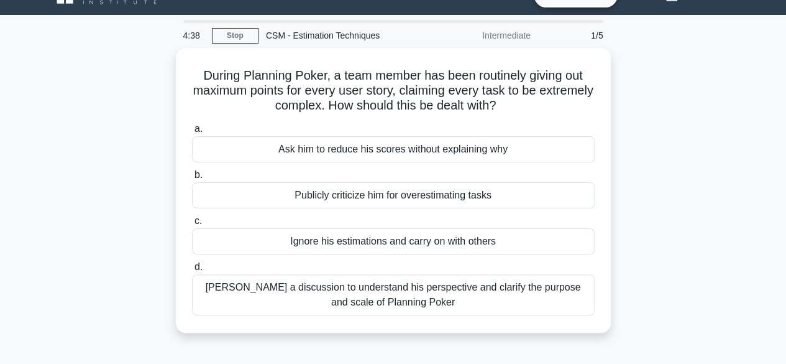
scroll to position [0, 0]
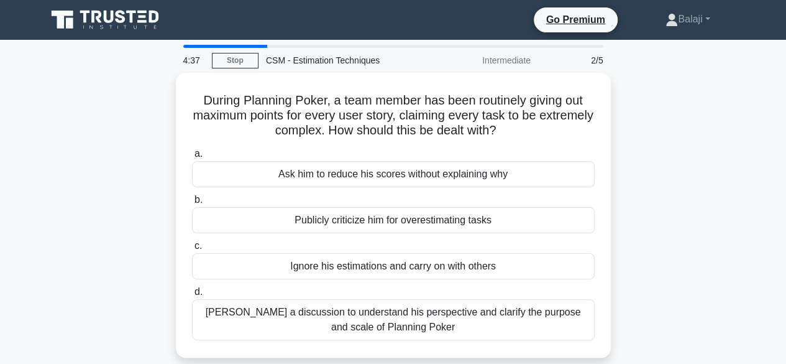
click at [684, 211] on div "During Planning Poker, a team member has been routinely giving out maximum poin…" at bounding box center [393, 223] width 709 height 300
click at [697, 188] on div "During Planning Poker, a team member has been routinely giving out maximum poin…" at bounding box center [393, 223] width 709 height 300
click at [704, 165] on div "During Planning Poker, a team member has been routinely giving out maximum poin…" at bounding box center [393, 223] width 709 height 300
click at [686, 234] on div "During Planning Poker, a team member has been routinely giving out maximum poin…" at bounding box center [393, 223] width 709 height 300
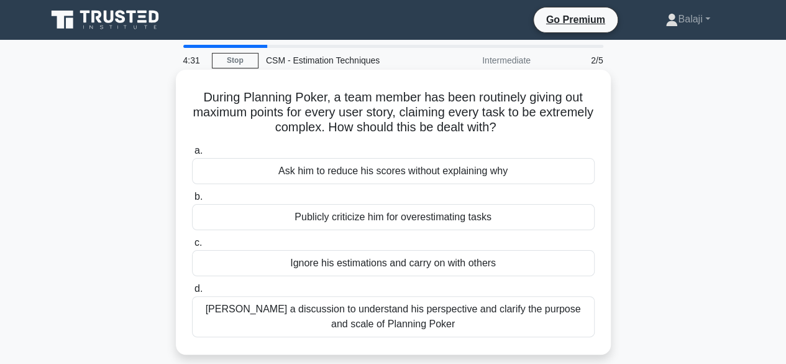
click at [566, 322] on div "Foster a discussion to understand his perspective and clarify the purpose and s…" at bounding box center [393, 316] width 403 height 41
click at [192, 293] on input "d. Foster a discussion to understand his perspective and clarify the purpose an…" at bounding box center [192, 289] width 0 height 8
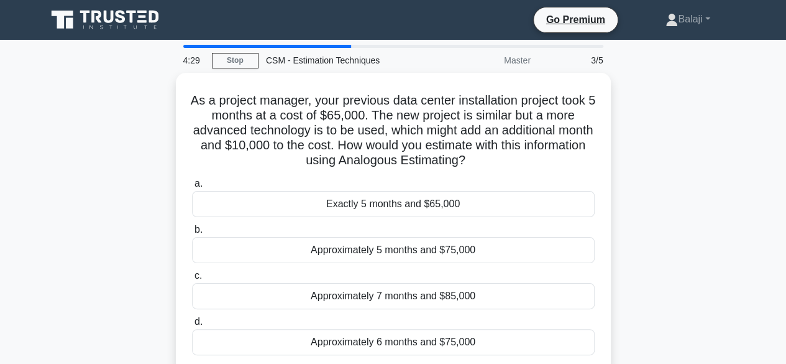
click at [692, 238] on div "As a project manager, your previous data center installation project took 5 mon…" at bounding box center [393, 230] width 709 height 314
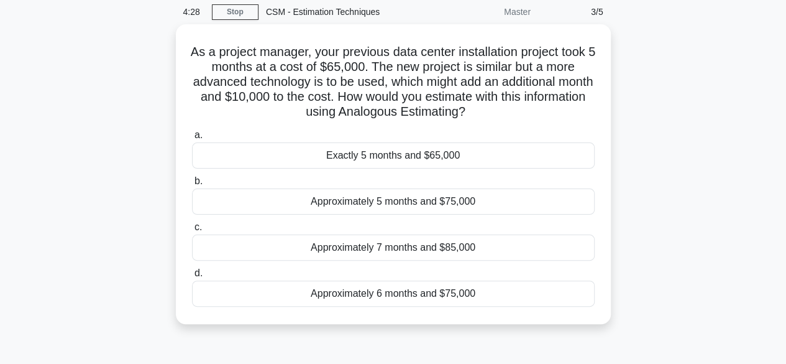
scroll to position [50, 0]
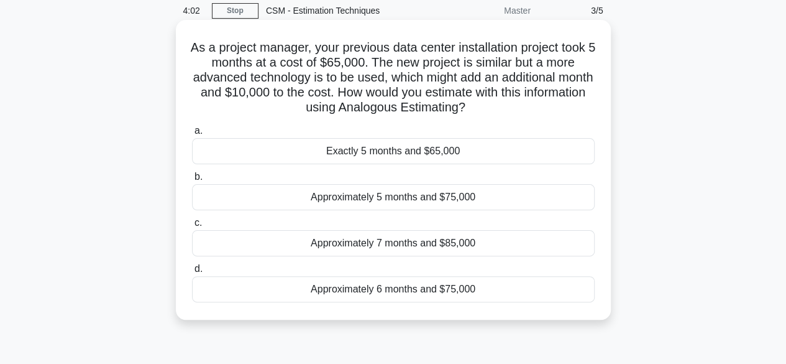
click at [544, 288] on div "Approximately 6 months and $75,000" at bounding box center [393, 289] width 403 height 26
click at [192, 273] on input "d. Approximately 6 months and $75,000" at bounding box center [192, 269] width 0 height 8
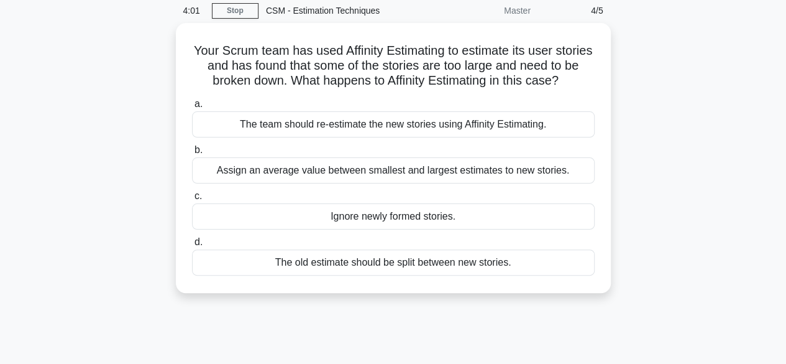
scroll to position [0, 0]
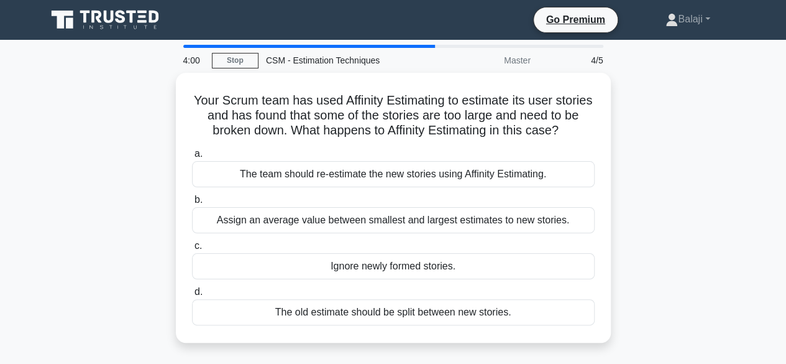
click at [736, 193] on div "Your Scrum team has used Affinity Estimating to estimate its user stories and h…" at bounding box center [393, 215] width 709 height 285
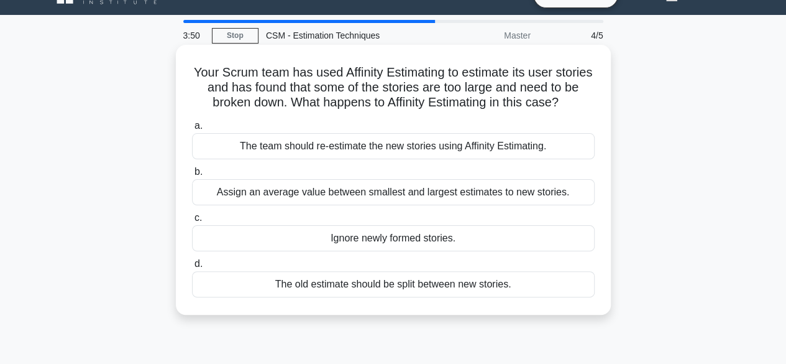
click at [501, 143] on div "The team should re-estimate the new stories using Affinity Estimating." at bounding box center [393, 146] width 403 height 26
click at [192, 130] on input "a. The team should re-estimate the new stories using Affinity Estimating." at bounding box center [192, 126] width 0 height 8
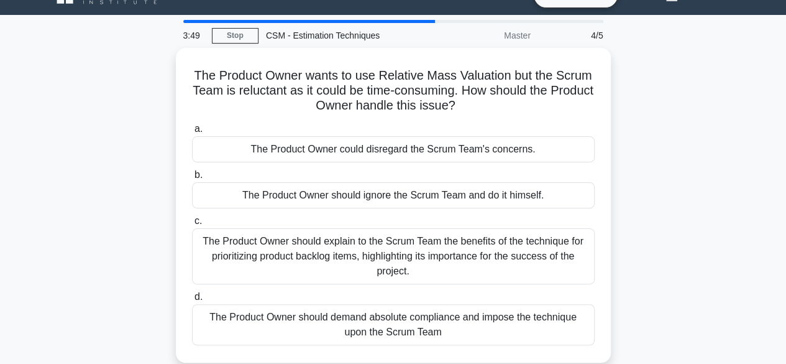
scroll to position [0, 0]
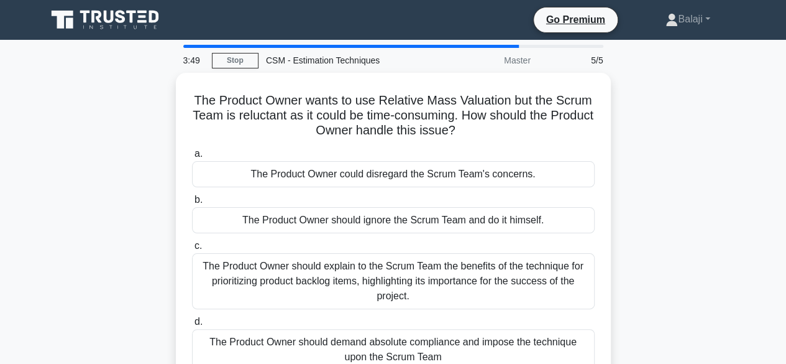
click at [723, 207] on div "The Product Owner wants to use Relative Mass Valuation but the Scrum Team is re…" at bounding box center [393, 237] width 709 height 329
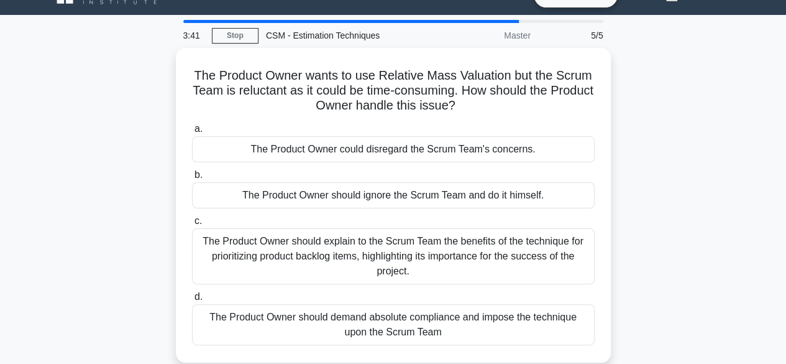
scroll to position [50, 0]
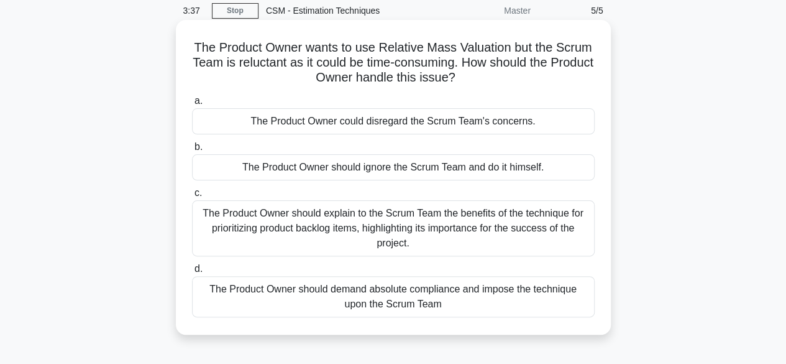
click at [556, 235] on div "The Product Owner should explain to the Scrum Team the benefits of the techniqu…" at bounding box center [393, 228] width 403 height 56
click at [192, 197] on input "c. The Product Owner should explain to the Scrum Team the benefits of the techn…" at bounding box center [192, 193] width 0 height 8
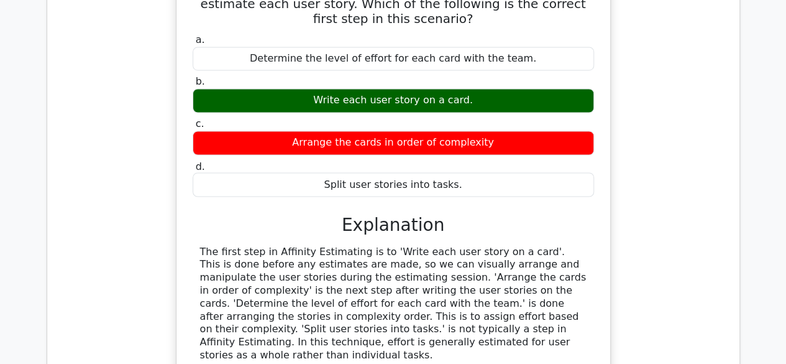
scroll to position [1034, 0]
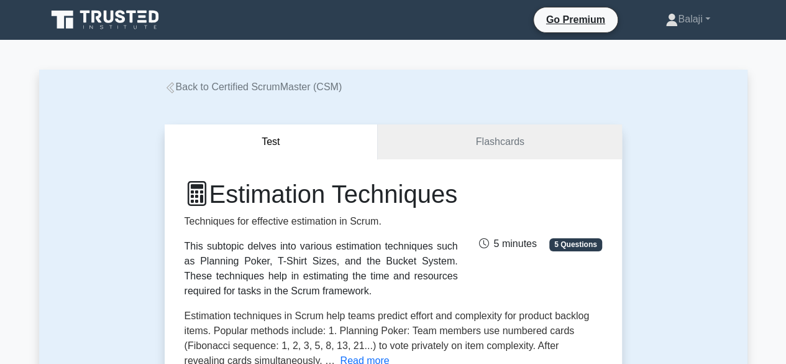
scroll to position [318, 0]
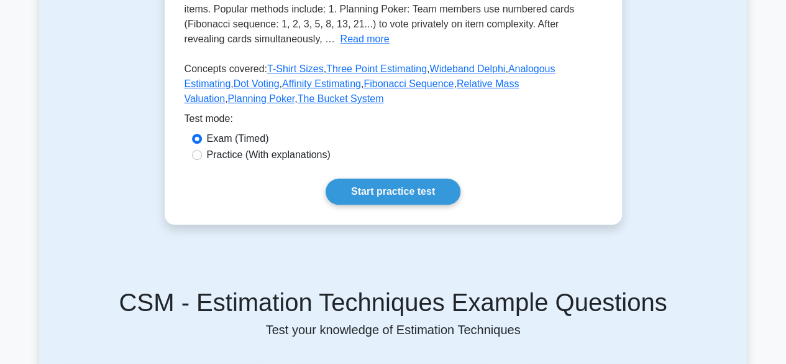
click at [294, 162] on label "Practice (With explanations)" at bounding box center [269, 154] width 124 height 15
click at [202, 160] on input "Practice (With explanations)" at bounding box center [197, 155] width 10 height 10
radio input "true"
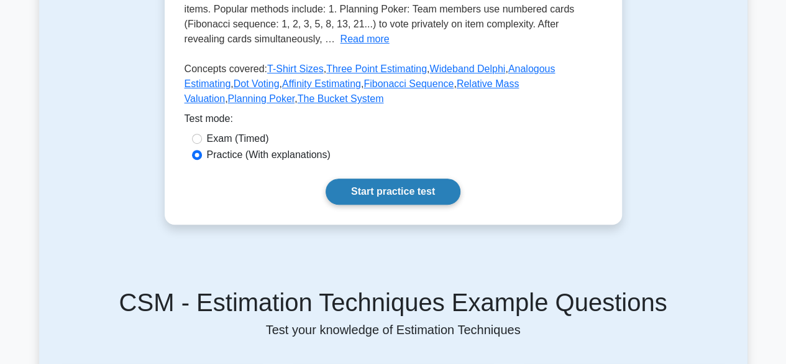
click at [409, 204] on link "Start practice test" at bounding box center [393, 191] width 135 height 26
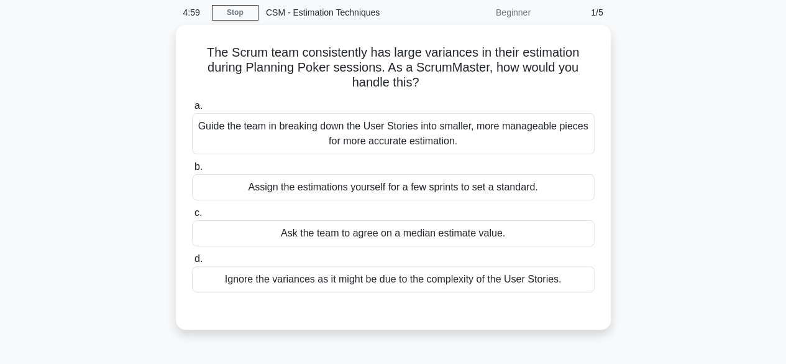
scroll to position [50, 0]
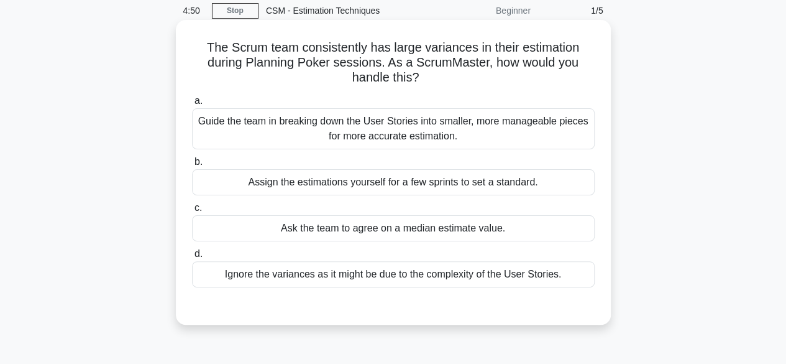
click at [539, 129] on div "Guide the team in breaking down the User Stories into smaller, more manageable …" at bounding box center [393, 128] width 403 height 41
click at [192, 105] on input "a. Guide the team in breaking down the User Stories into smaller, more manageab…" at bounding box center [192, 101] width 0 height 8
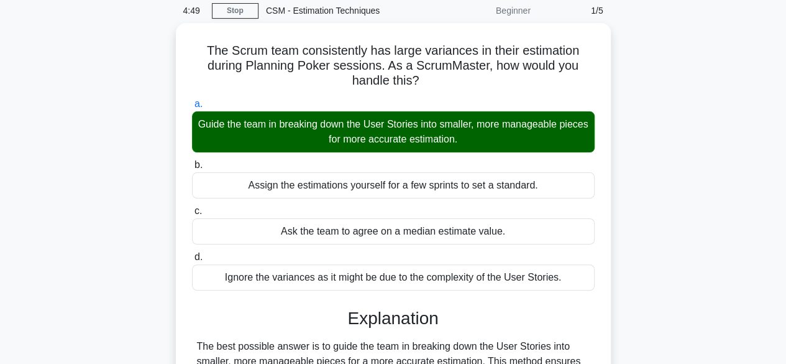
scroll to position [368, 0]
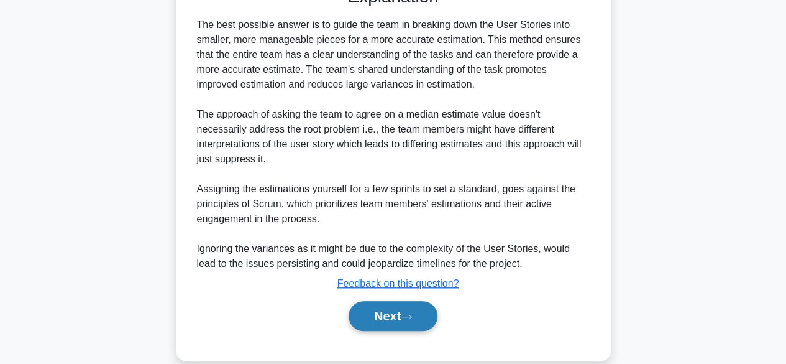
click at [387, 301] on button "Next" at bounding box center [393, 316] width 89 height 30
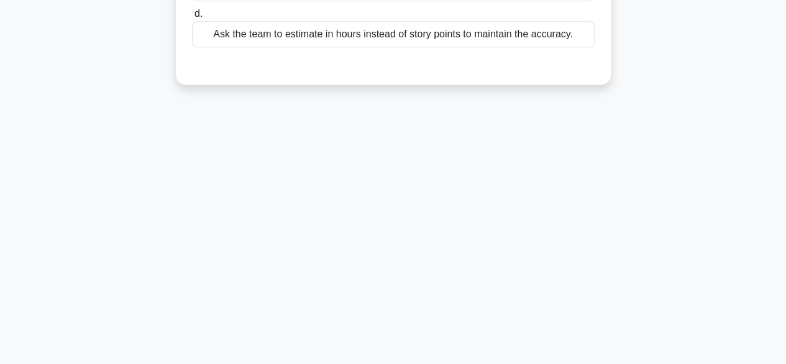
scroll to position [308, 0]
drag, startPoint x: 735, startPoint y: 117, endPoint x: 795, endPoint y: 117, distance: 60.3
click at [786, 117] on html "Go Premium [GEOGRAPHIC_DATA]" at bounding box center [393, 27] width 786 height 671
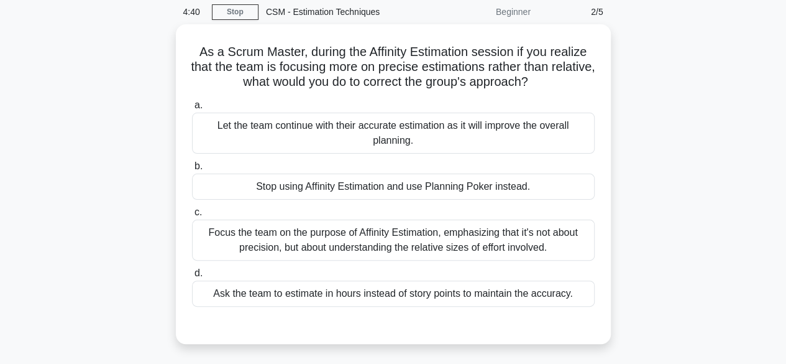
scroll to position [50, 0]
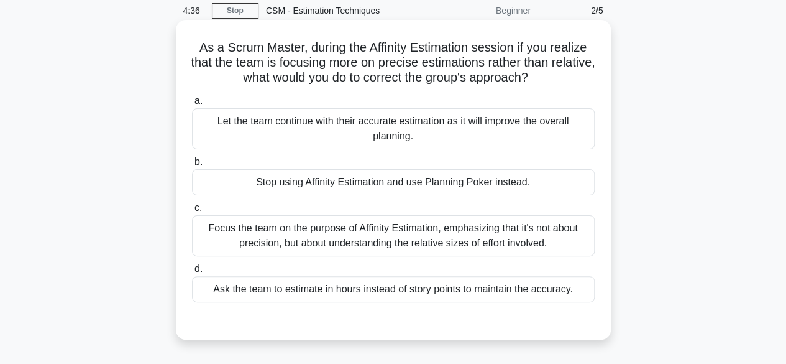
click at [465, 232] on div "Focus the team on the purpose of Affinity Estimation, emphasizing that it's not…" at bounding box center [393, 235] width 403 height 41
click at [192, 212] on input "c. Focus the team on the purpose of Affinity Estimation, emphasizing that it's …" at bounding box center [192, 208] width 0 height 8
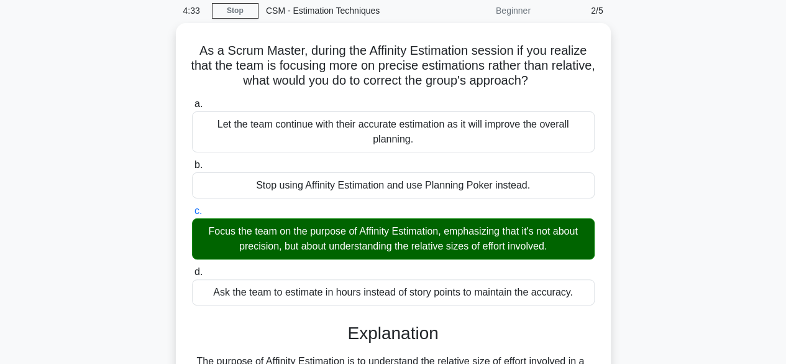
scroll to position [311, 0]
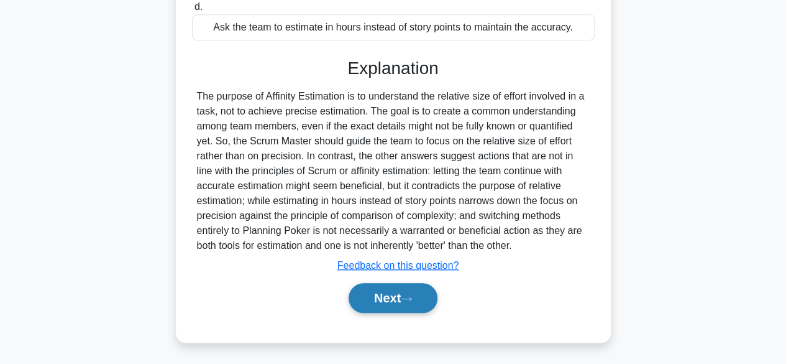
click at [389, 305] on button "Next" at bounding box center [393, 298] width 89 height 30
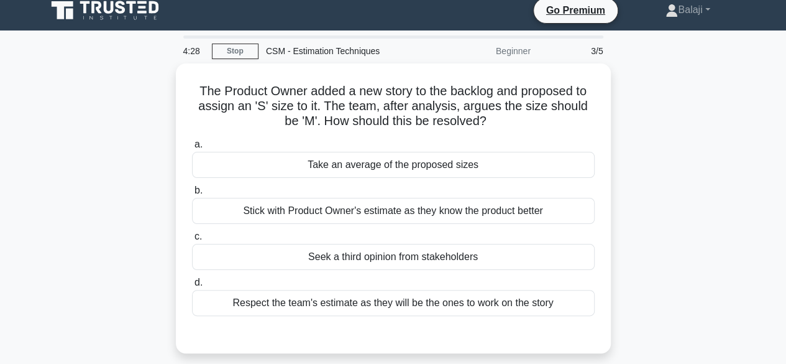
scroll to position [34, 0]
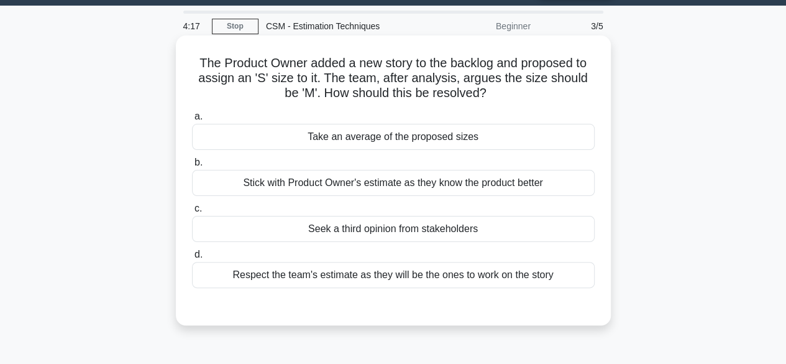
click at [592, 272] on div "Respect the team's estimate as they will be the ones to work on the story" at bounding box center [393, 275] width 403 height 26
click at [192, 259] on input "d. Respect the team's estimate as they will be the ones to work on the story" at bounding box center [192, 254] width 0 height 8
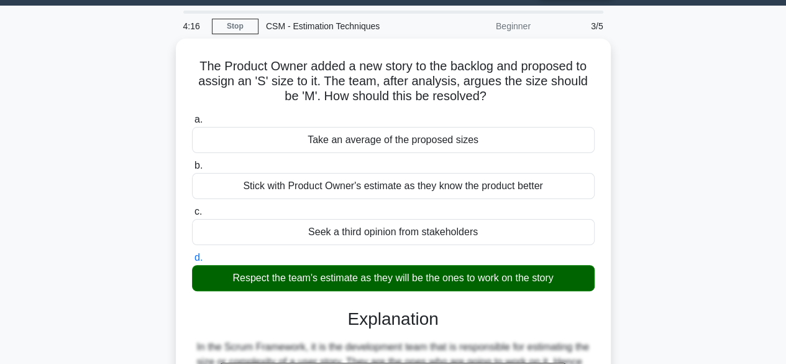
scroll to position [308, 0]
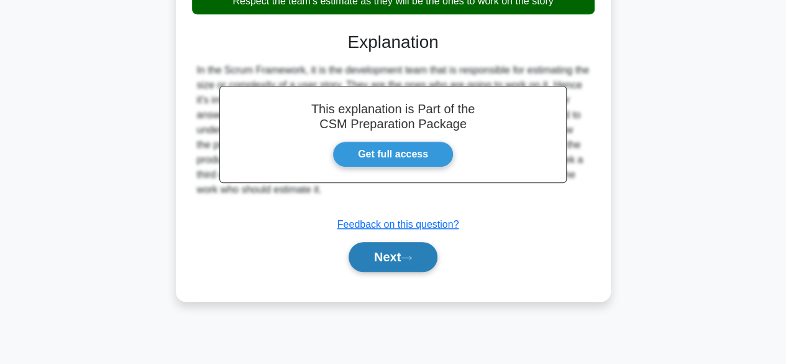
click at [382, 251] on button "Next" at bounding box center [393, 257] width 89 height 30
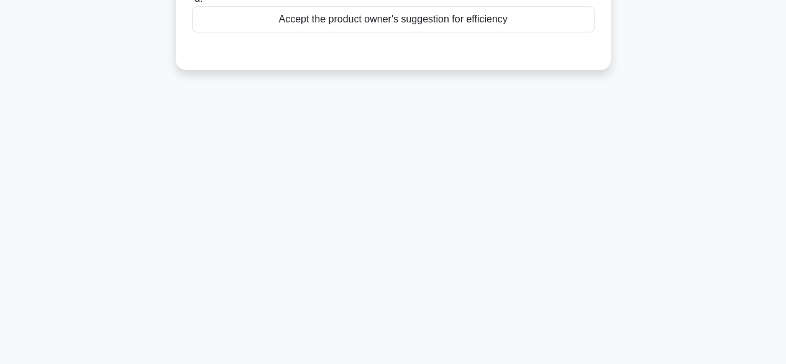
scroll to position [0, 0]
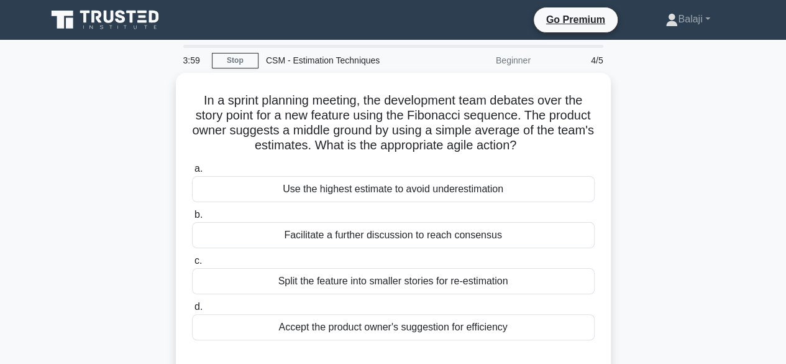
click at [725, 227] on div "In a sprint planning meeting, the development team debates over the story point…" at bounding box center [393, 232] width 709 height 319
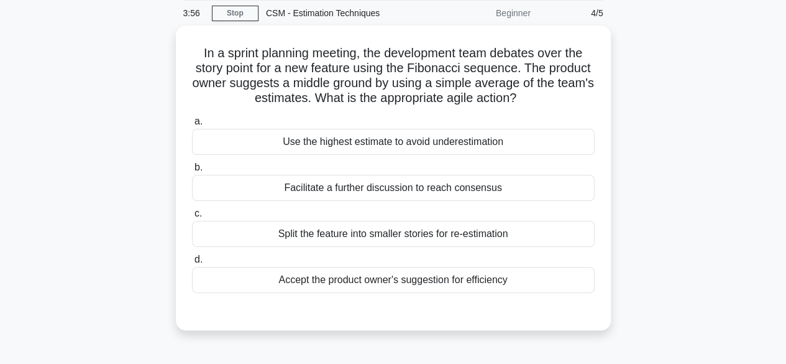
scroll to position [50, 0]
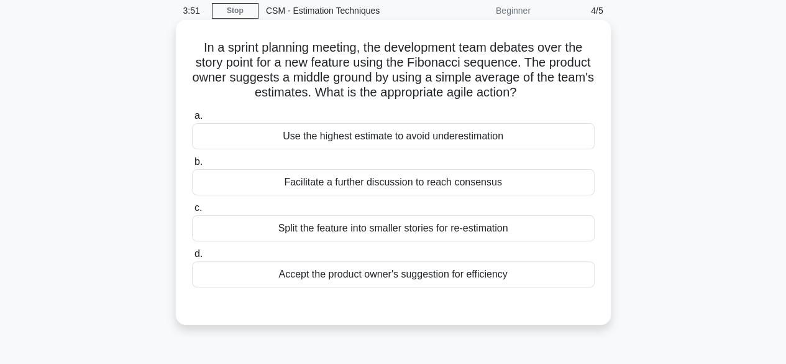
click at [504, 183] on div "Facilitate a further discussion to reach consensus" at bounding box center [393, 182] width 403 height 26
click at [192, 166] on input "b. Facilitate a further discussion to reach consensus" at bounding box center [192, 162] width 0 height 8
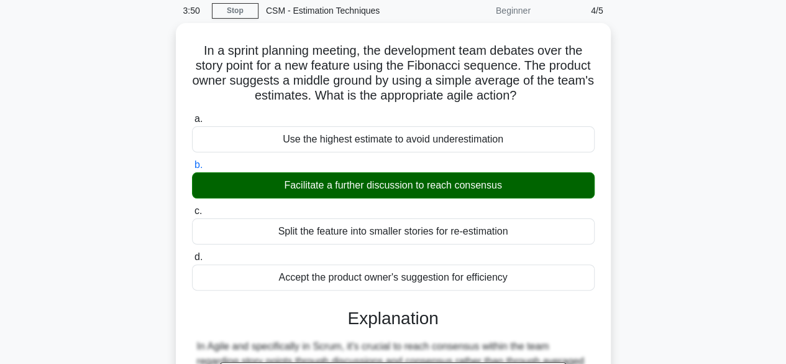
scroll to position [308, 0]
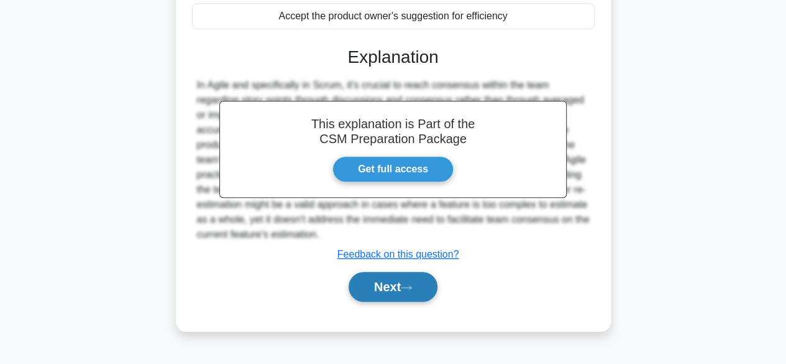
click at [413, 290] on button "Next" at bounding box center [393, 287] width 89 height 30
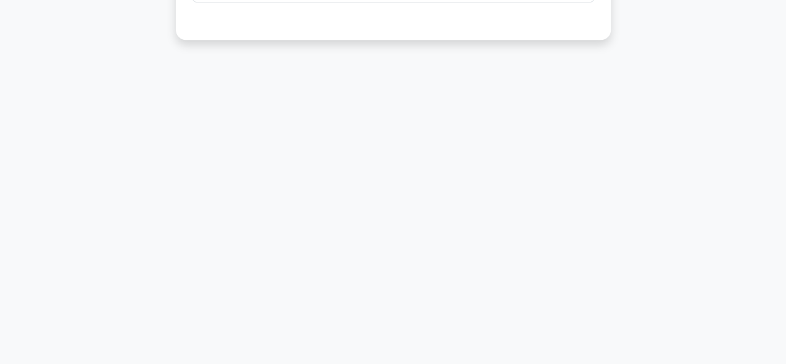
scroll to position [0, 0]
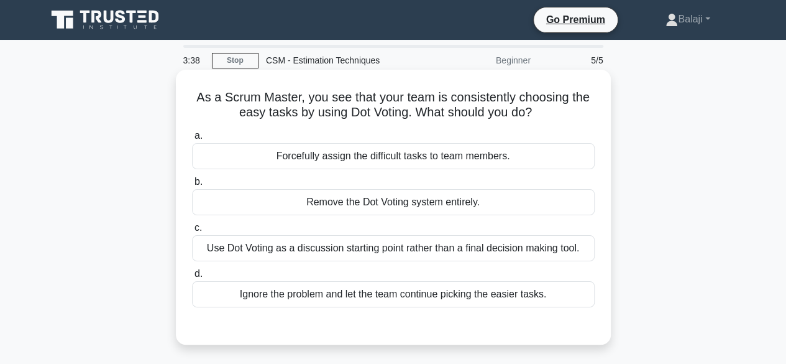
click at [548, 250] on div "Use Dot Voting as a discussion starting point rather than a final decision maki…" at bounding box center [393, 248] width 403 height 26
click at [192, 232] on input "c. Use Dot Voting as a discussion starting point rather than a final decision m…" at bounding box center [192, 228] width 0 height 8
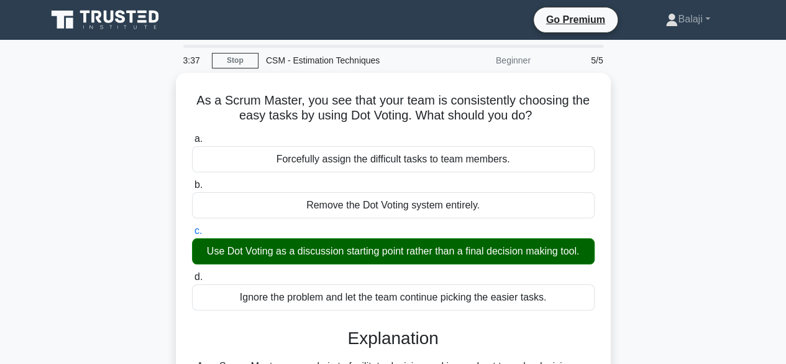
scroll to position [308, 0]
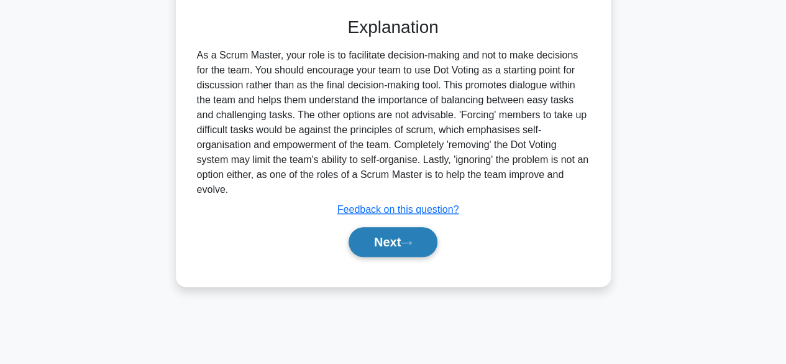
click at [388, 242] on button "Next" at bounding box center [393, 242] width 89 height 30
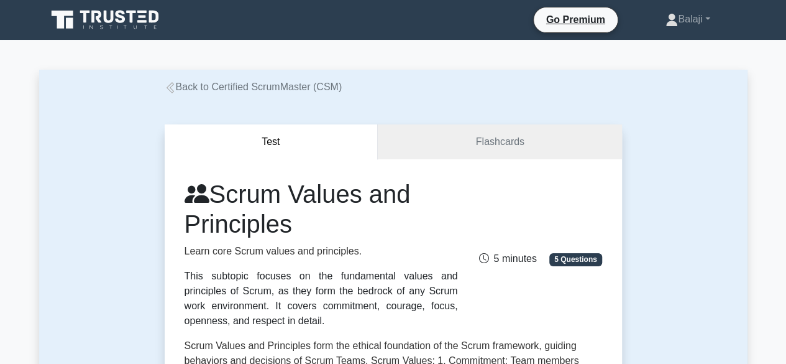
scroll to position [318, 0]
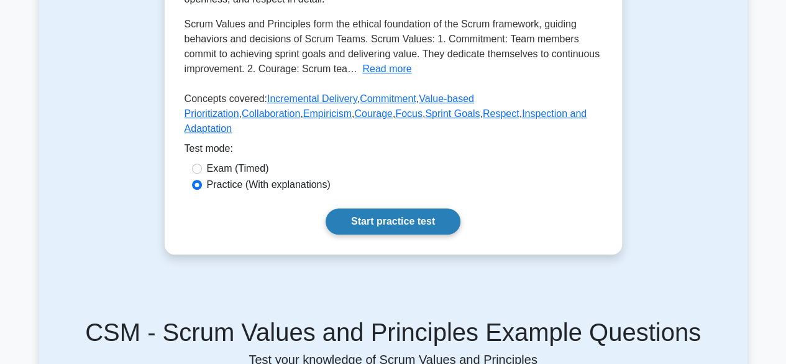
click at [406, 212] on link "Start practice test" at bounding box center [393, 221] width 135 height 26
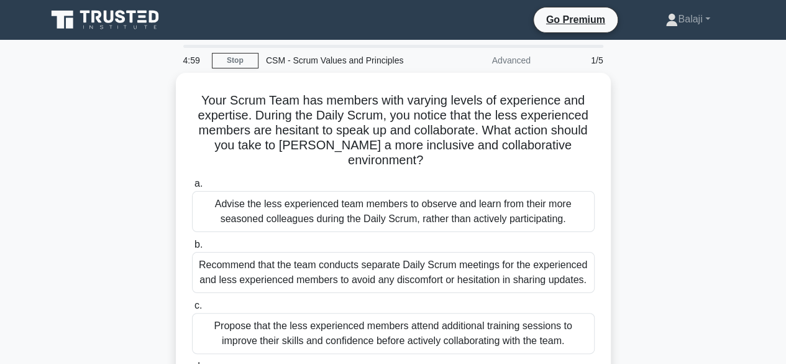
scroll to position [25, 0]
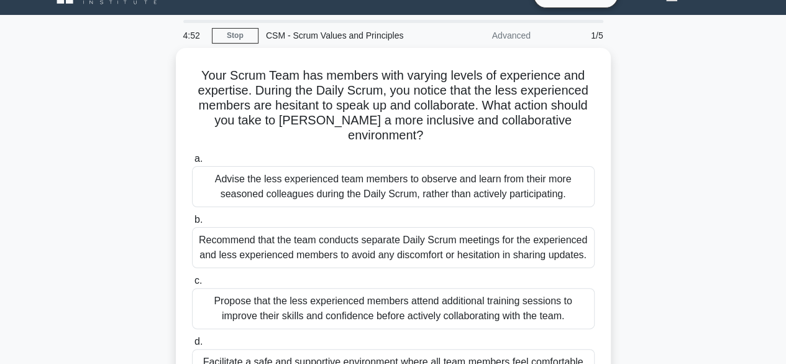
click at [712, 214] on div "Your Scrum Team has members with varying levels of experience and expertise. Du…" at bounding box center [393, 252] width 709 height 409
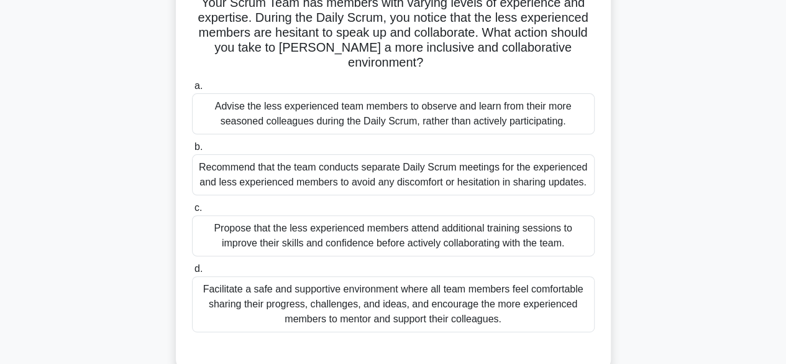
scroll to position [99, 0]
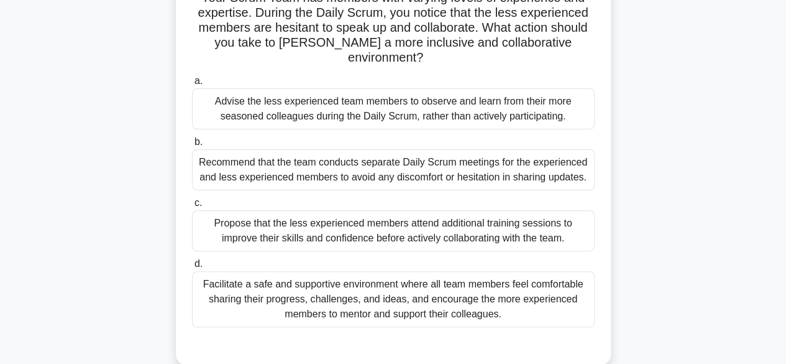
click at [530, 301] on div "Facilitate a safe and supportive environment where all team members feel comfor…" at bounding box center [393, 299] width 403 height 56
click at [192, 268] on input "d. Facilitate a safe and supportive environment where all team members feel com…" at bounding box center [192, 264] width 0 height 8
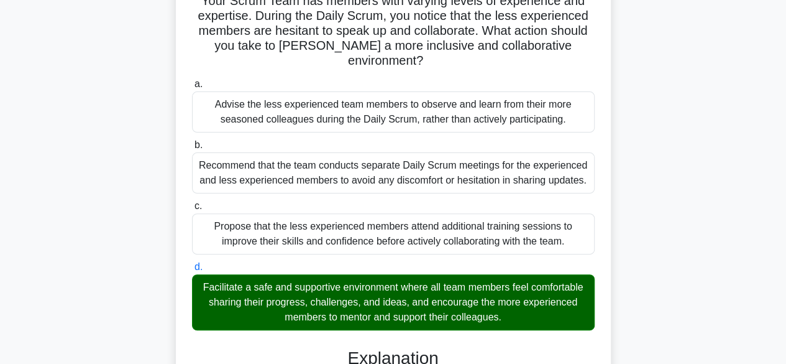
scroll to position [418, 0]
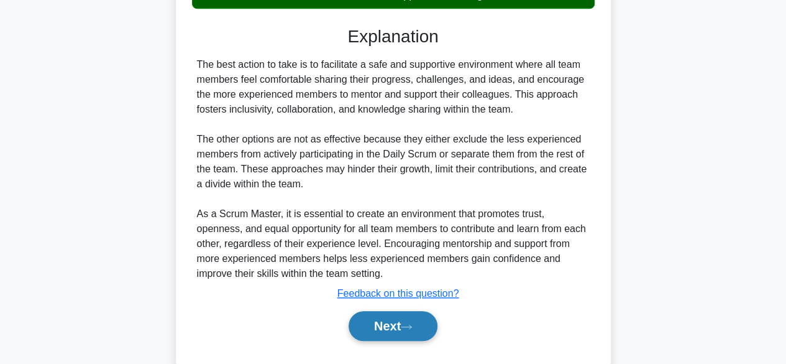
click at [392, 311] on button "Next" at bounding box center [393, 326] width 89 height 30
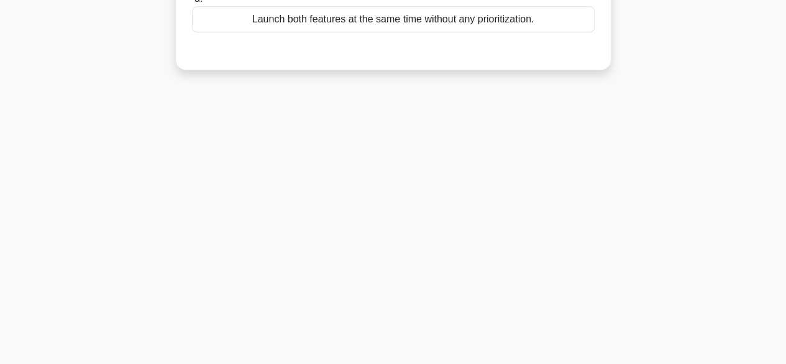
scroll to position [0, 0]
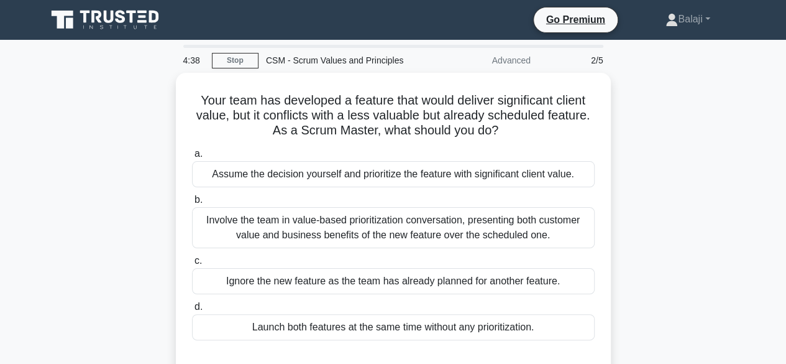
click at [705, 195] on div "Your team has developed a feature that would deliver significant client value, …" at bounding box center [393, 232] width 709 height 319
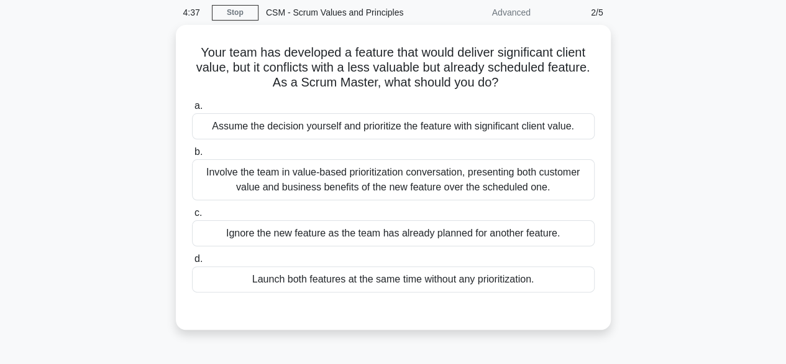
scroll to position [50, 0]
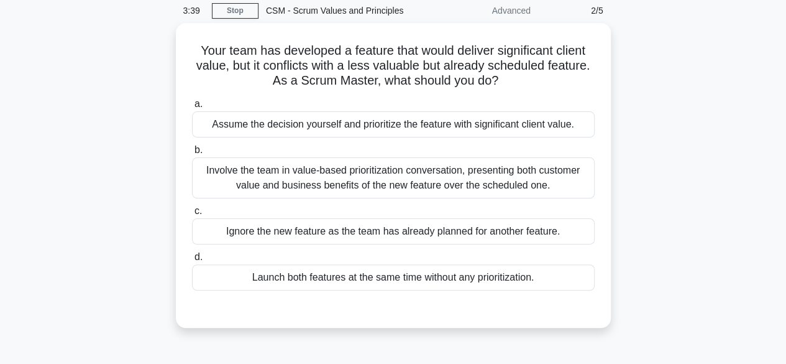
click at [702, 155] on div "Your team has developed a feature that would deliver significant client value, …" at bounding box center [393, 182] width 709 height 319
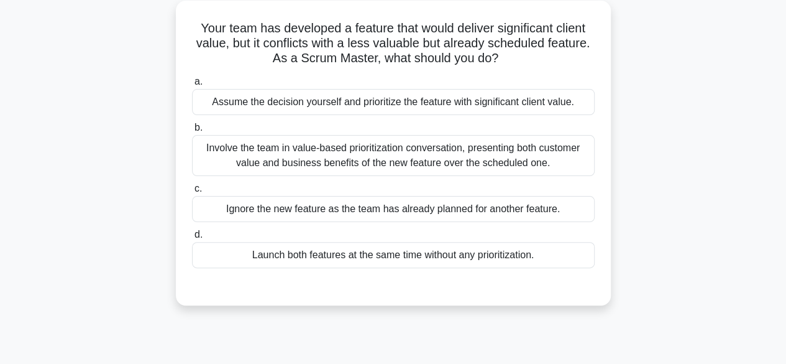
scroll to position [75, 0]
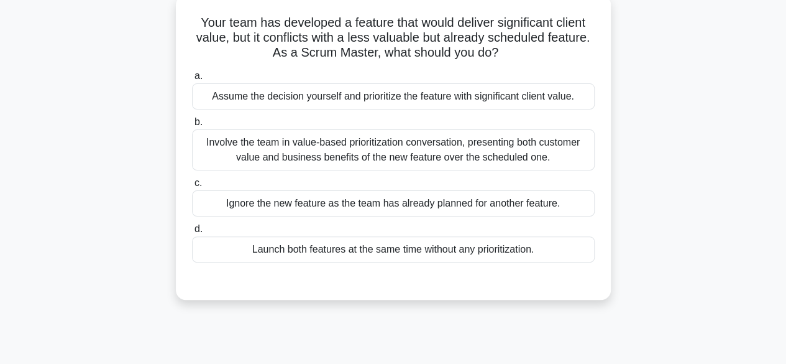
click at [557, 153] on div "Involve the team in value-based prioritization conversation, presenting both cu…" at bounding box center [393, 149] width 403 height 41
click at [192, 126] on input "b. Involve the team in value-based prioritization conversation, presenting both…" at bounding box center [192, 122] width 0 height 8
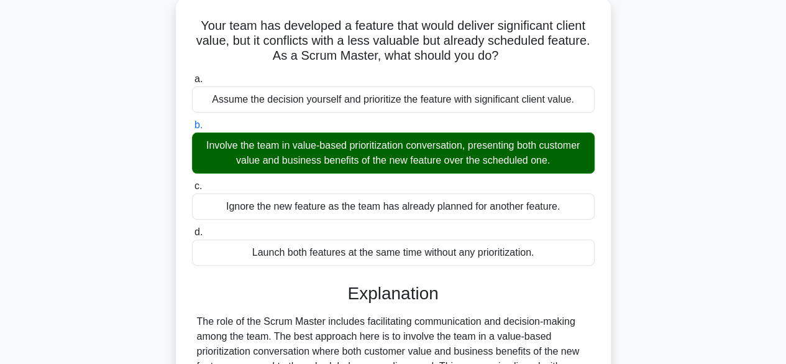
scroll to position [308, 0]
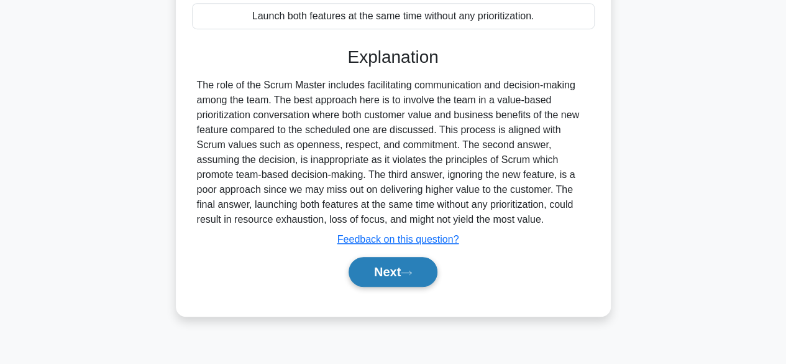
click at [388, 266] on button "Next" at bounding box center [393, 272] width 89 height 30
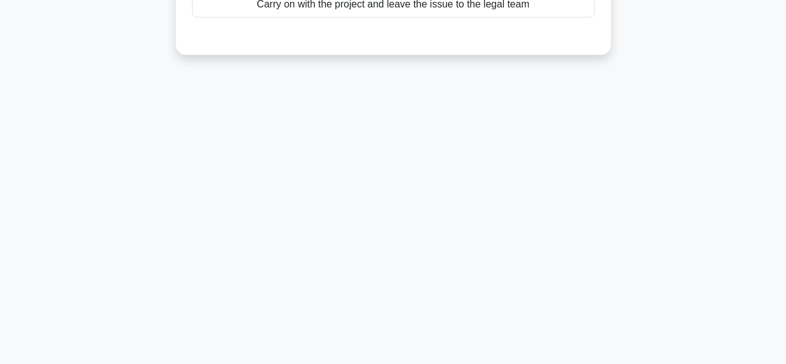
scroll to position [0, 0]
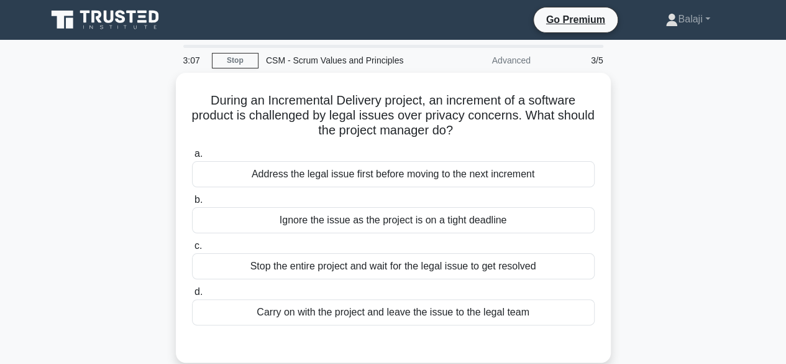
click at [629, 183] on div "During an Incremental Delivery project, an increment of a software product is c…" at bounding box center [393, 225] width 709 height 305
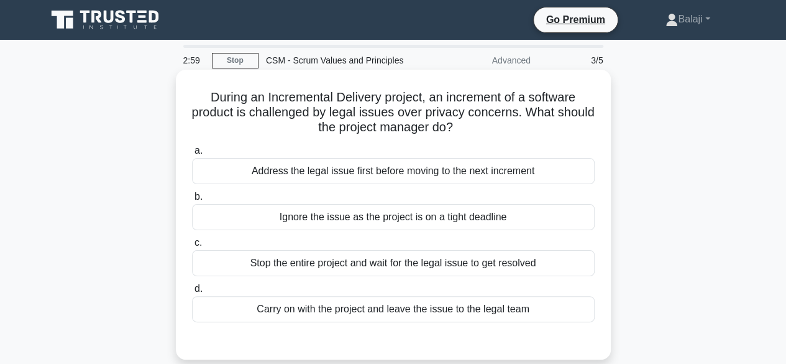
click at [502, 171] on div "Address the legal issue first before moving to the next increment" at bounding box center [393, 171] width 403 height 26
click at [192, 155] on input "a. Address the legal issue first before moving to the next increment" at bounding box center [192, 151] width 0 height 8
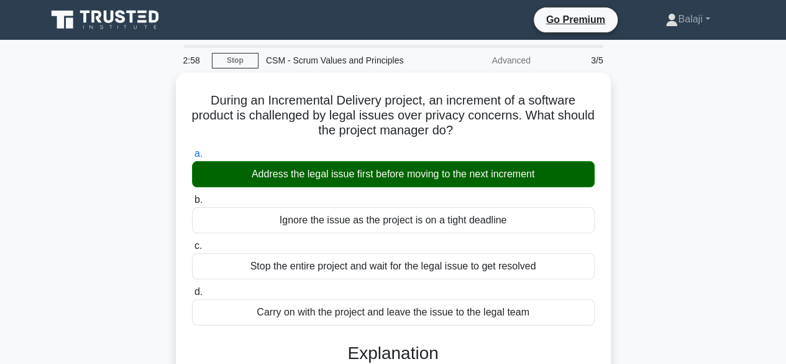
scroll to position [308, 0]
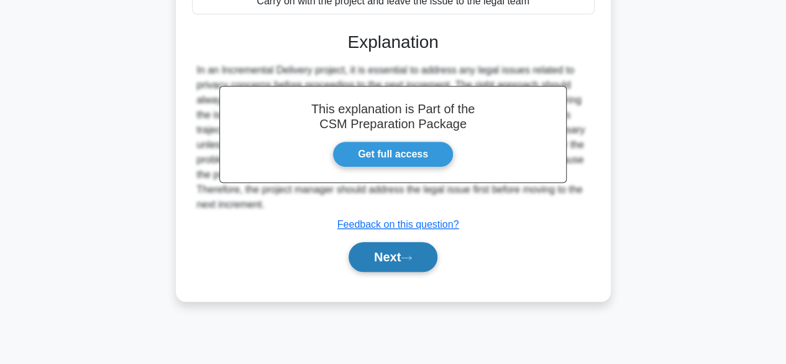
click at [410, 252] on button "Next" at bounding box center [393, 257] width 89 height 30
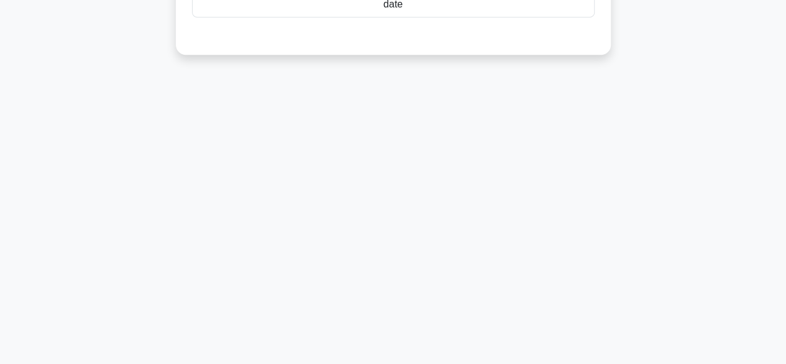
scroll to position [0, 0]
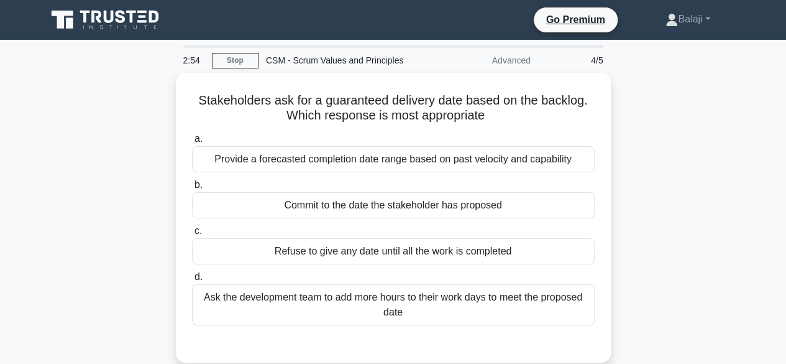
click at [720, 181] on div "Stakeholders ask for a guaranteed delivery date based on the backlog. Which res…" at bounding box center [393, 225] width 709 height 305
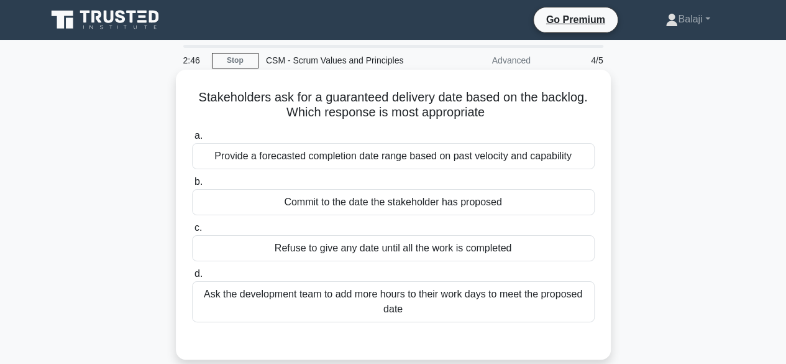
click at [580, 158] on div "Provide a forecasted completion date range based on past velocity and capability" at bounding box center [393, 156] width 403 height 26
click at [192, 140] on input "a. Provide a forecasted completion date range based on past velocity and capabi…" at bounding box center [192, 136] width 0 height 8
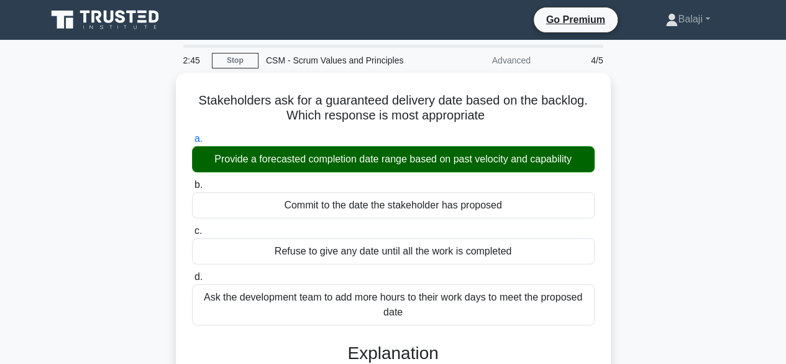
scroll to position [318, 0]
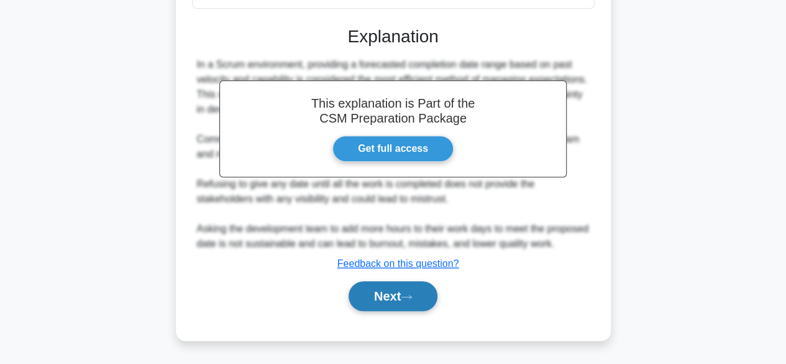
click at [403, 300] on button "Next" at bounding box center [393, 296] width 89 height 30
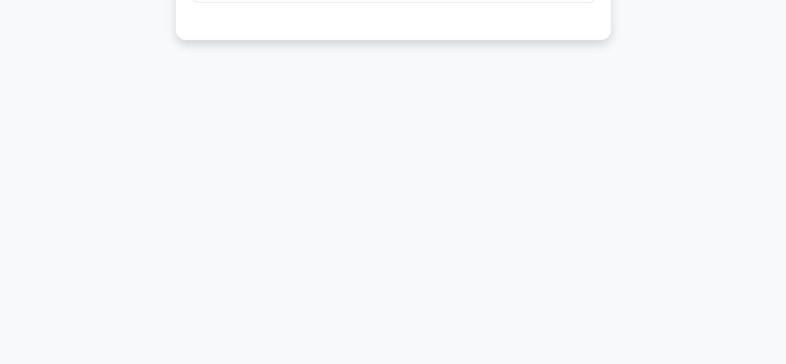
scroll to position [0, 0]
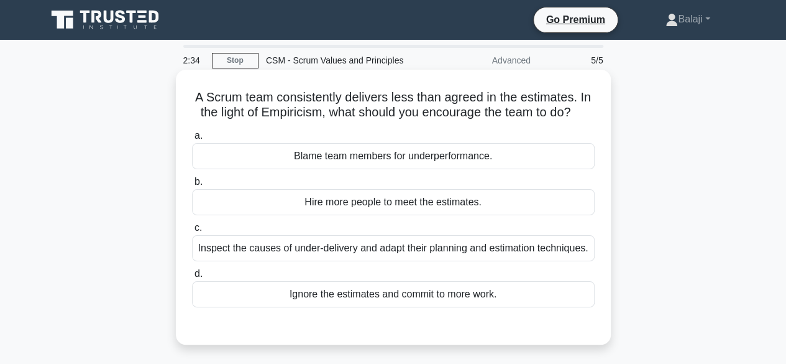
click at [534, 252] on div "Inspect the causes of under-delivery and adapt their planning and estimation te…" at bounding box center [393, 248] width 403 height 26
click at [192, 232] on input "c. Inspect the causes of under-delivery and adapt their planning and estimation…" at bounding box center [192, 228] width 0 height 8
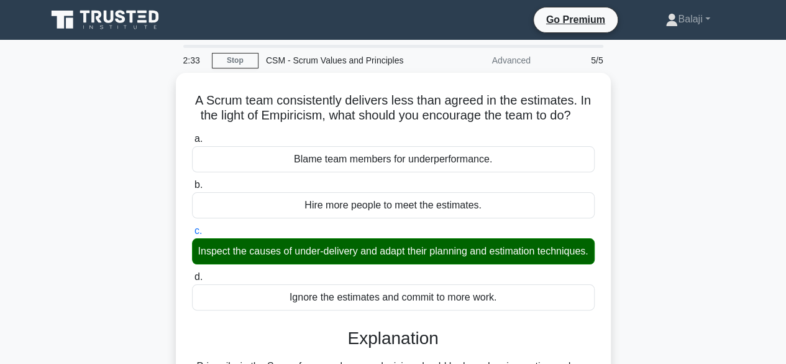
scroll to position [318, 0]
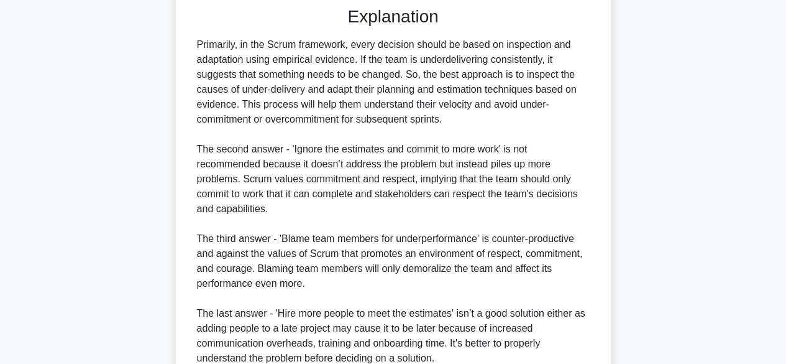
click at [598, 161] on div "A Scrum team consistently delivers less than agreed in the estimates. In the li…" at bounding box center [393, 102] width 425 height 693
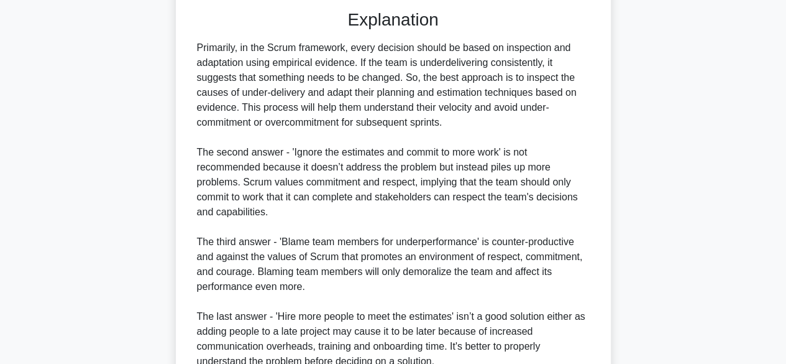
scroll to position [446, 0]
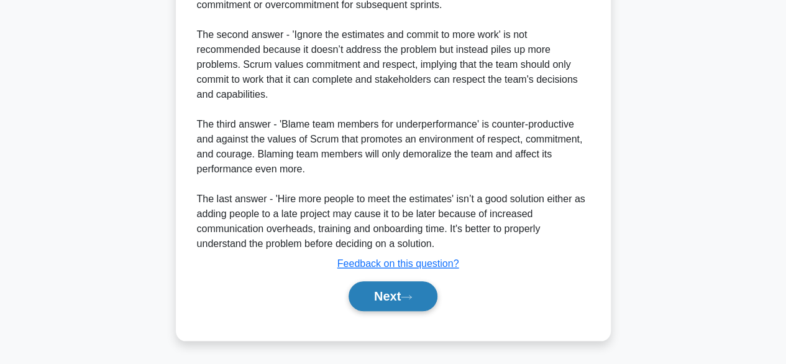
click at [428, 304] on button "Next" at bounding box center [393, 296] width 89 height 30
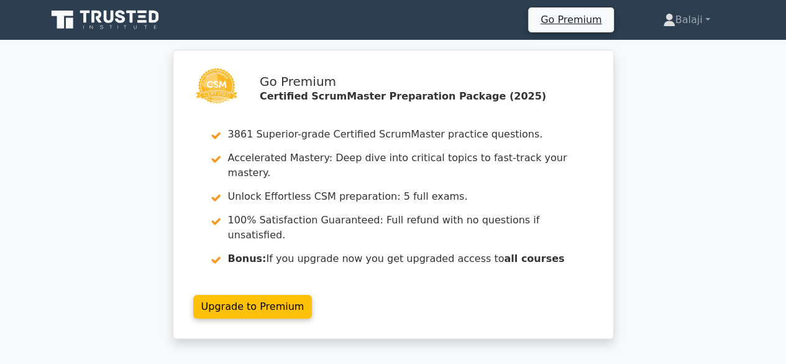
scroll to position [318, 0]
